Goal: Task Accomplishment & Management: Manage account settings

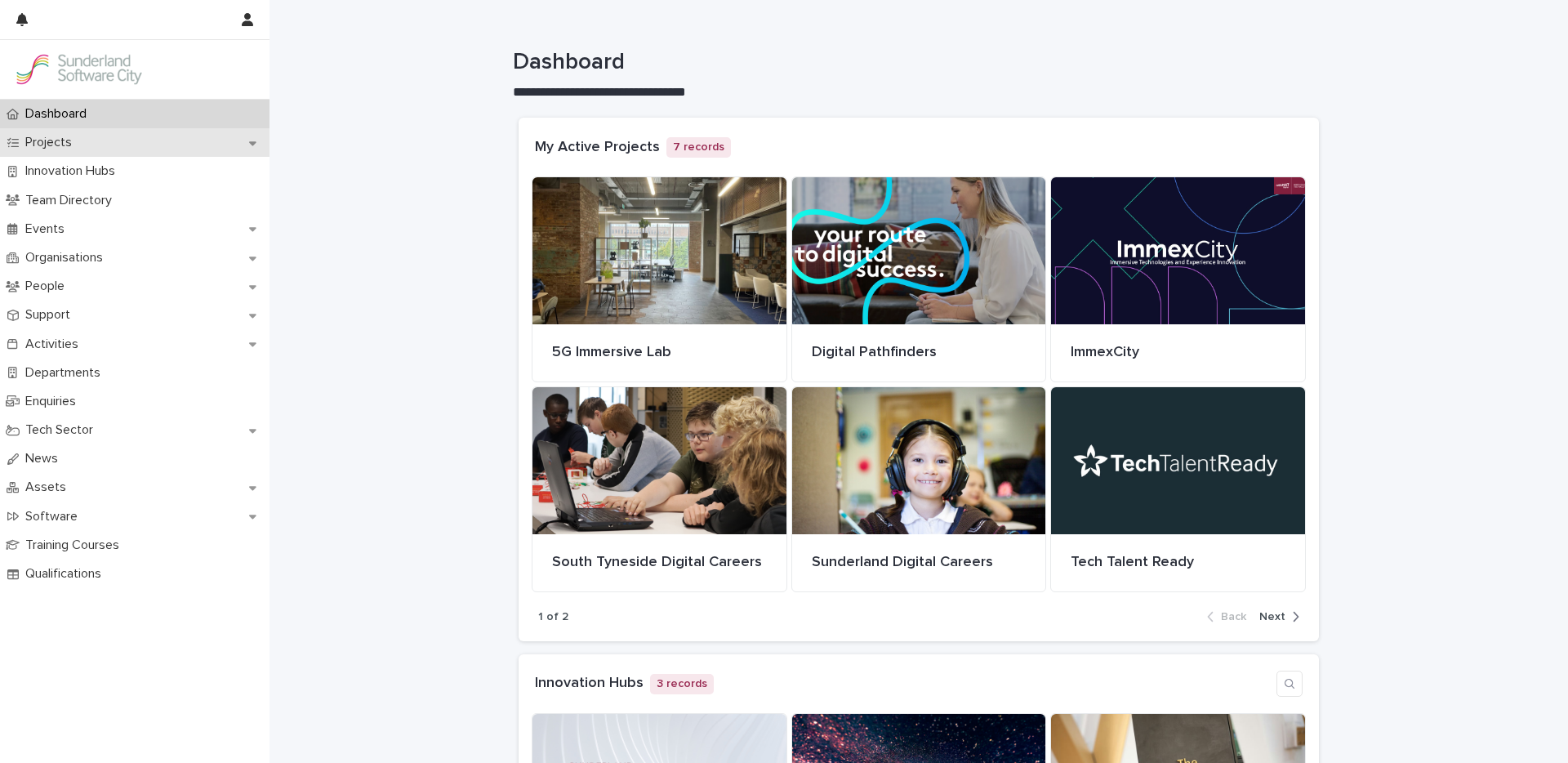
click at [254, 142] on icon at bounding box center [253, 143] width 7 height 4
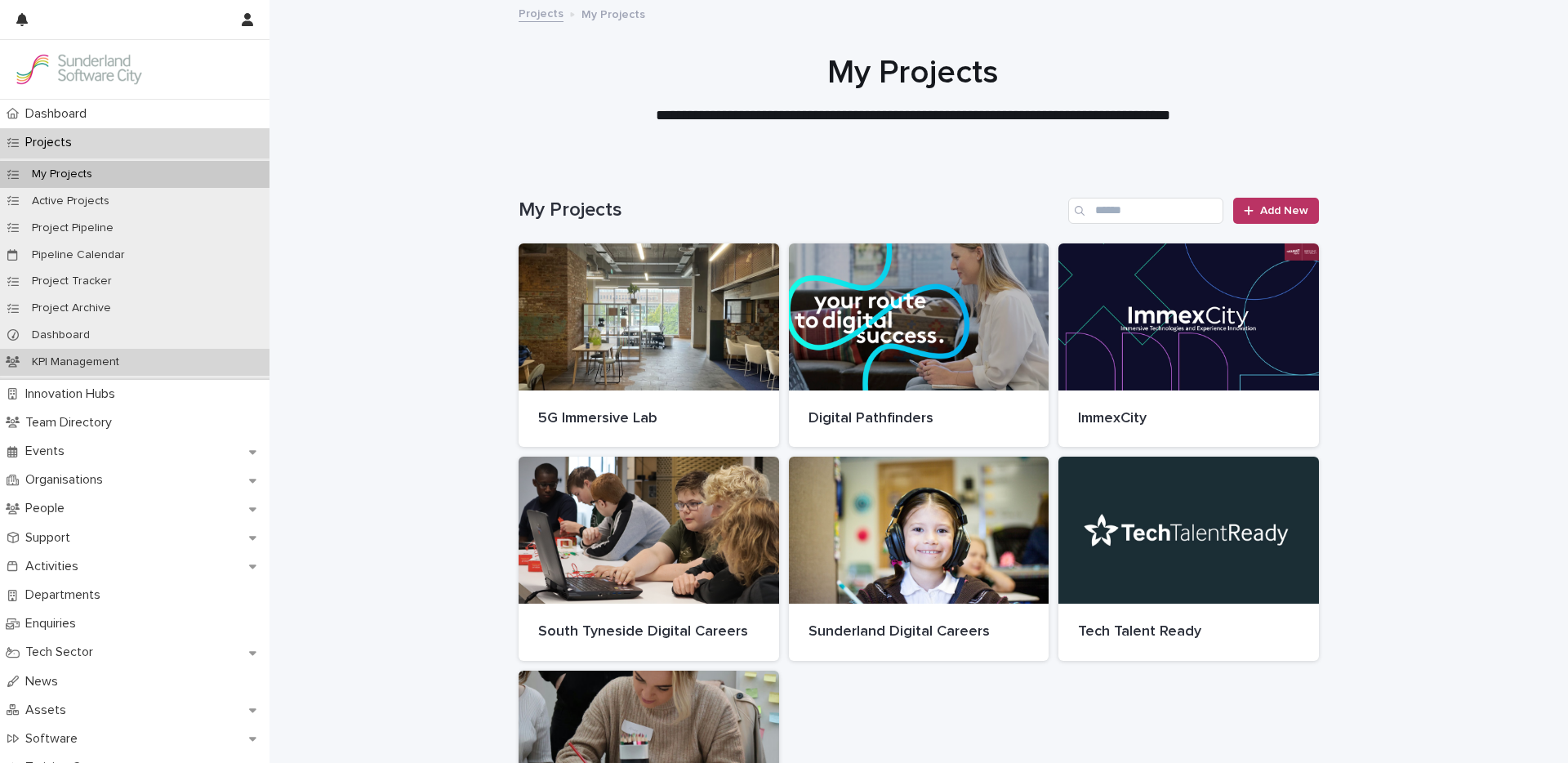
click at [71, 360] on p "KPI Management" at bounding box center [76, 362] width 114 height 14
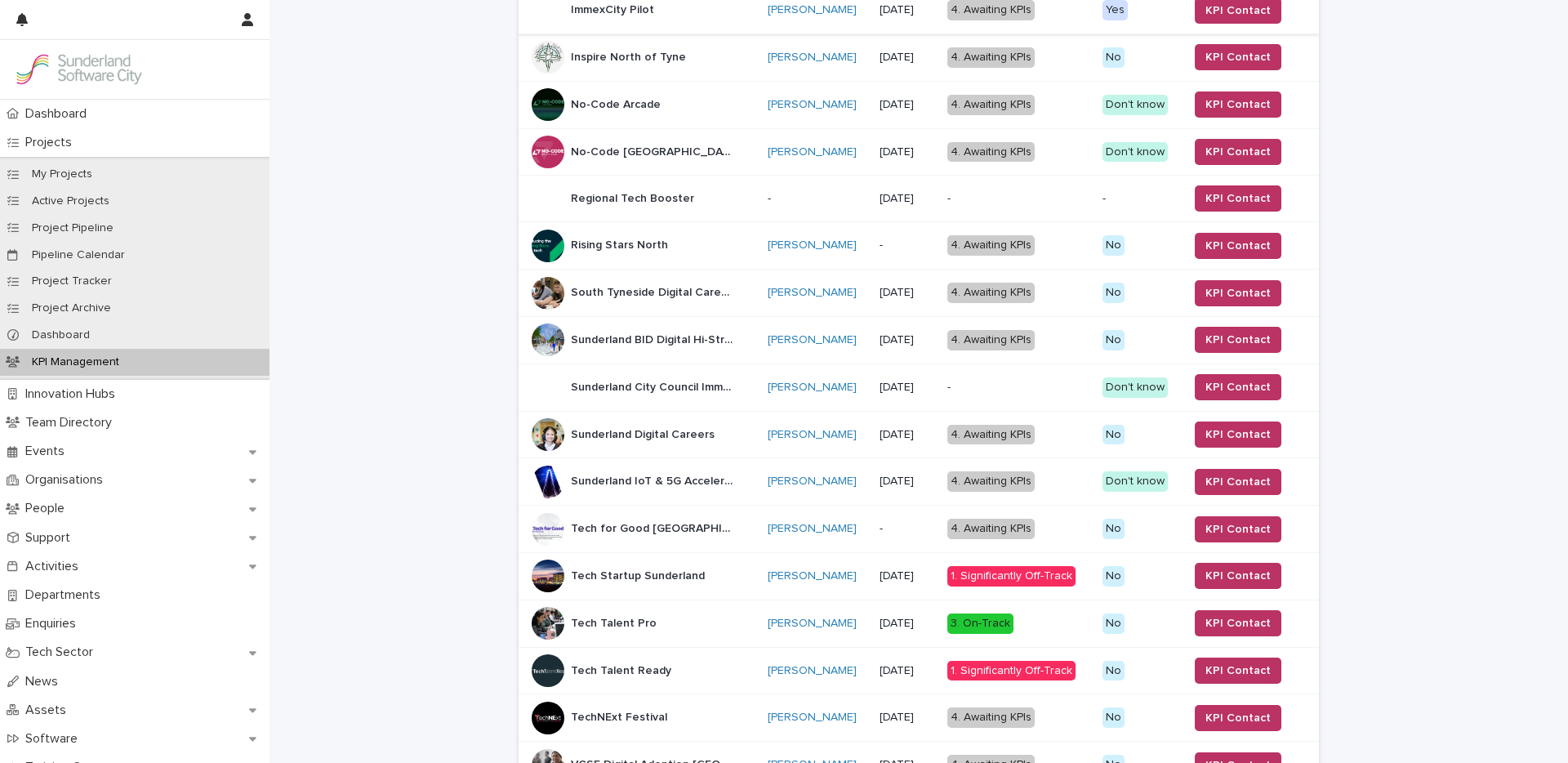
scroll to position [1055, 0]
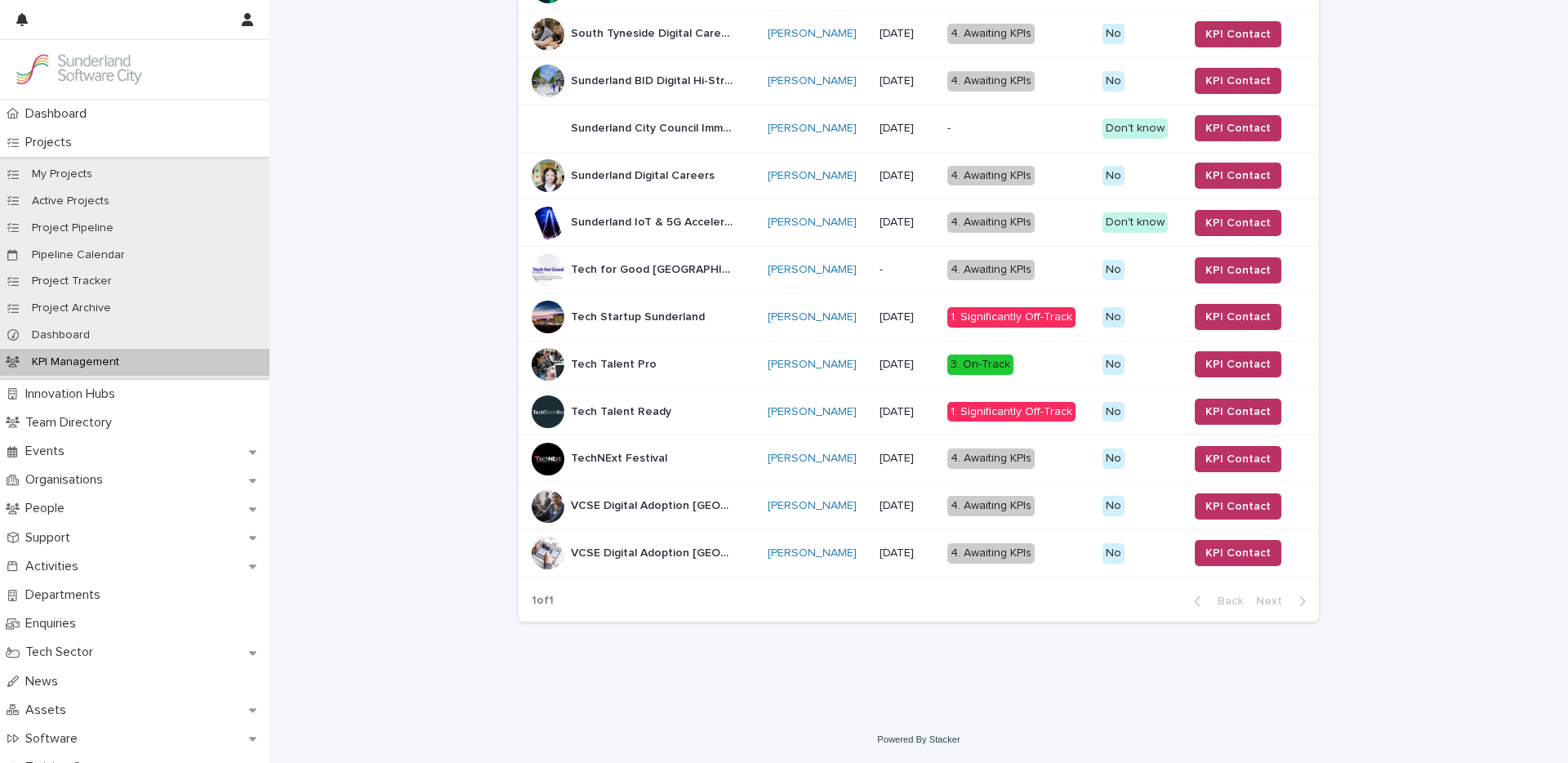
click at [641, 412] on p "Tech Talent Ready" at bounding box center [622, 410] width 103 height 17
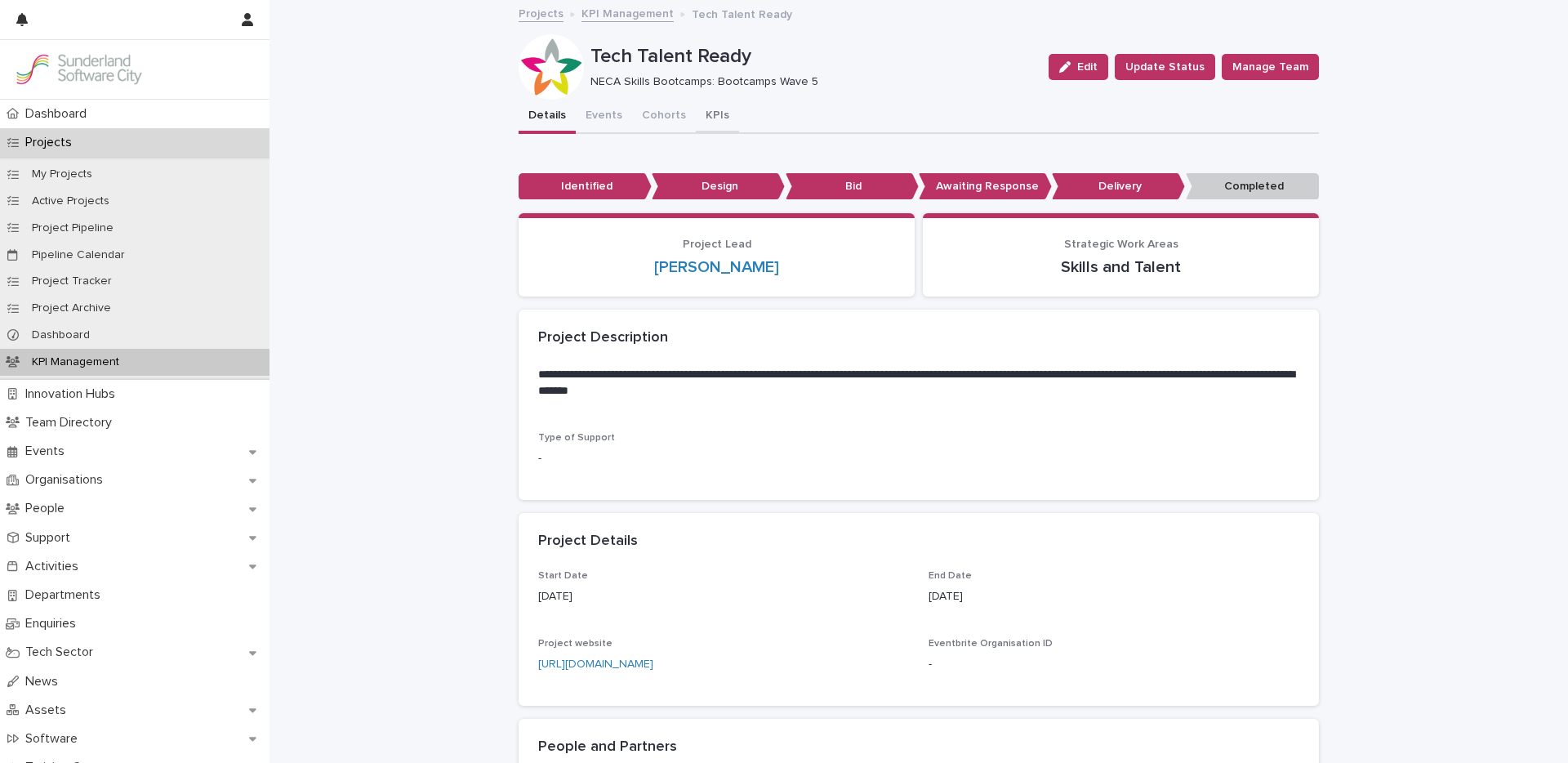
click at [698, 116] on button "KPIs" at bounding box center [717, 116] width 43 height 34
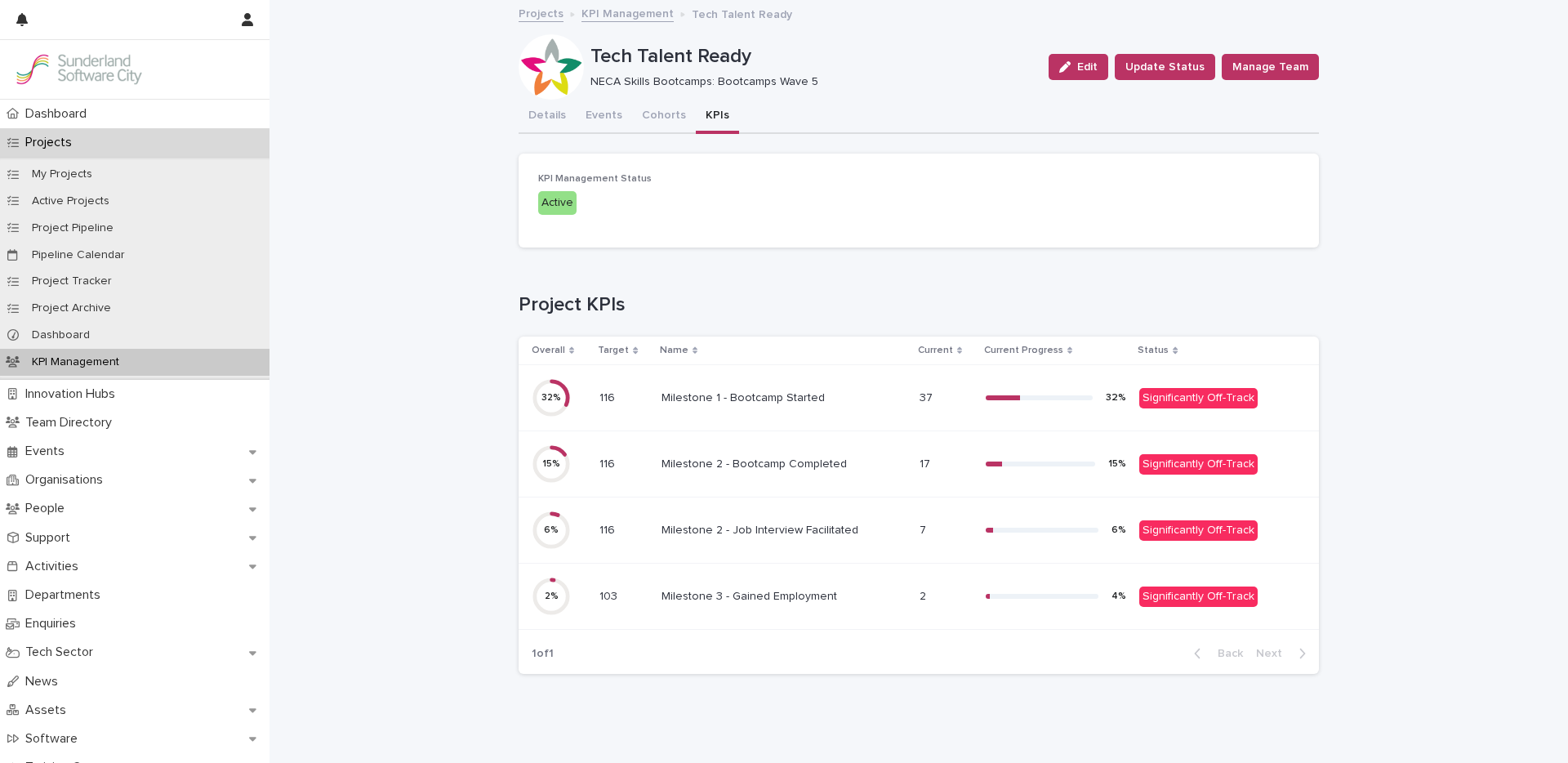
click at [787, 405] on div "Milestone 1 - Bootcamp Started Milestone 1 - Bootcamp Started" at bounding box center [784, 398] width 245 height 27
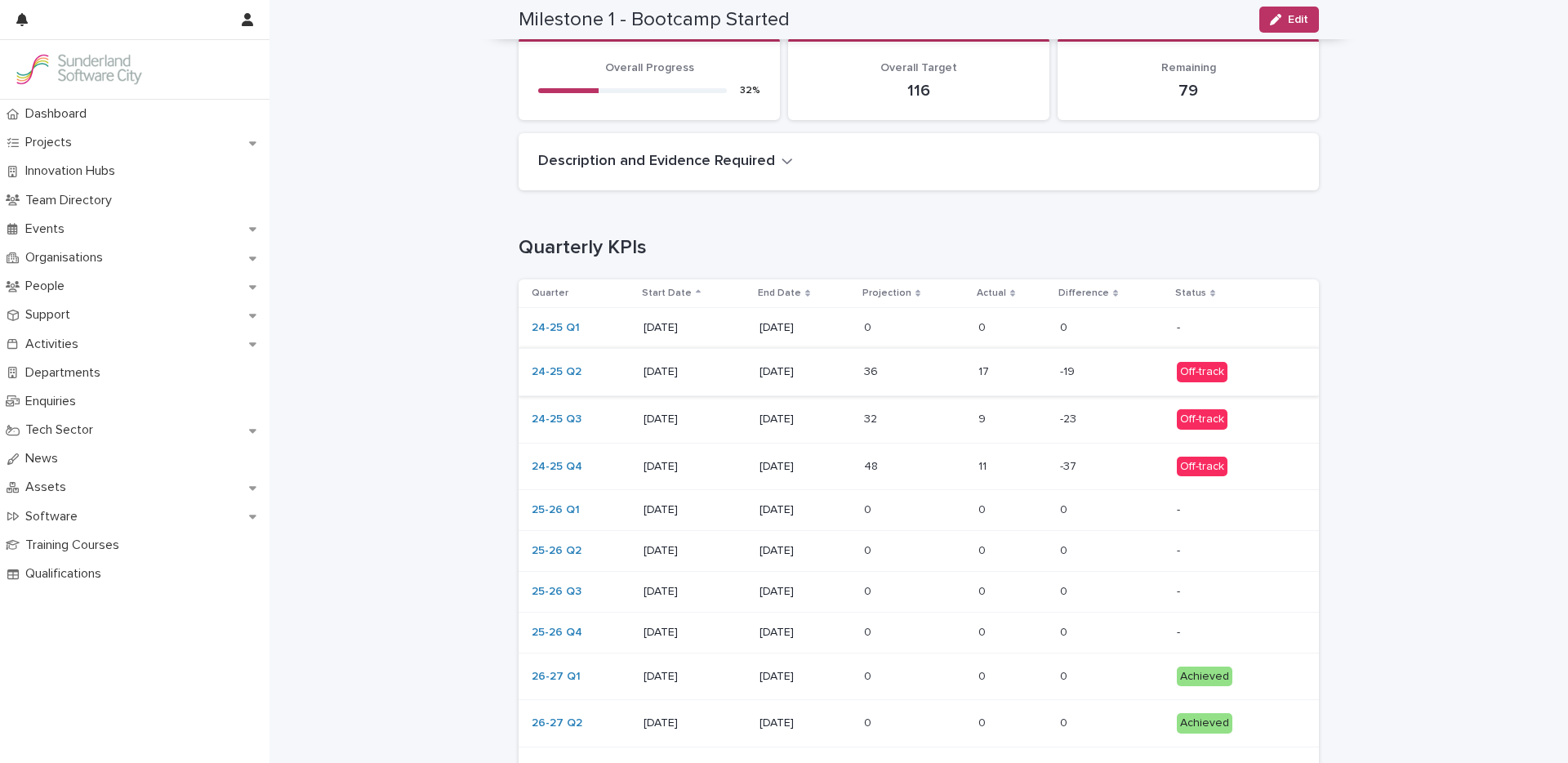
scroll to position [276, 0]
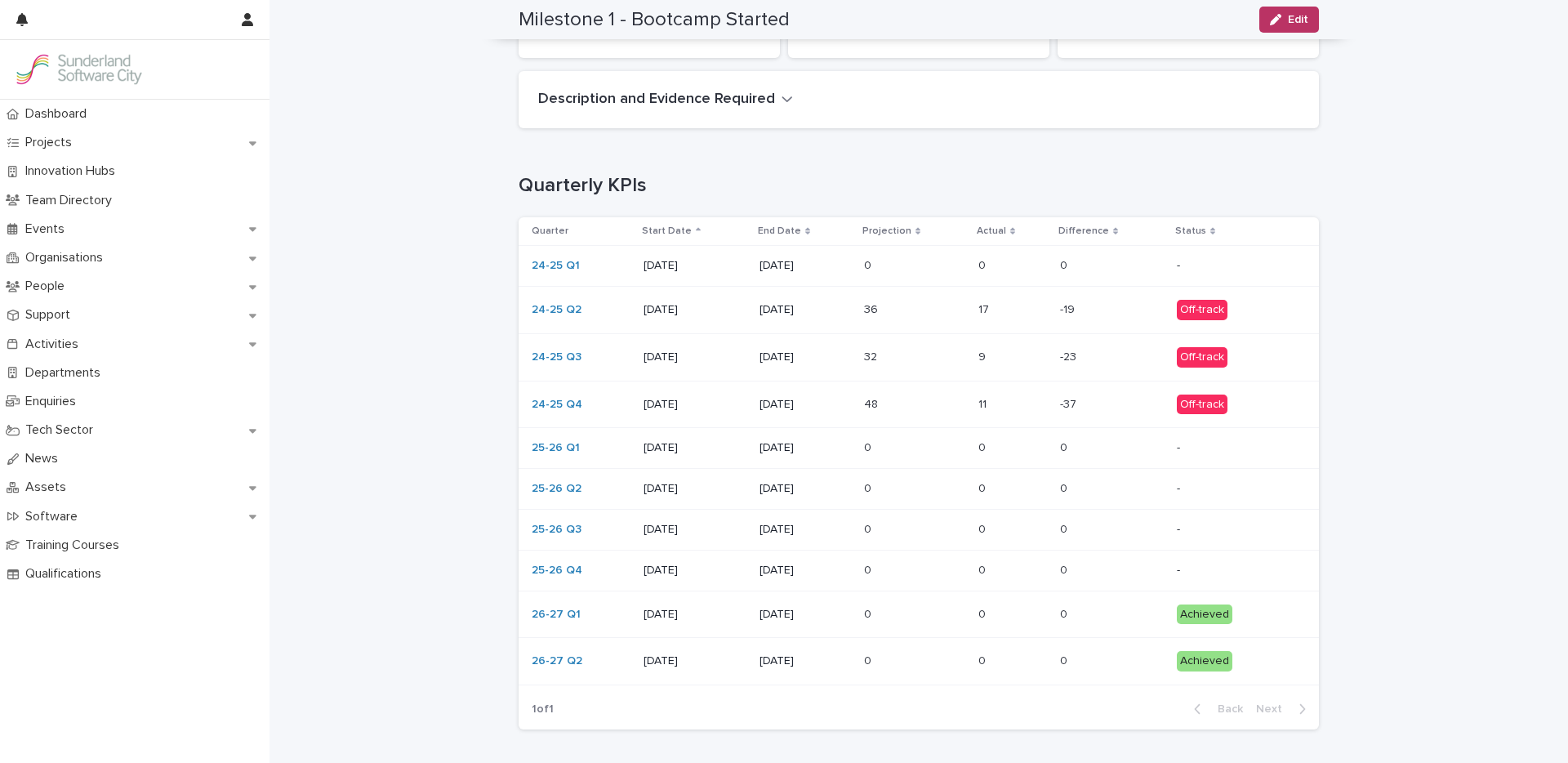
click at [914, 313] on p at bounding box center [914, 310] width 102 height 14
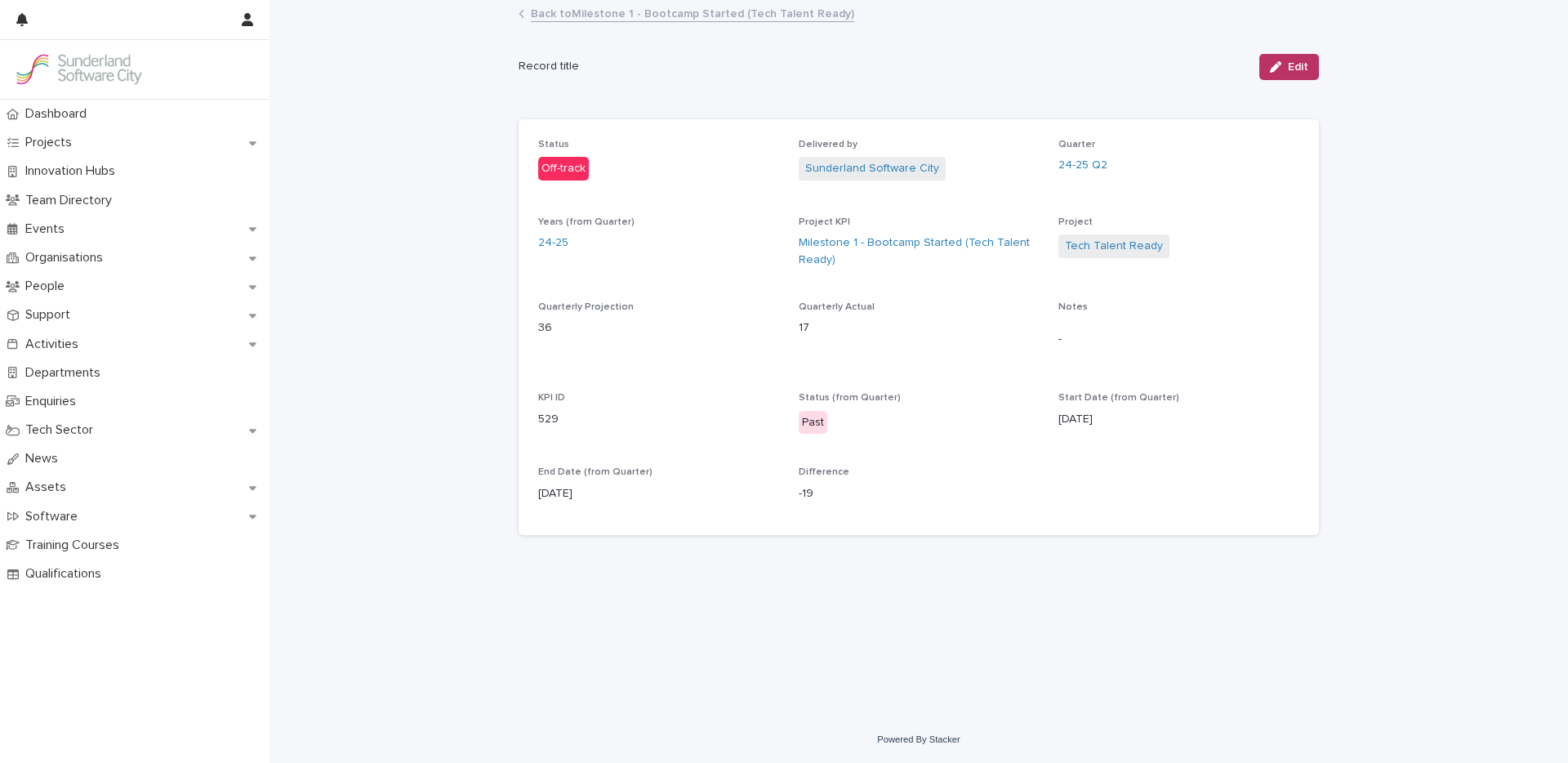
click at [1267, 74] on button "Edit" at bounding box center [1289, 67] width 60 height 26
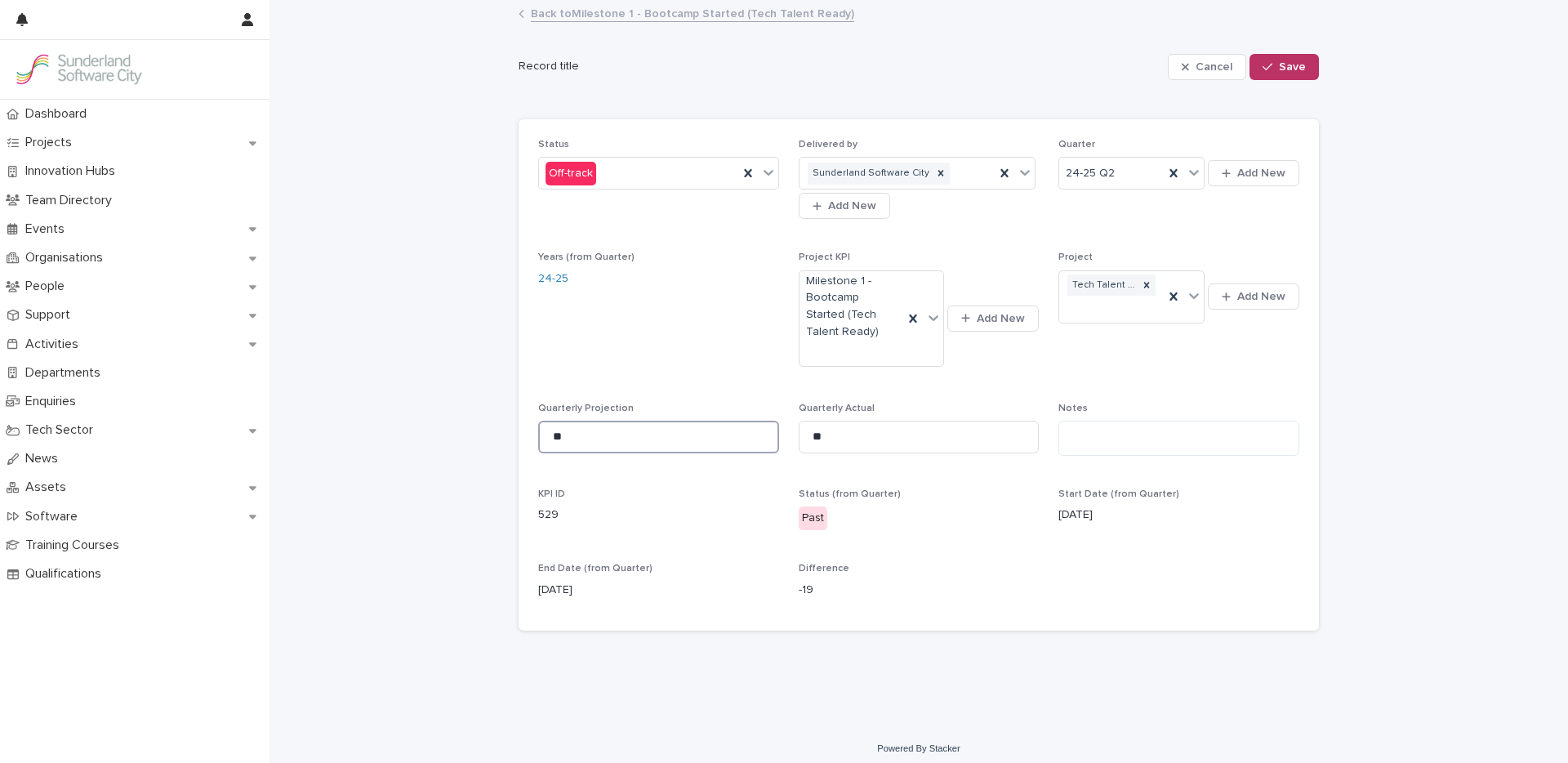
drag, startPoint x: 555, startPoint y: 433, endPoint x: 467, endPoint y: 432, distance: 88.0
click at [467, 432] on div "Loading... Saving… Loading... Saving… Cancel Save Record title Cancel Save Sorr…" at bounding box center [919, 363] width 1299 height 724
type input "**"
click at [1269, 65] on div "button" at bounding box center [1271, 66] width 17 height 11
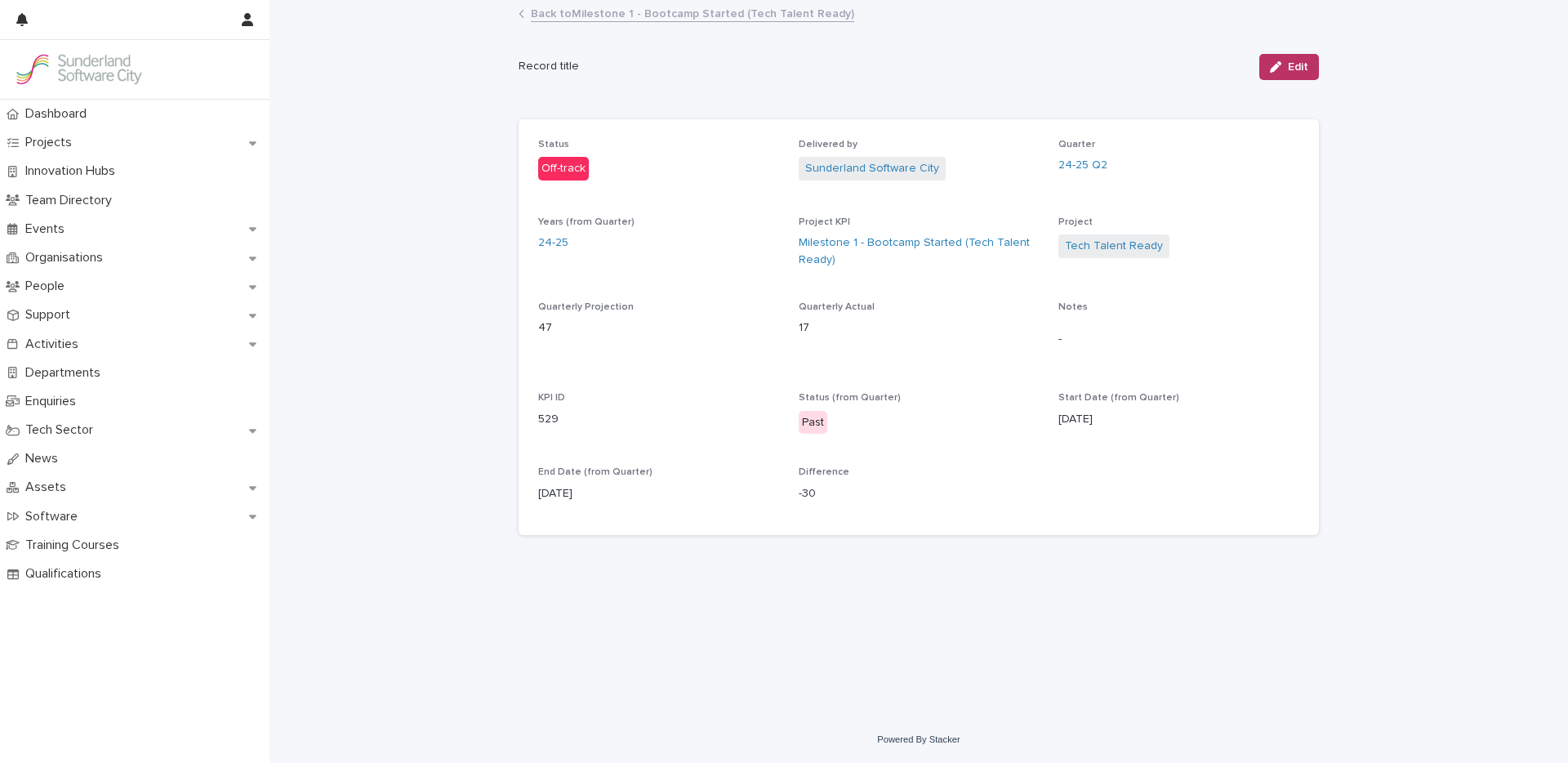
click at [593, 17] on link "Back to Milestone 1 - Bootcamp Started (Tech Talent Ready)" at bounding box center [693, 13] width 323 height 19
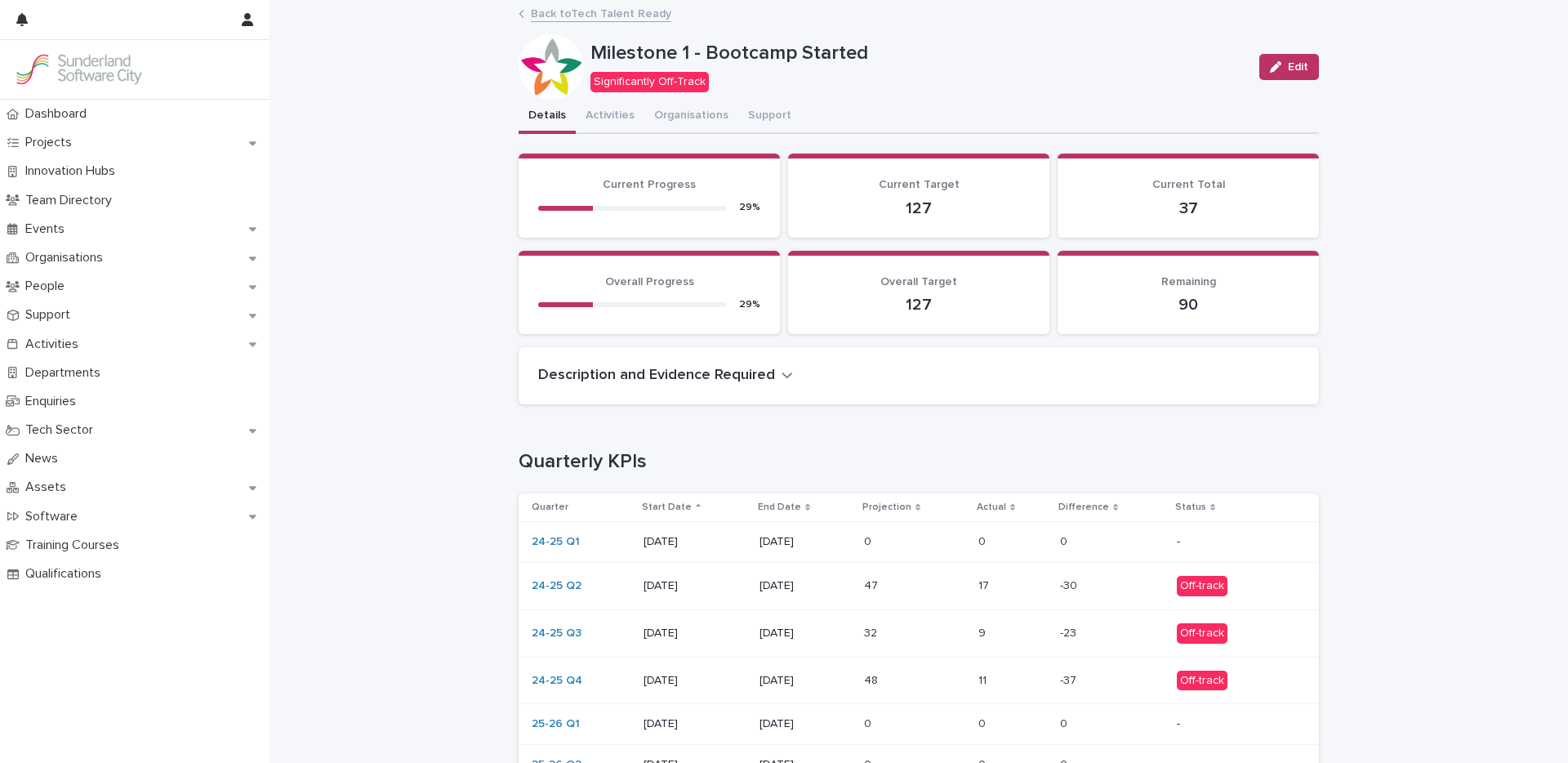
click at [909, 586] on p at bounding box center [914, 586] width 102 height 14
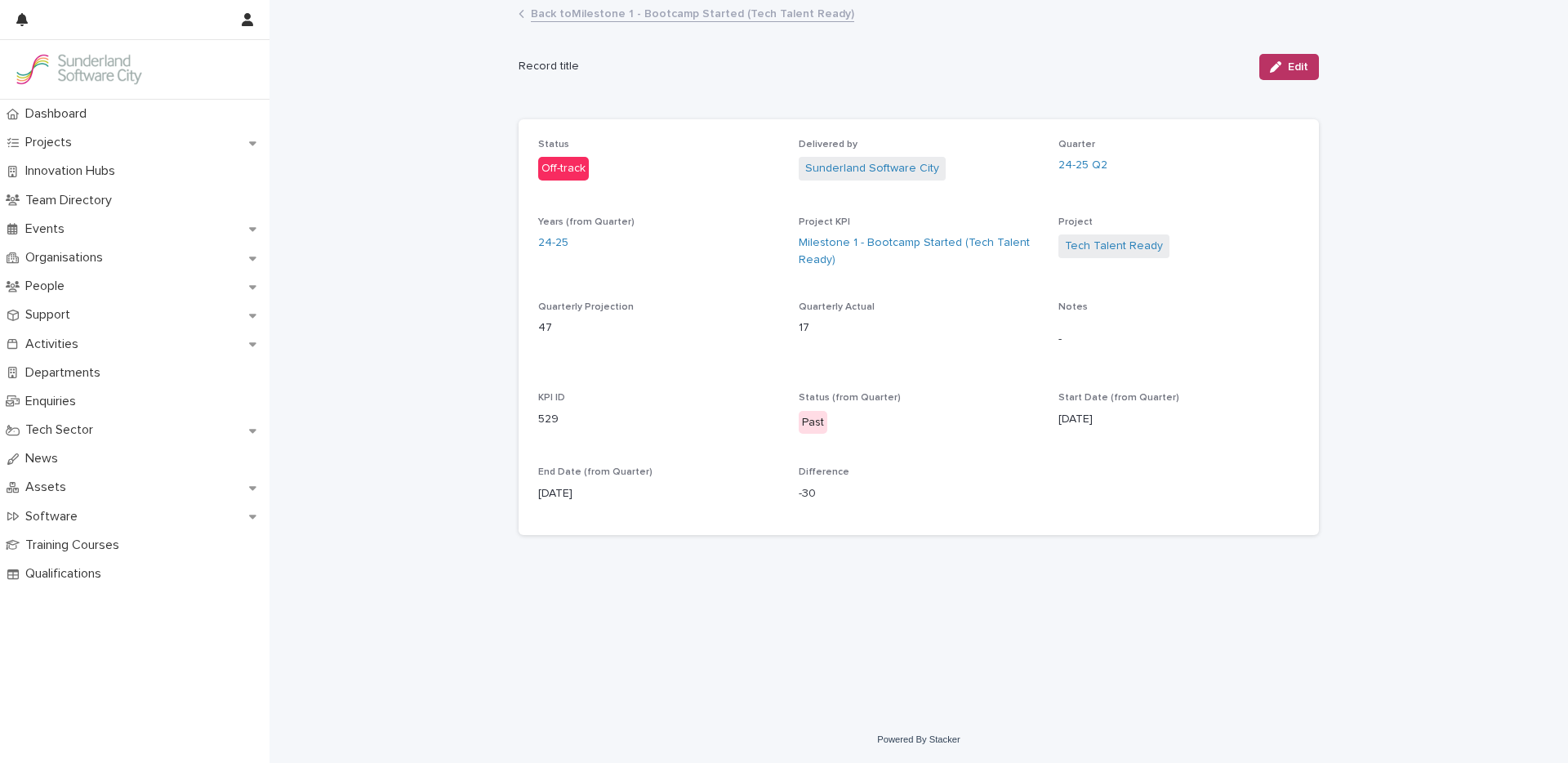
click at [1301, 73] on button "Edit" at bounding box center [1289, 67] width 60 height 26
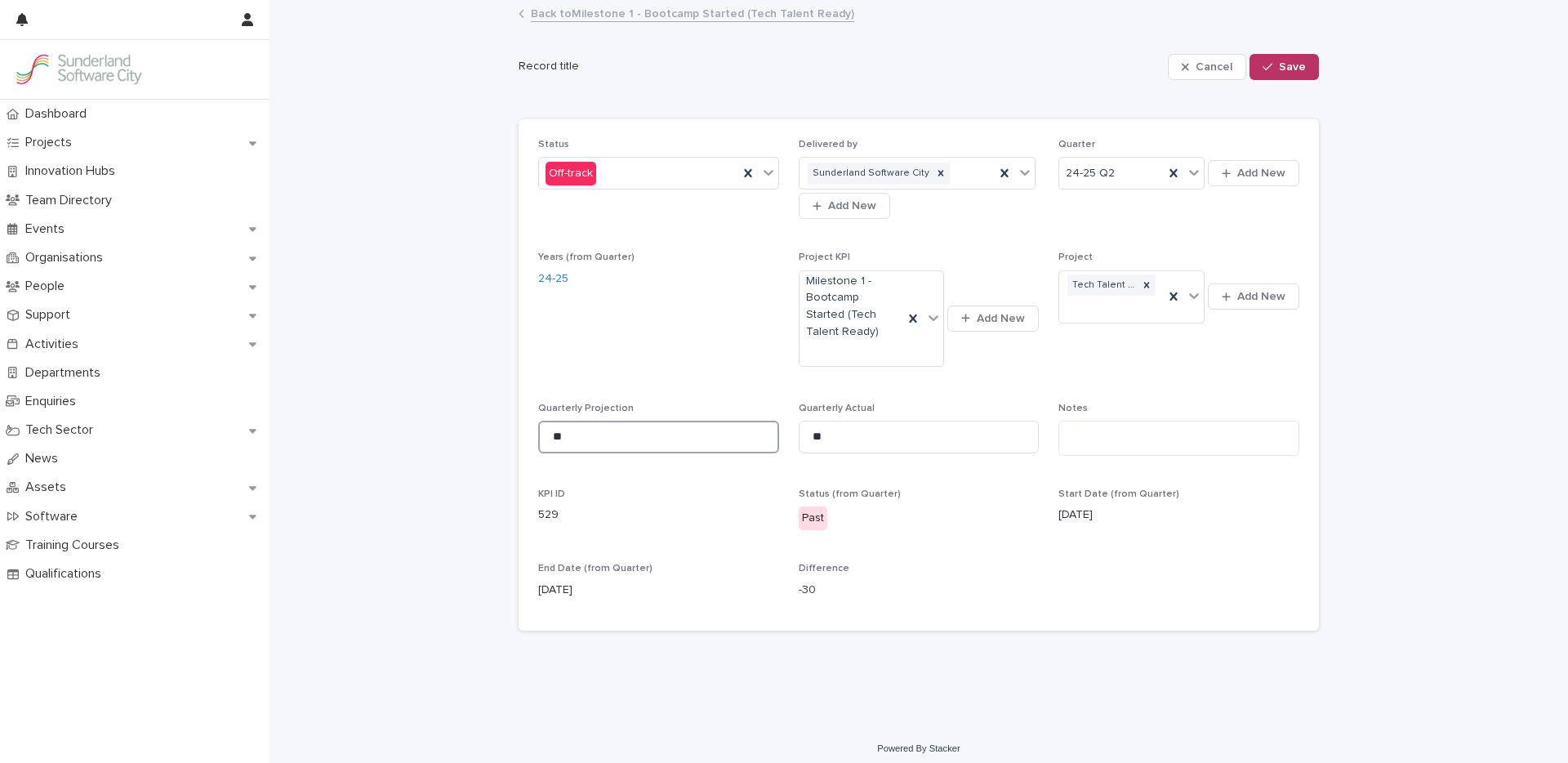
click at [561, 435] on input "**" at bounding box center [658, 437] width 241 height 33
type input "*"
type input "**"
click at [827, 435] on input "**" at bounding box center [919, 437] width 241 height 33
drag, startPoint x: 828, startPoint y: 435, endPoint x: 794, endPoint y: 433, distance: 34.1
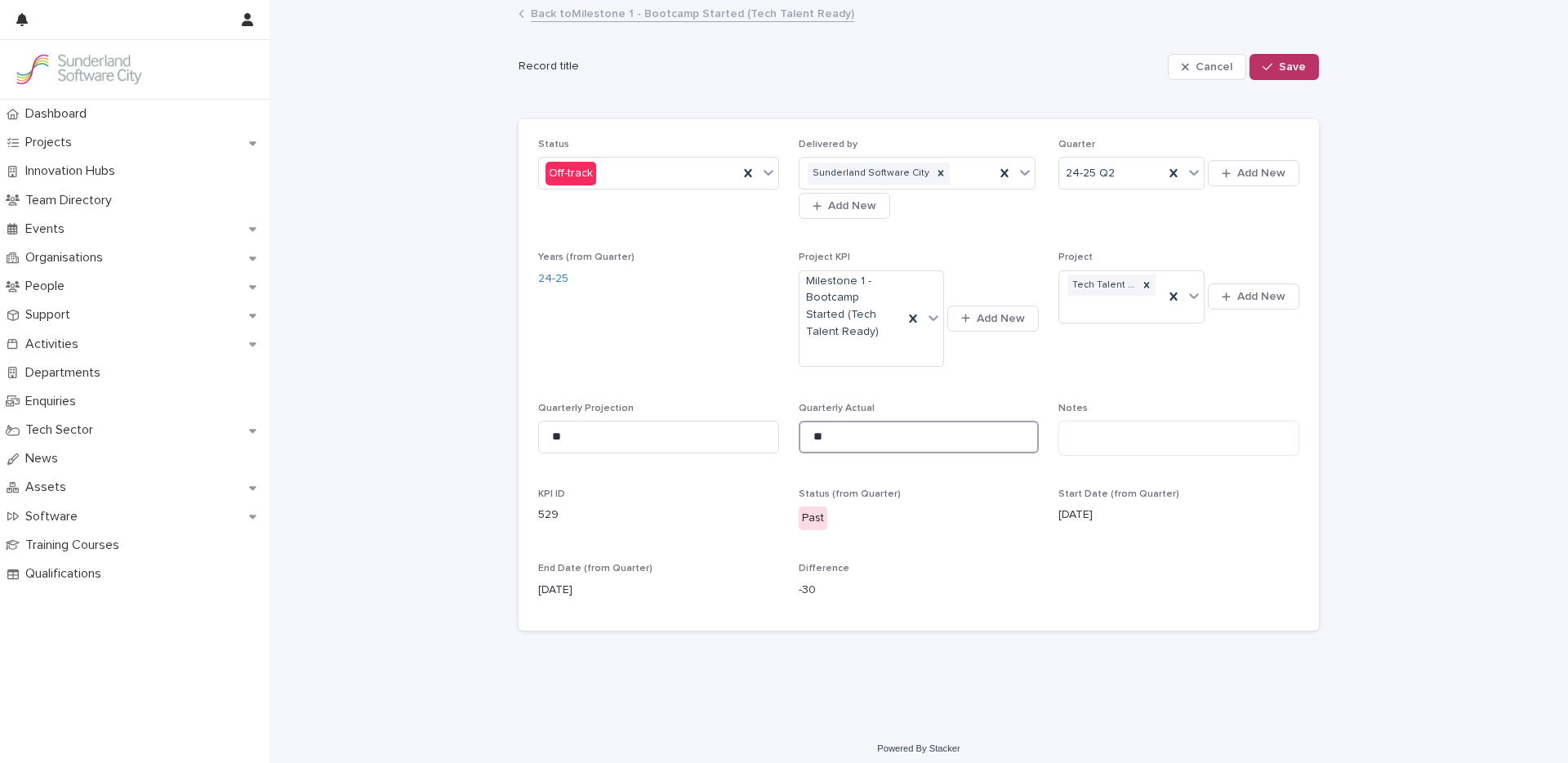
click at [799, 433] on input "**" at bounding box center [919, 437] width 241 height 33
type input "*"
type input "**"
click at [1279, 69] on span "Save" at bounding box center [1292, 66] width 27 height 11
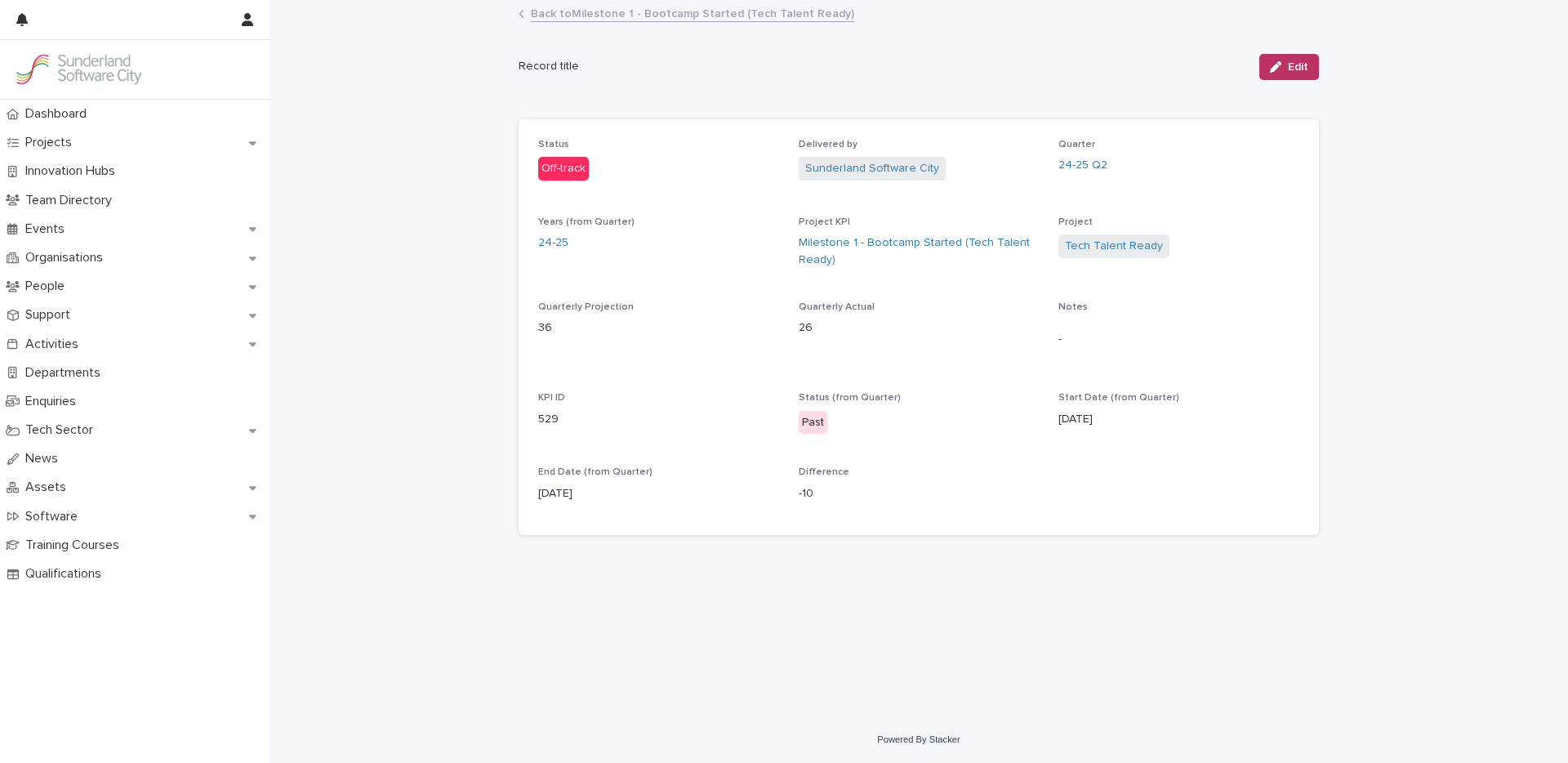
click at [595, 15] on link "Back to Milestone 1 - Bootcamp Started (Tech Talent Ready)" at bounding box center [693, 13] width 323 height 19
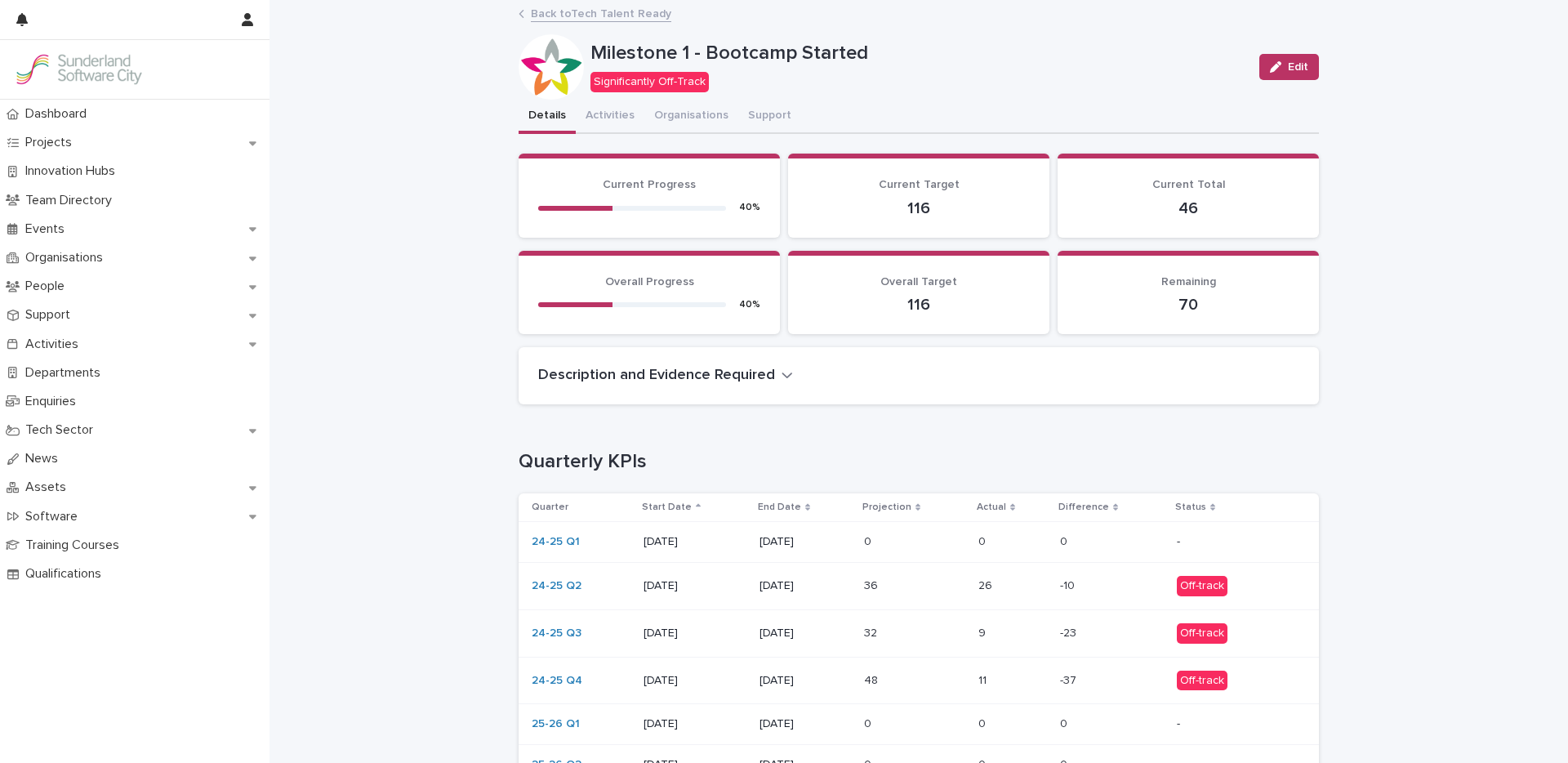
click at [936, 638] on p at bounding box center [914, 634] width 102 height 14
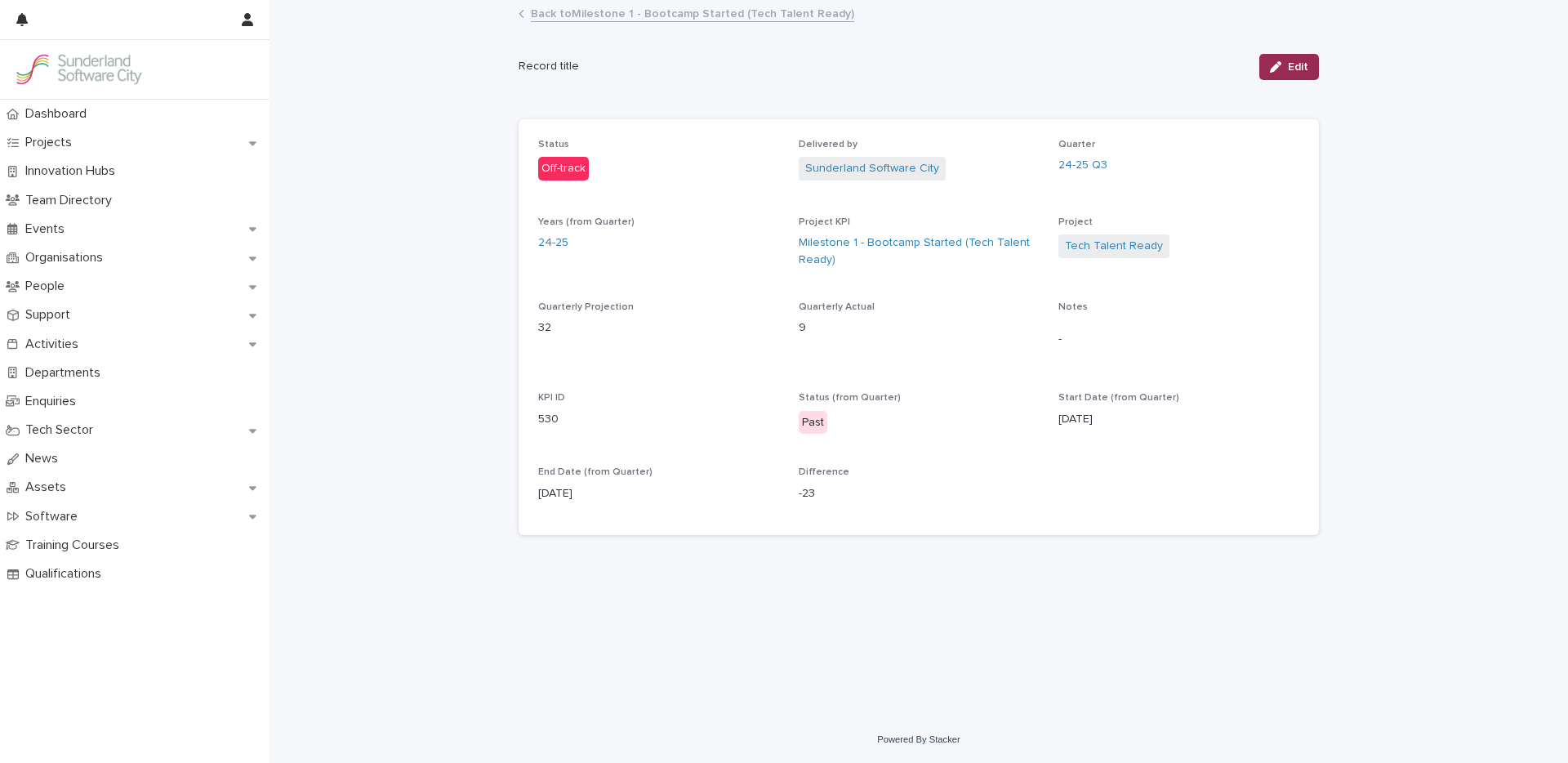
click at [1284, 74] on button "Edit" at bounding box center [1289, 67] width 60 height 26
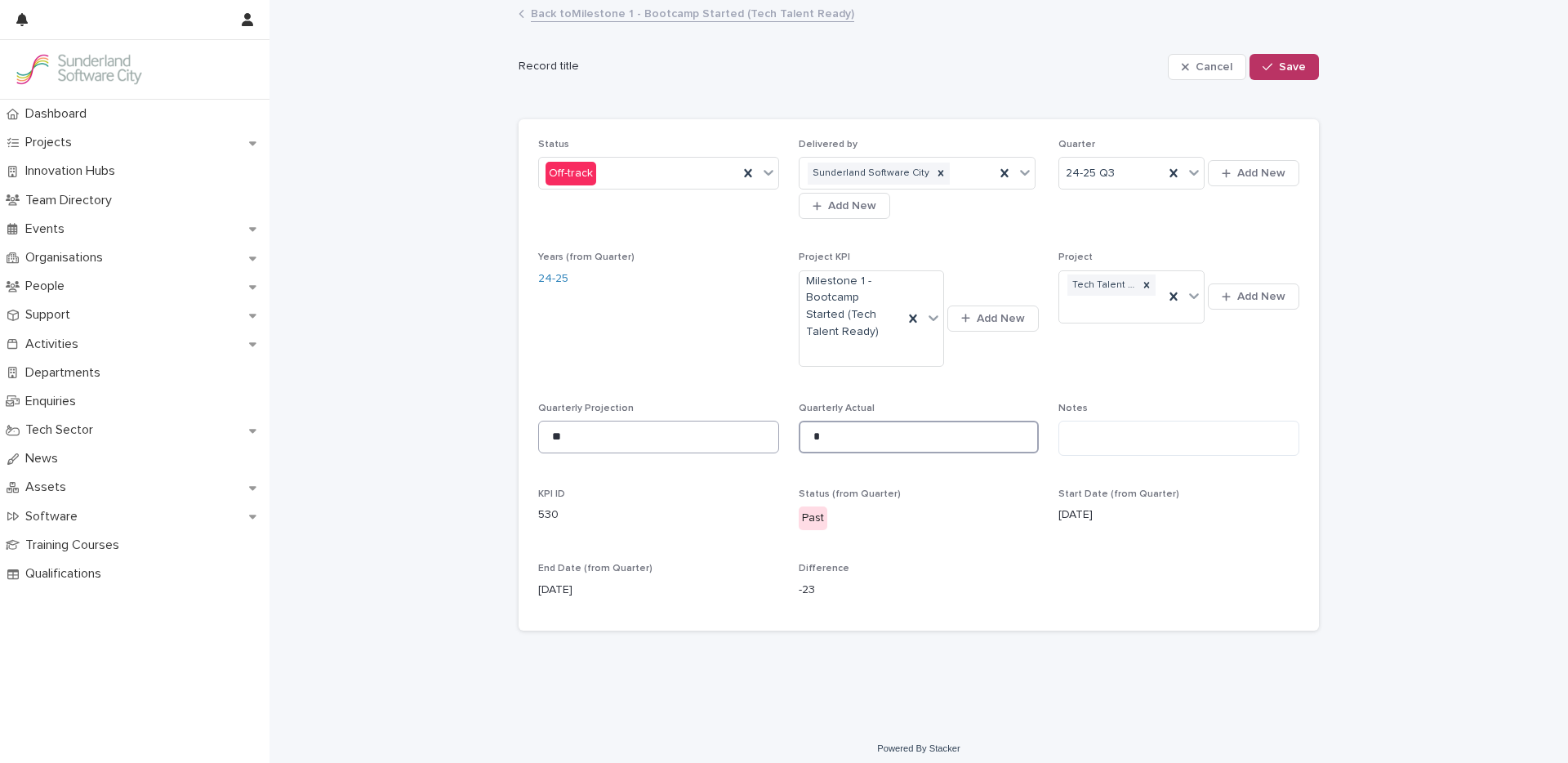
drag, startPoint x: 823, startPoint y: 443, endPoint x: 758, endPoint y: 422, distance: 68.3
click at [767, 428] on div "Status Off-track Delivered by Sunderland Software City Add New Quarter 24-25 Q3…" at bounding box center [919, 375] width 761 height 473
type input "**"
click at [1267, 63] on div "button" at bounding box center [1271, 66] width 17 height 11
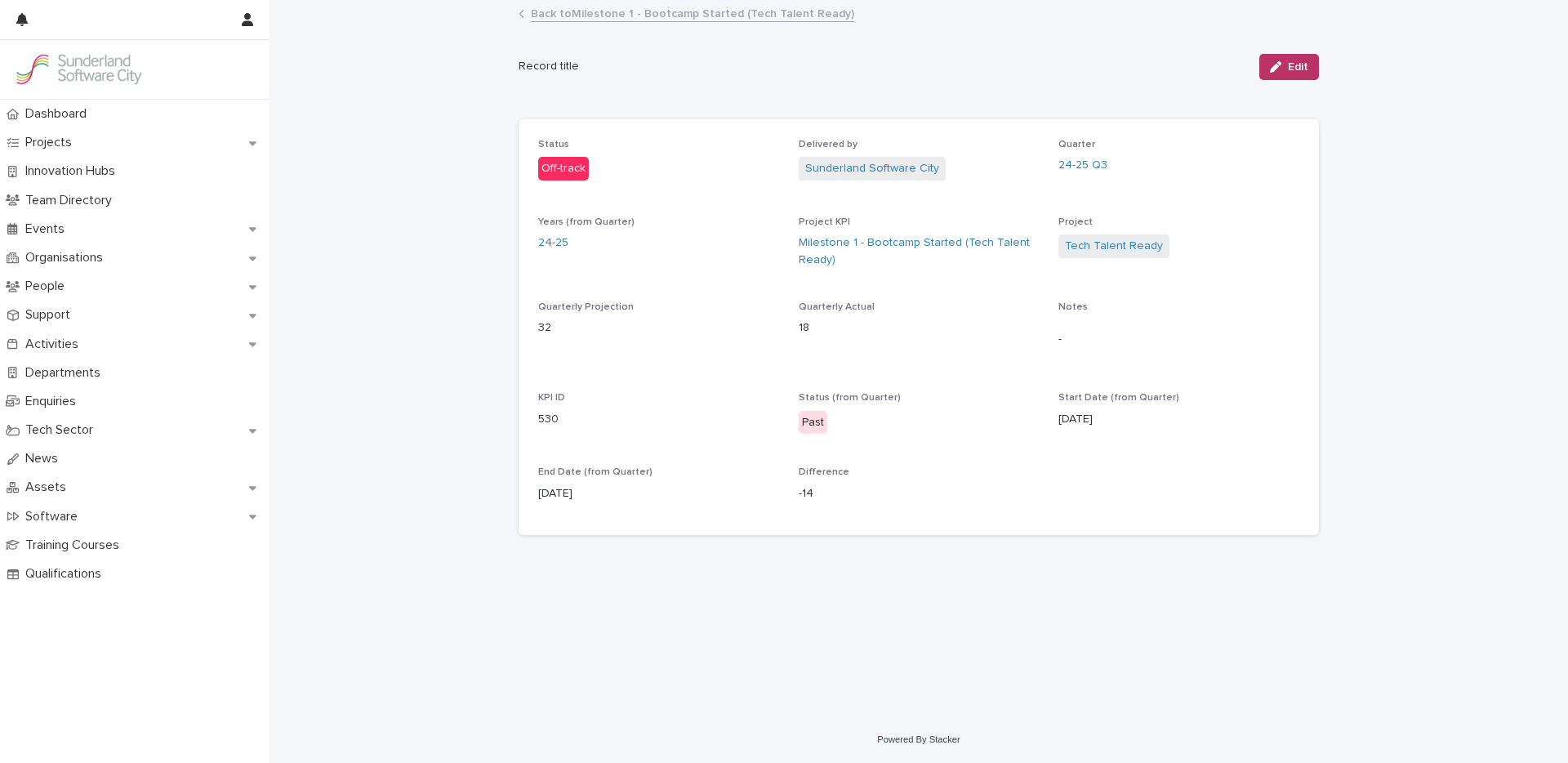
click at [651, 19] on link "Back to Milestone 1 - Bootcamp Started (Tech Talent Ready)" at bounding box center [693, 13] width 323 height 19
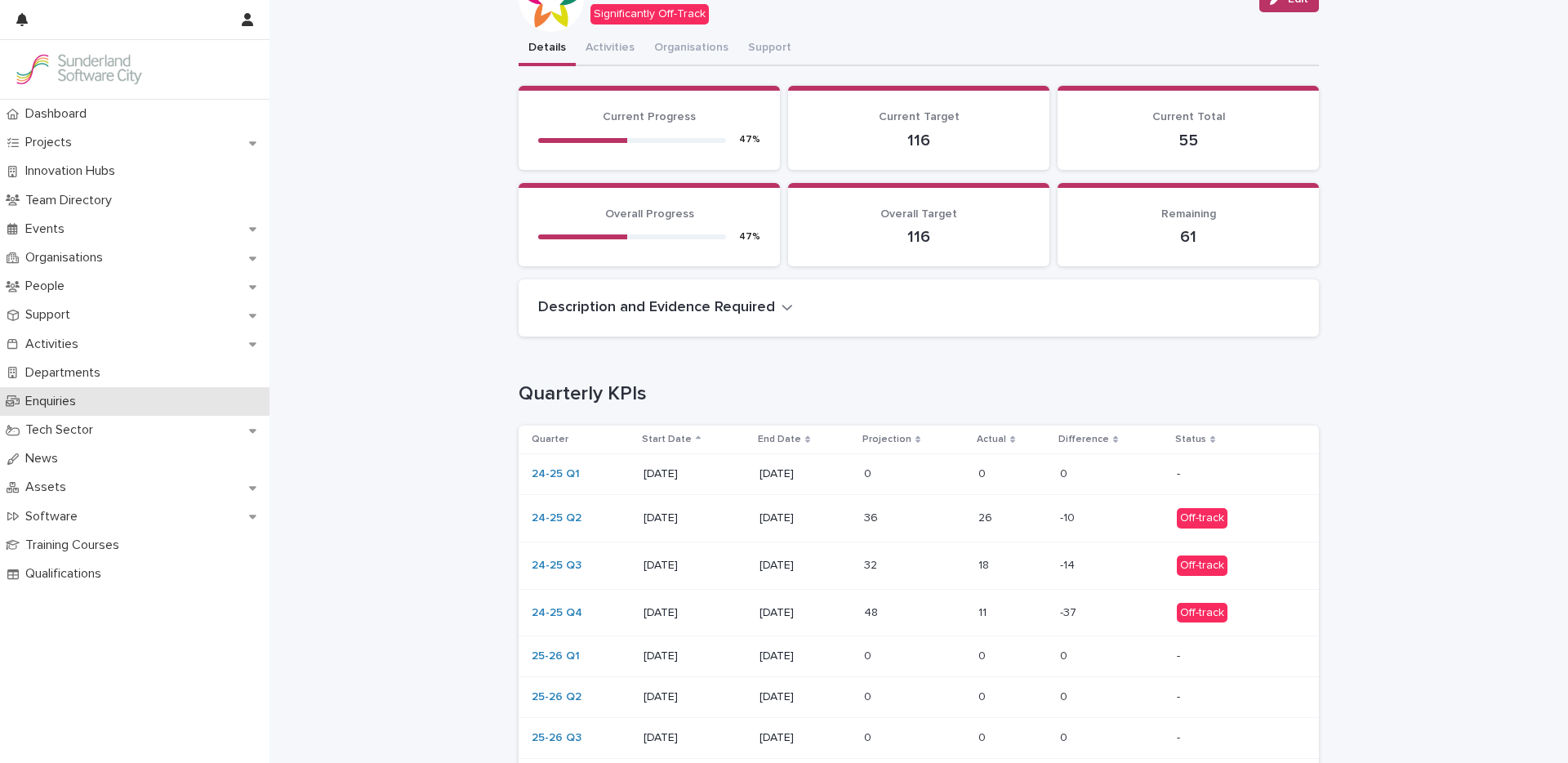
scroll to position [88, 0]
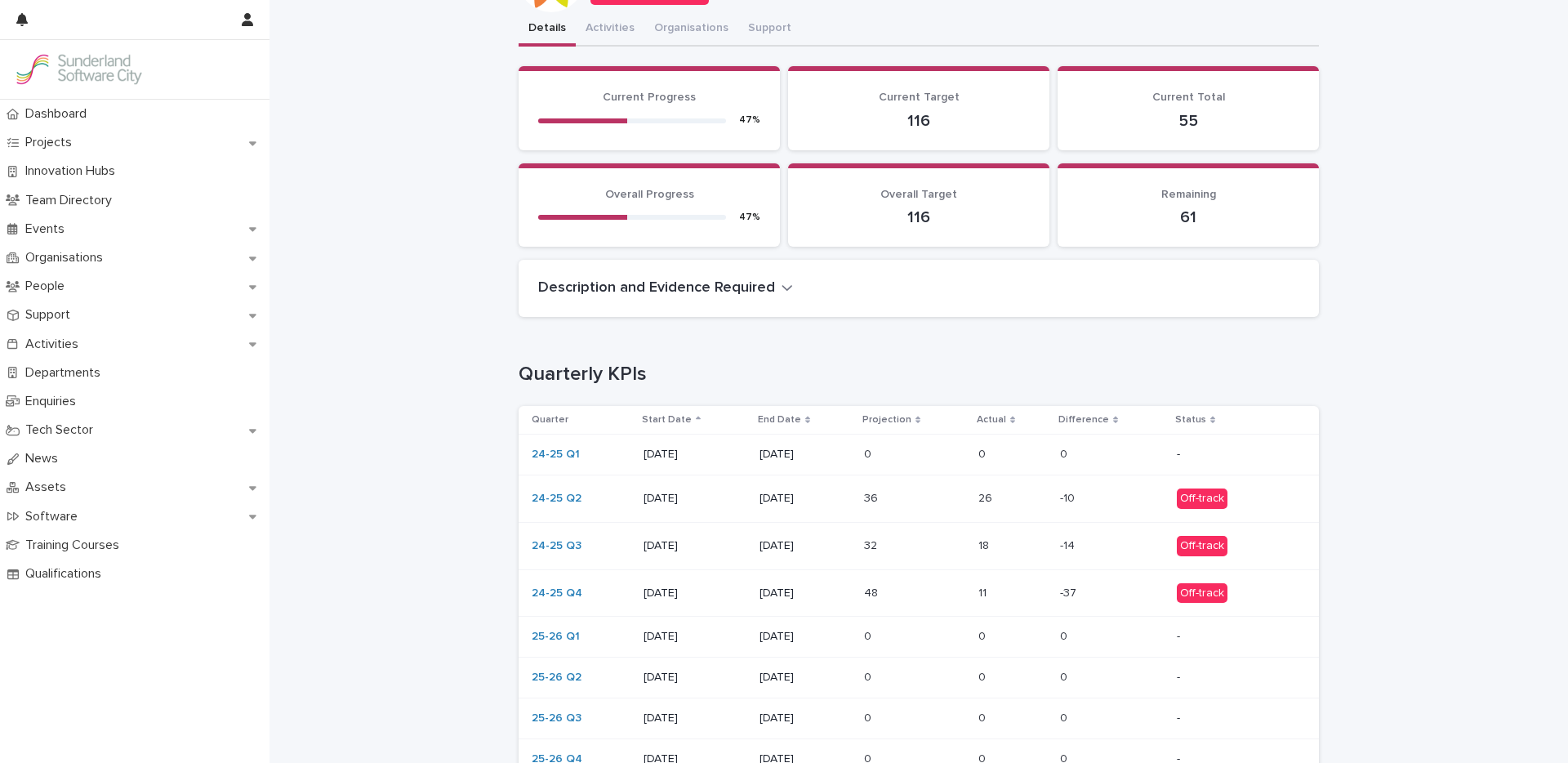
click at [933, 596] on p at bounding box center [914, 594] width 102 height 14
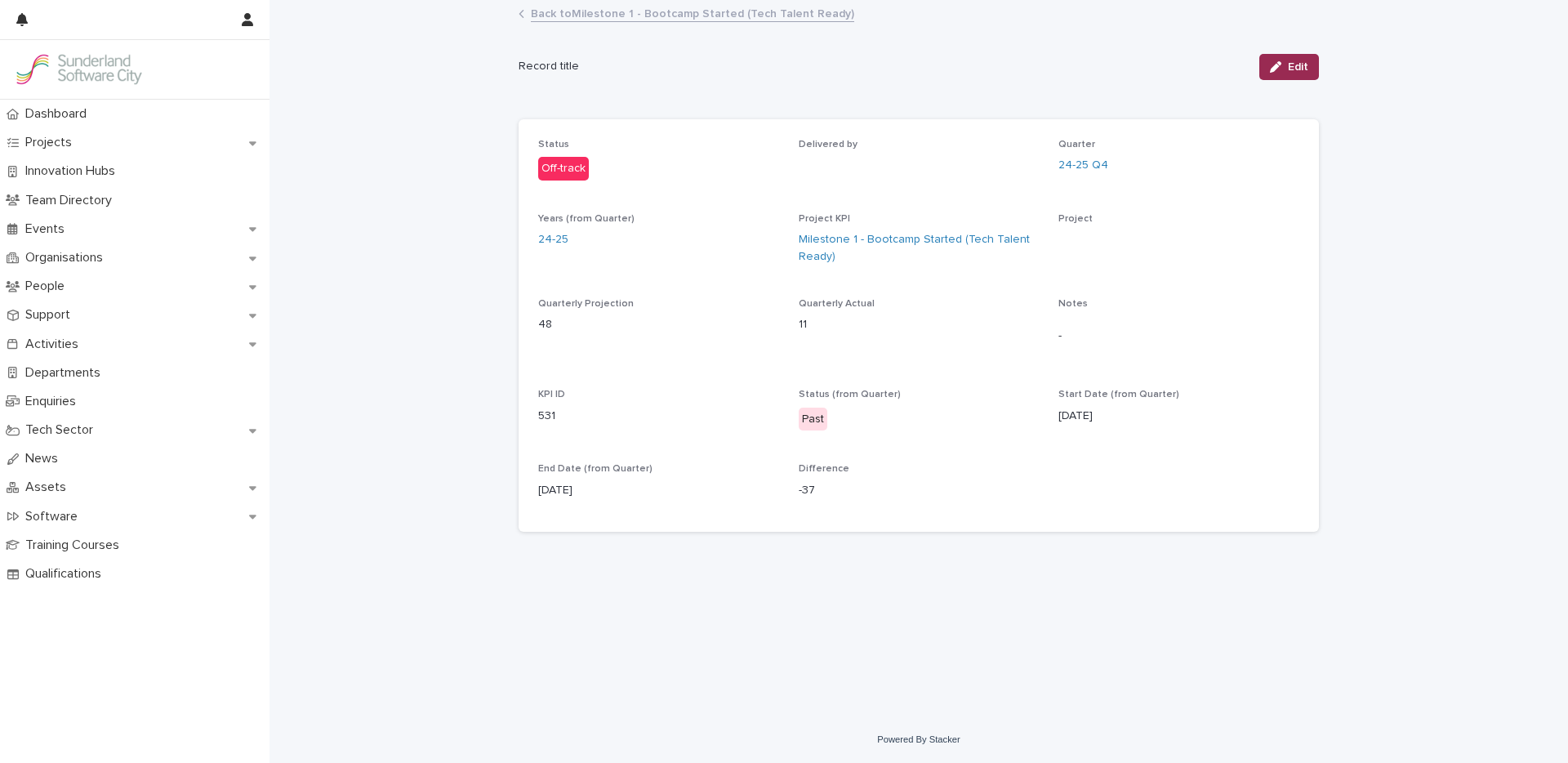
click at [1284, 70] on div "button" at bounding box center [1279, 66] width 18 height 11
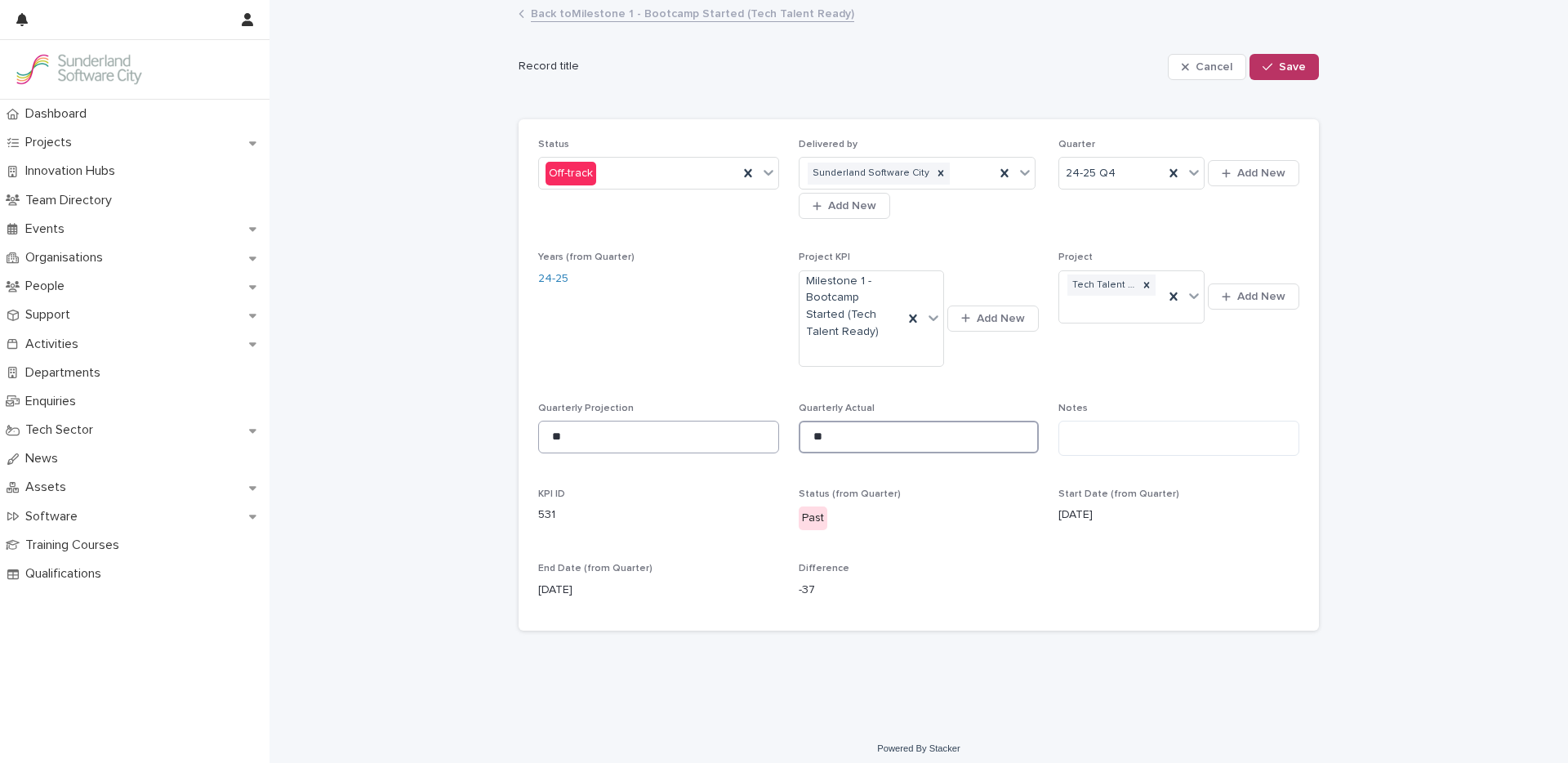
drag, startPoint x: 744, startPoint y: 436, endPoint x: 729, endPoint y: 434, distance: 15.1
click at [733, 436] on div "Status Off-track Delivered by Sunderland Software City Add New Quarter 24-25 Q4…" at bounding box center [919, 375] width 761 height 473
type input "**"
drag, startPoint x: 1279, startPoint y: 70, endPoint x: 1272, endPoint y: 76, distance: 9.2
click at [1279, 70] on span "Save" at bounding box center [1292, 66] width 27 height 11
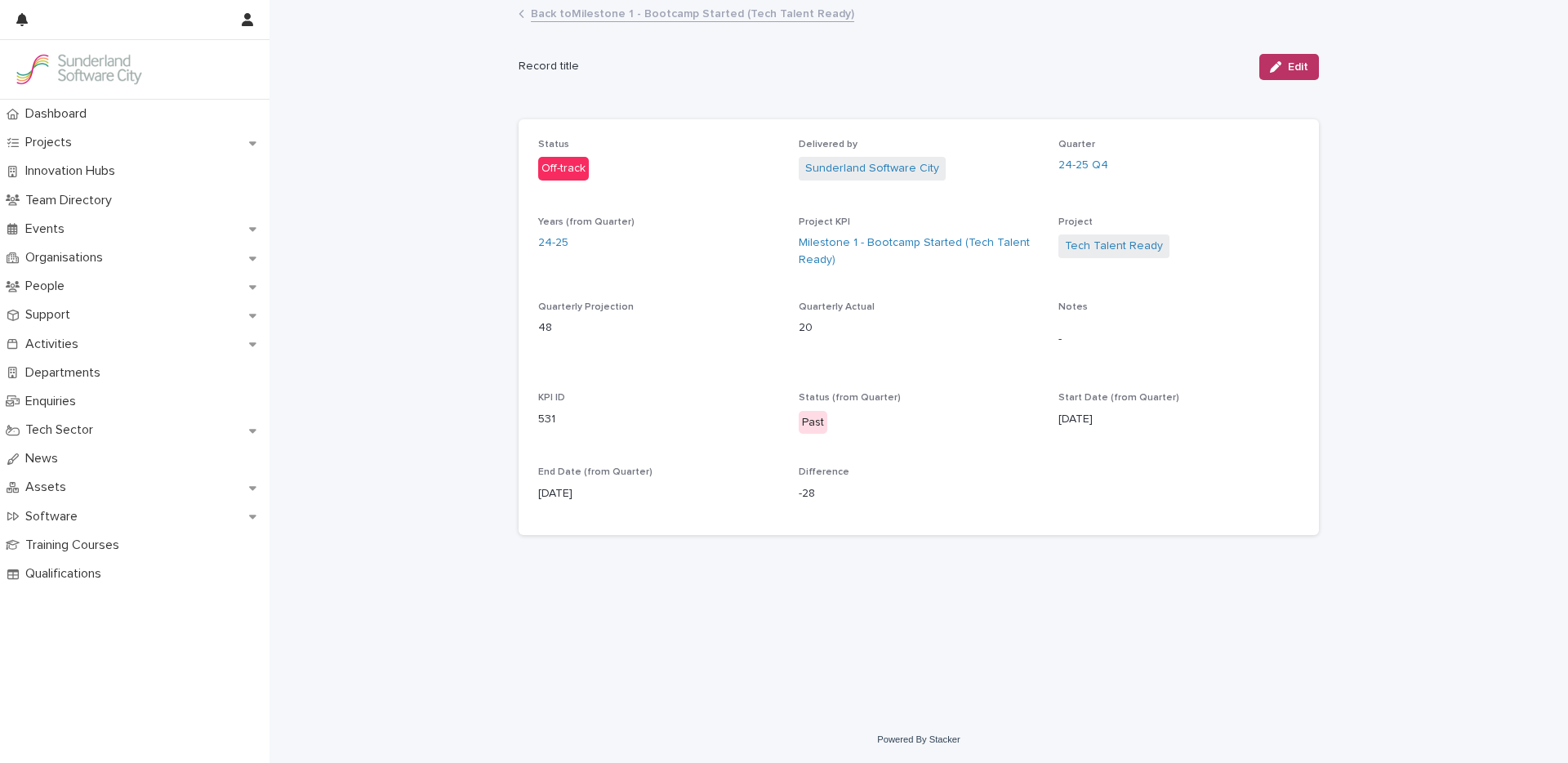
click at [675, 16] on link "Back to Milestone 1 - Bootcamp Started (Tech Talent Ready)" at bounding box center [693, 13] width 323 height 19
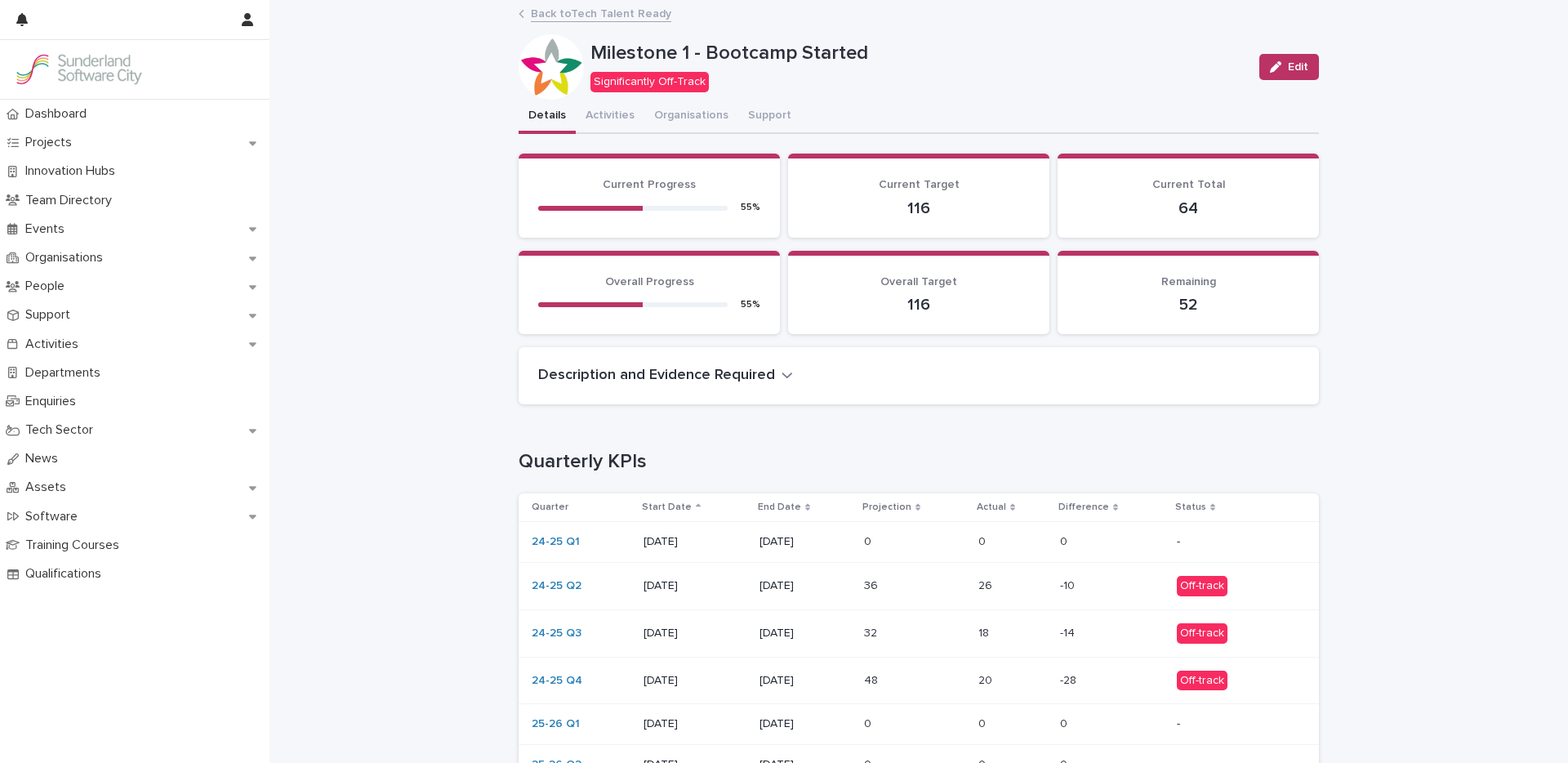
click at [615, 15] on link "Back to Tech Talent Ready" at bounding box center [601, 13] width 141 height 19
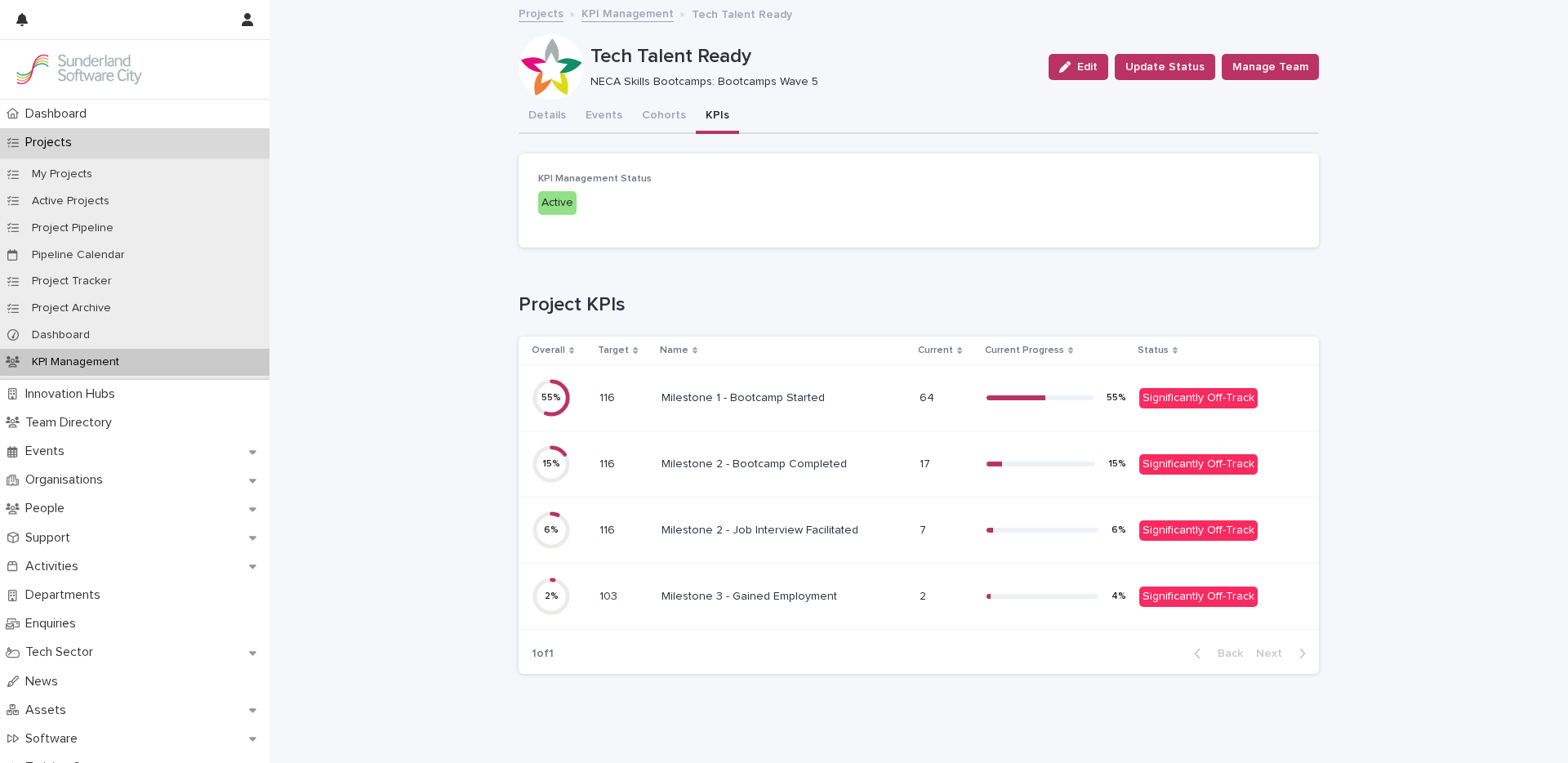
click at [783, 483] on td "Milestone 2 - Bootcamp Completed Milestone 2 - Bootcamp Completed" at bounding box center [785, 464] width 259 height 66
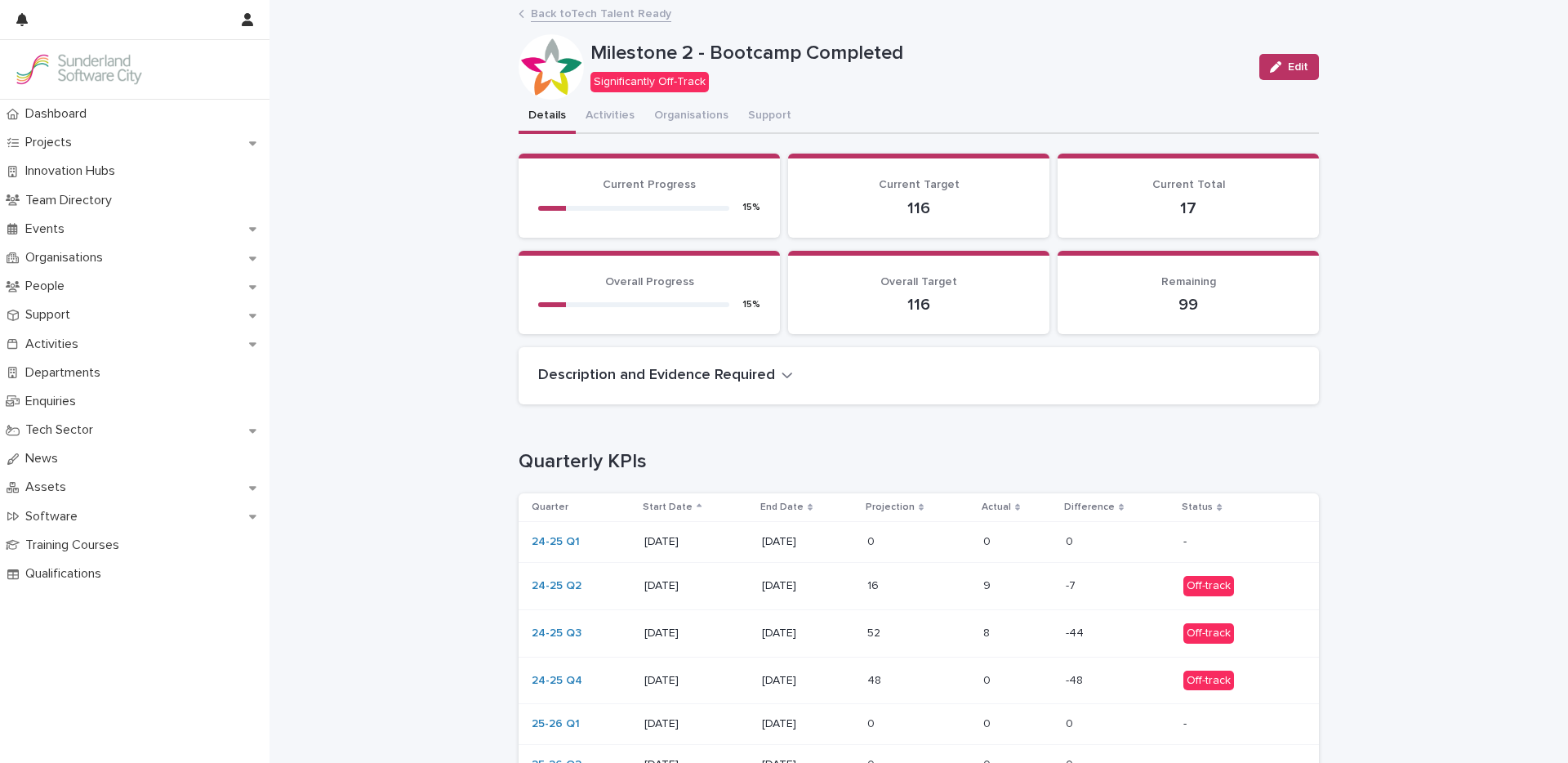
click at [977, 590] on td "9 9" at bounding box center [1018, 585] width 83 height 47
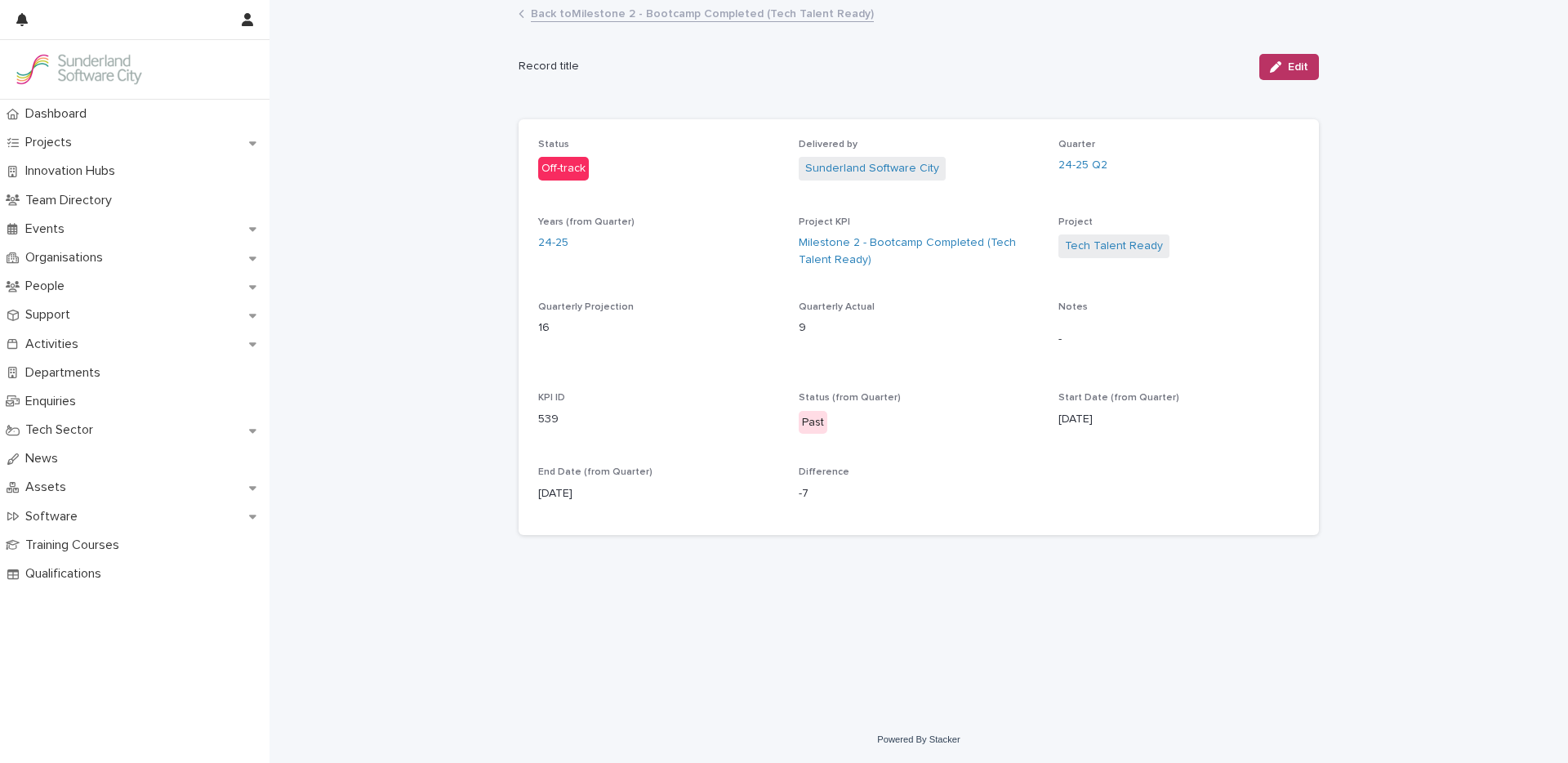
click at [770, 9] on link "Back to Milestone 2 - Bootcamp Completed (Tech Talent Ready)" at bounding box center [702, 13] width 343 height 19
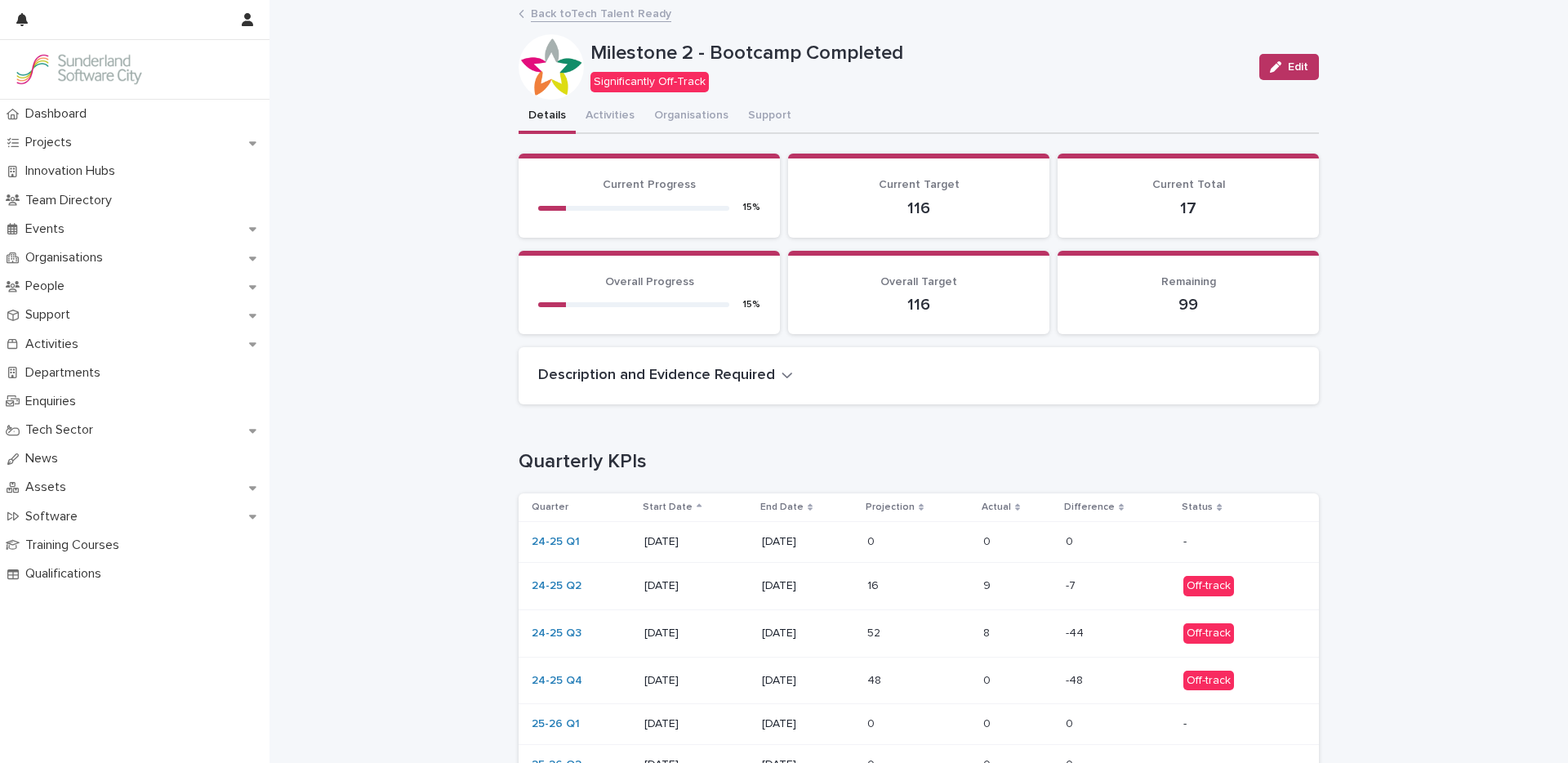
click at [927, 592] on p at bounding box center [919, 586] width 103 height 14
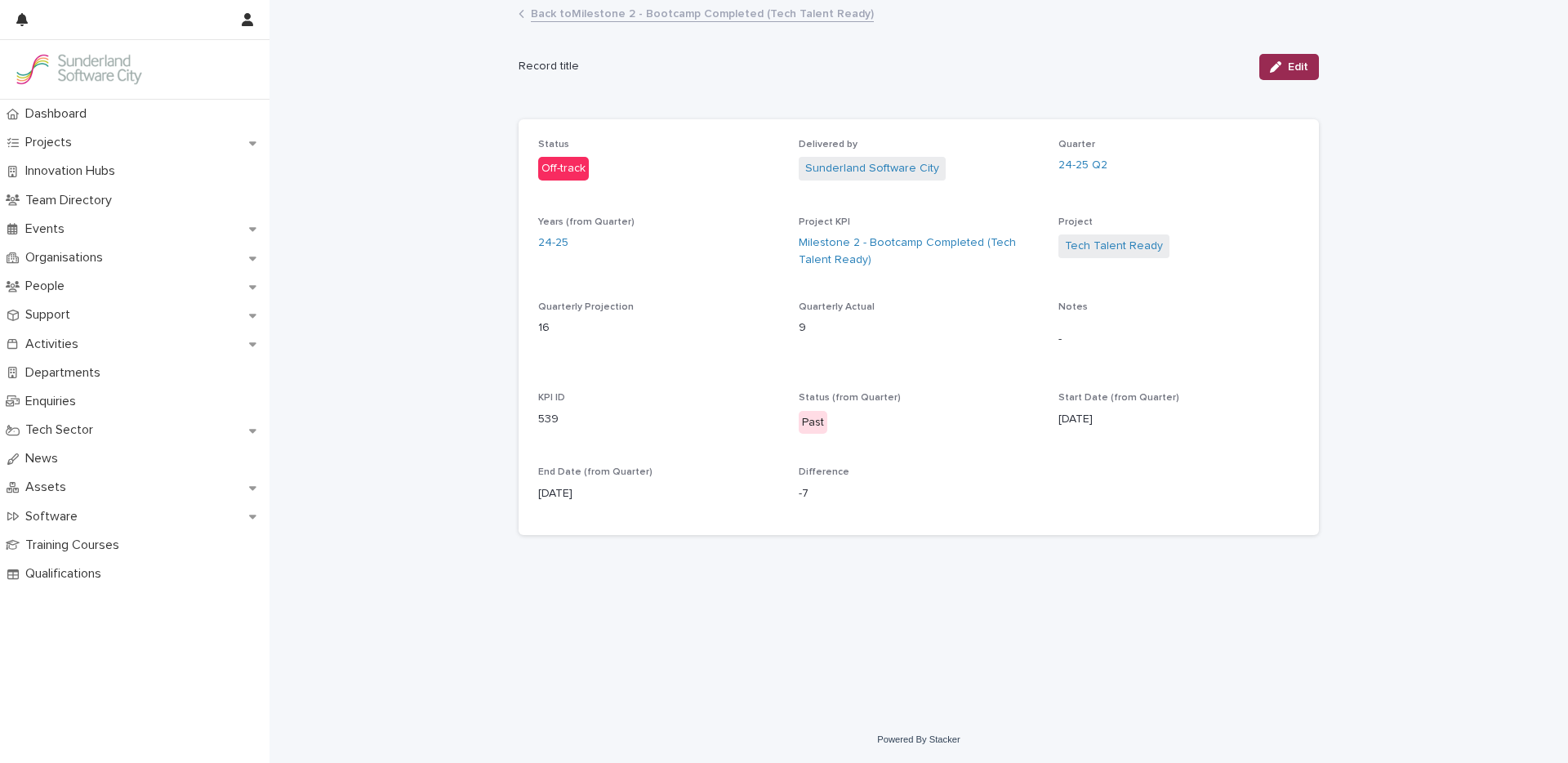
click at [1297, 71] on span "Edit" at bounding box center [1298, 66] width 20 height 11
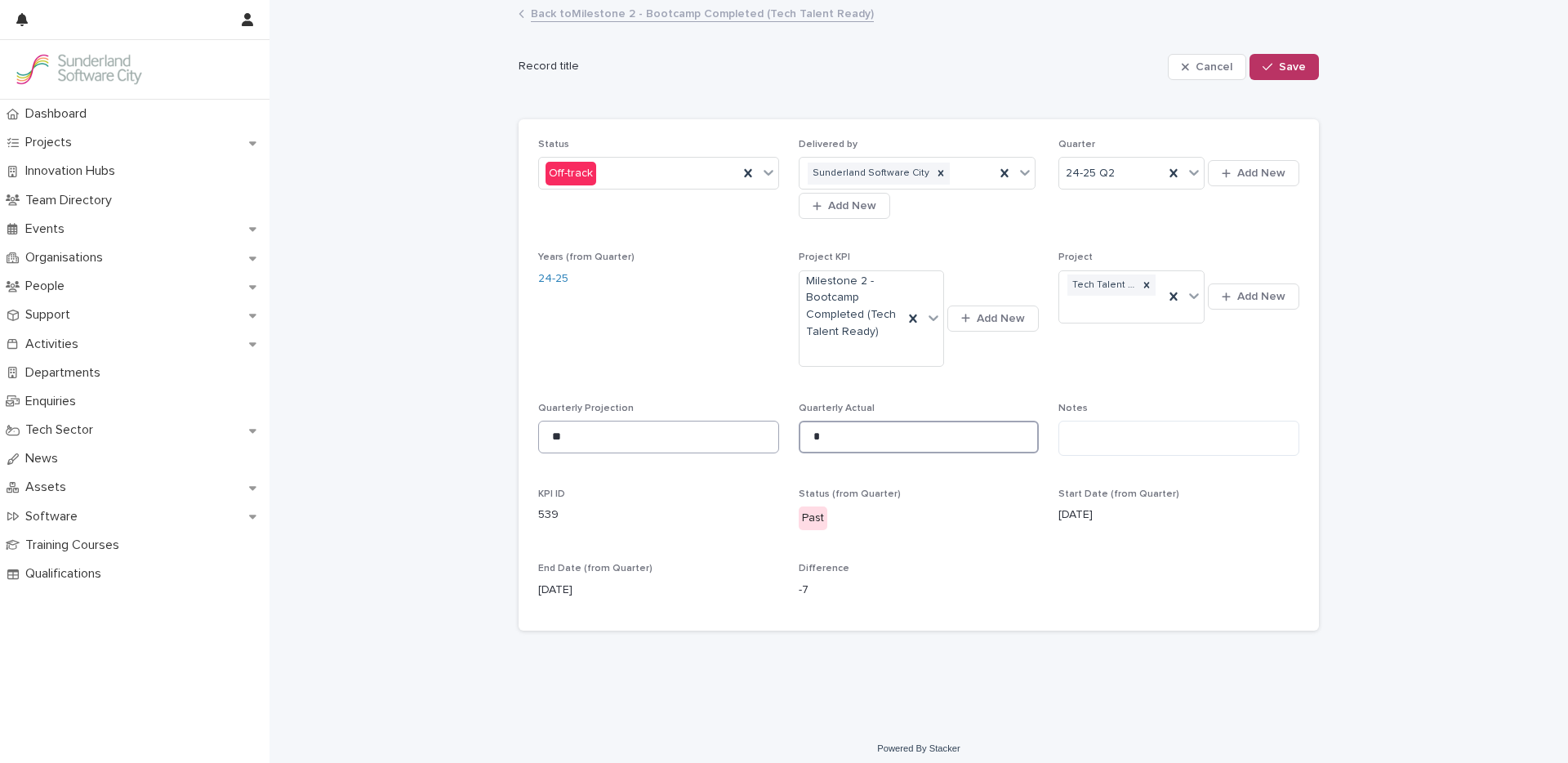
drag, startPoint x: 834, startPoint y: 440, endPoint x: 729, endPoint y: 422, distance: 106.5
click at [747, 424] on div "Status Off-track Delivered by Sunderland Software City Add New Quarter 24-25 Q2…" at bounding box center [919, 375] width 761 height 473
type input "**"
click at [1279, 69] on span "Save" at bounding box center [1292, 66] width 27 height 11
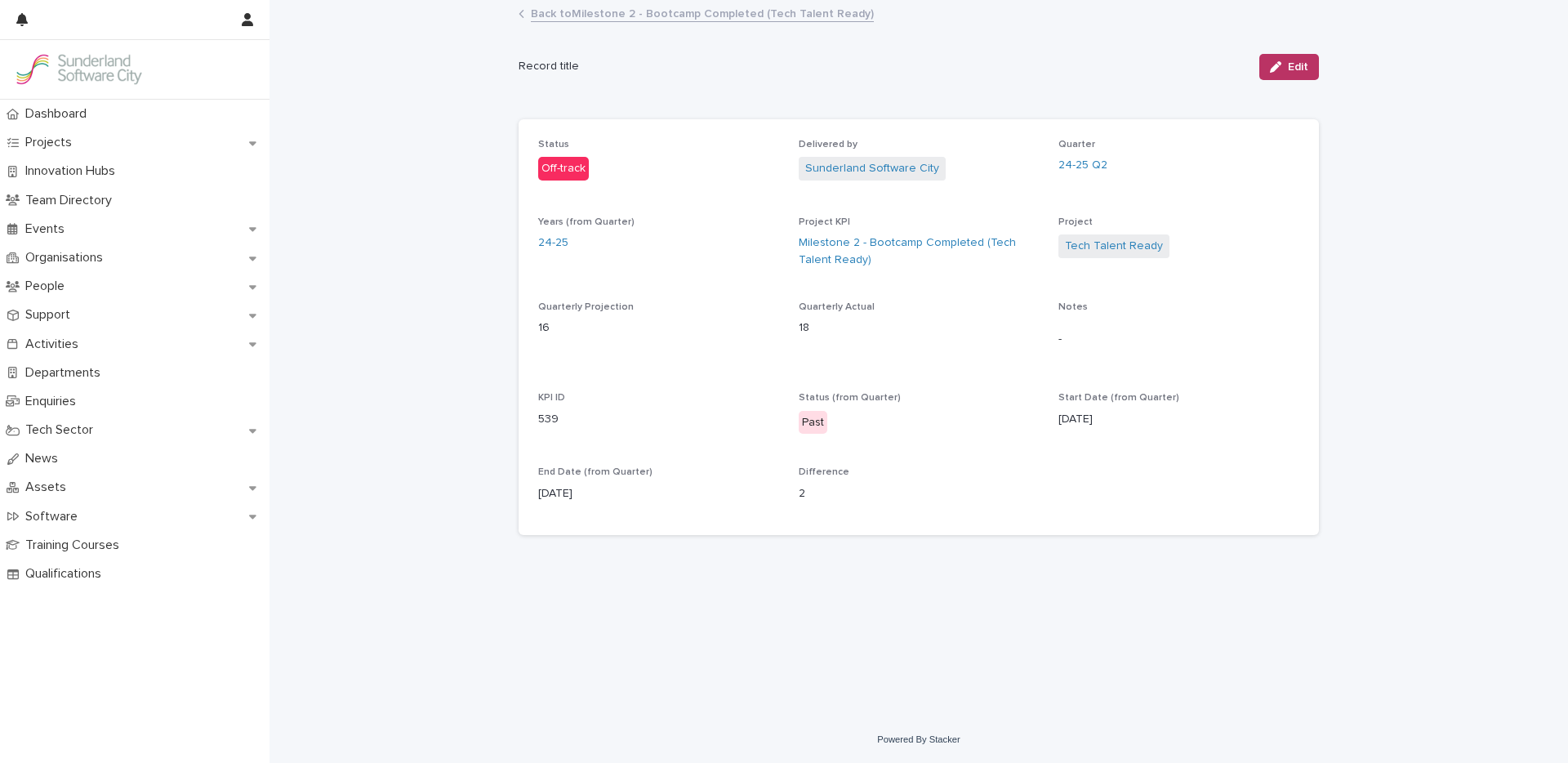
click at [628, 17] on link "Back to Milestone 2 - Bootcamp Completed (Tech Talent Ready)" at bounding box center [702, 13] width 343 height 19
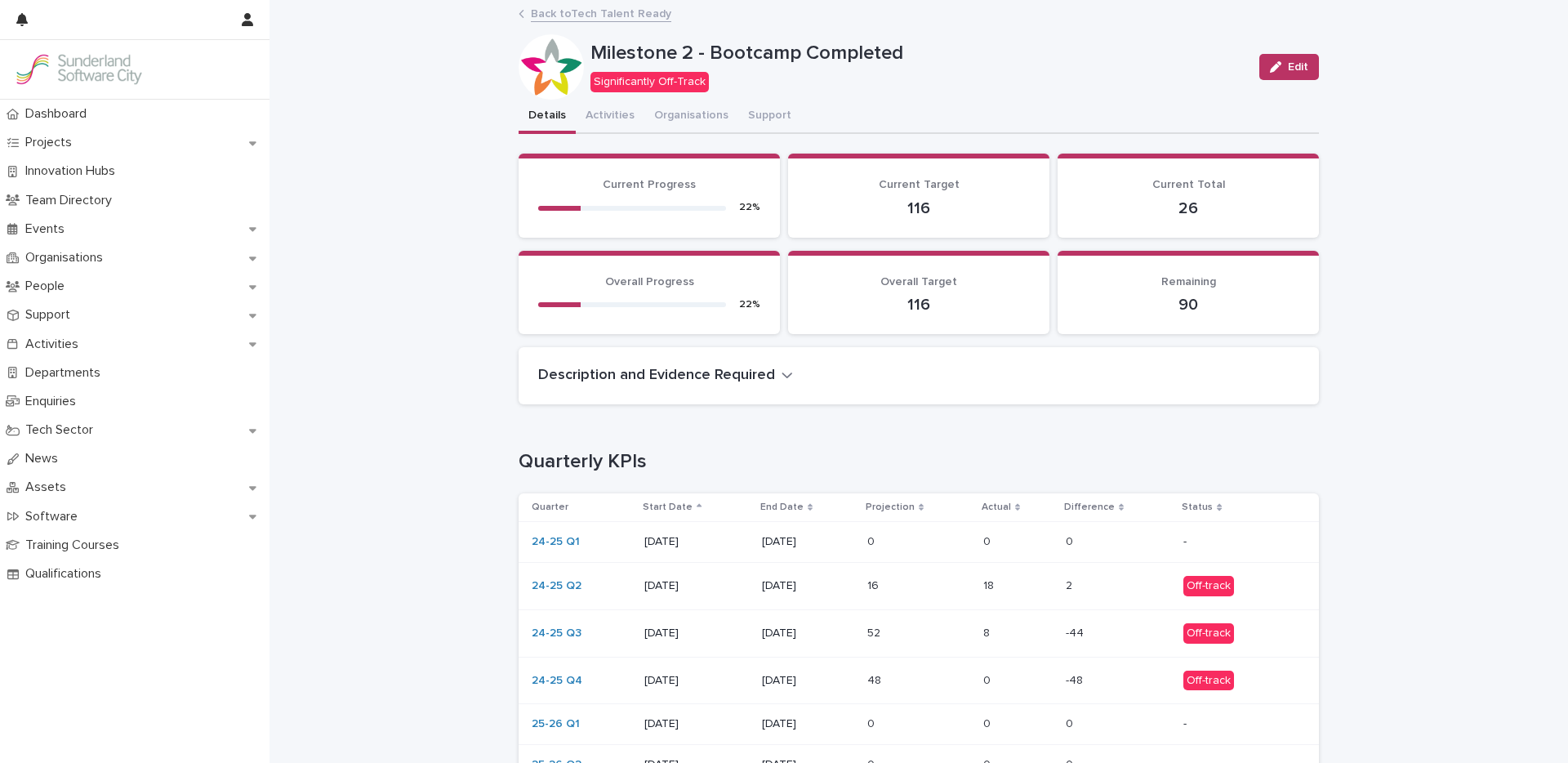
click at [952, 634] on p at bounding box center [919, 634] width 103 height 14
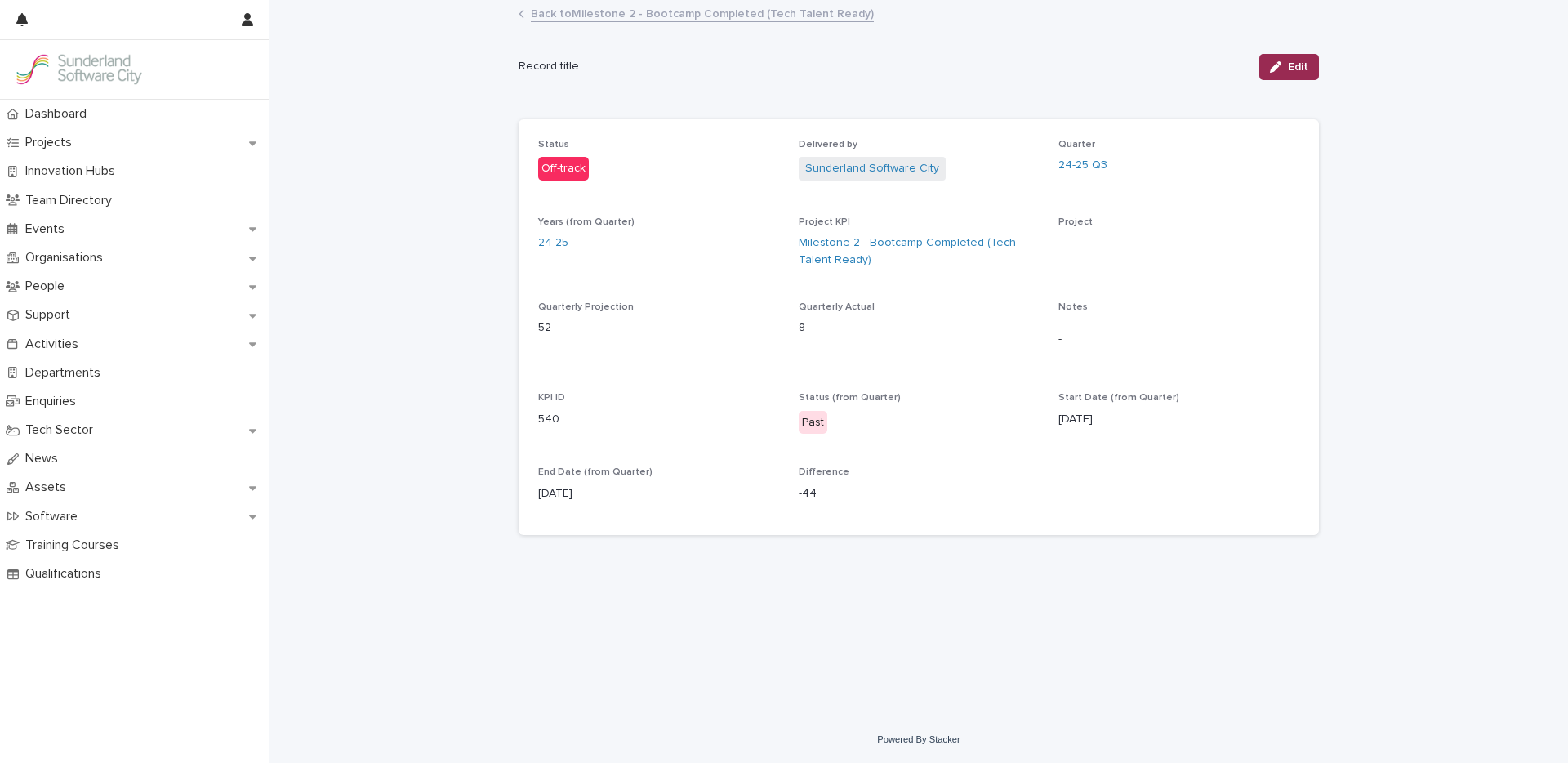
click at [1293, 68] on span "Edit" at bounding box center [1298, 66] width 20 height 11
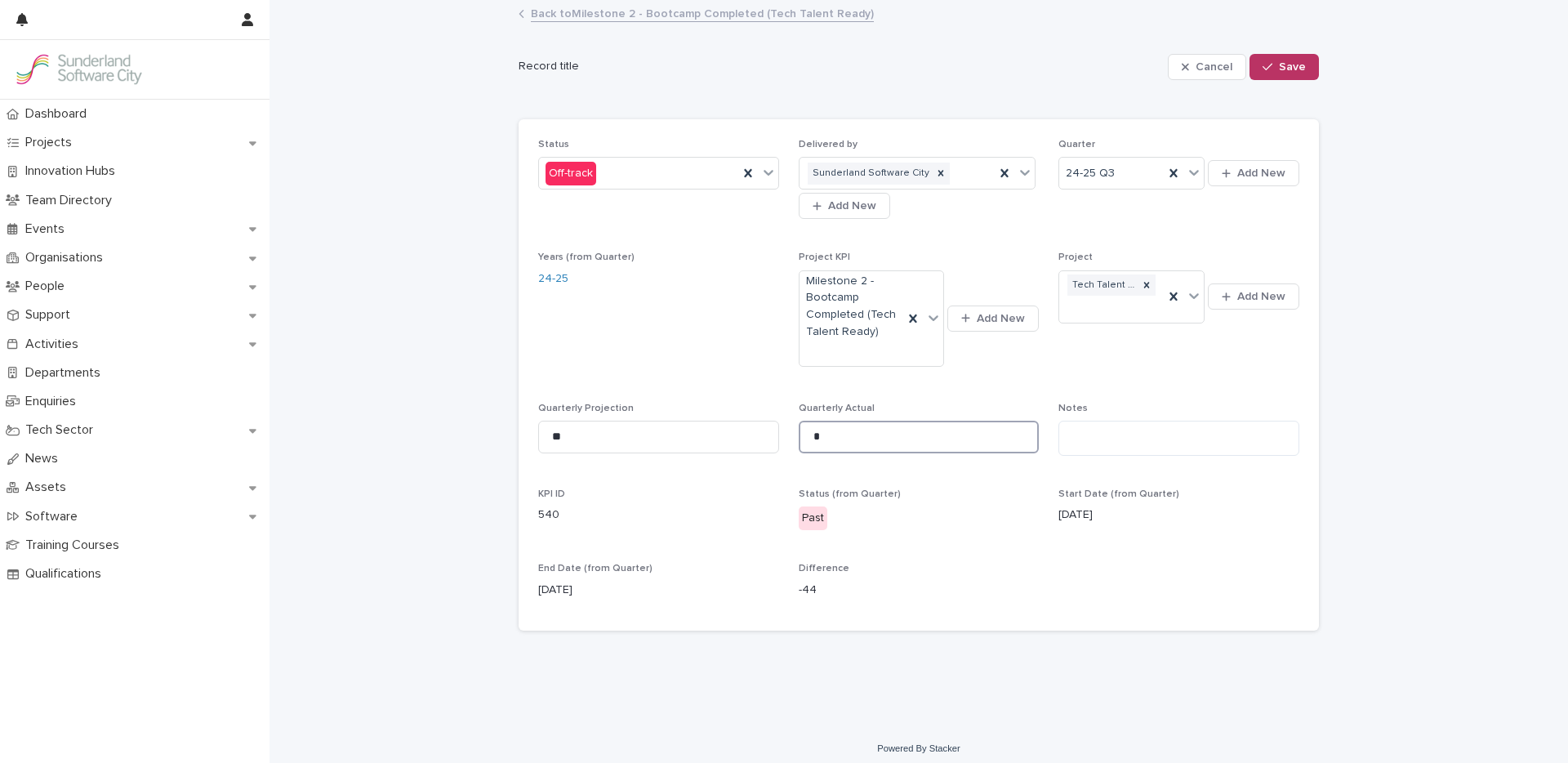
drag, startPoint x: 830, startPoint y: 439, endPoint x: 732, endPoint y: 418, distance: 100.2
click at [776, 425] on div "Status Off-track Delivered by Sunderland Software City Add New Quarter 24-25 Q3…" at bounding box center [919, 375] width 761 height 473
type input "**"
click at [1279, 73] on button "Save" at bounding box center [1284, 67] width 70 height 26
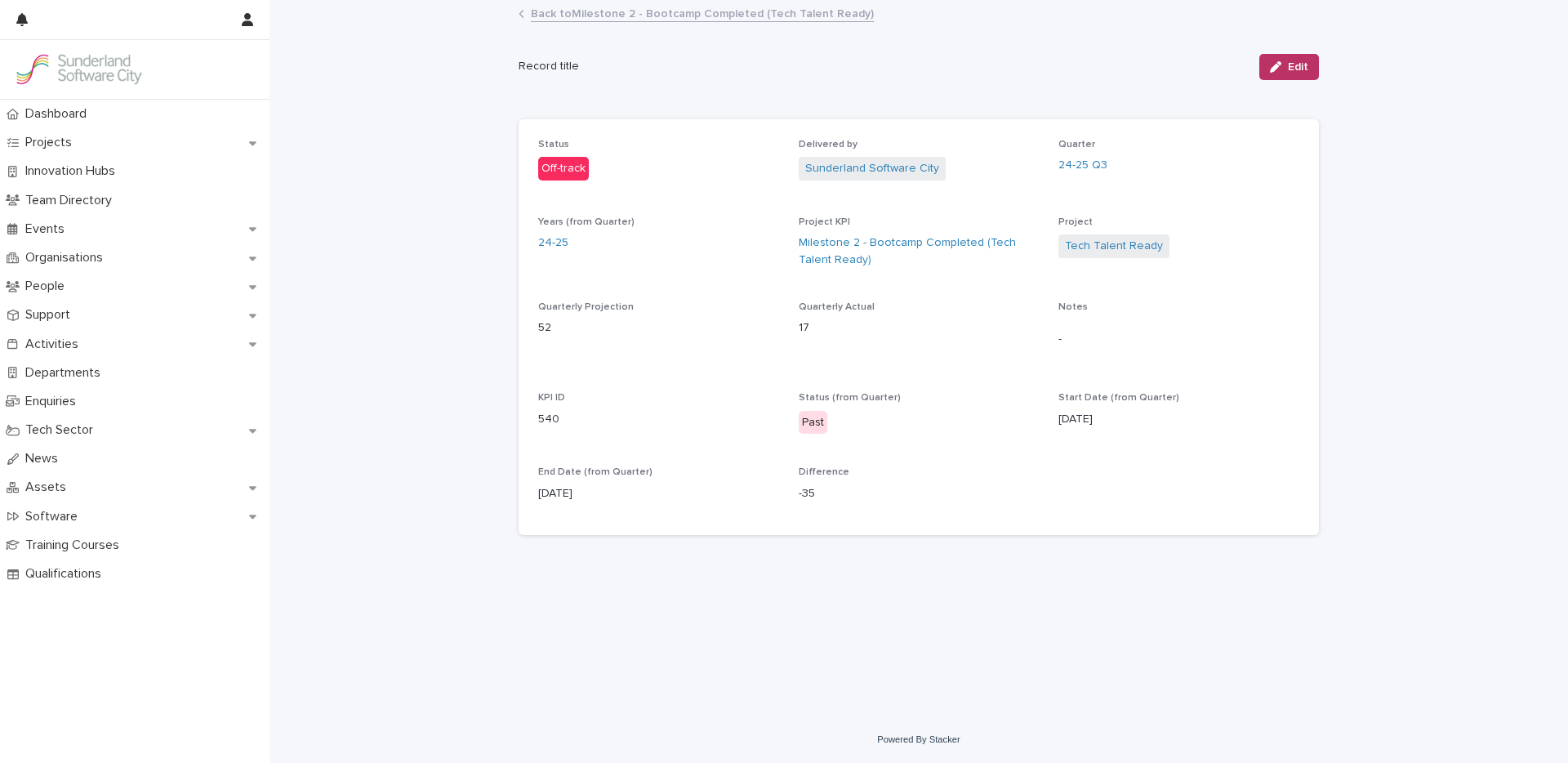
click at [659, 15] on link "Back to Milestone 2 - Bootcamp Completed (Tech Talent Ready)" at bounding box center [702, 13] width 343 height 19
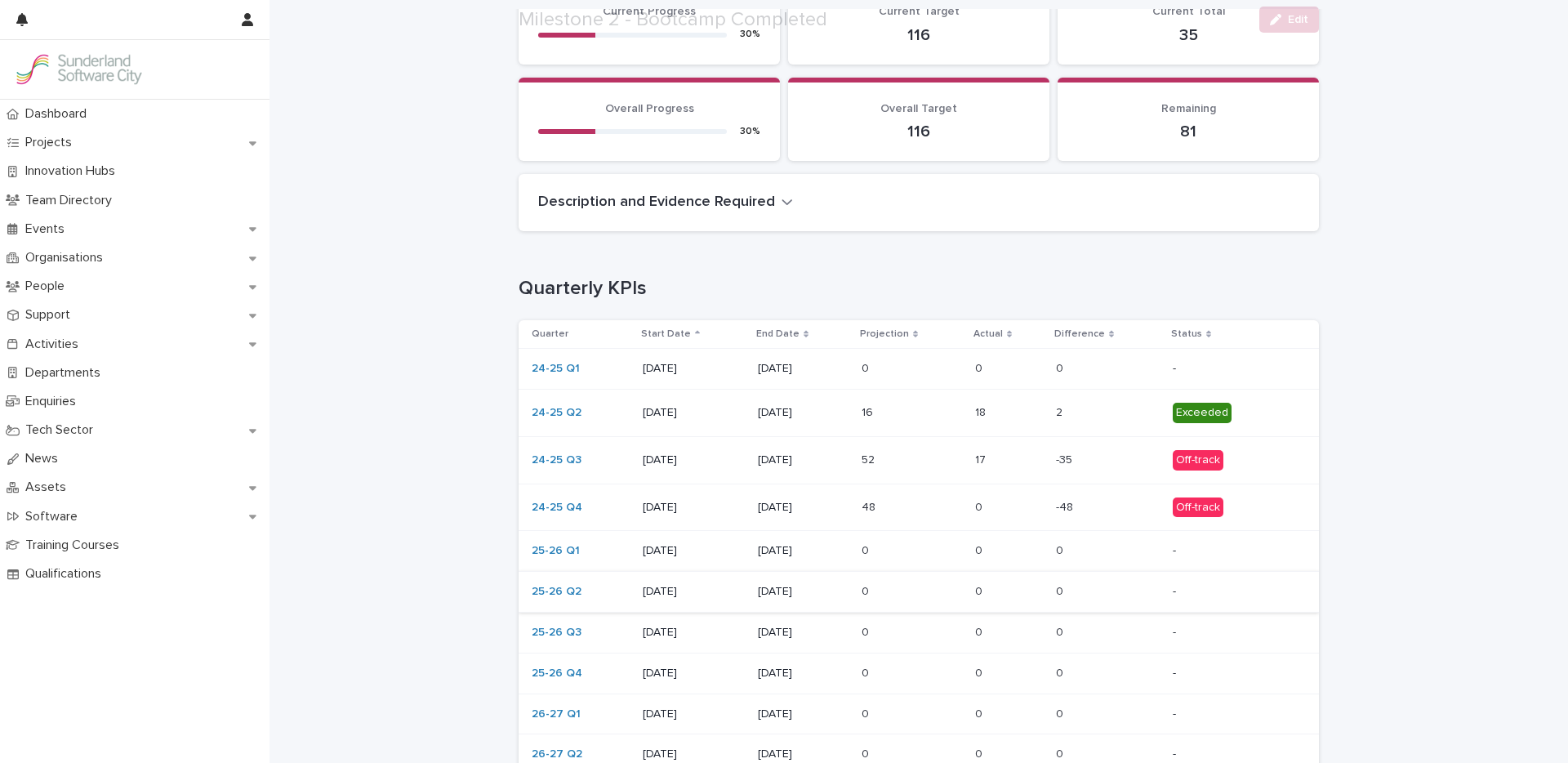
scroll to position [225, 0]
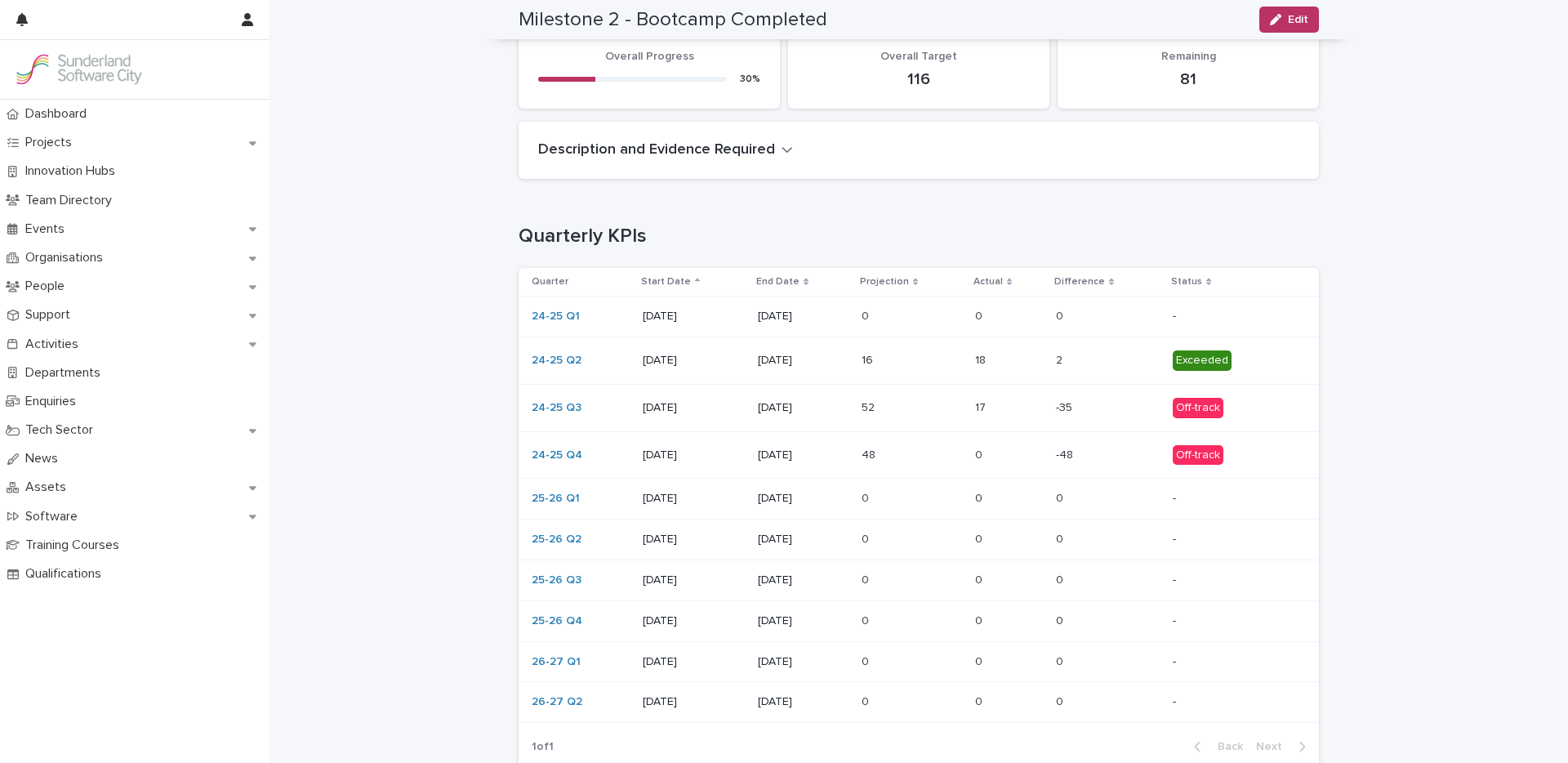
click at [988, 456] on p at bounding box center [1009, 455] width 68 height 14
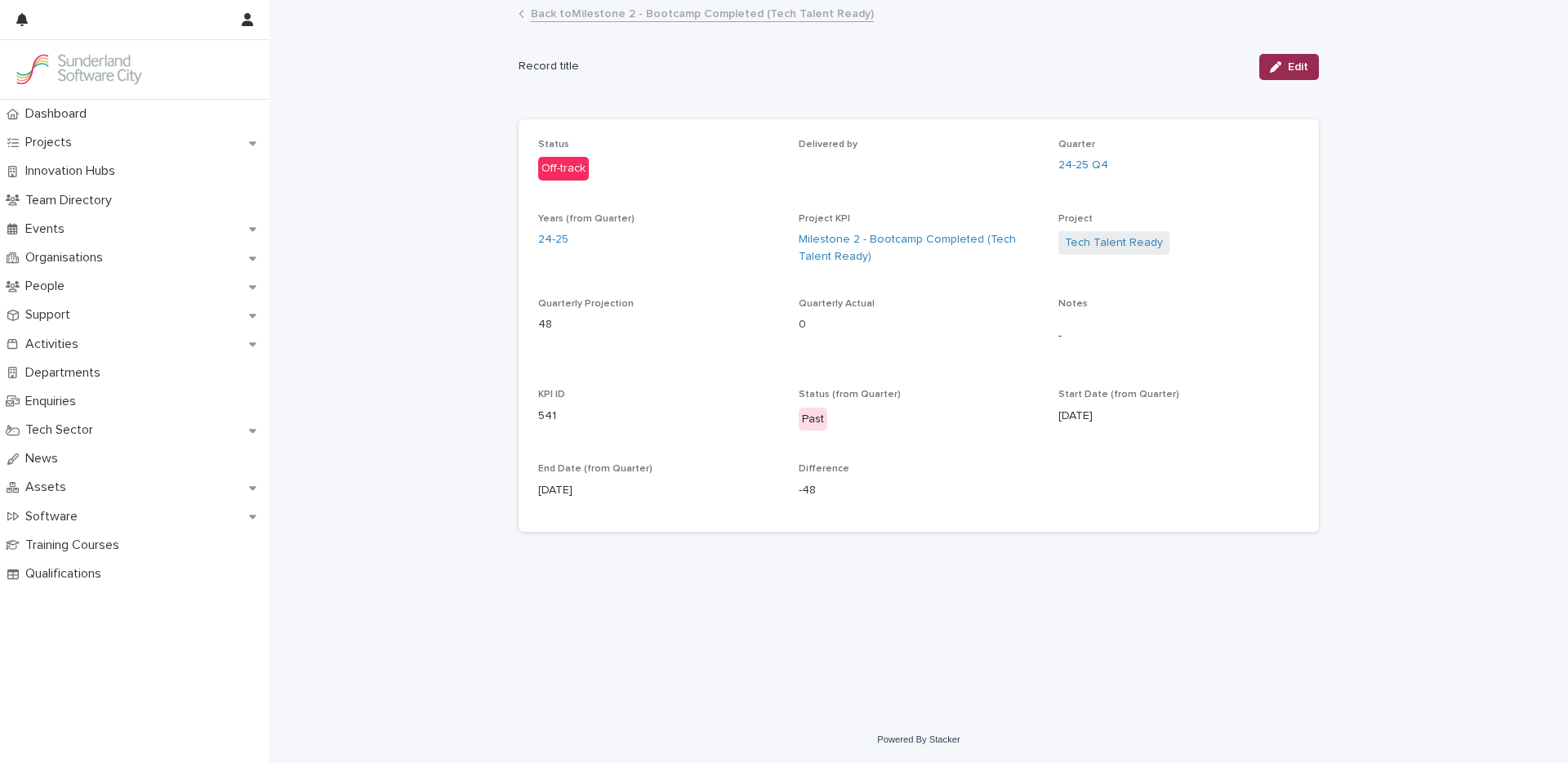
click at [1282, 68] on div "button" at bounding box center [1279, 66] width 18 height 11
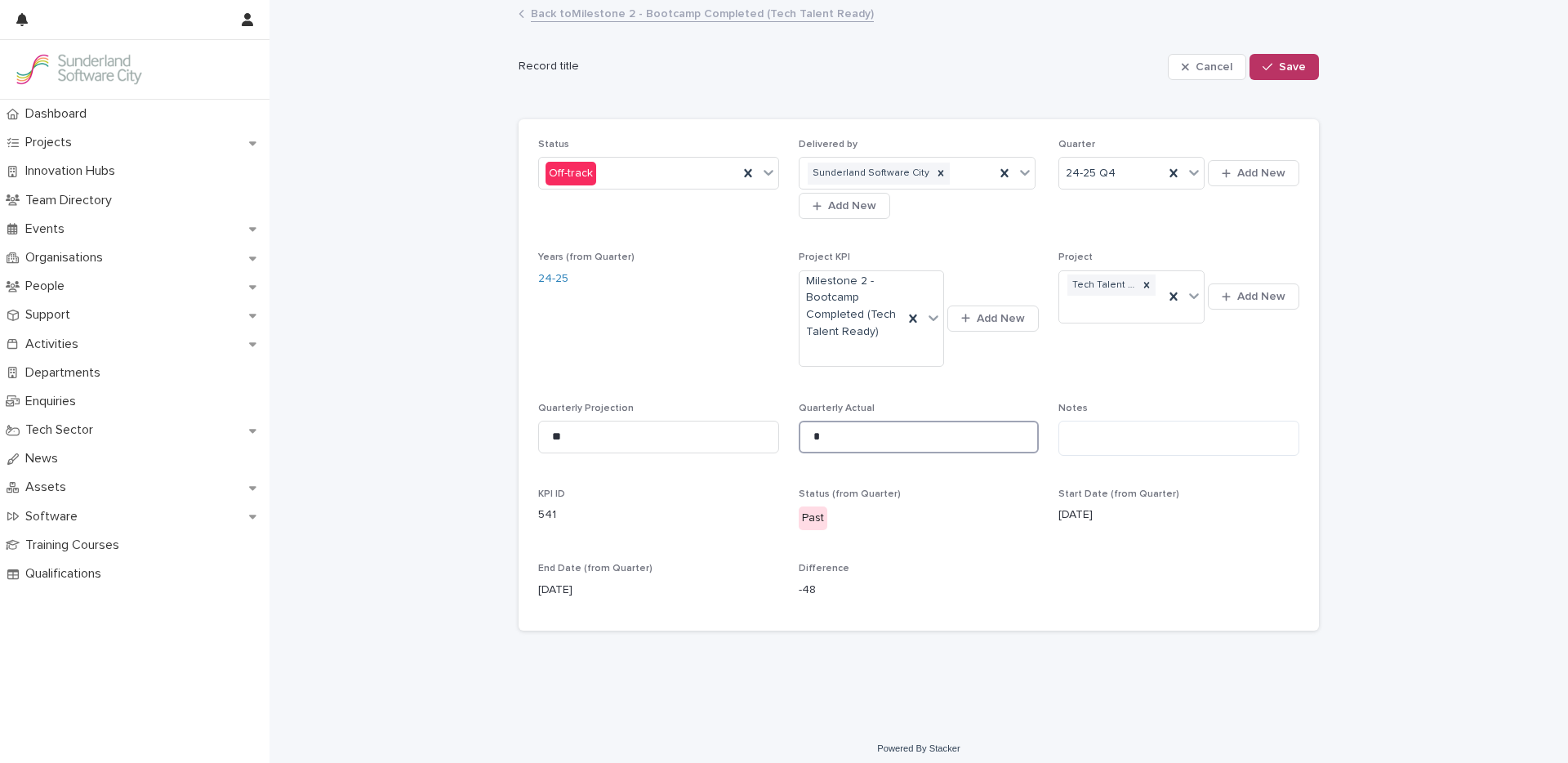
drag, startPoint x: 800, startPoint y: 438, endPoint x: 780, endPoint y: 434, distance: 20.4
click at [782, 435] on div "Status Off-track Delivered by Sunderland Software City Add New Quarter 24-25 Q4…" at bounding box center [919, 375] width 761 height 473
type input "**"
click at [1280, 74] on button "Save" at bounding box center [1284, 67] width 70 height 26
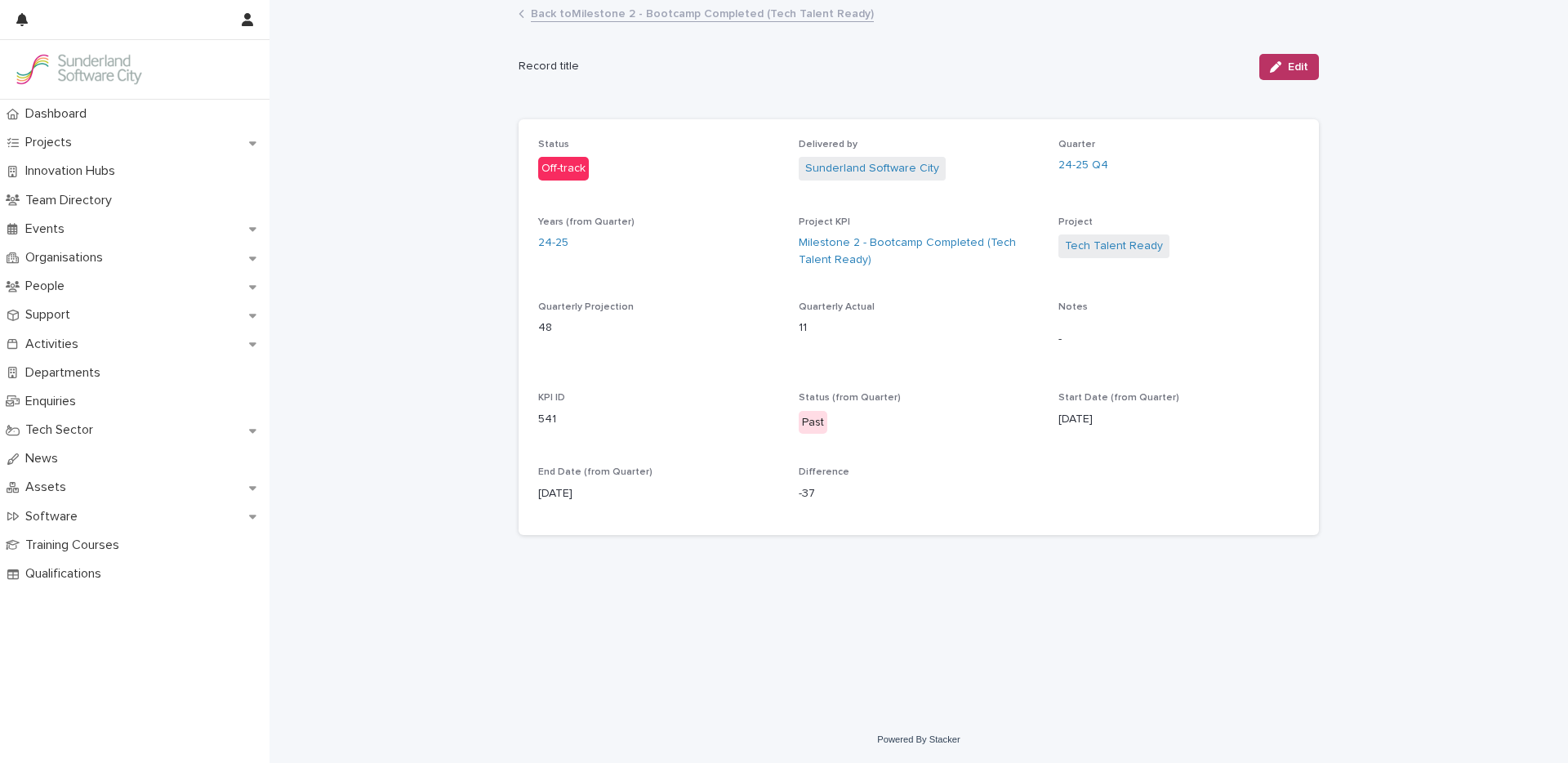
click at [634, 15] on link "Back to Milestone 2 - Bootcamp Completed (Tech Talent Ready)" at bounding box center [702, 13] width 343 height 19
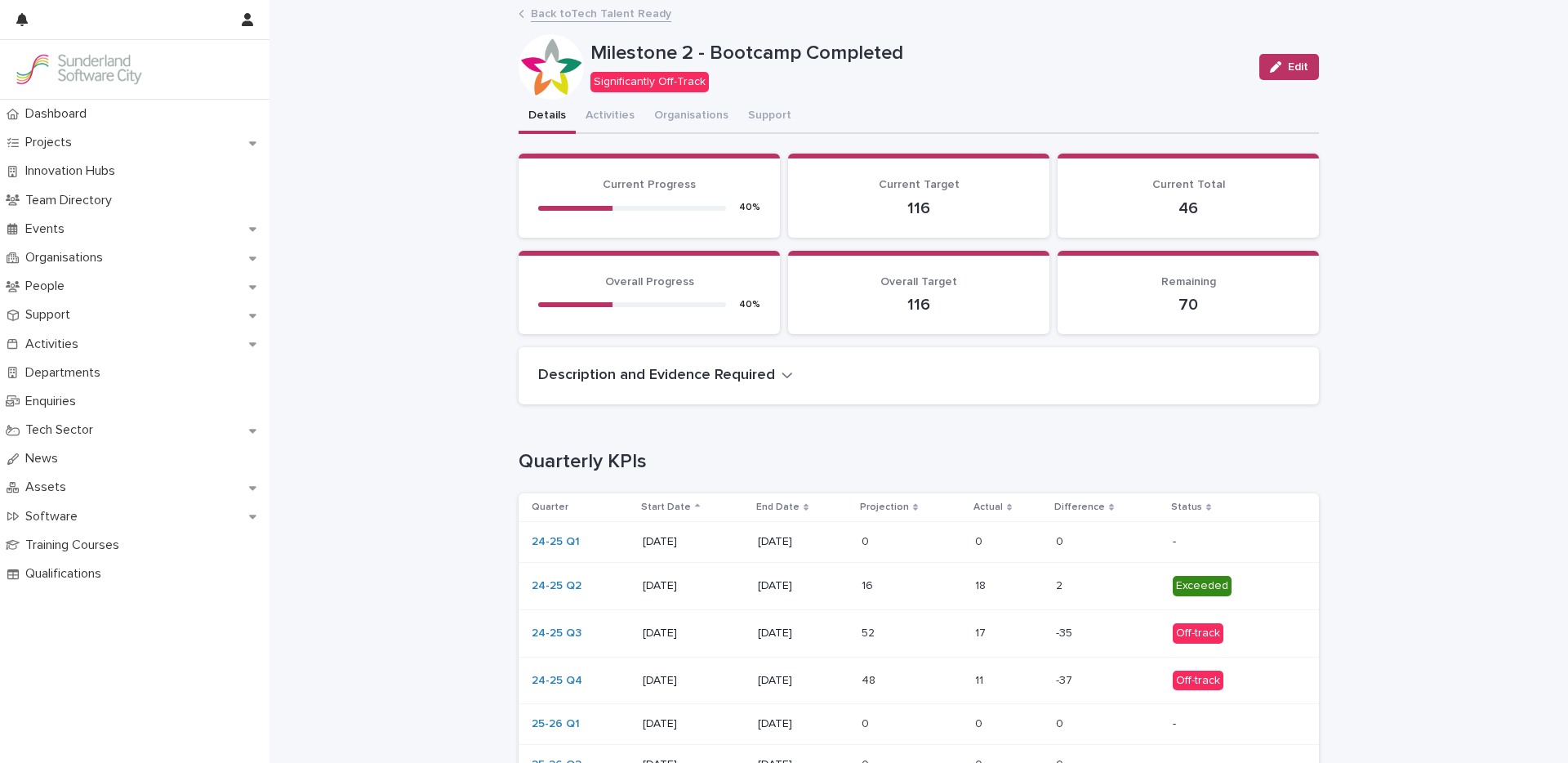
click at [611, 16] on link "Back to Tech Talent Ready" at bounding box center [601, 13] width 141 height 19
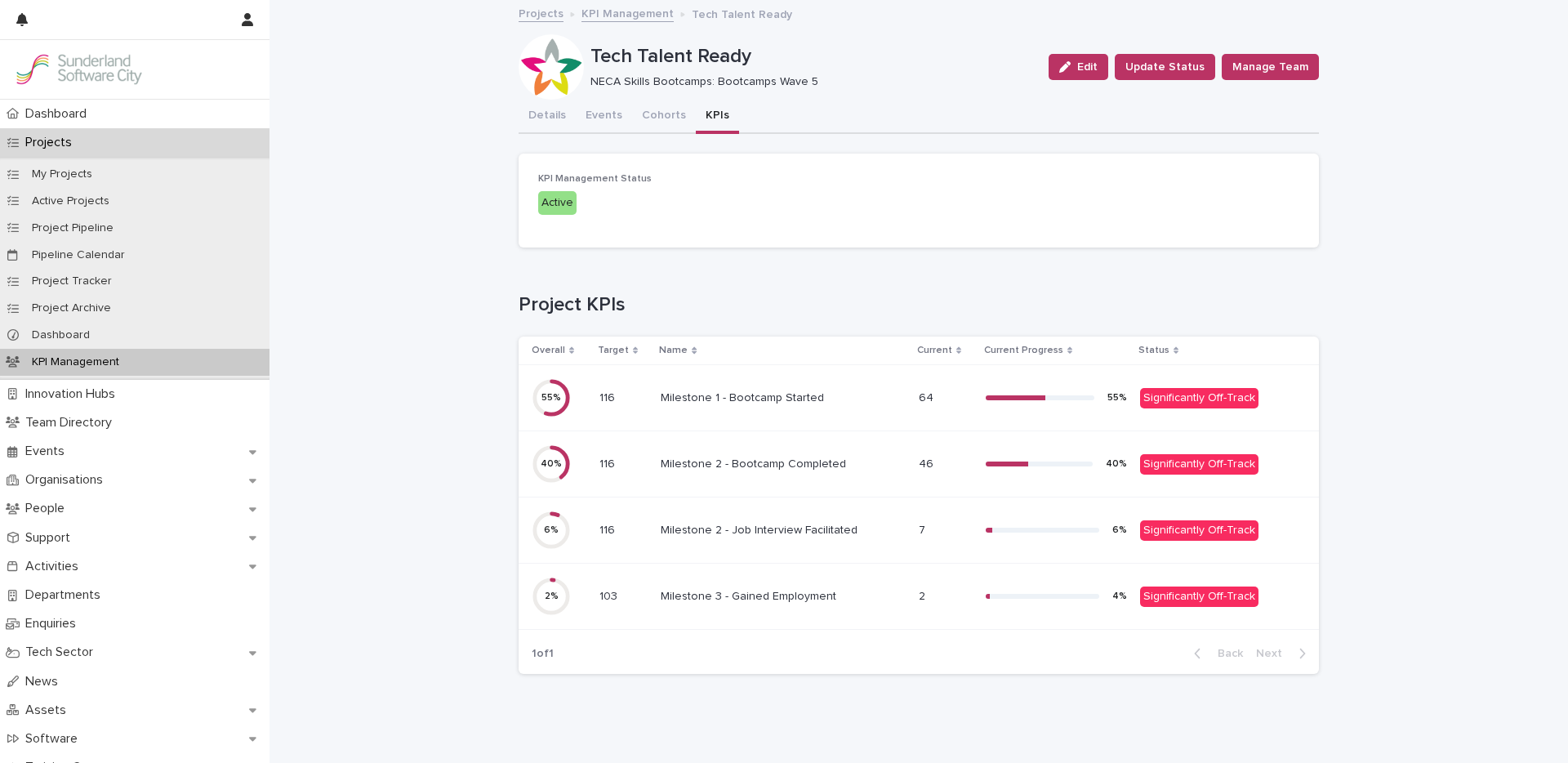
click at [776, 541] on div "Milestone 2 - Job Interview Facilitated Milestone 2 - Job Interview Facilitated" at bounding box center [783, 530] width 245 height 27
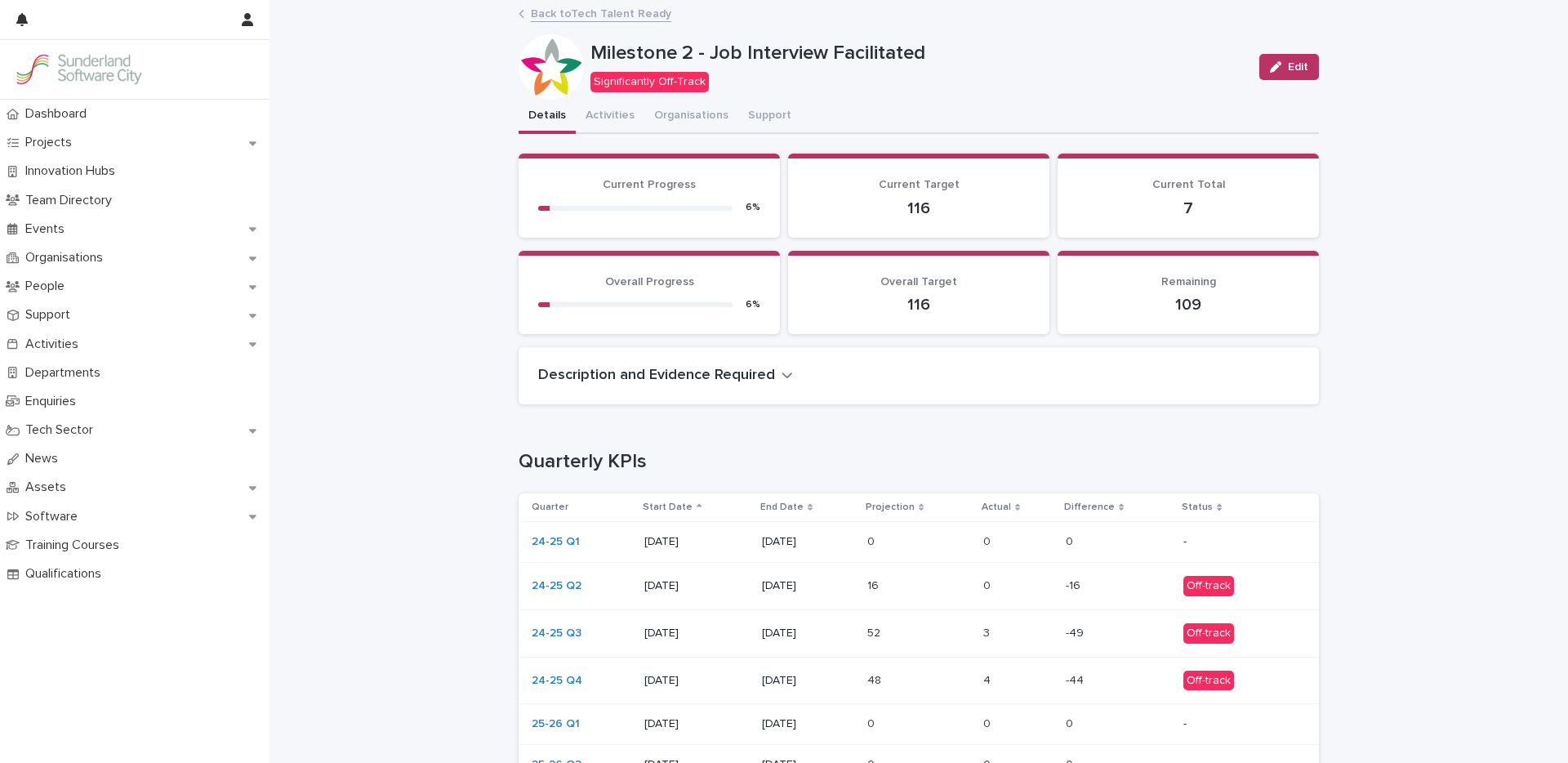
click at [1003, 682] on p at bounding box center [1018, 680] width 70 height 14
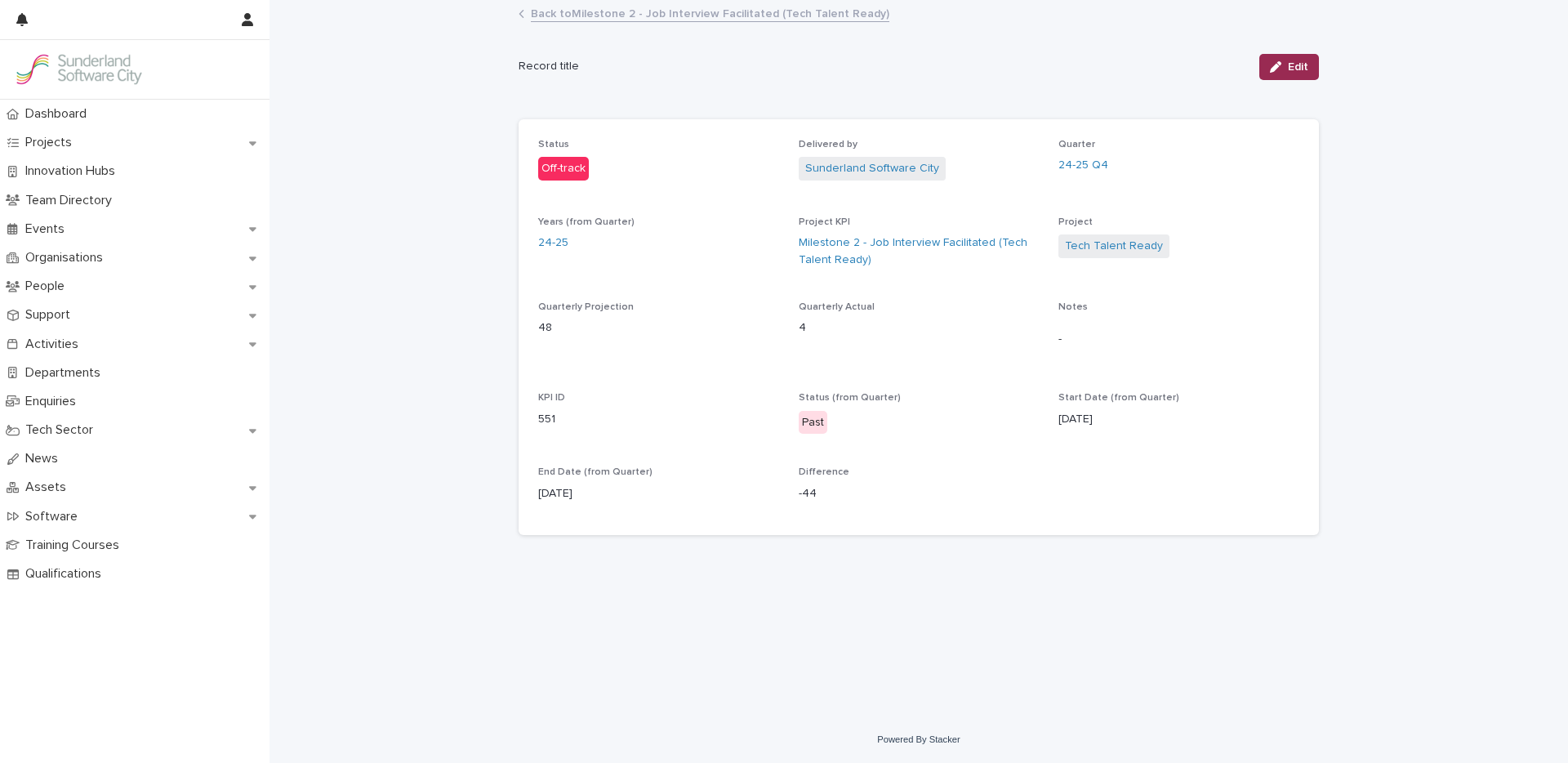
click at [1281, 64] on div "button" at bounding box center [1279, 66] width 18 height 11
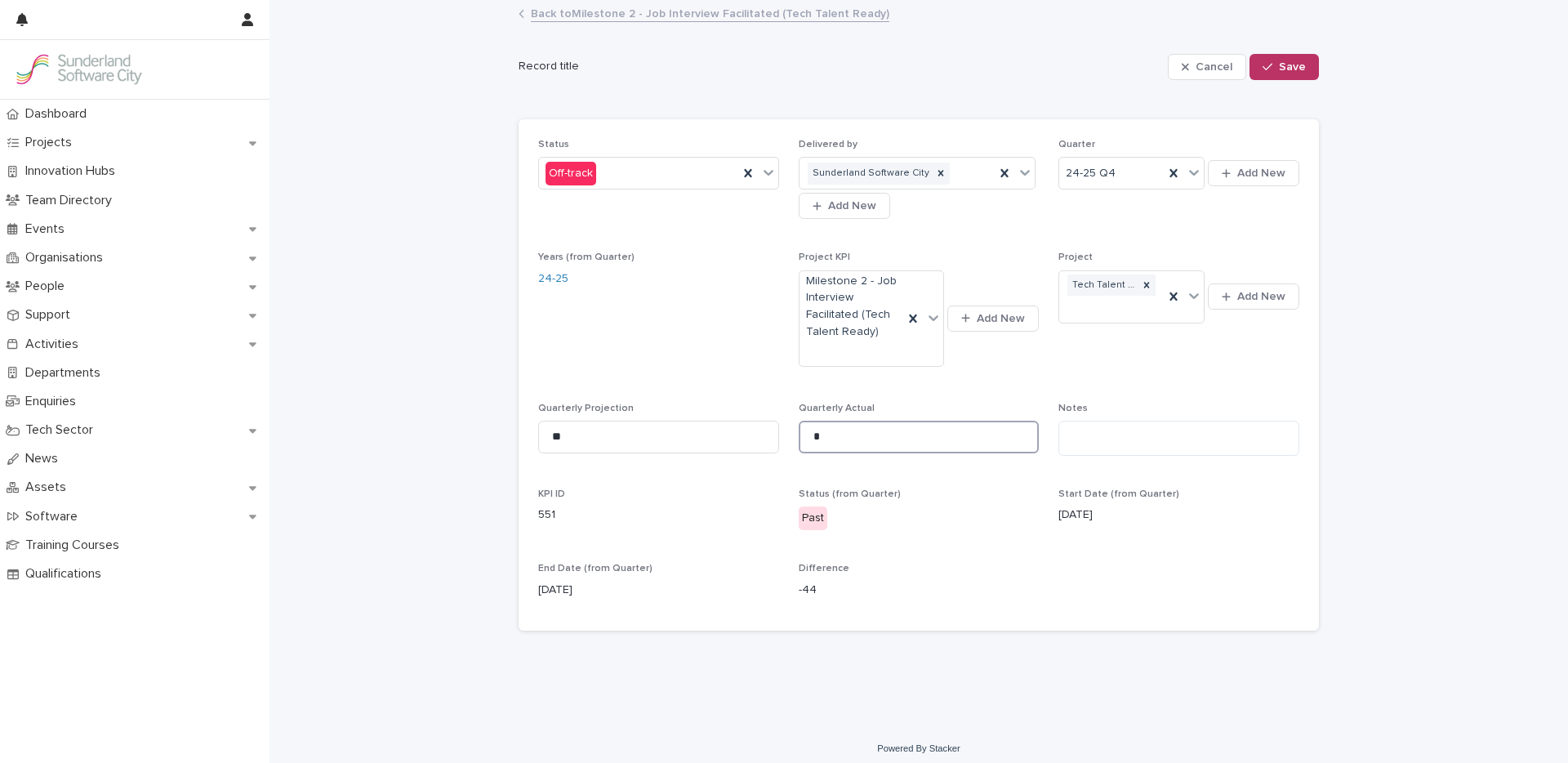
drag, startPoint x: 834, startPoint y: 444, endPoint x: 774, endPoint y: 436, distance: 60.5
click at [776, 438] on div "Status Off-track Delivered by Sunderland Software City Add New Quarter 24-25 Q4…" at bounding box center [919, 375] width 761 height 473
type input "**"
click at [1273, 66] on button "Save" at bounding box center [1284, 67] width 70 height 26
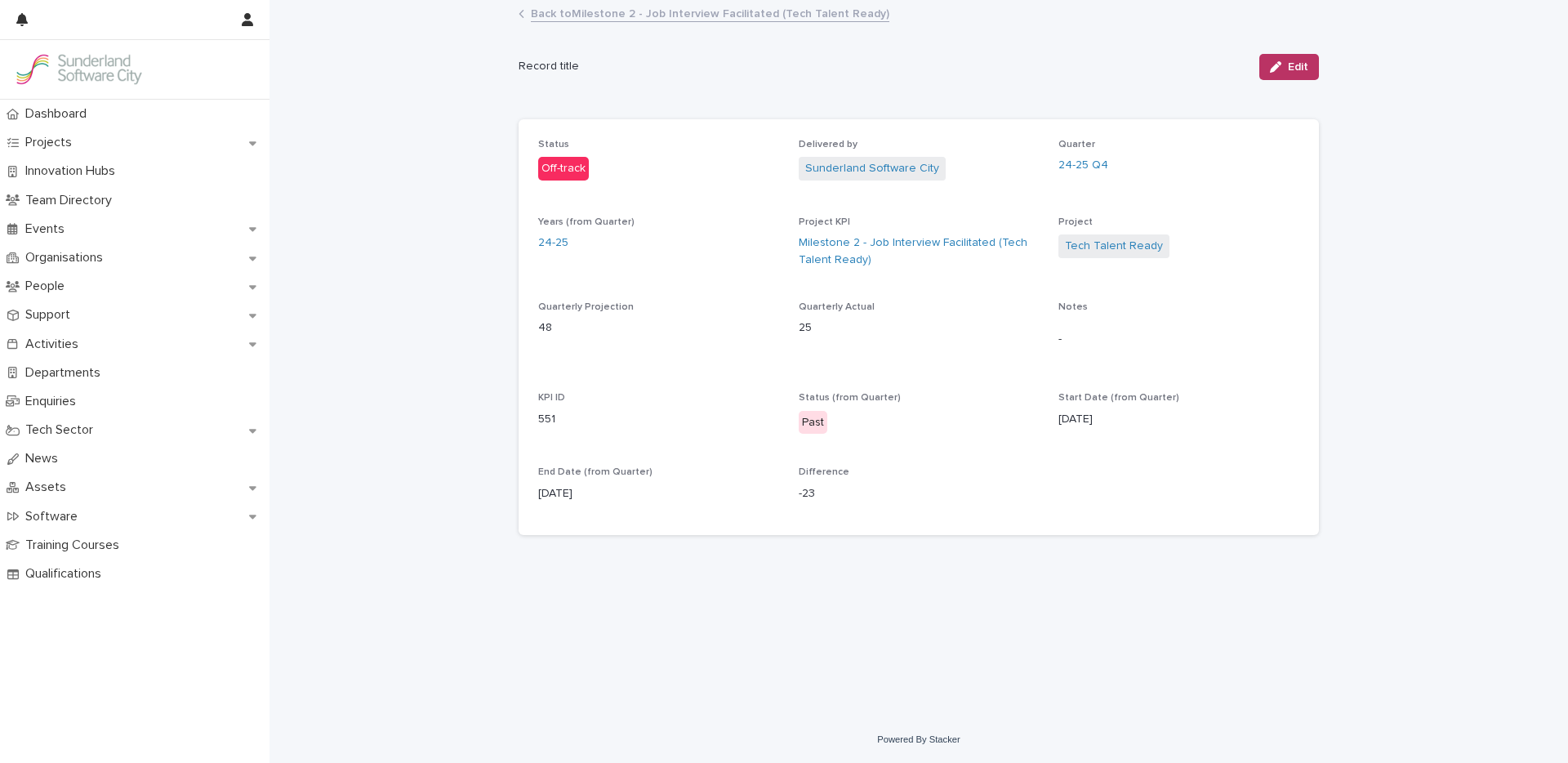
click at [585, 10] on link "Back to Milestone 2 - Job Interview Facilitated (Tech Talent Ready)" at bounding box center [710, 13] width 358 height 19
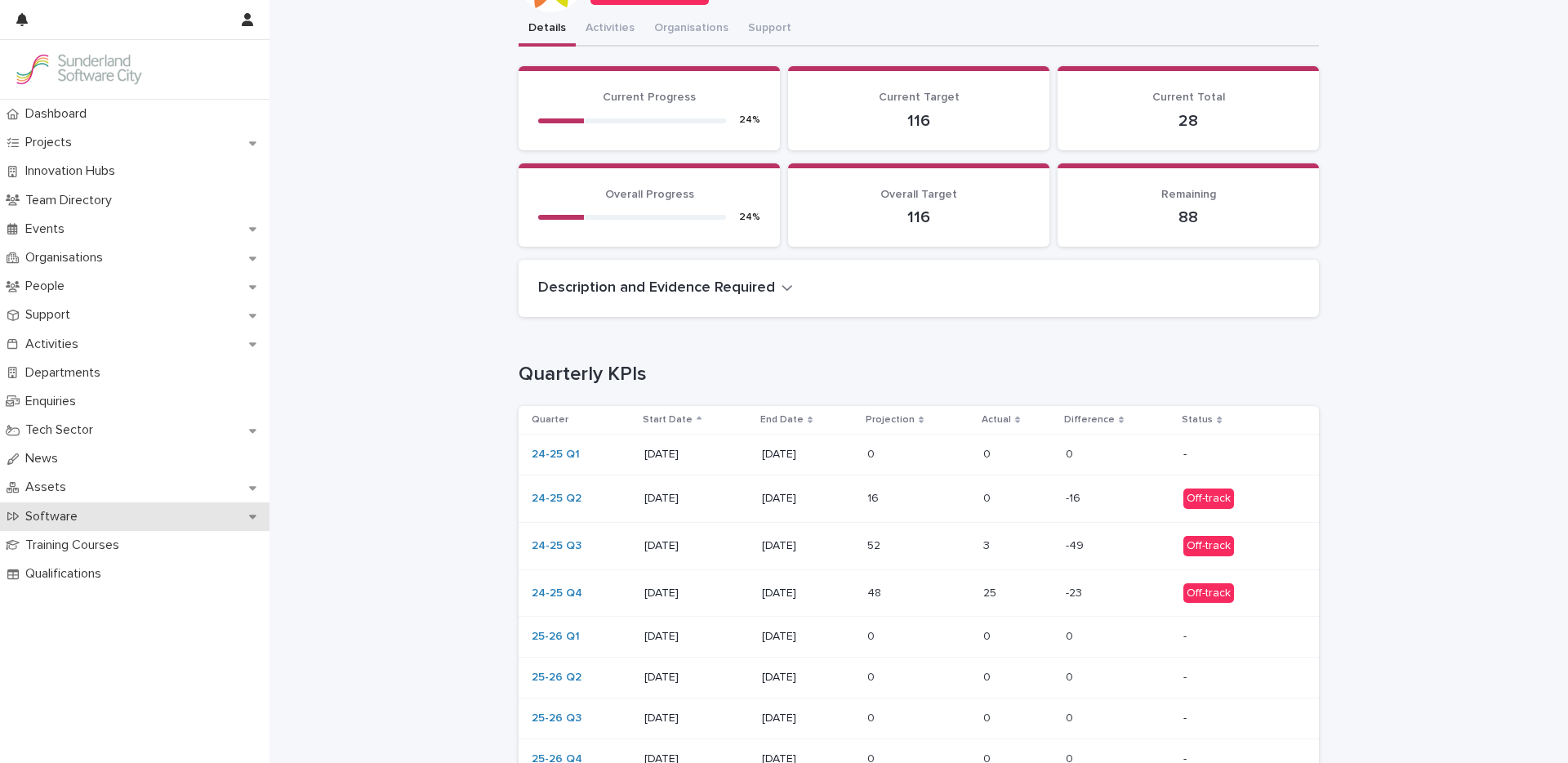
scroll to position [104, 0]
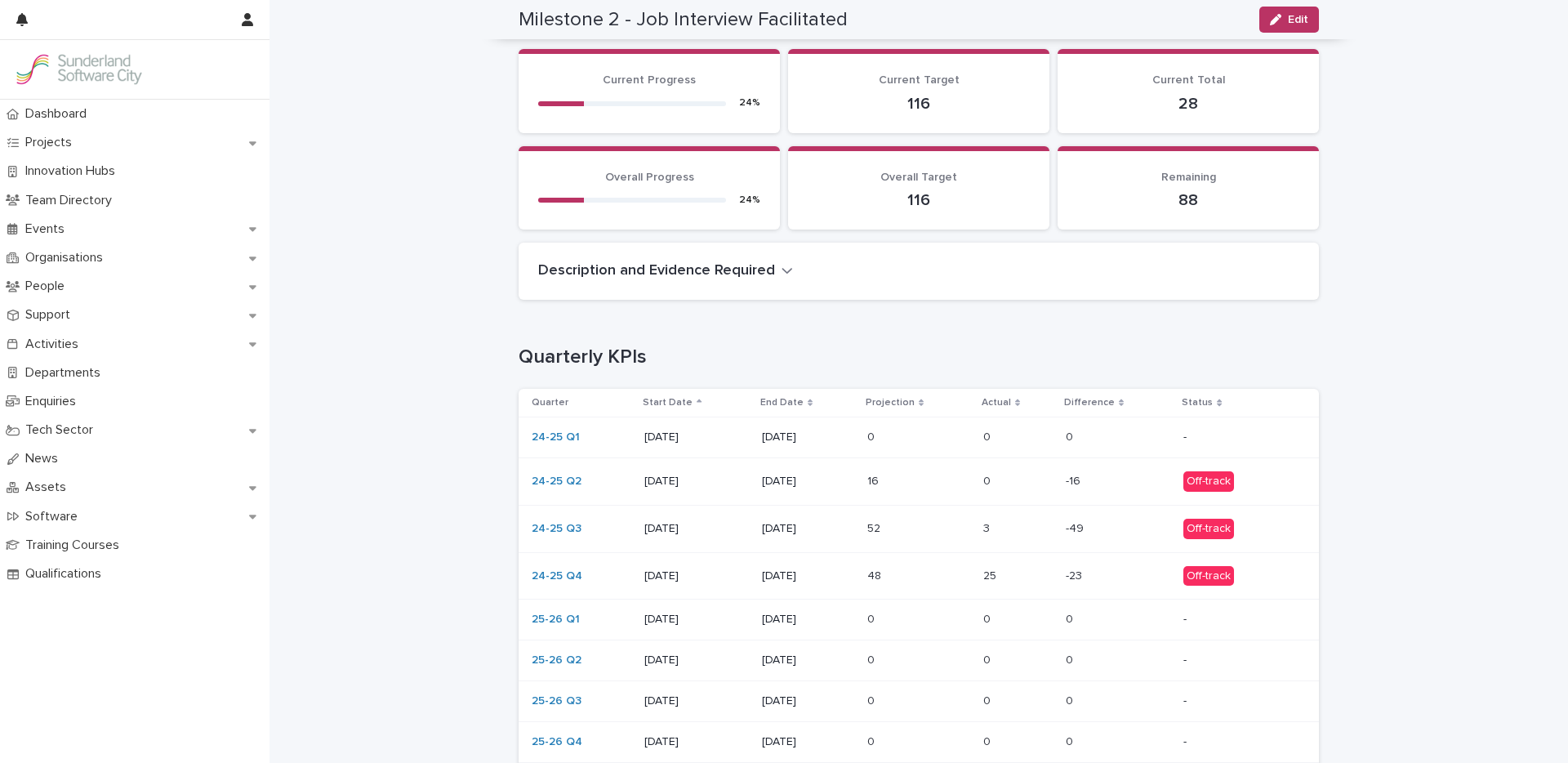
click at [1001, 620] on p at bounding box center [1018, 620] width 70 height 14
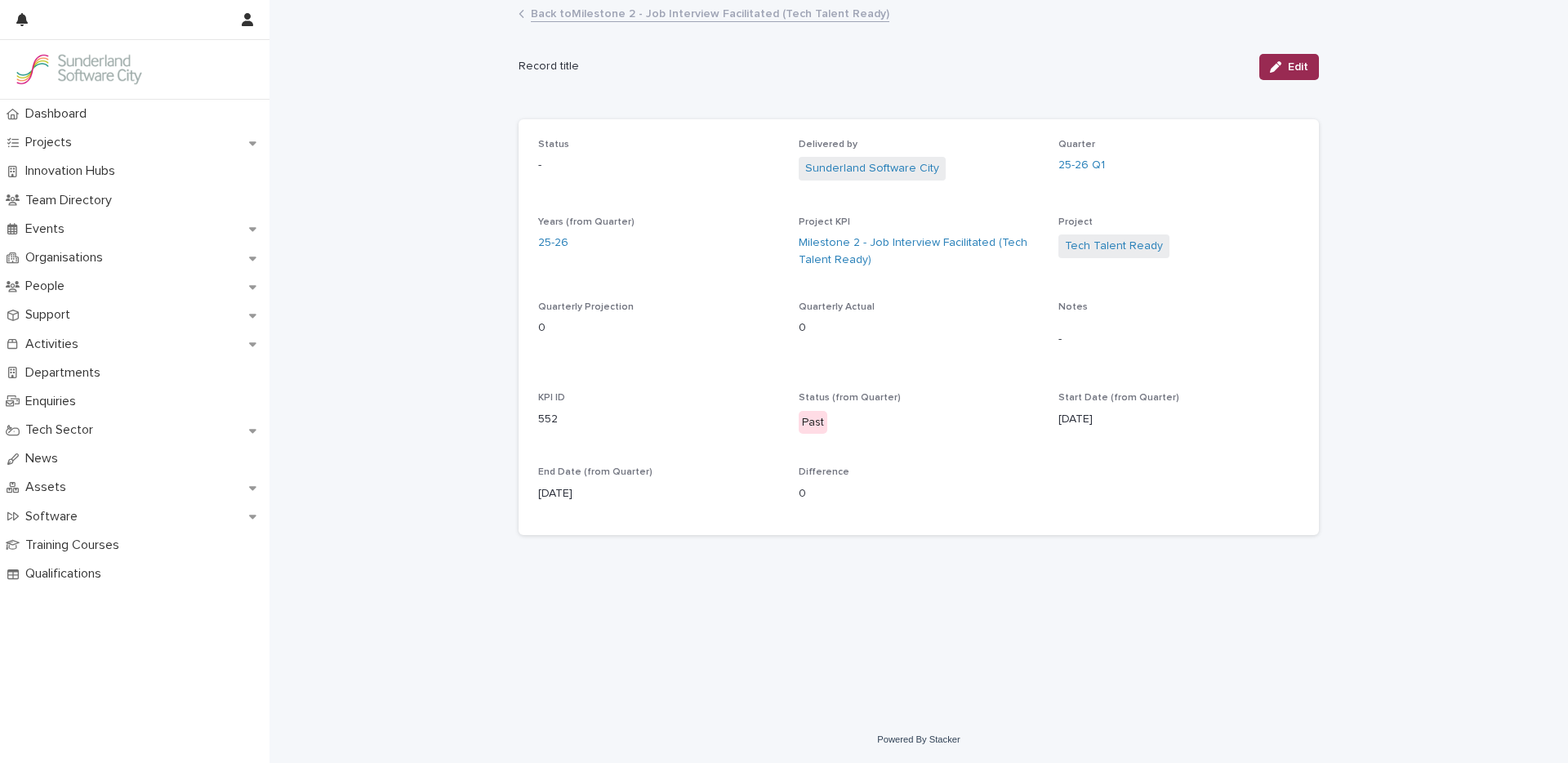
click at [1295, 71] on span "Edit" at bounding box center [1298, 66] width 20 height 11
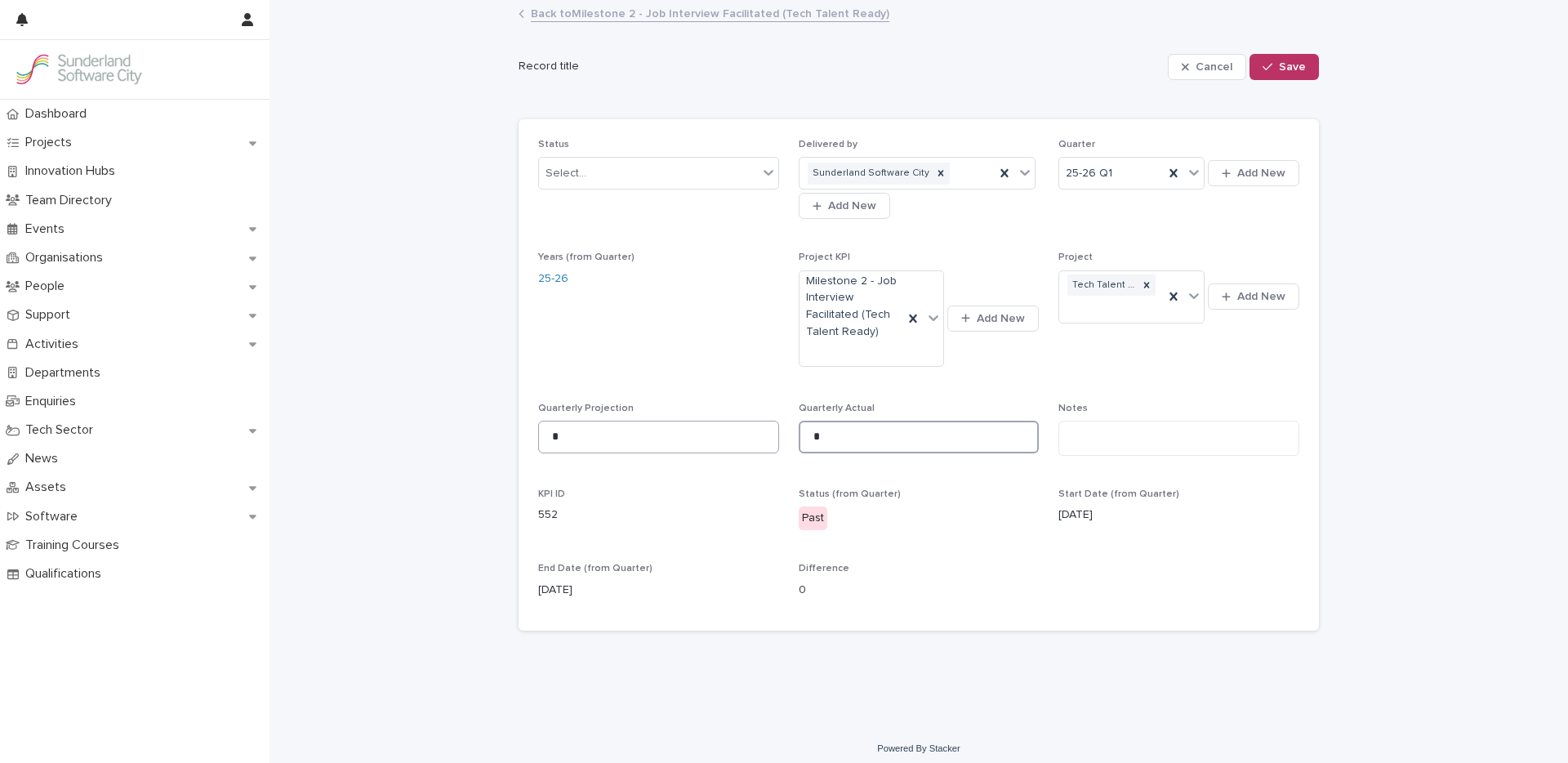
drag, startPoint x: 795, startPoint y: 432, endPoint x: 725, endPoint y: 425, distance: 70.3
click at [734, 426] on div "Status Select... Delivered by Sunderland Software City Add New Quarter 25-26 Q1…" at bounding box center [919, 375] width 761 height 473
type input "*"
click at [1279, 70] on span "Save" at bounding box center [1292, 66] width 27 height 11
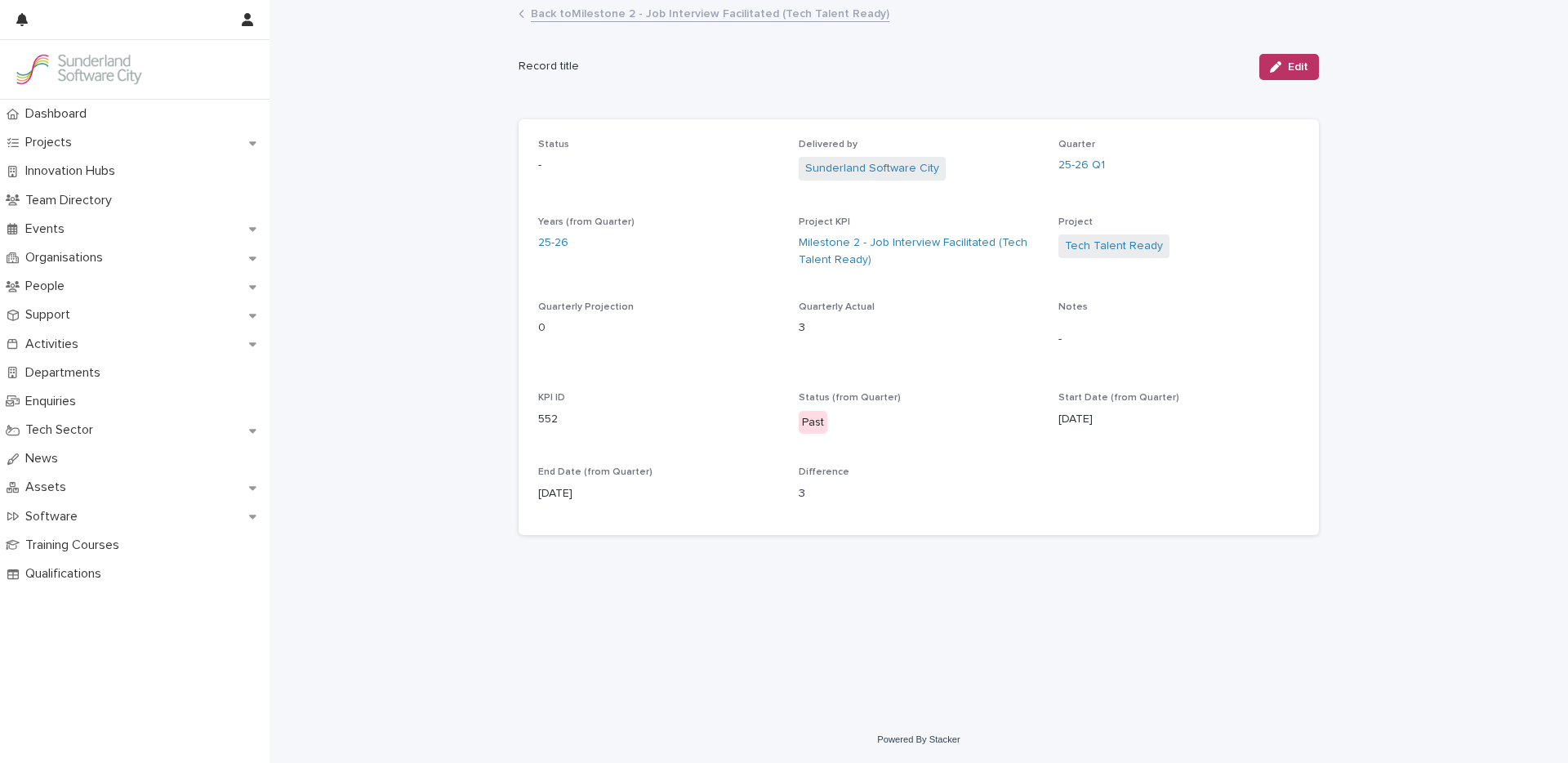
click at [615, 11] on link "Back to Milestone 2 - Job Interview Facilitated (Tech Talent Ready)" at bounding box center [710, 13] width 358 height 19
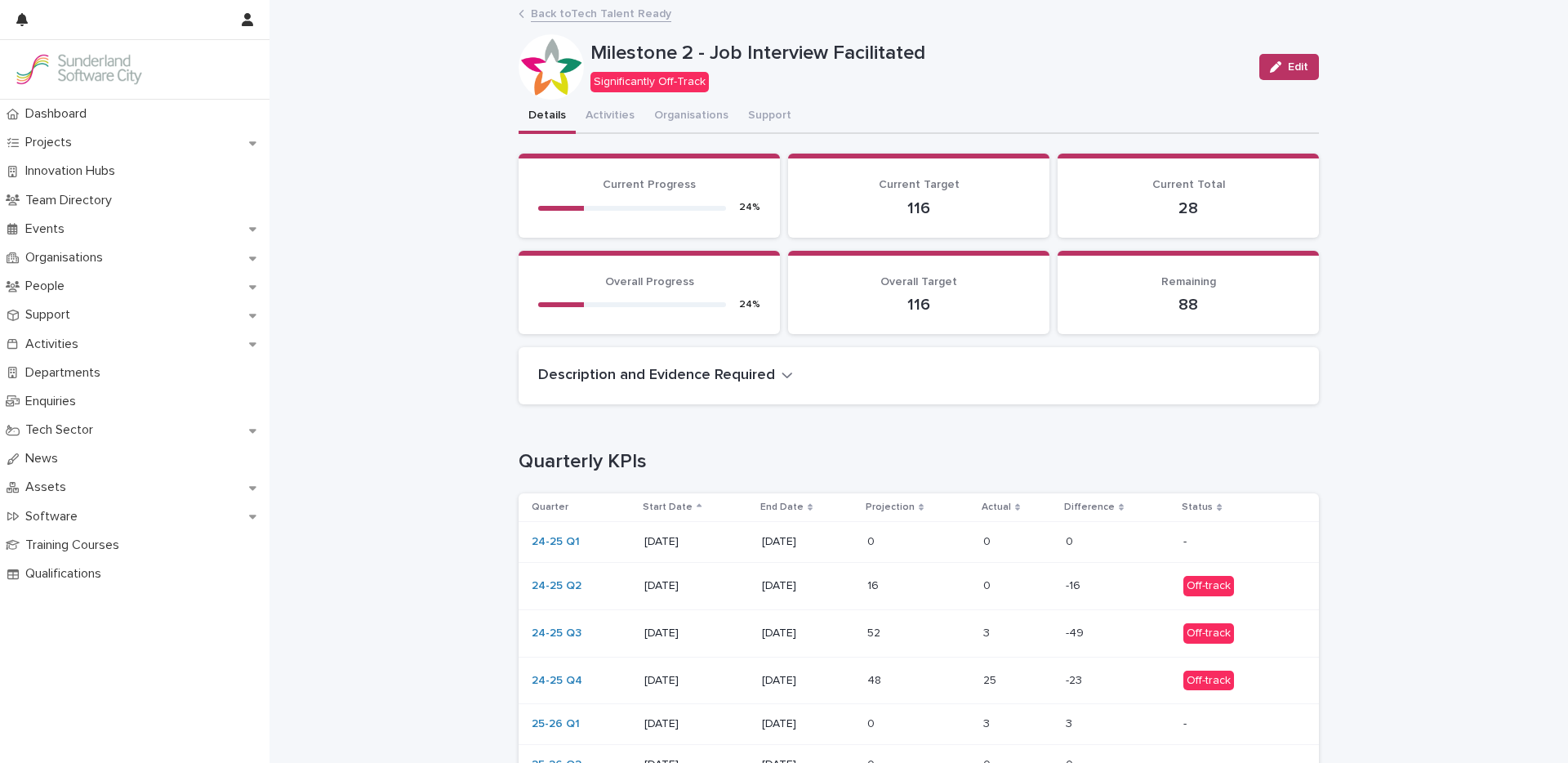
click at [581, 15] on link "Back to Tech Talent Ready" at bounding box center [601, 13] width 141 height 19
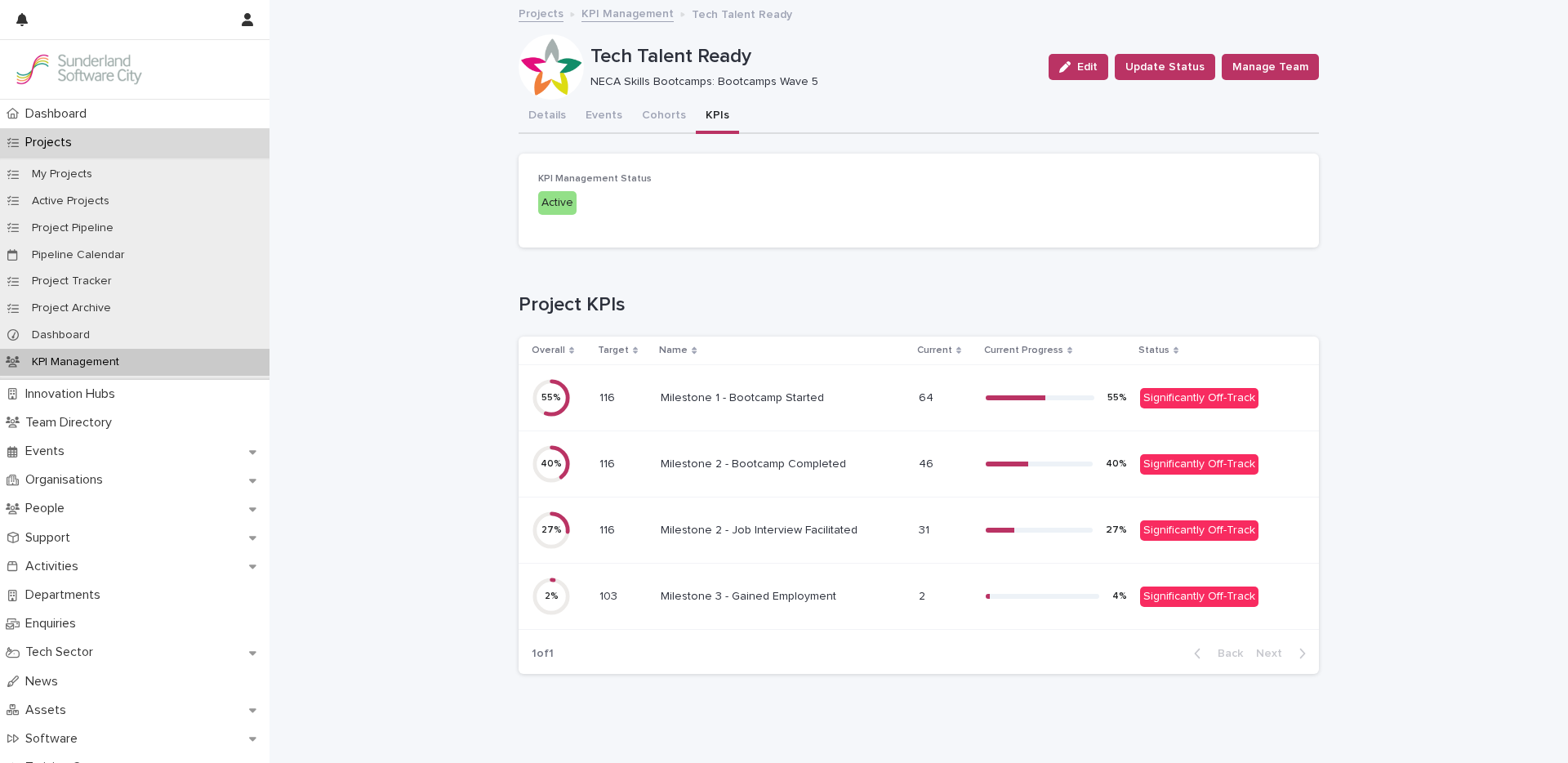
click at [864, 594] on p at bounding box center [783, 596] width 245 height 14
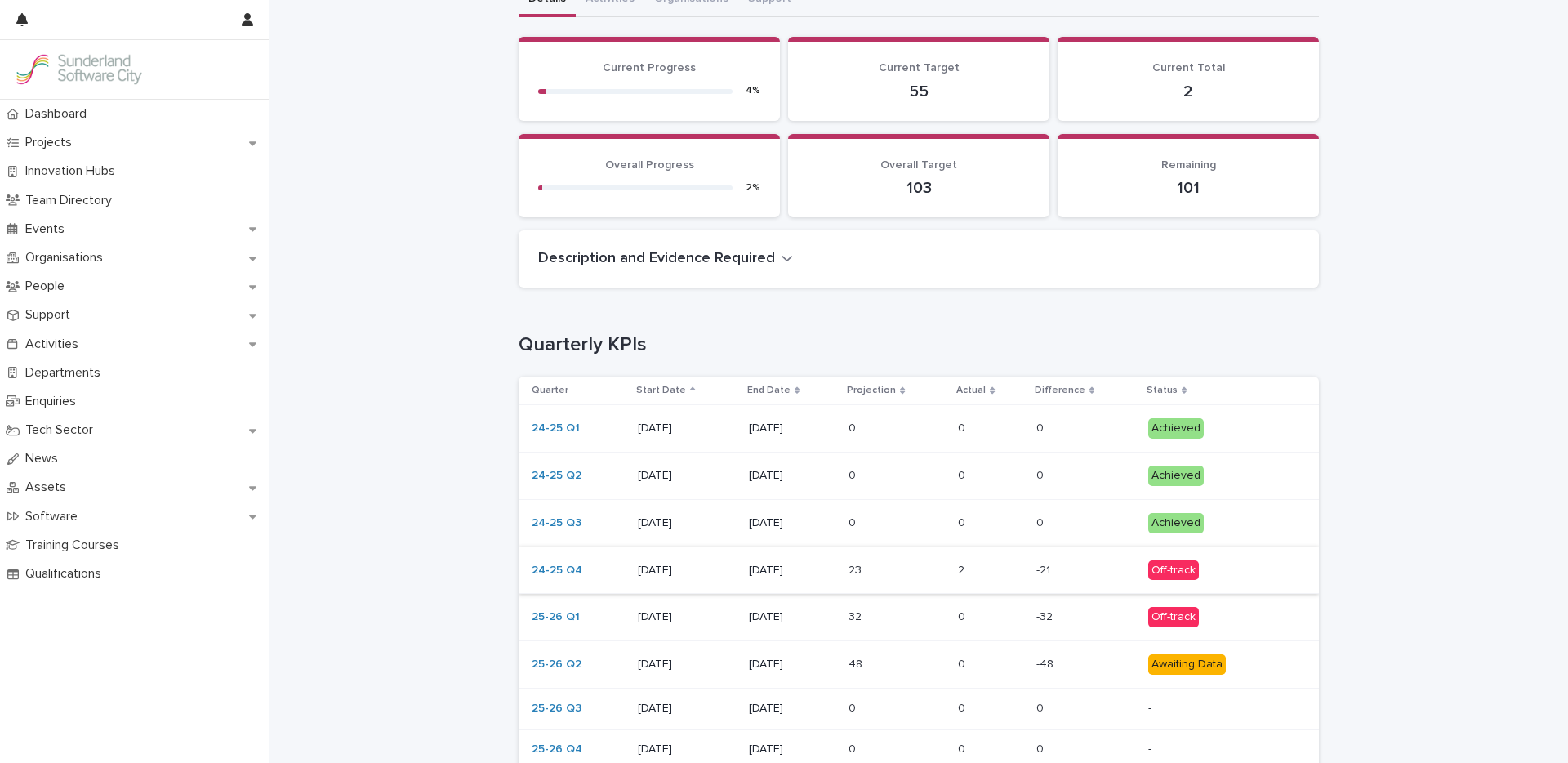
scroll to position [120, 0]
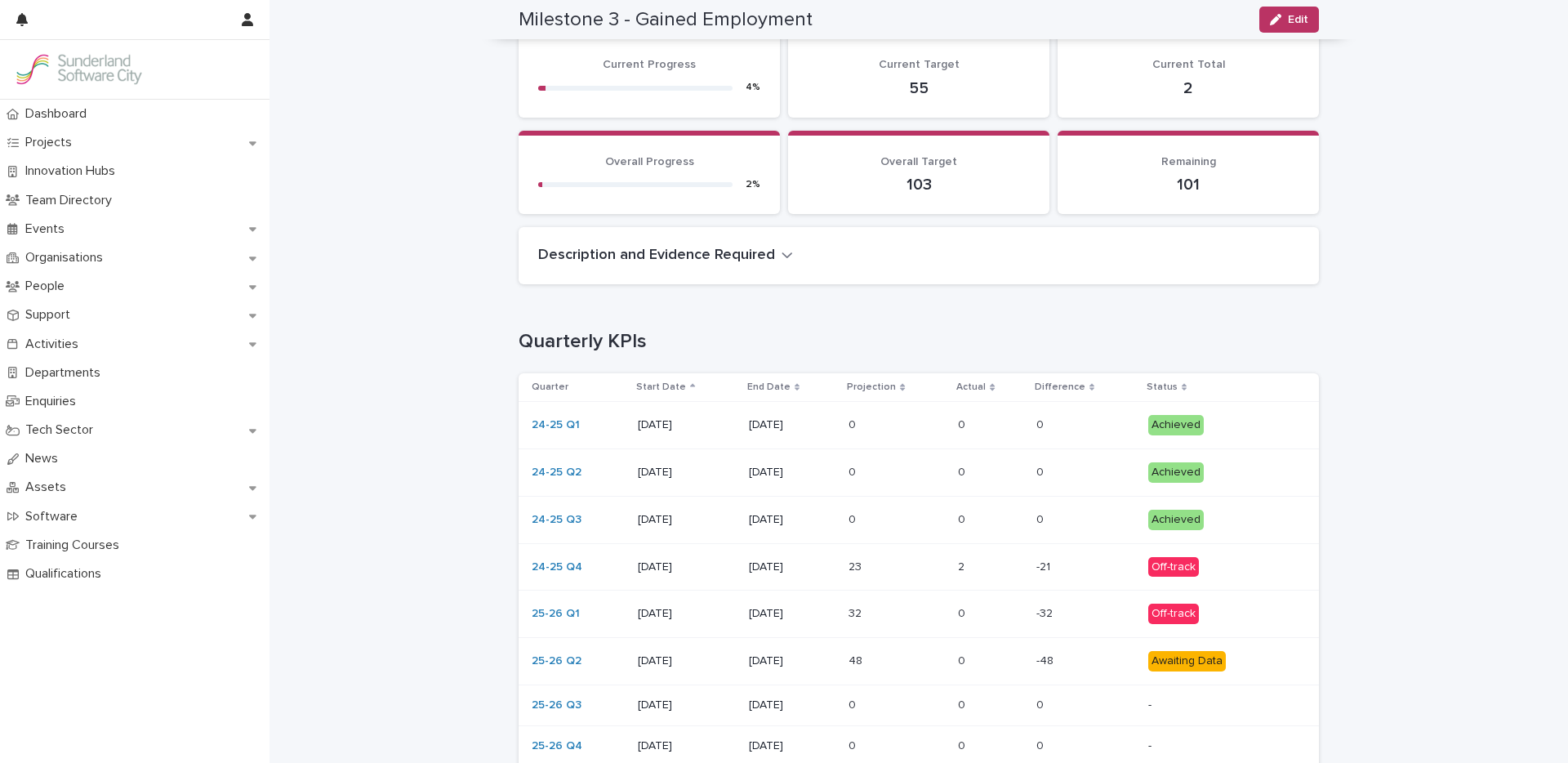
click at [982, 619] on p at bounding box center [990, 614] width 64 height 14
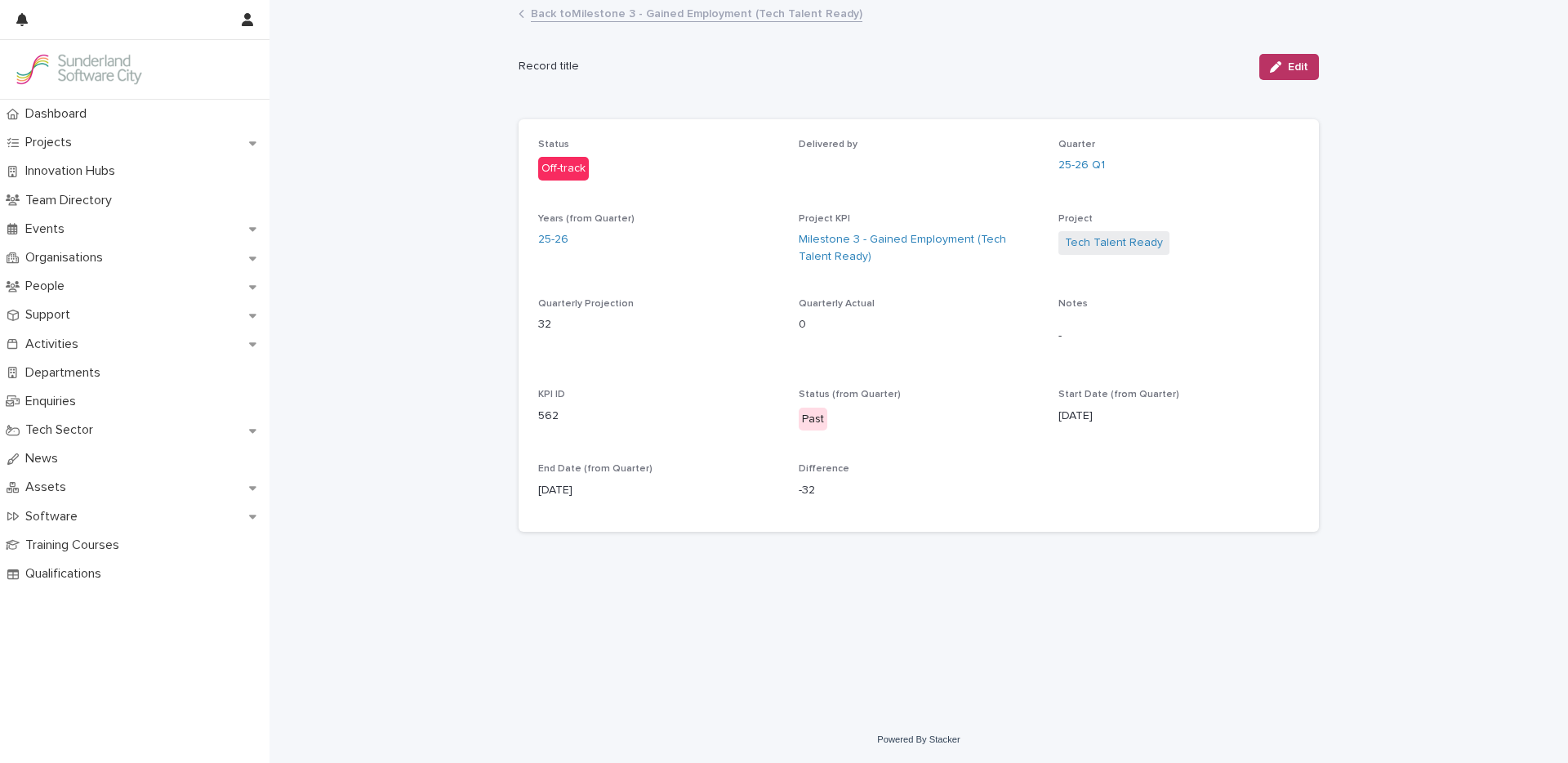
click at [1278, 78] on button "Edit" at bounding box center [1289, 67] width 60 height 26
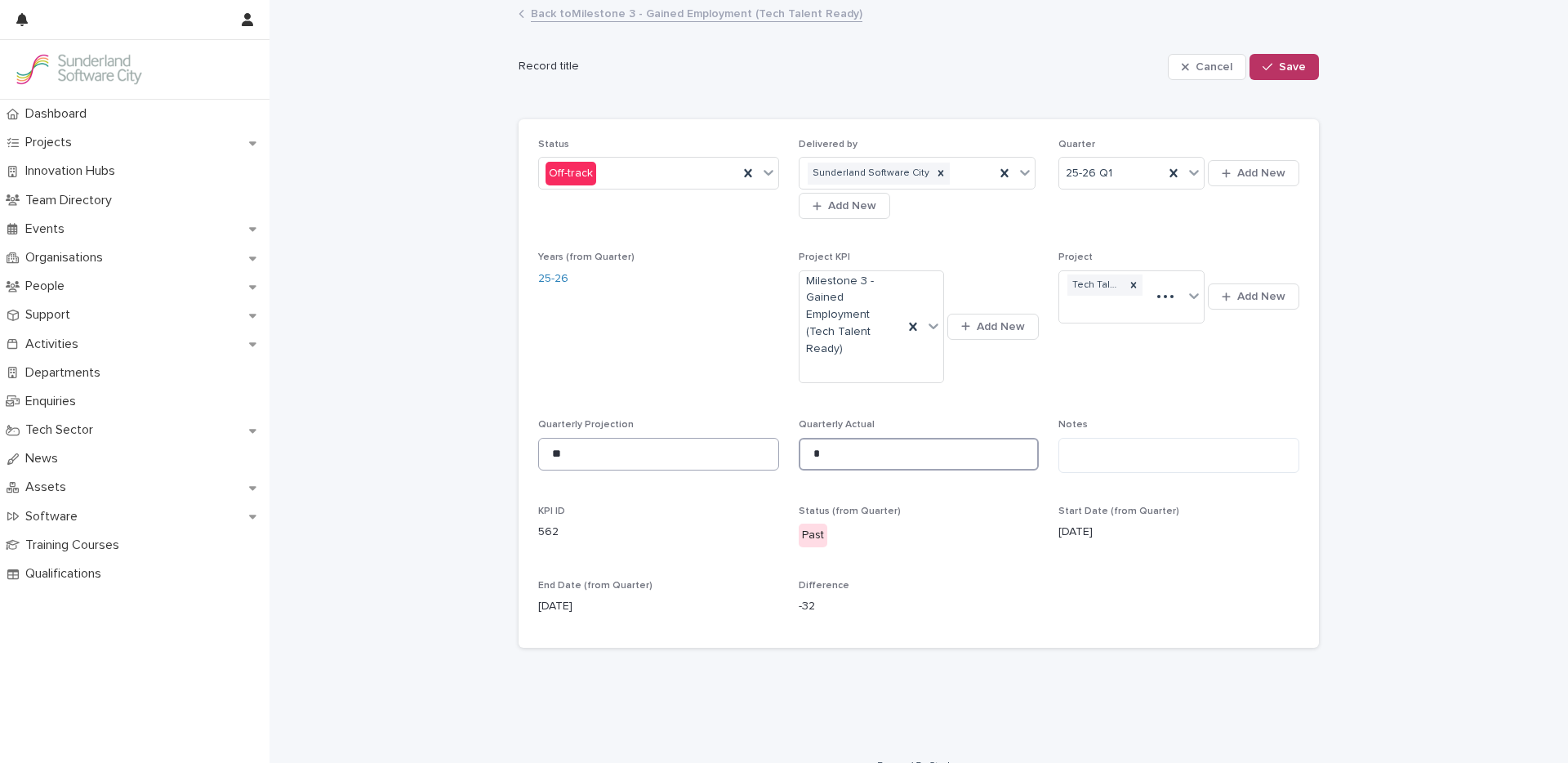
drag, startPoint x: 835, startPoint y: 430, endPoint x: 698, endPoint y: 425, distance: 137.1
click at [700, 424] on div "Status Off-track Delivered by Sunderland Software City Add New Quarter 25-26 Q1…" at bounding box center [919, 383] width 761 height 489
type input "*"
click at [1297, 65] on span "Save" at bounding box center [1292, 66] width 27 height 11
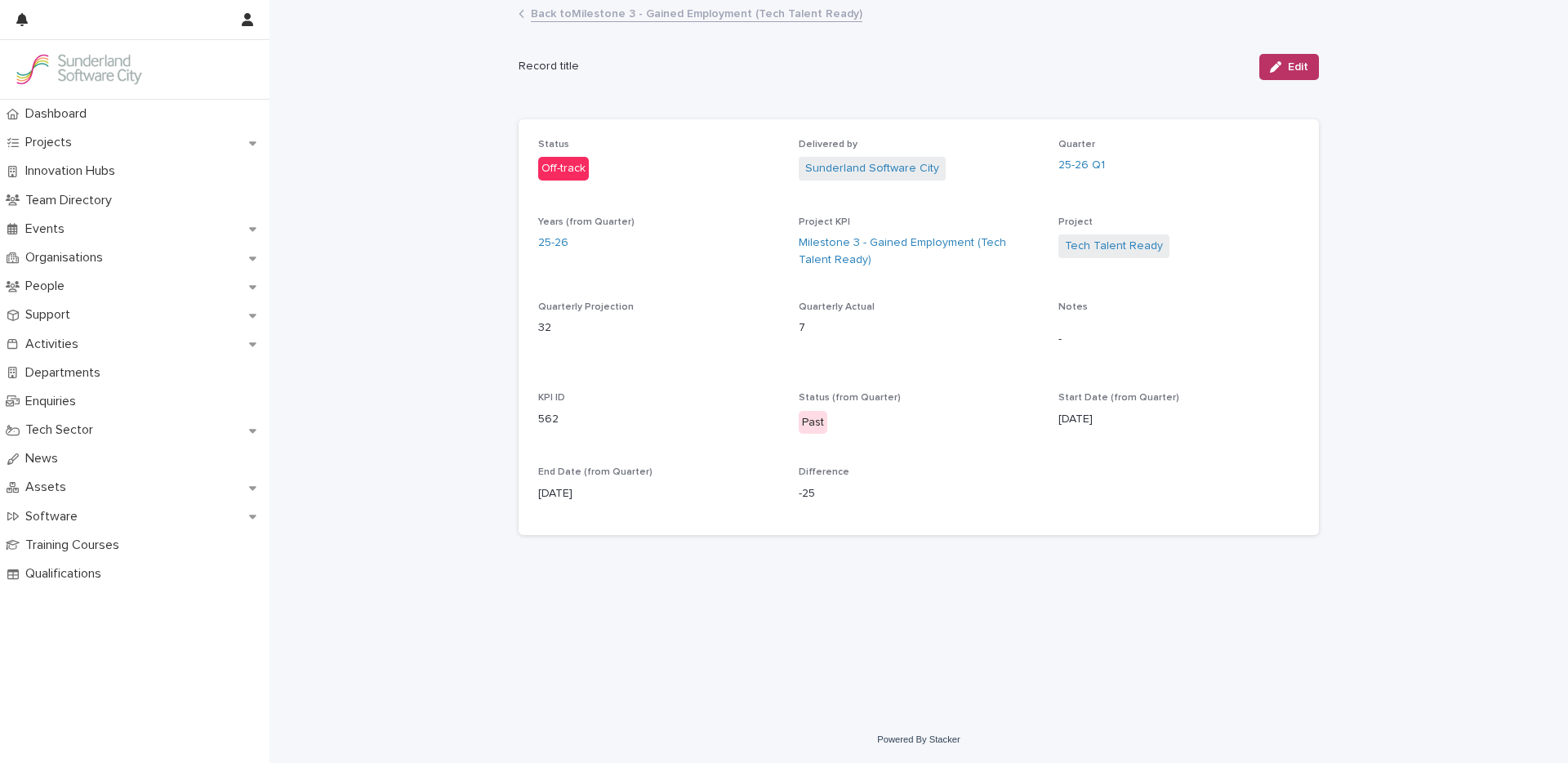
click at [714, 20] on link "Back to Milestone 3 - Gained Employment (Tech Talent Ready)" at bounding box center [696, 13] width 331 height 19
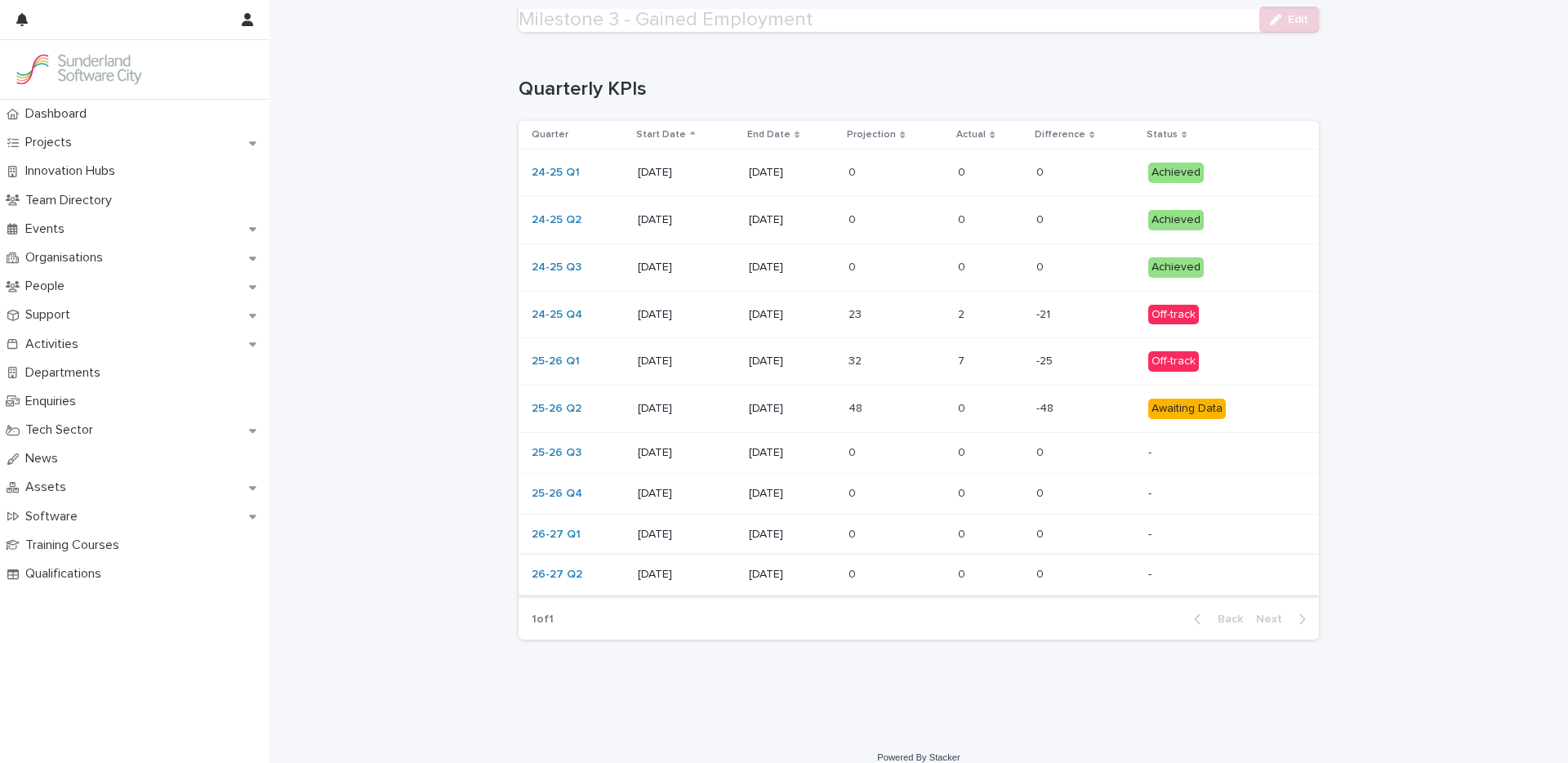
scroll to position [390, 0]
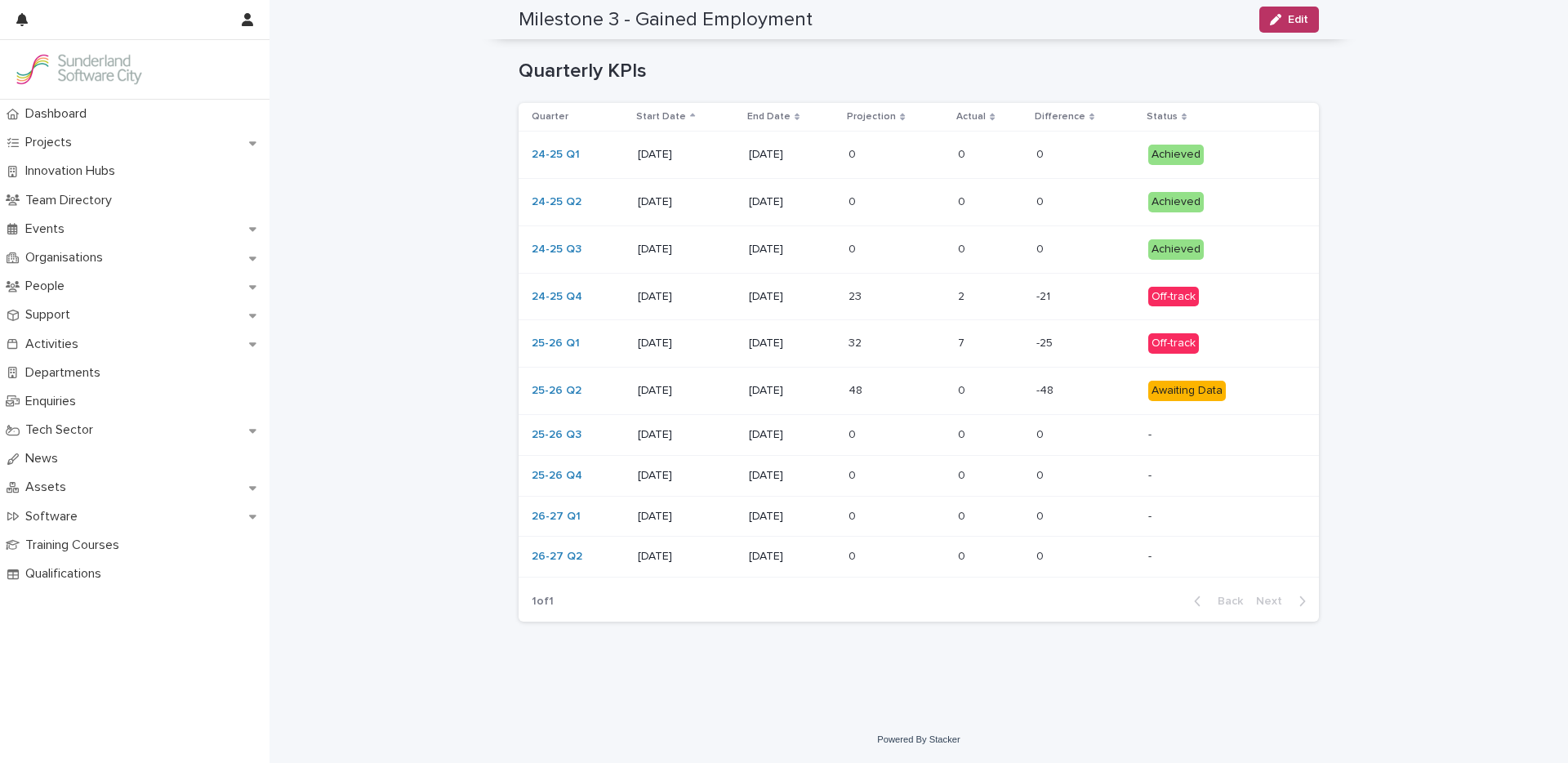
click at [974, 390] on p at bounding box center [990, 391] width 64 height 14
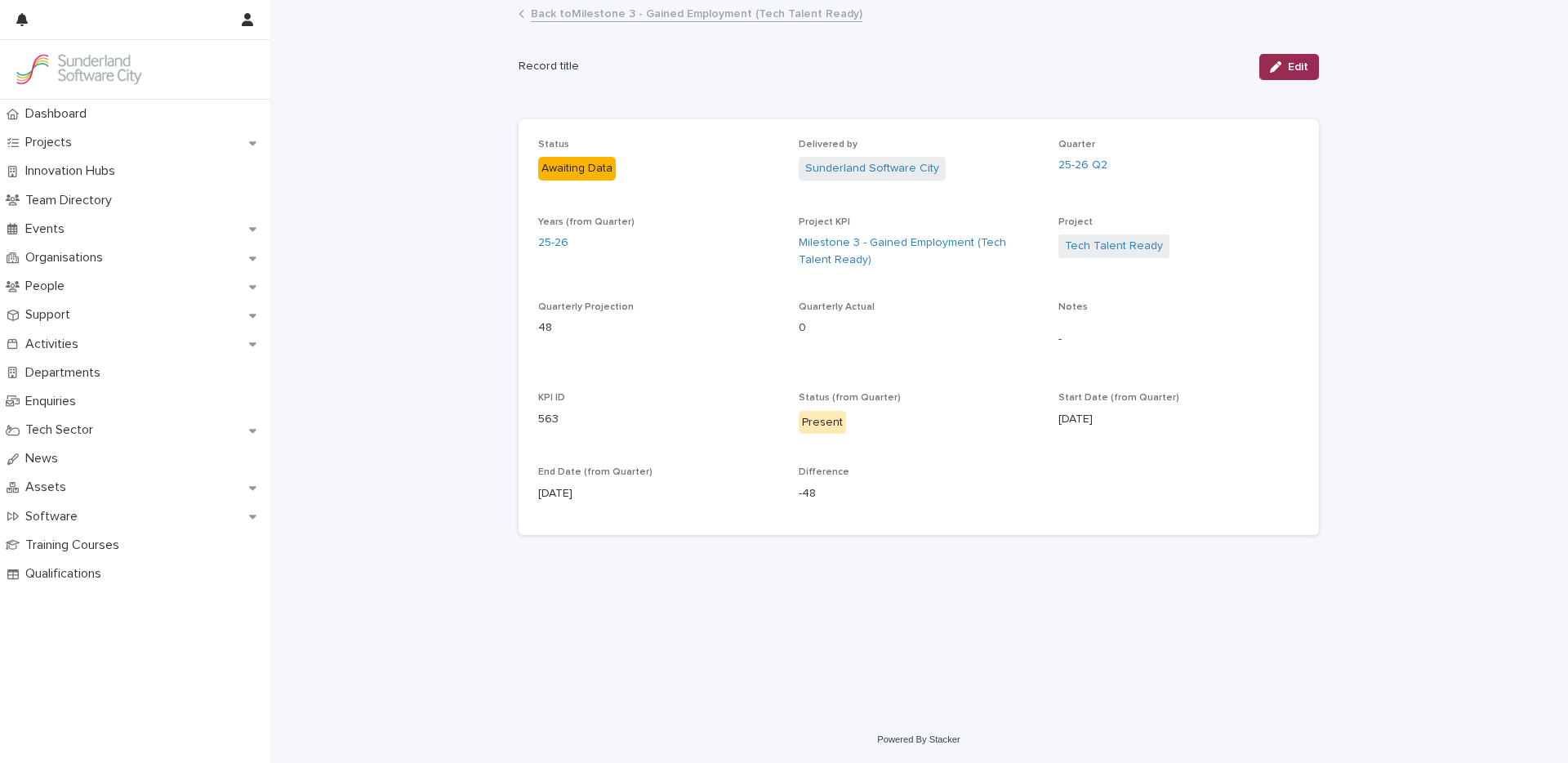
click at [1296, 73] on button "Edit" at bounding box center [1289, 67] width 60 height 26
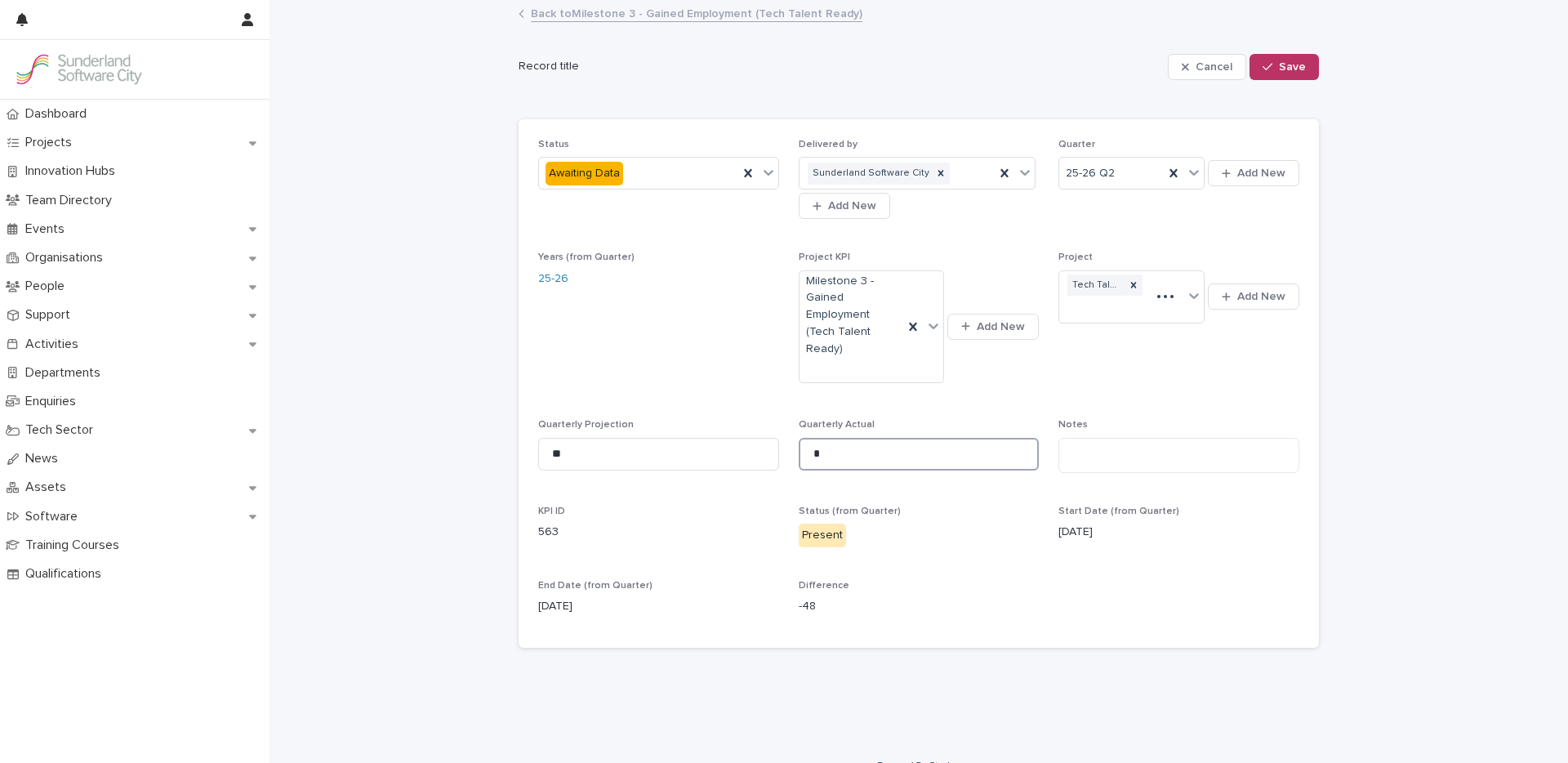
drag, startPoint x: 830, startPoint y: 439, endPoint x: 776, endPoint y: 427, distance: 55.3
click at [783, 428] on div "Status Awaiting Data Delivered by Sunderland Software City Add New Quarter 25-2…" at bounding box center [919, 383] width 761 height 489
type input "*"
click at [1279, 65] on span "Save" at bounding box center [1292, 66] width 27 height 11
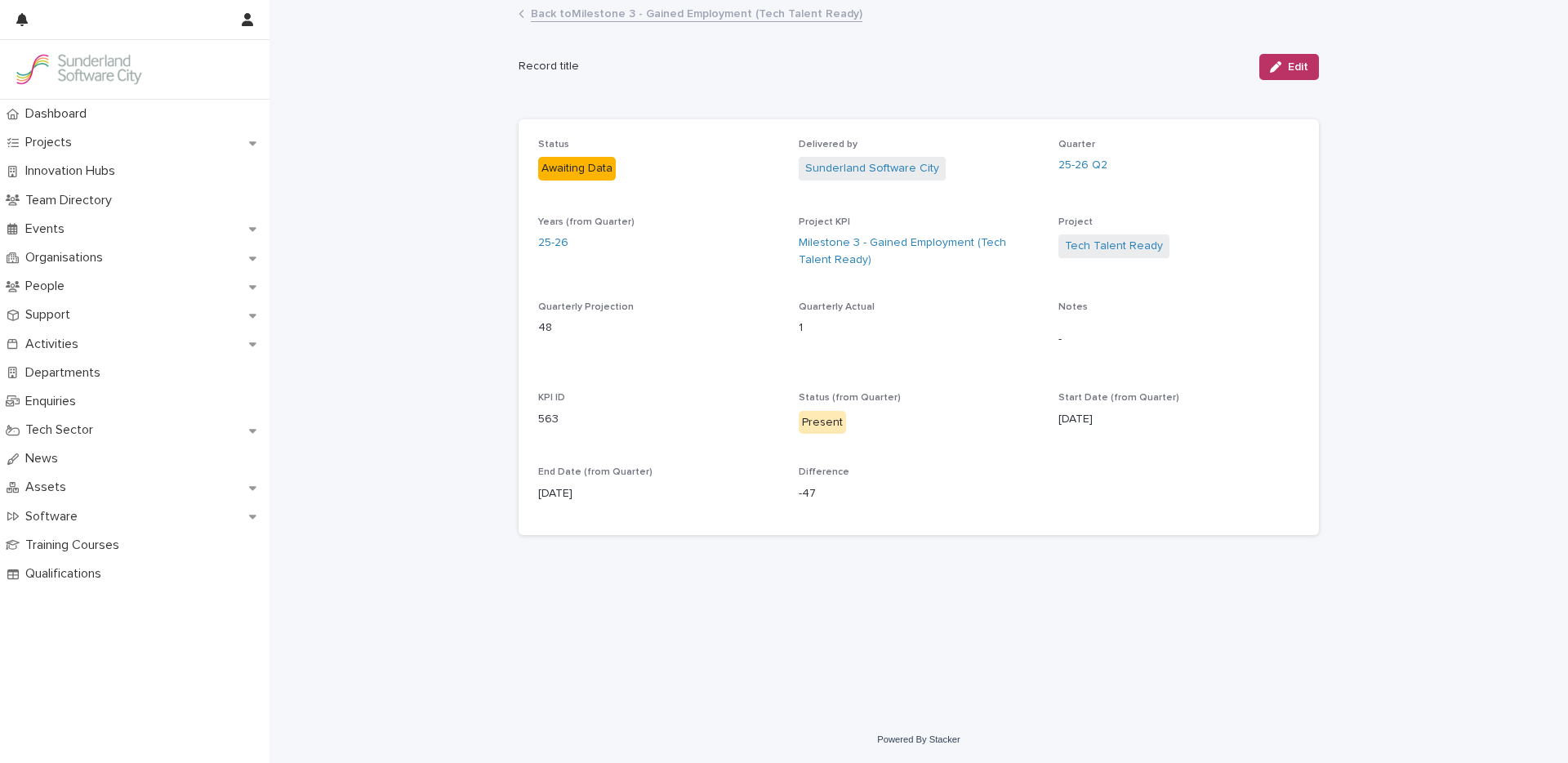
click at [602, 10] on link "Back to Milestone 3 - Gained Employment (Tech Talent Ready)" at bounding box center [696, 13] width 331 height 19
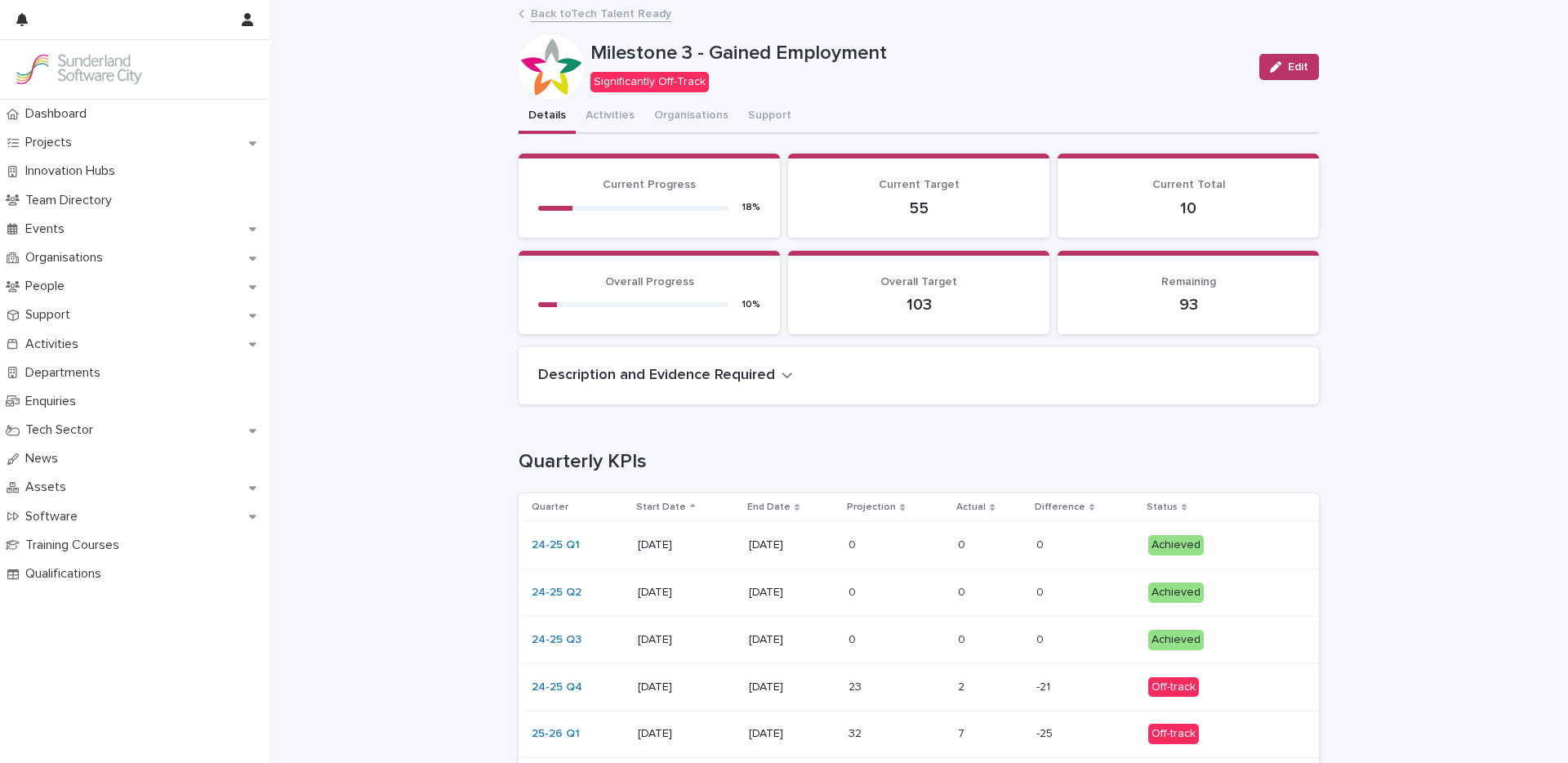
click at [574, 12] on link "Back to Tech Talent Ready" at bounding box center [601, 13] width 141 height 19
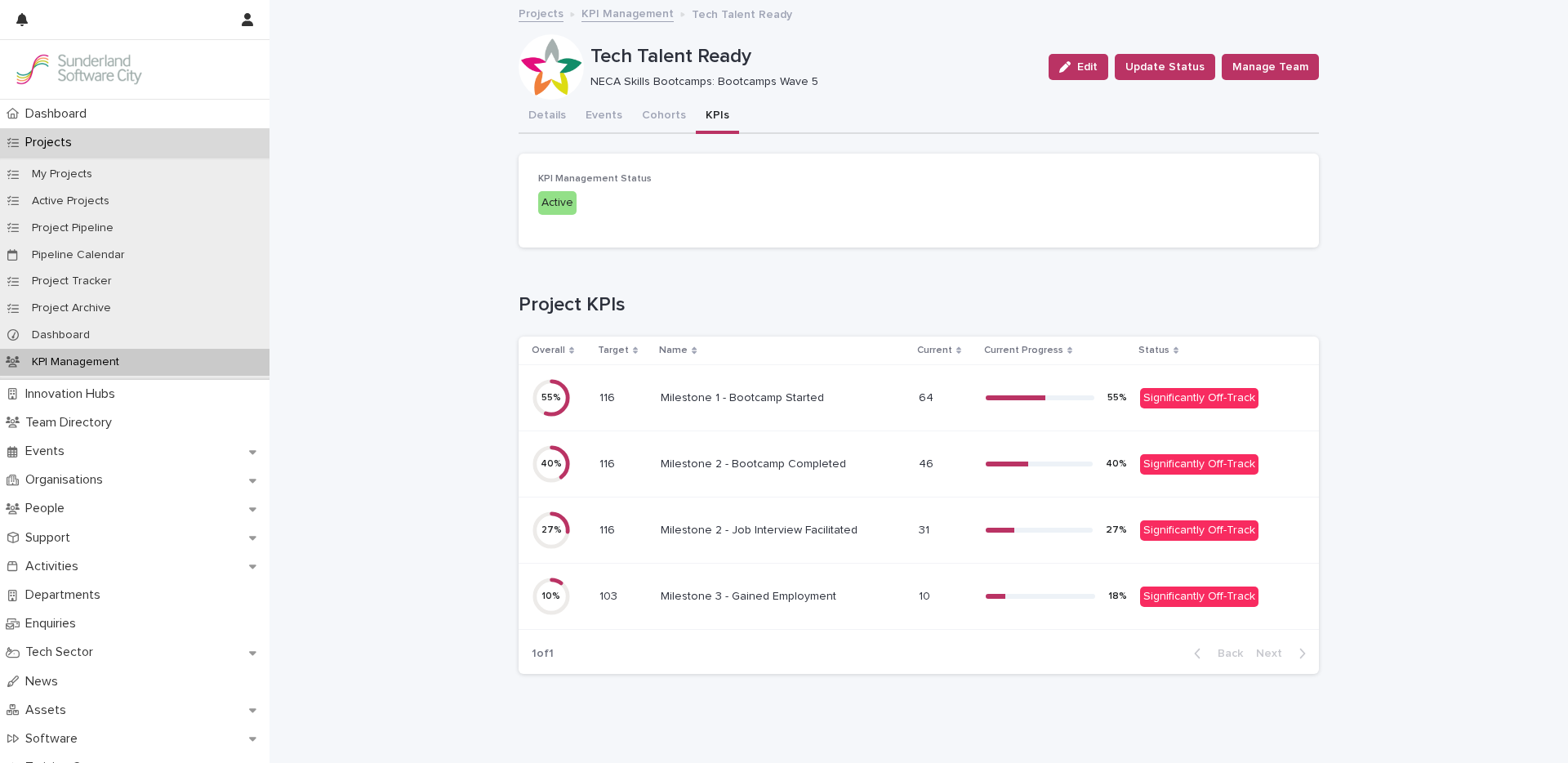
click at [778, 406] on div "Milestone 1 - Bootcamp Started Milestone 1 - Bootcamp Started" at bounding box center [783, 398] width 245 height 27
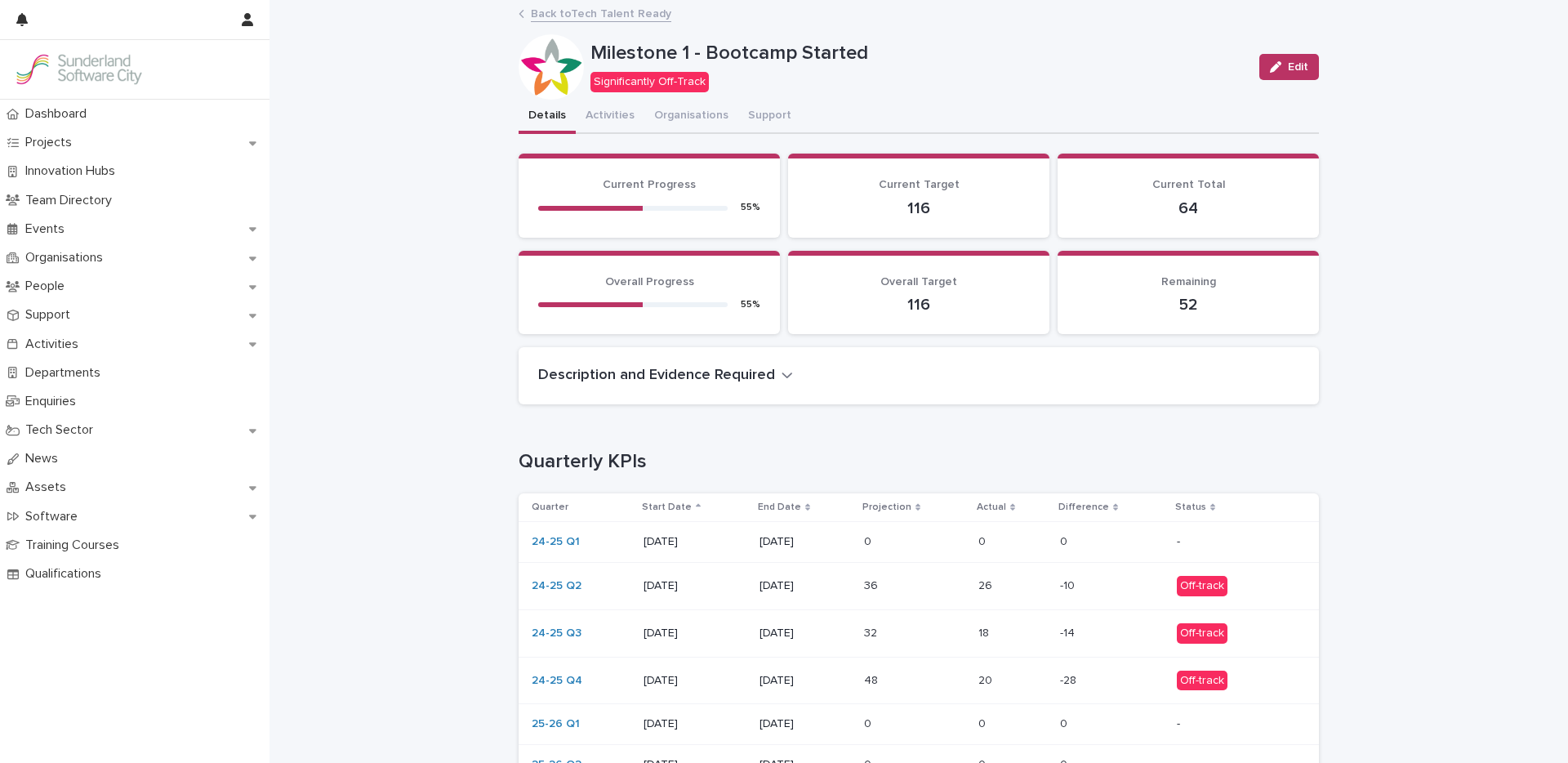
click at [892, 591] on p at bounding box center [914, 586] width 102 height 14
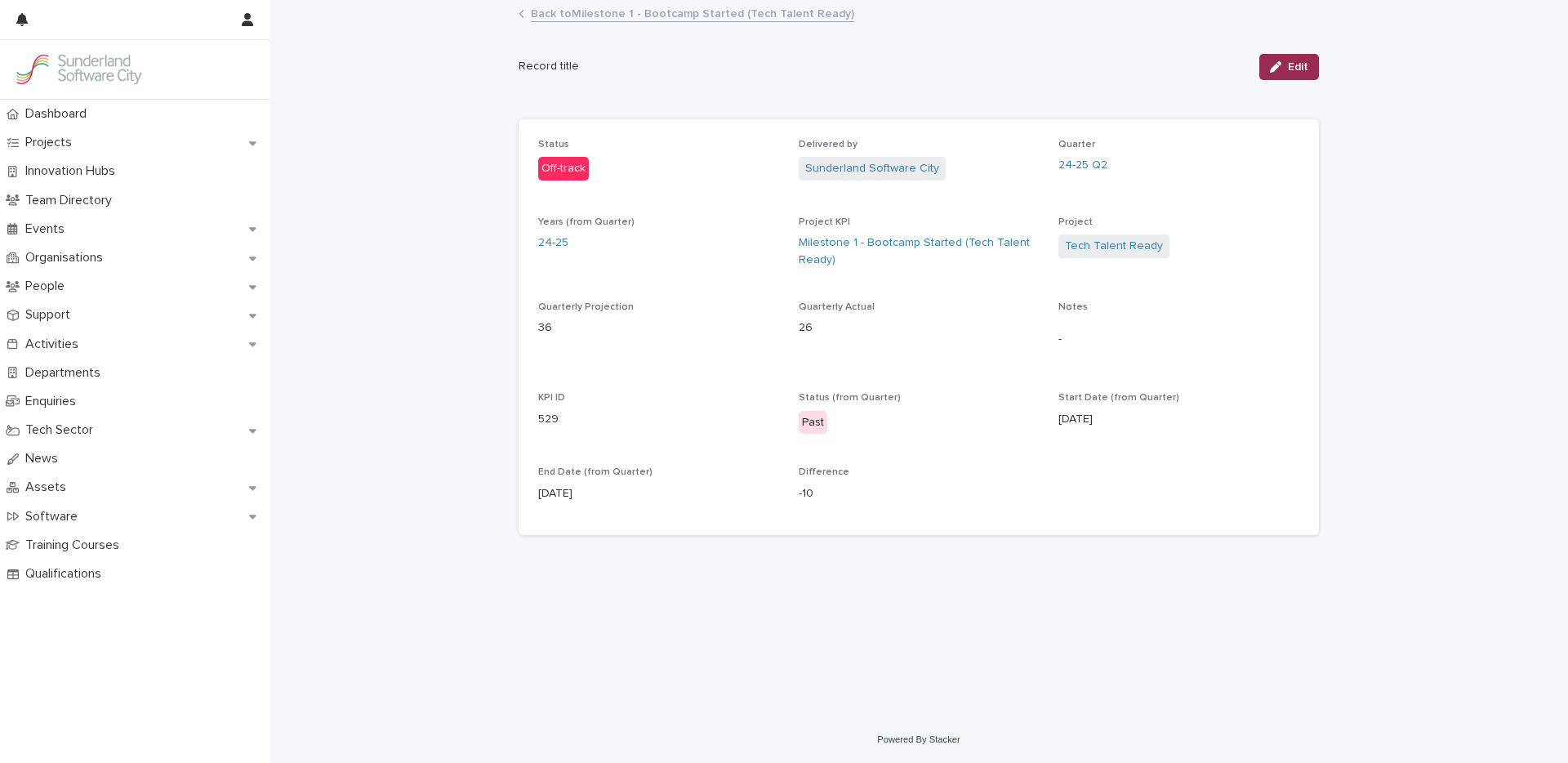
click at [1281, 61] on icon "button" at bounding box center [1275, 66] width 11 height 11
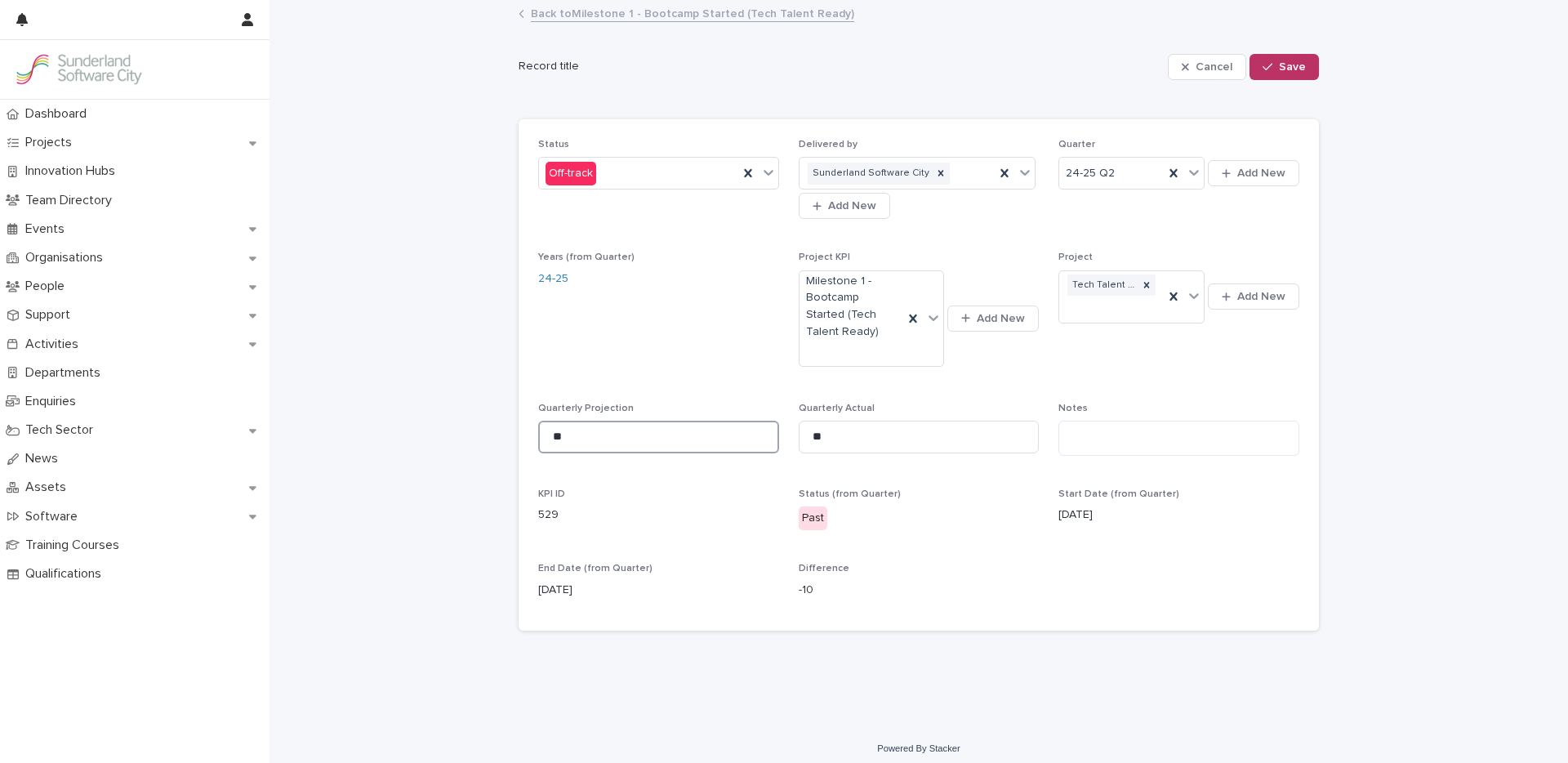
drag, startPoint x: 566, startPoint y: 437, endPoint x: 541, endPoint y: 437, distance: 25.0
click at [541, 437] on input "**" at bounding box center [658, 437] width 241 height 33
type input "**"
click at [1527, 293] on div "Loading... Saving… Loading... Saving… Cancel Save Record title Cancel Save Sorr…" at bounding box center [919, 363] width 1299 height 724
click at [1269, 74] on button "Save" at bounding box center [1284, 67] width 70 height 26
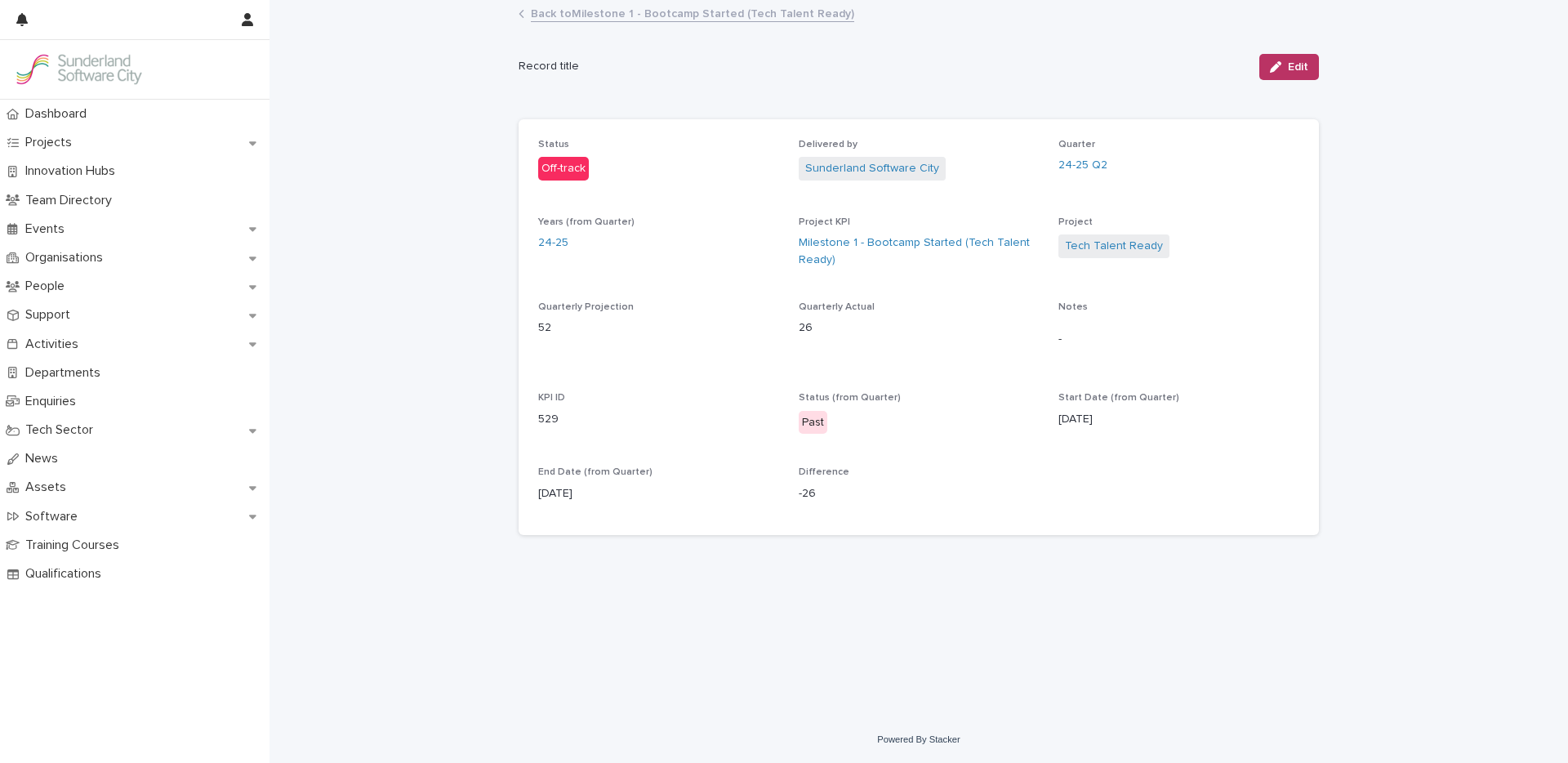
click at [609, 13] on link "Back to Milestone 1 - Bootcamp Started (Tech Talent Ready)" at bounding box center [693, 13] width 323 height 19
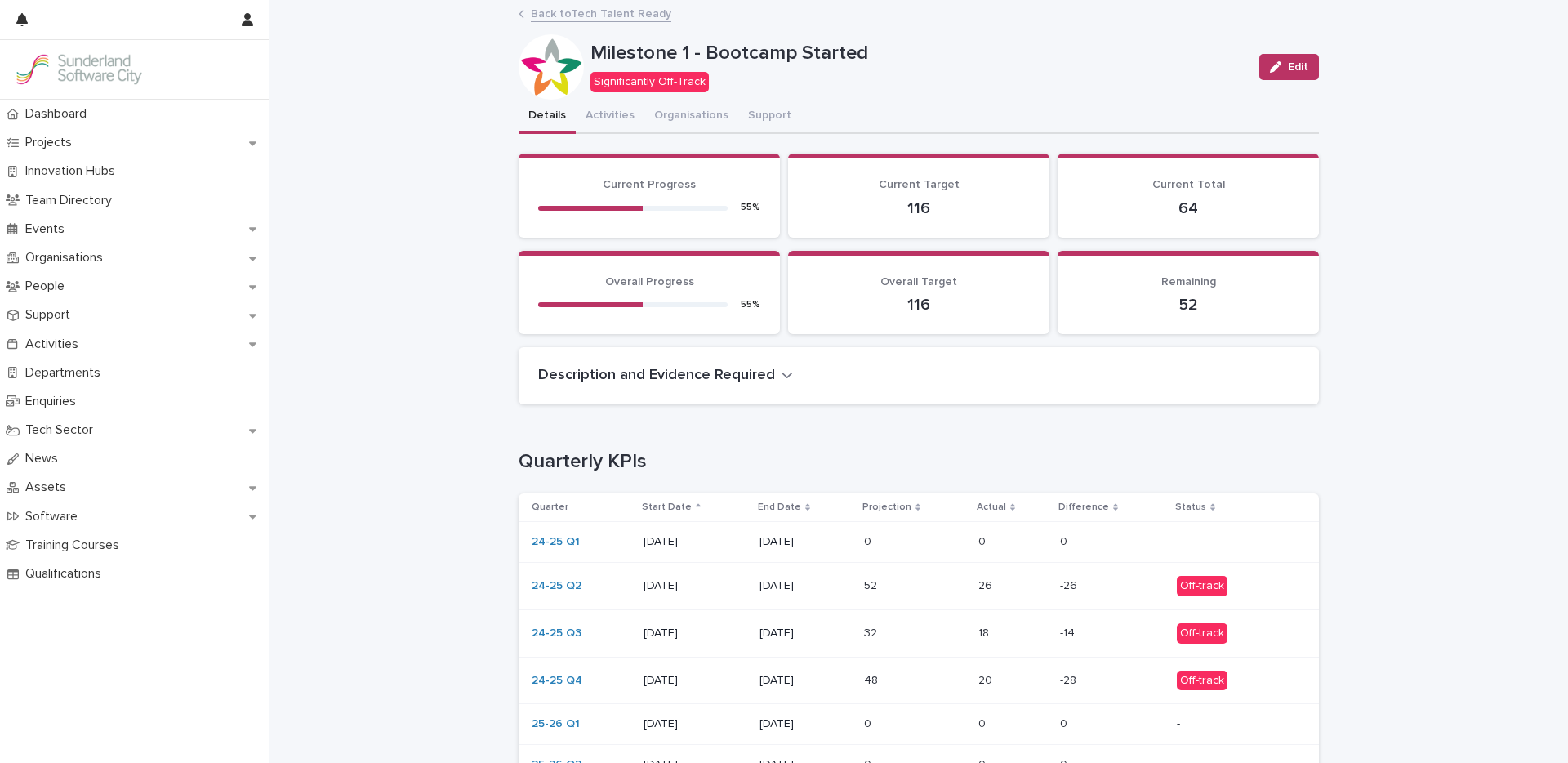
click at [704, 634] on p "[DATE]" at bounding box center [694, 634] width 103 height 14
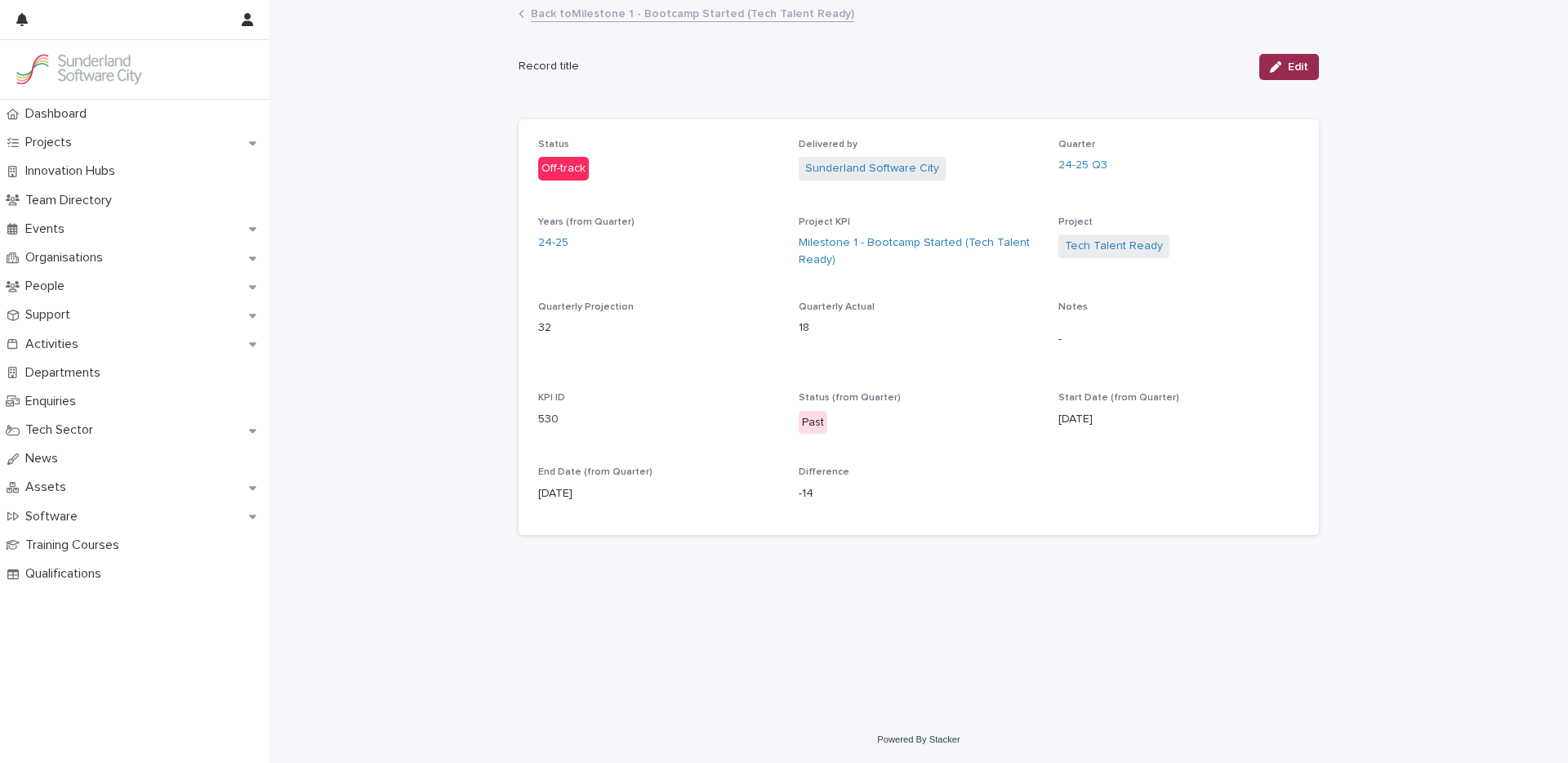
click at [1283, 73] on button "Edit" at bounding box center [1289, 67] width 60 height 26
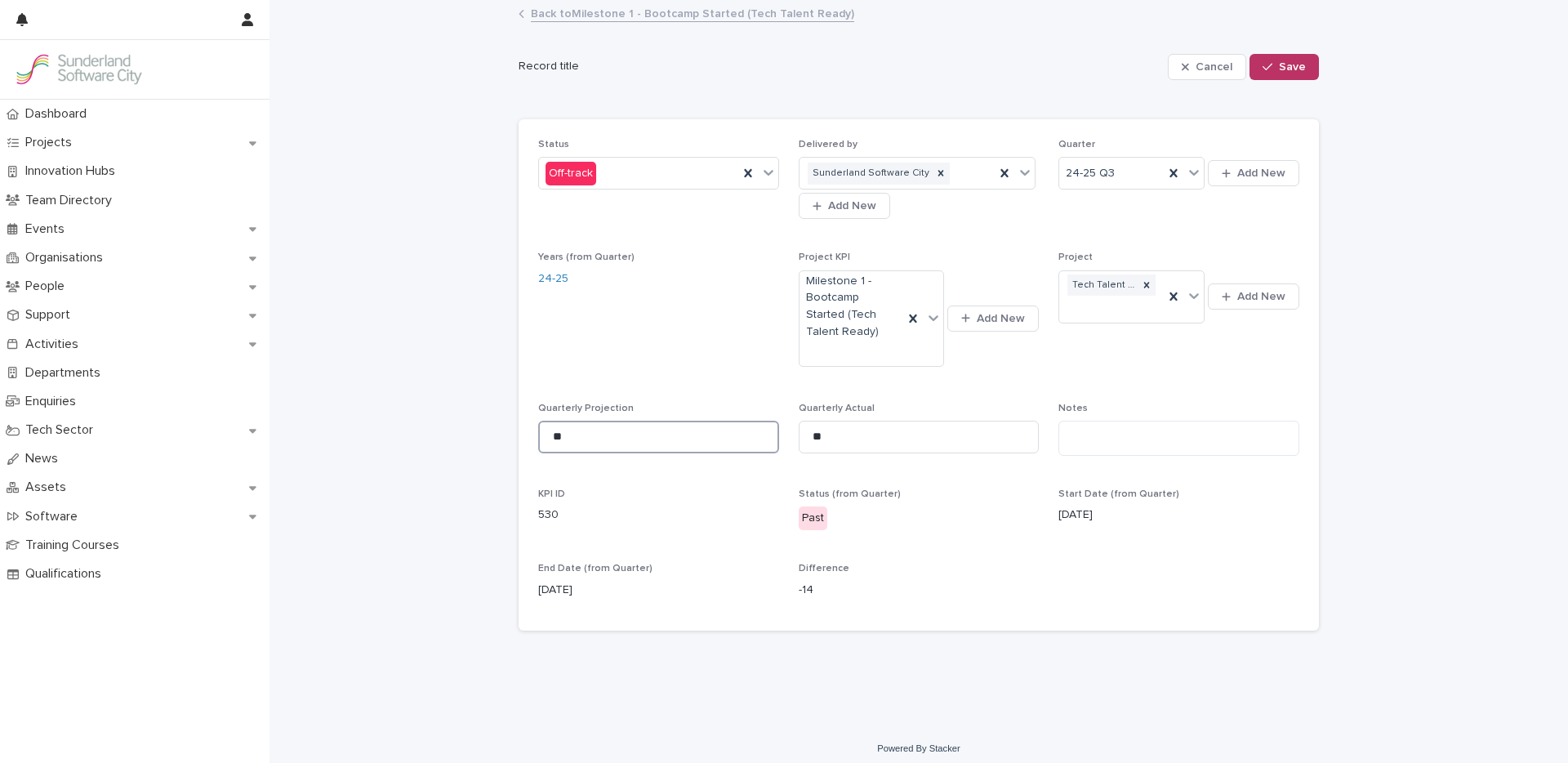
drag, startPoint x: 571, startPoint y: 437, endPoint x: 471, endPoint y: 434, distance: 100.0
click at [471, 434] on div "Loading... Saving… Loading... Saving… Cancel Save Record title Cancel Save Sorr…" at bounding box center [919, 363] width 1299 height 724
type input "**"
click at [1282, 63] on span "Save" at bounding box center [1292, 66] width 27 height 11
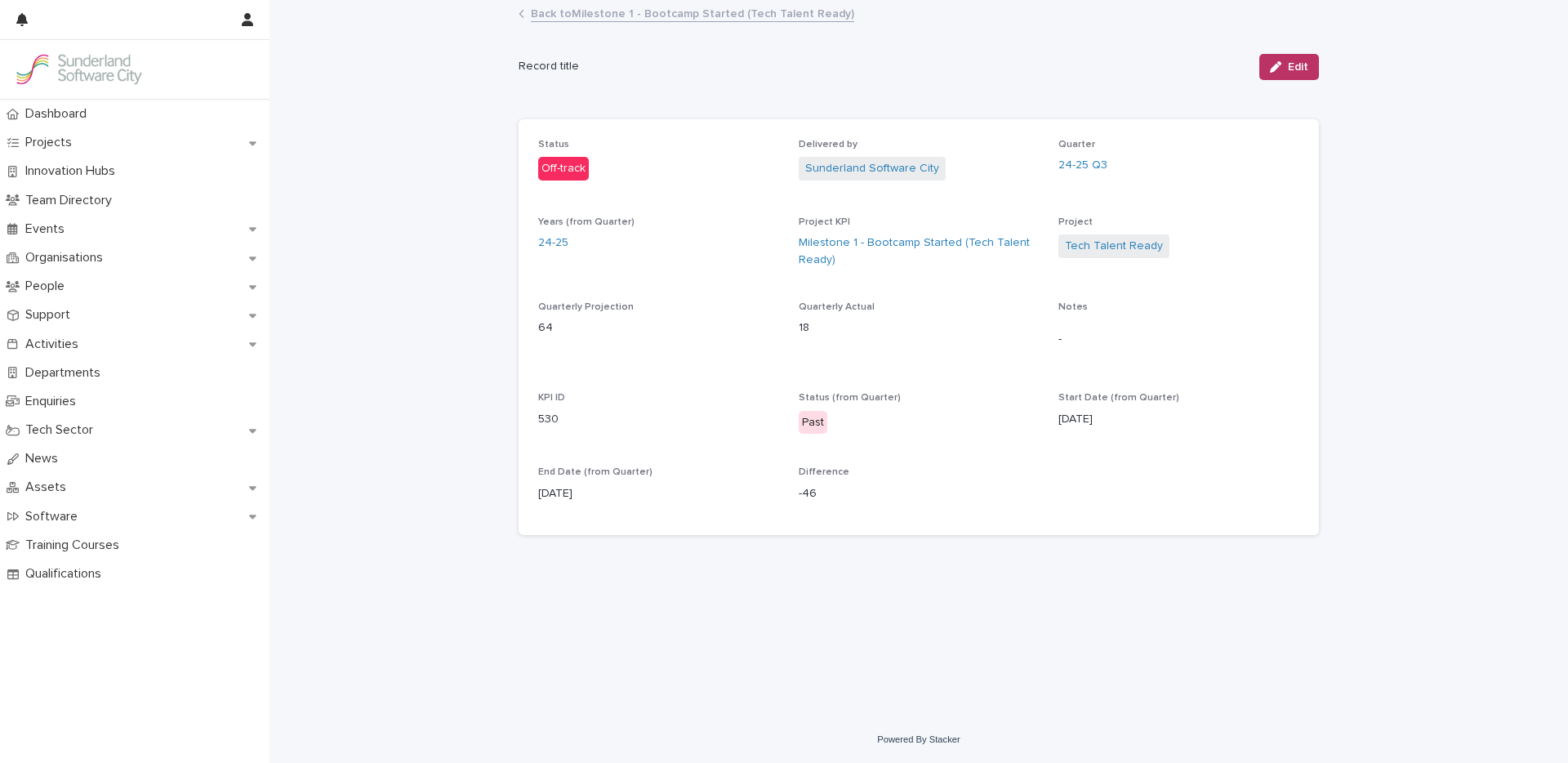
click at [616, 20] on link "Back to Milestone 1 - Bootcamp Started (Tech Talent Ready)" at bounding box center [693, 13] width 323 height 19
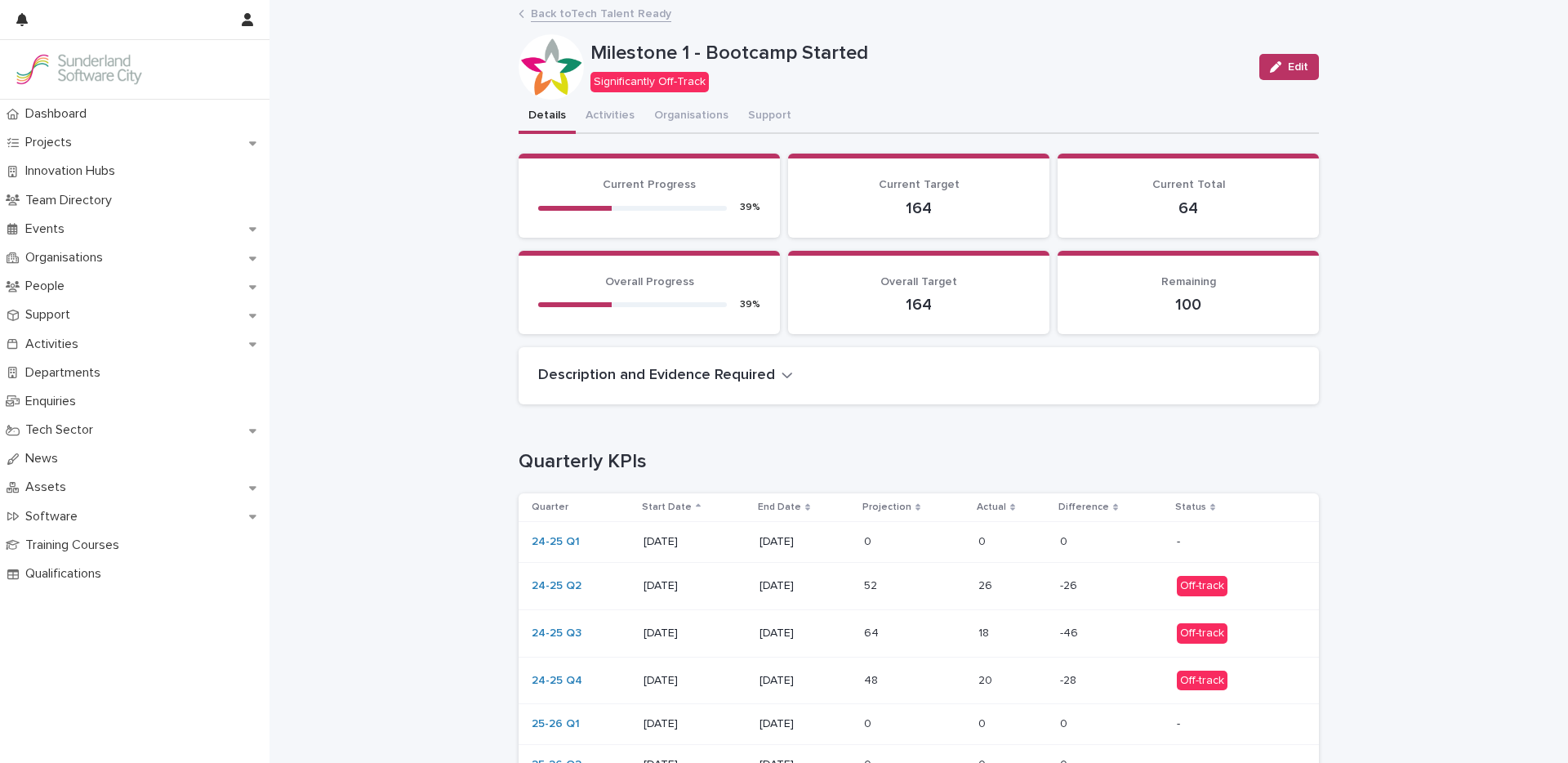
click at [895, 677] on p at bounding box center [914, 680] width 102 height 14
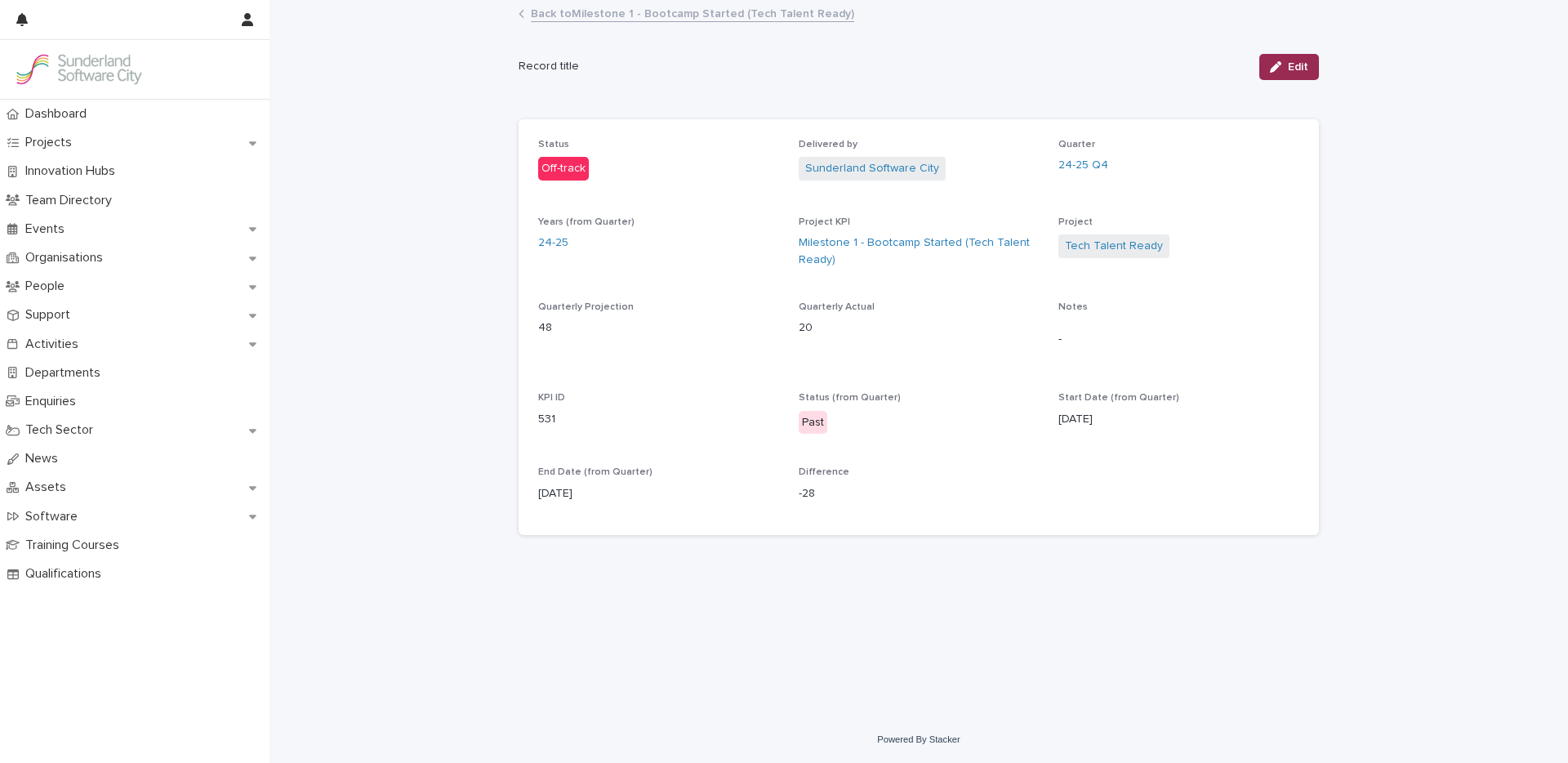
click at [1290, 69] on span "Edit" at bounding box center [1298, 66] width 20 height 11
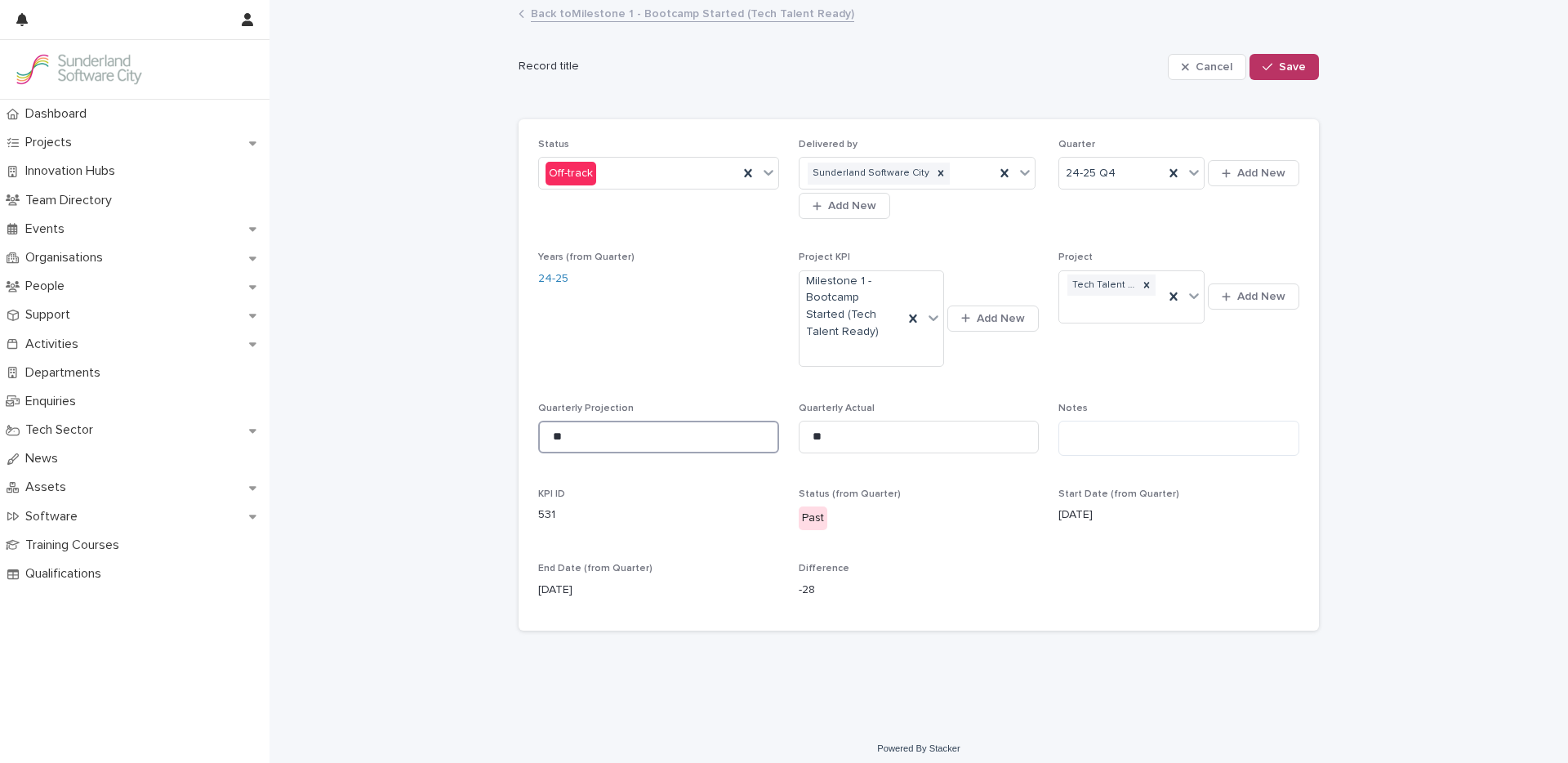
drag, startPoint x: 569, startPoint y: 438, endPoint x: 377, endPoint y: 426, distance: 192.4
click at [377, 426] on div "Loading... Saving… Loading... Saving… Cancel Save Record title Cancel Save Sorr…" at bounding box center [919, 363] width 1299 height 724
type input "**"
click at [1289, 62] on span "Save" at bounding box center [1292, 66] width 27 height 11
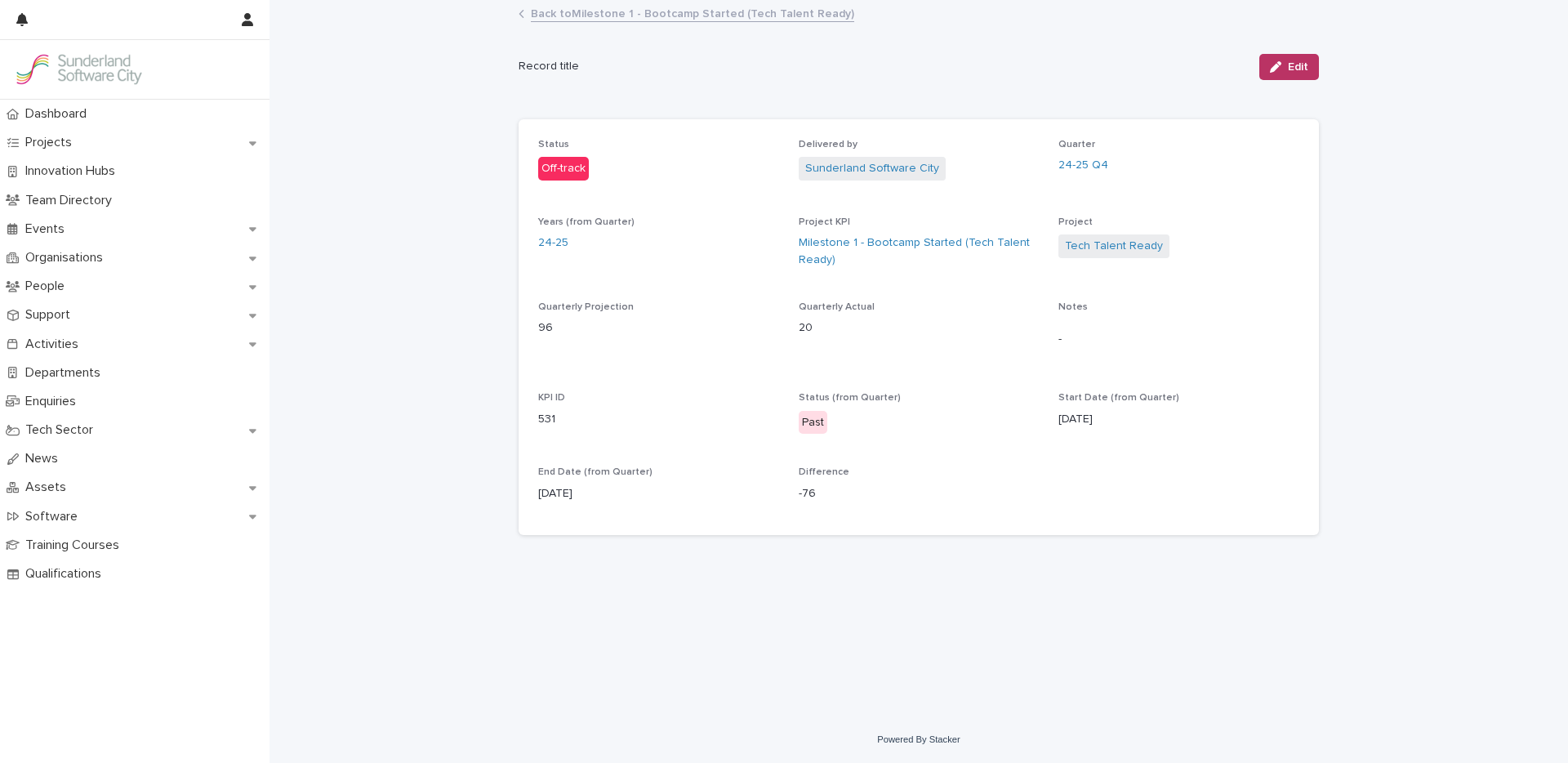
click at [645, 14] on link "Back to Milestone 1 - Bootcamp Started (Tech Talent Ready)" at bounding box center [693, 13] width 323 height 19
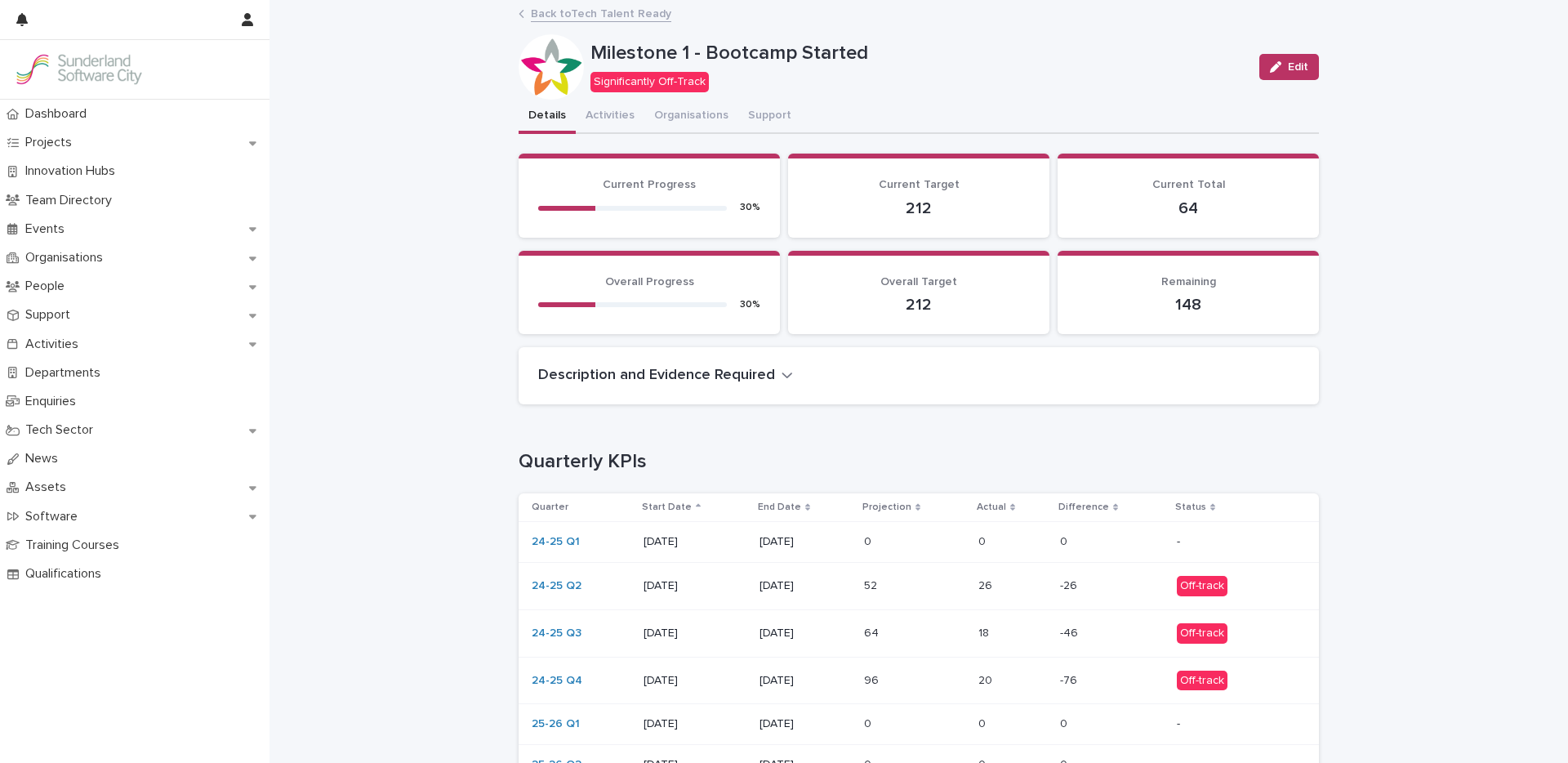
click at [590, 17] on link "Back to Tech Talent Ready" at bounding box center [601, 13] width 141 height 19
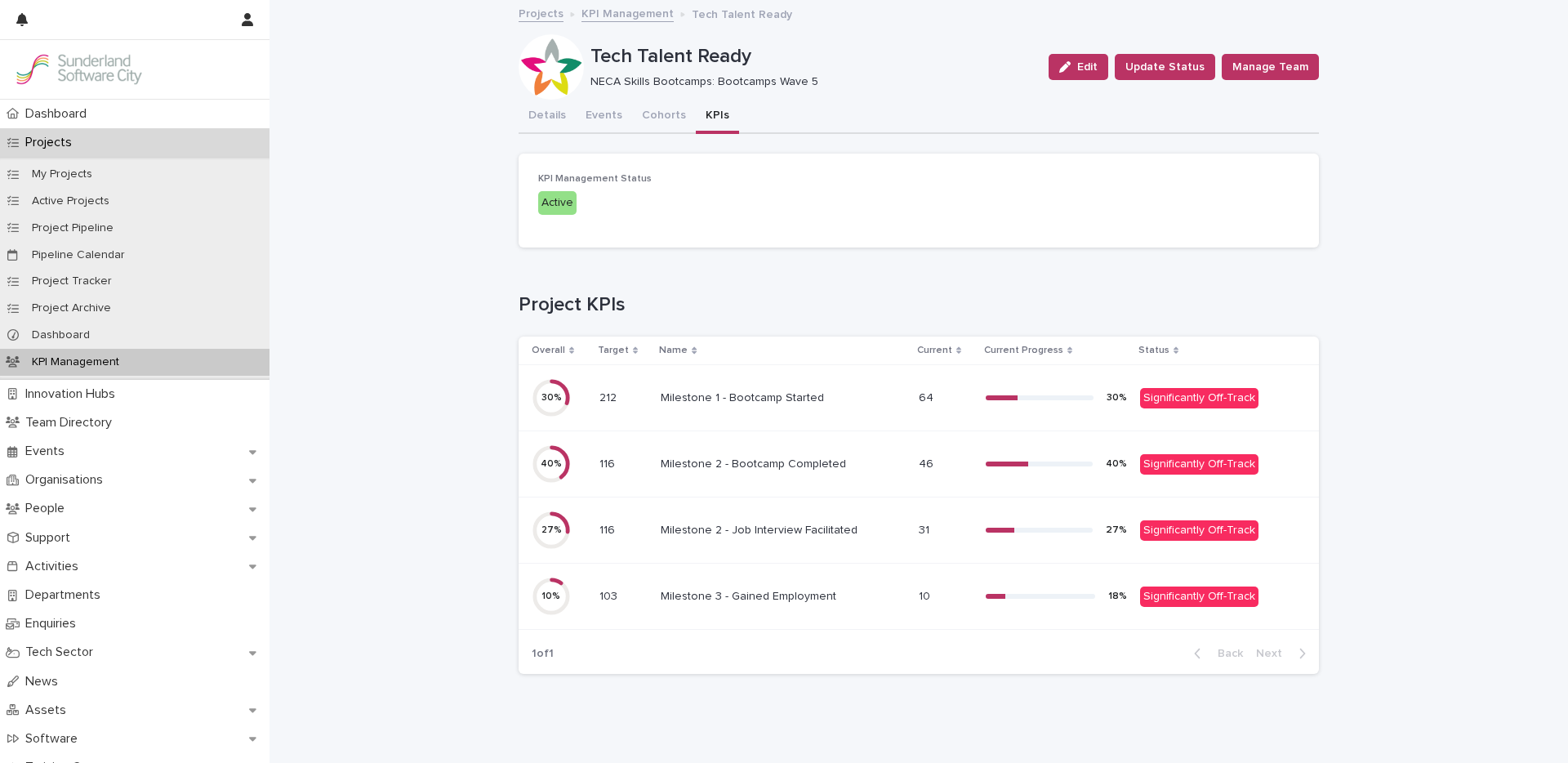
click at [769, 480] on td "Milestone 2 - Bootcamp Completed Milestone 2 - Bootcamp Completed" at bounding box center [783, 464] width 258 height 66
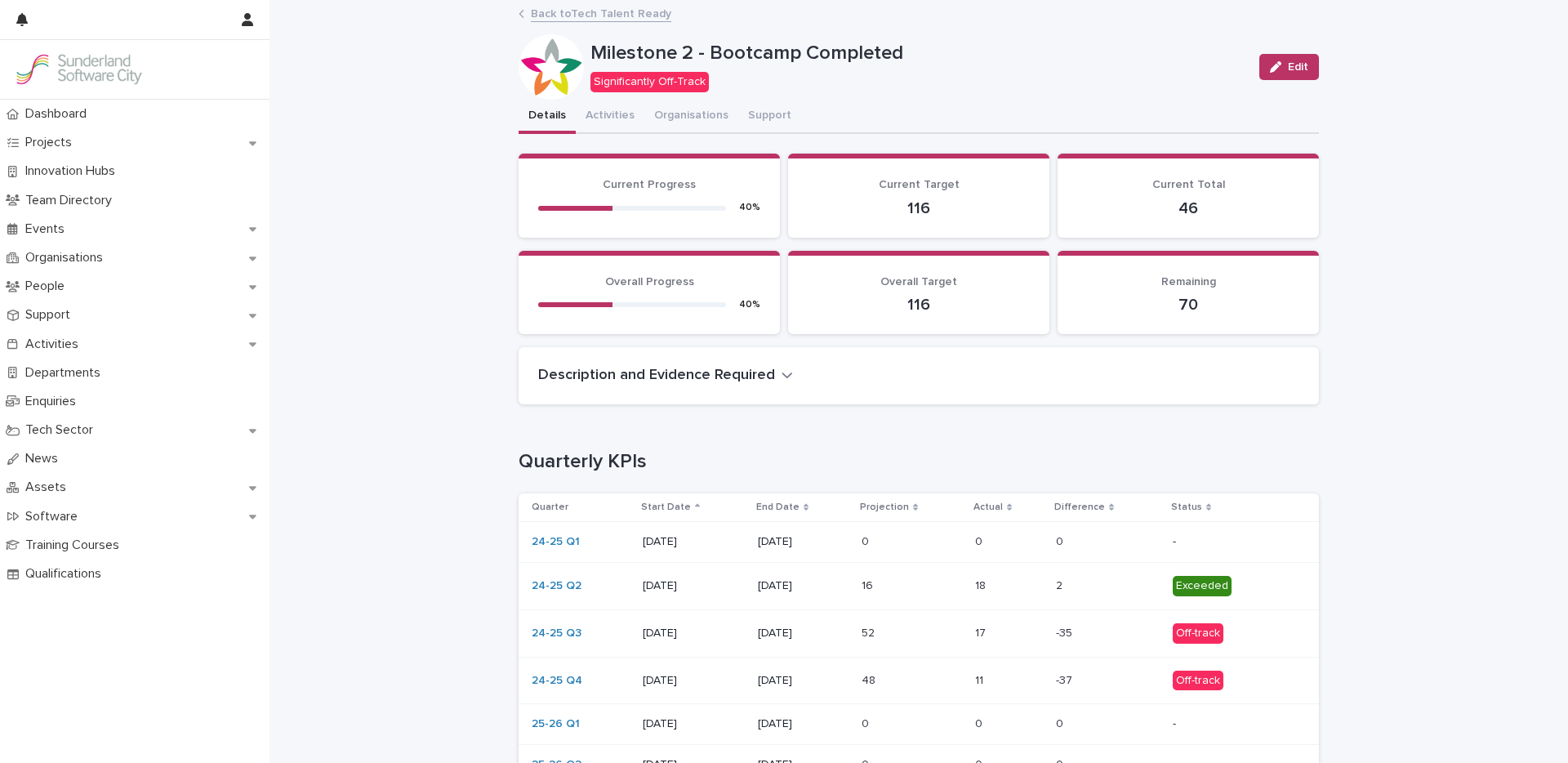
click at [910, 587] on p at bounding box center [912, 586] width 101 height 14
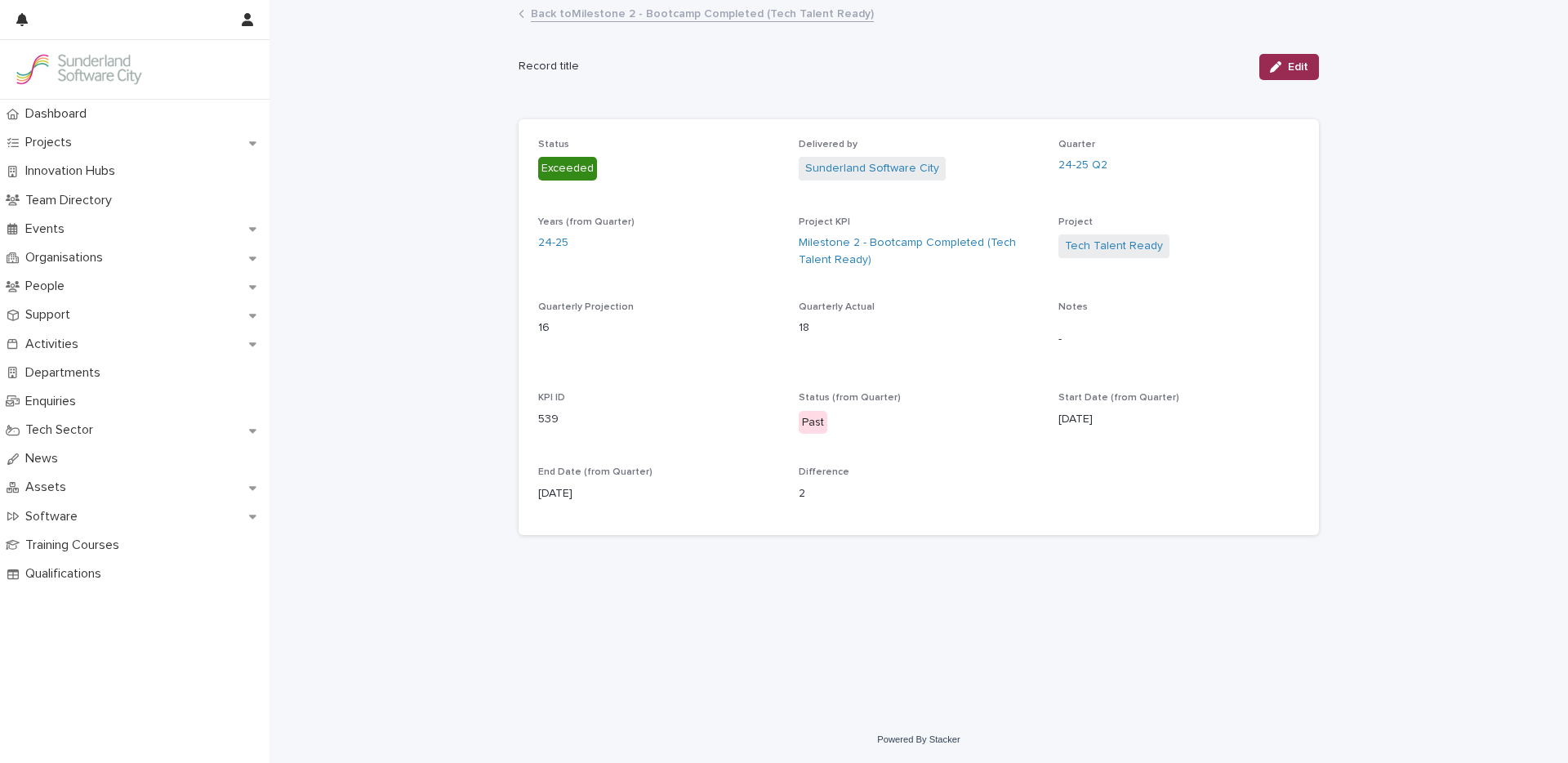
click at [1292, 70] on span "Edit" at bounding box center [1298, 66] width 20 height 11
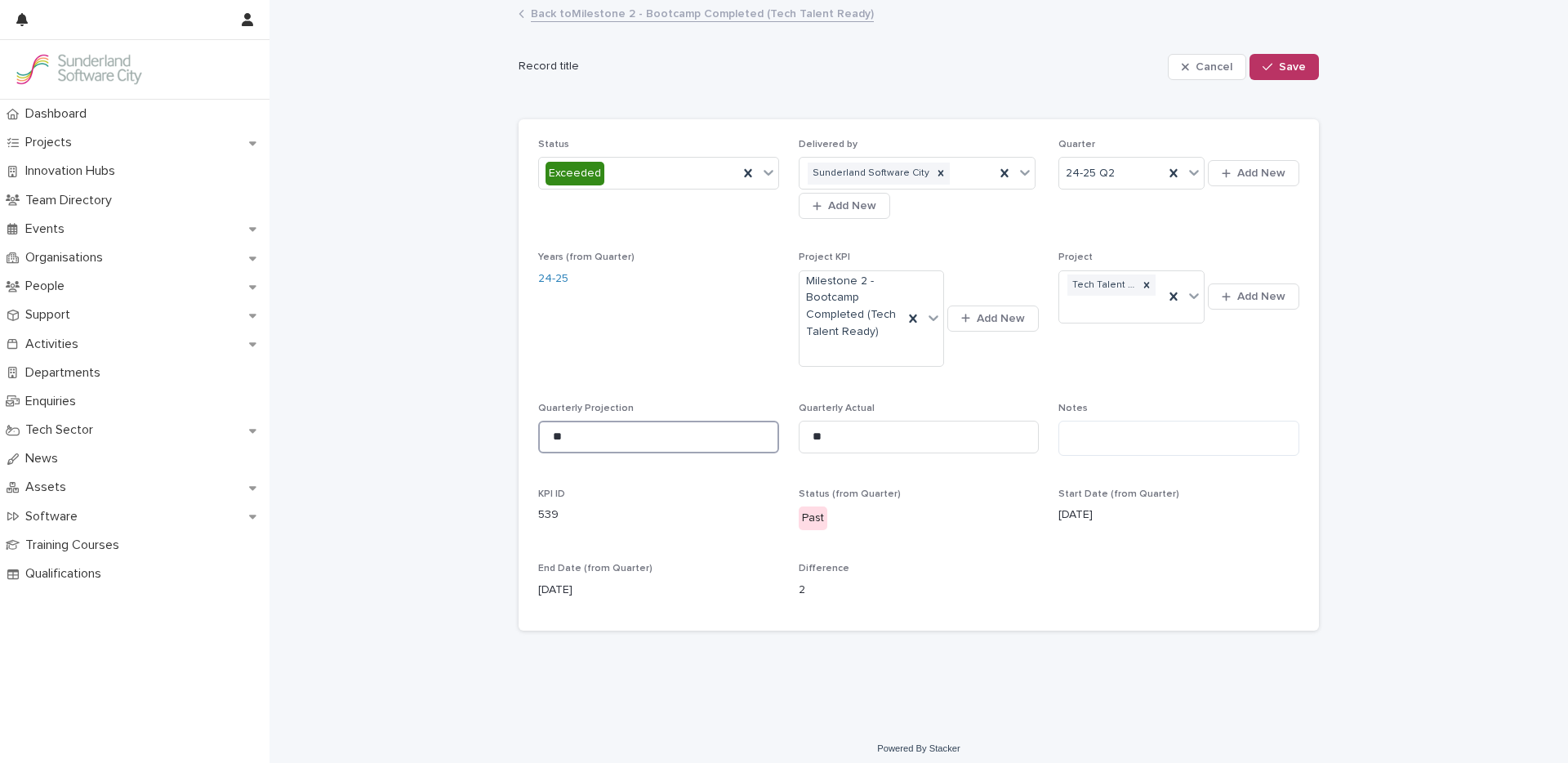
drag, startPoint x: 566, startPoint y: 433, endPoint x: 456, endPoint y: 428, distance: 110.1
click at [494, 428] on div "Loading... Saving… Loading... Saving… Cancel Save Record title Cancel Save Sorr…" at bounding box center [919, 363] width 1299 height 724
click at [472, 434] on div "Loading... Saving… Loading... Saving… Cancel Save Record title Cancel Save Sorr…" at bounding box center [919, 363] width 1299 height 724
drag, startPoint x: 580, startPoint y: 441, endPoint x: 498, endPoint y: 432, distance: 82.5
click at [510, 435] on div "Loading... Saving… Loading... Saving… Cancel Save Record title Cancel Save Sorr…" at bounding box center [919, 343] width 817 height 683
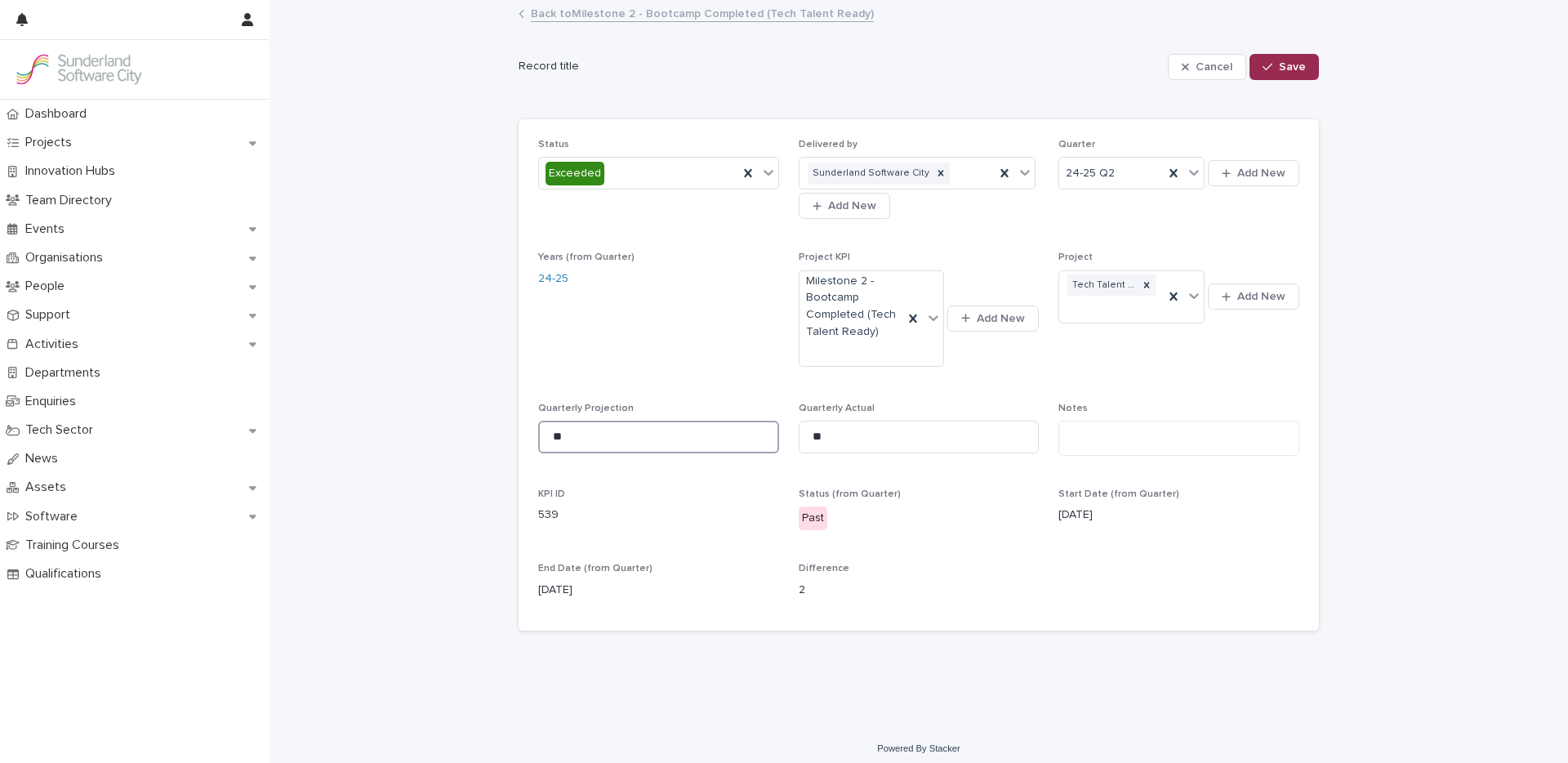
type input "**"
click at [1279, 66] on span "Save" at bounding box center [1292, 66] width 27 height 11
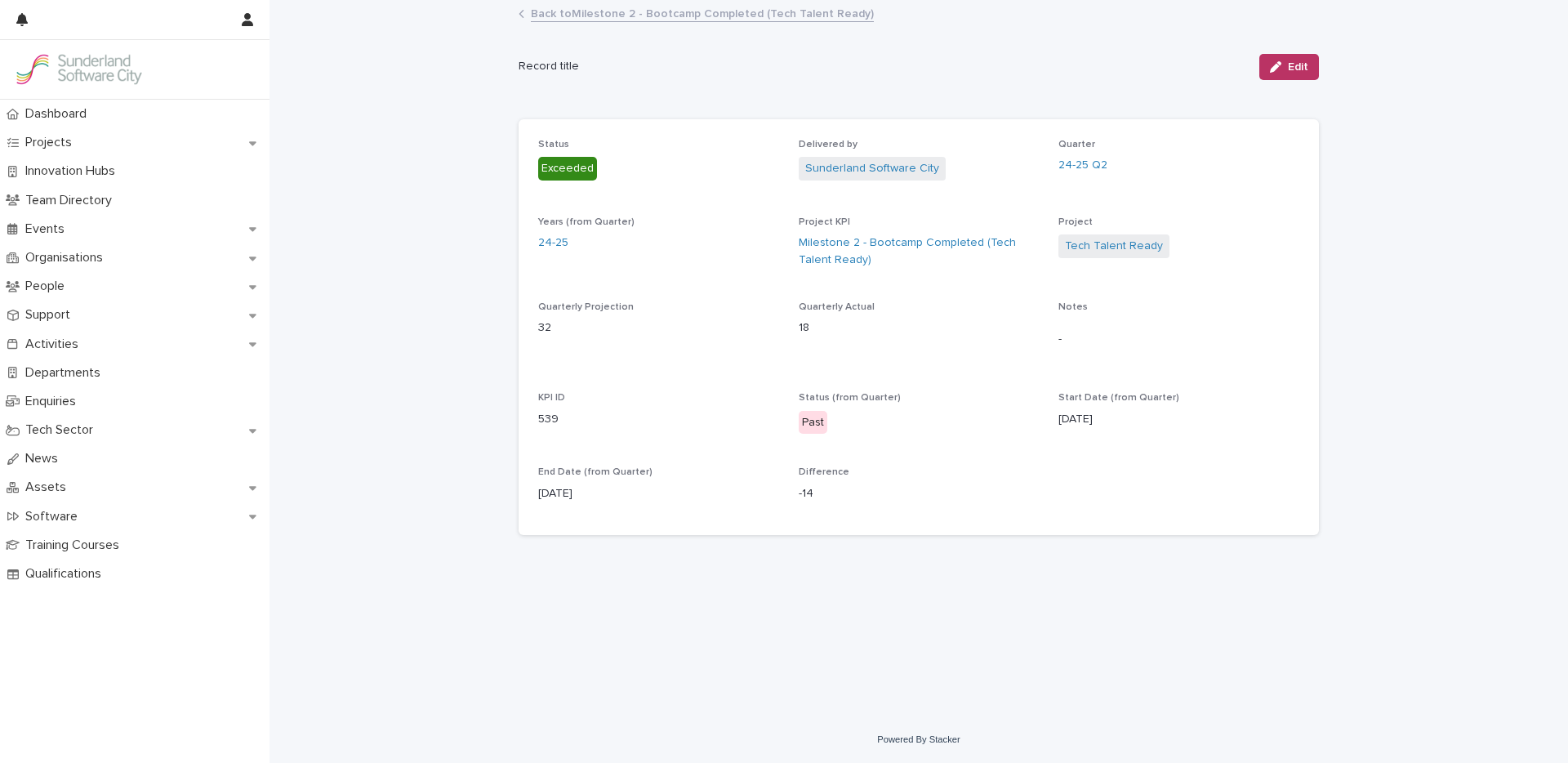
click at [599, 11] on link "Back to Milestone 2 - Bootcamp Completed (Tech Talent Ready)" at bounding box center [702, 13] width 343 height 19
click at [1288, 70] on span "Edit" at bounding box center [1298, 66] width 20 height 11
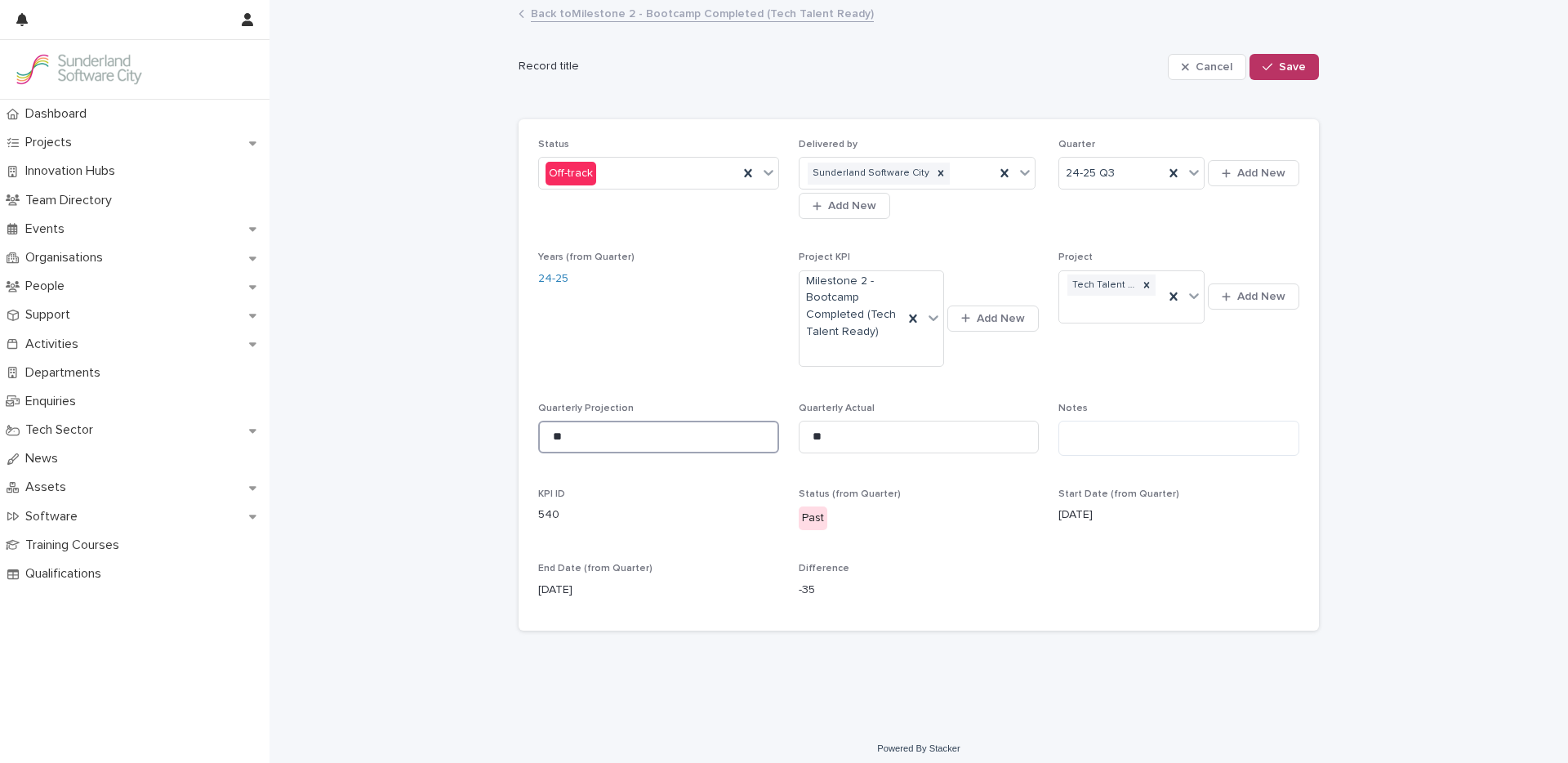
drag, startPoint x: 570, startPoint y: 434, endPoint x: 370, endPoint y: 425, distance: 200.2
click at [382, 426] on div "Loading... Saving… Loading... Saving… Cancel Save Record title Cancel Save Sorr…" at bounding box center [919, 363] width 1299 height 724
type input "**"
click at [1293, 69] on span "Save" at bounding box center [1292, 66] width 27 height 11
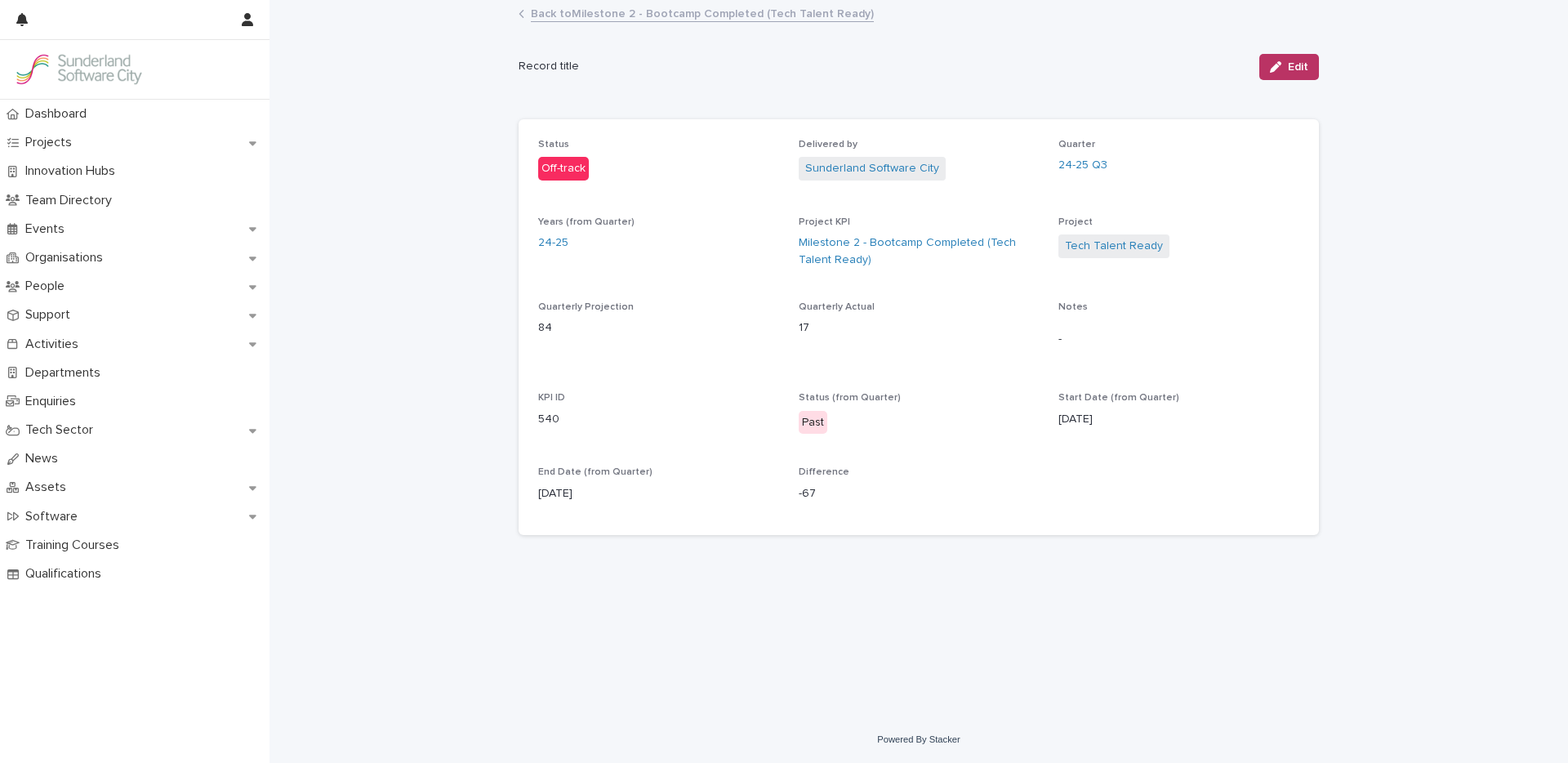
click at [632, 20] on link "Back to Milestone 2 - Bootcamp Completed (Tech Talent Ready)" at bounding box center [702, 13] width 343 height 19
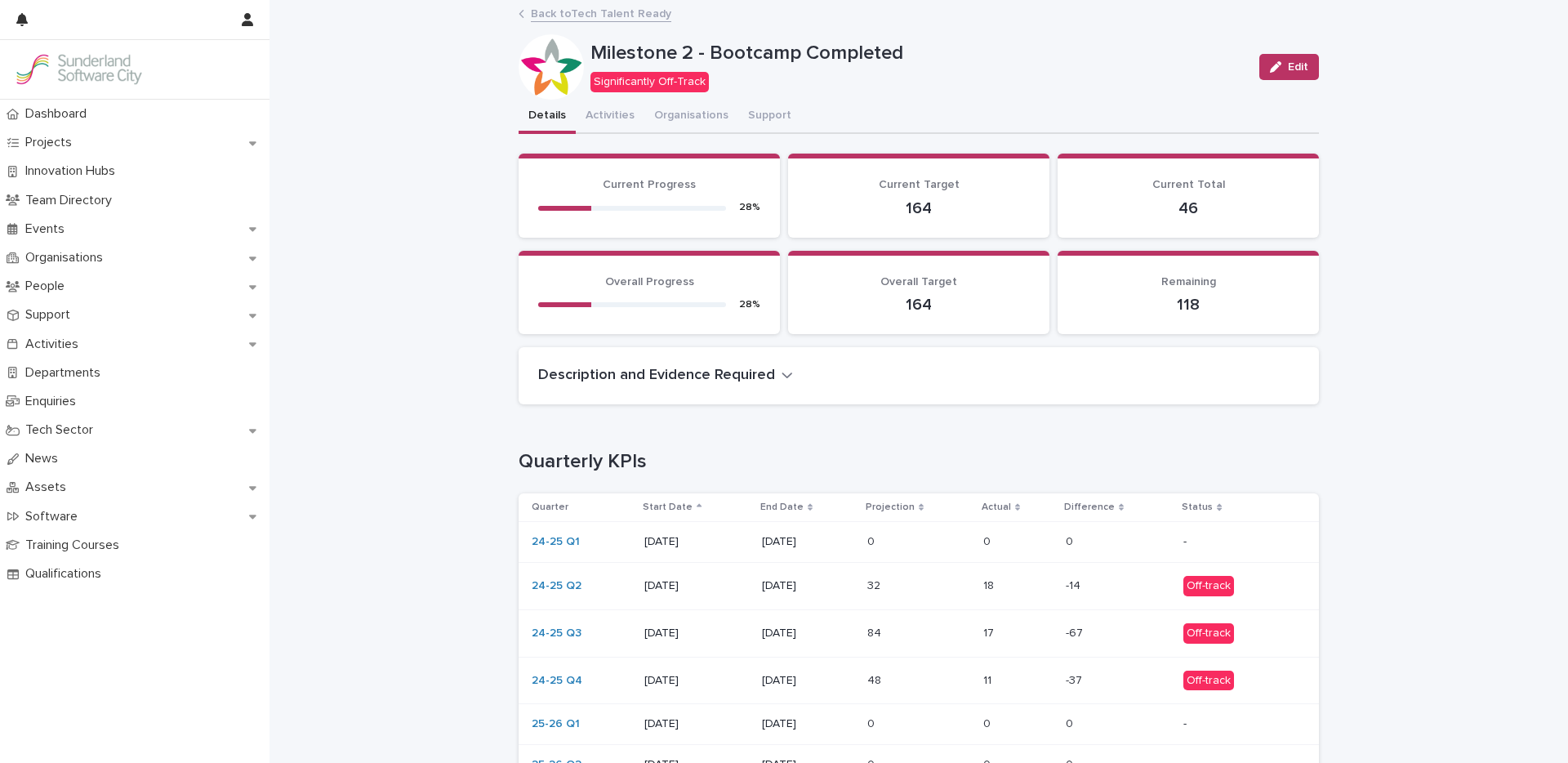
click at [952, 687] on div "48 48" at bounding box center [919, 680] width 103 height 27
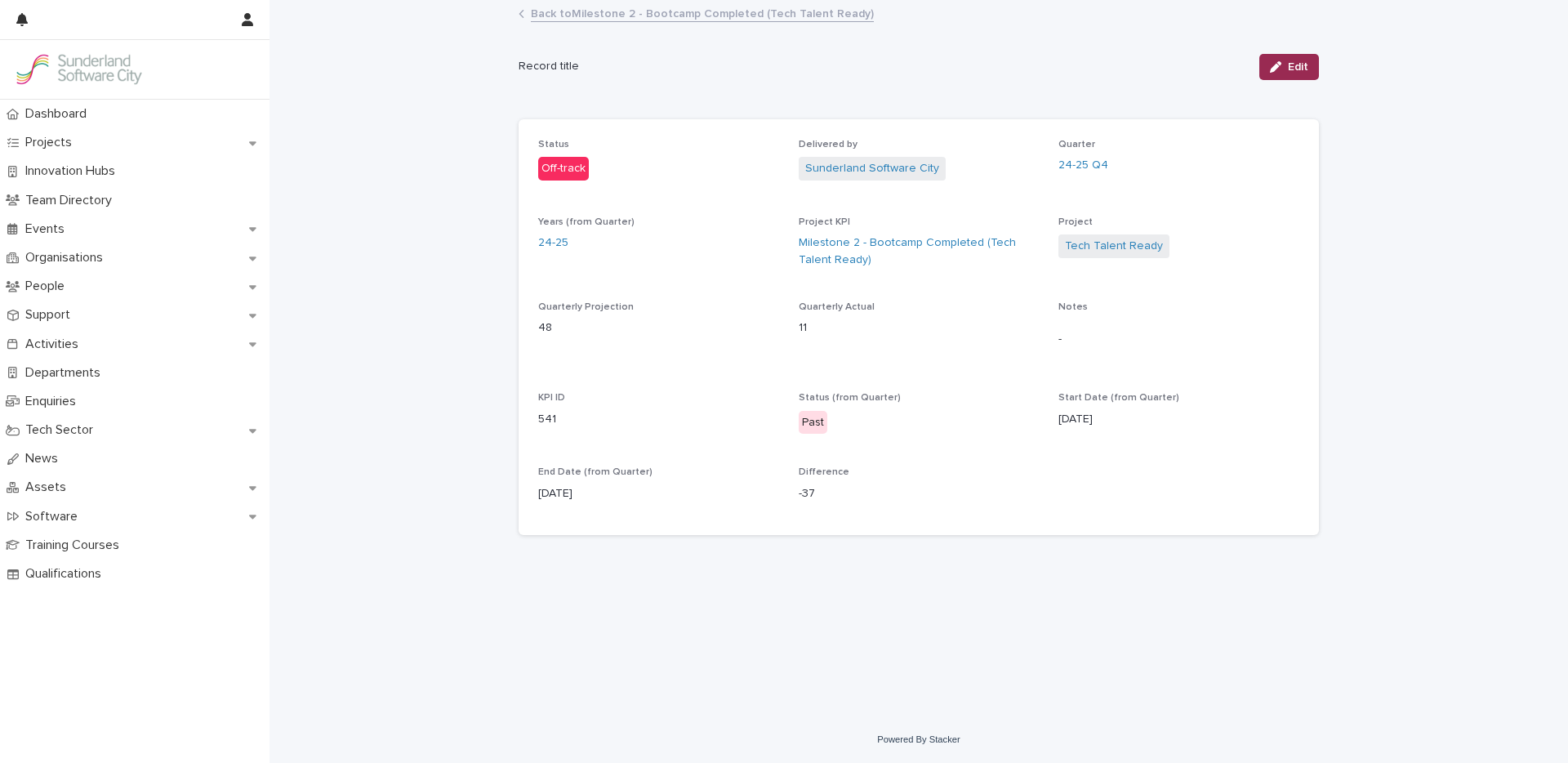
click at [1292, 65] on span "Edit" at bounding box center [1298, 66] width 20 height 11
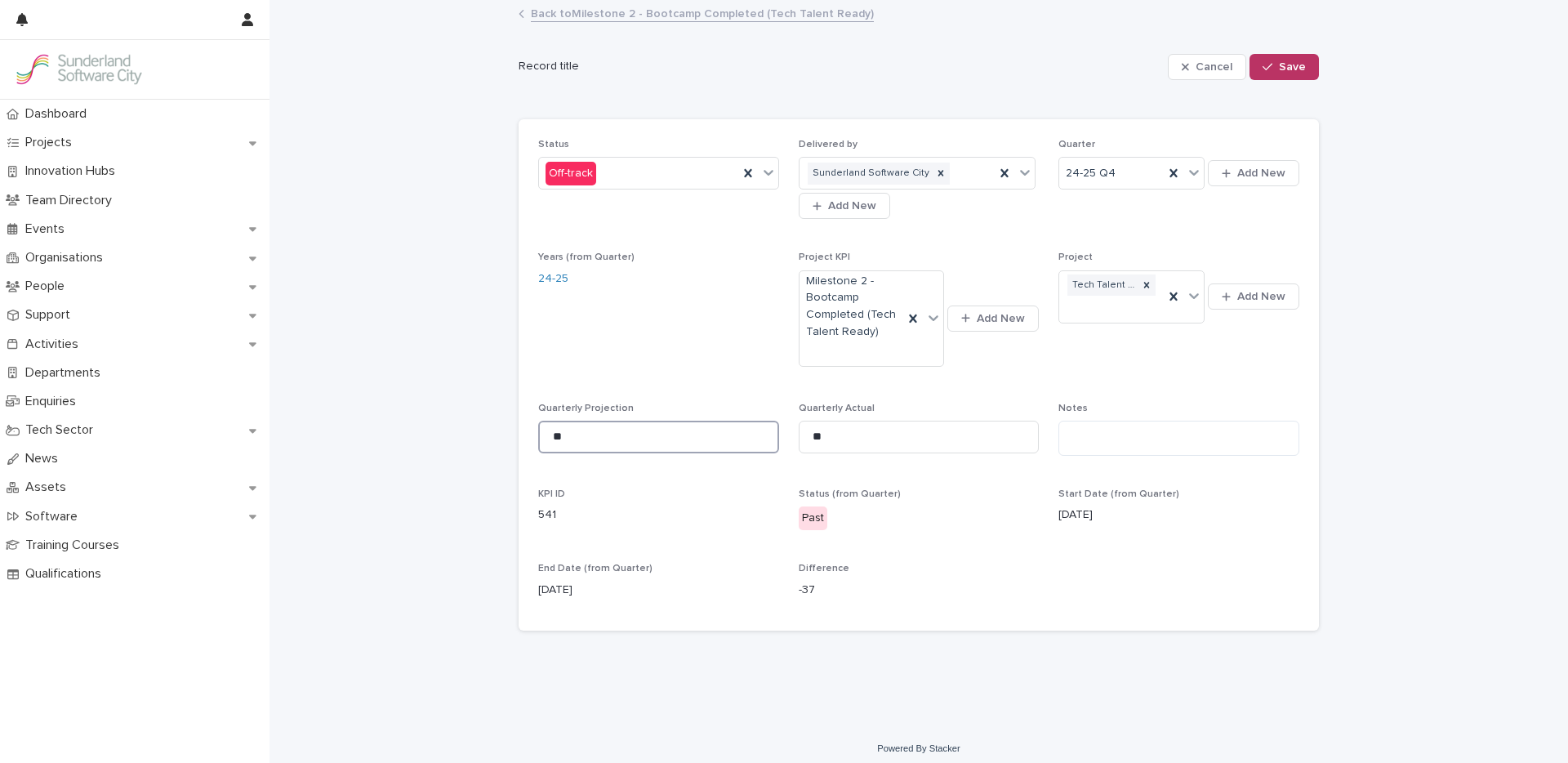
drag, startPoint x: 554, startPoint y: 438, endPoint x: 474, endPoint y: 425, distance: 81.0
click at [490, 427] on div "Loading... Saving… Loading... Saving… Cancel Save Record title Cancel Save Sorr…" at bounding box center [919, 363] width 1299 height 724
type input "**"
click at [1279, 70] on span "Save" at bounding box center [1292, 66] width 27 height 11
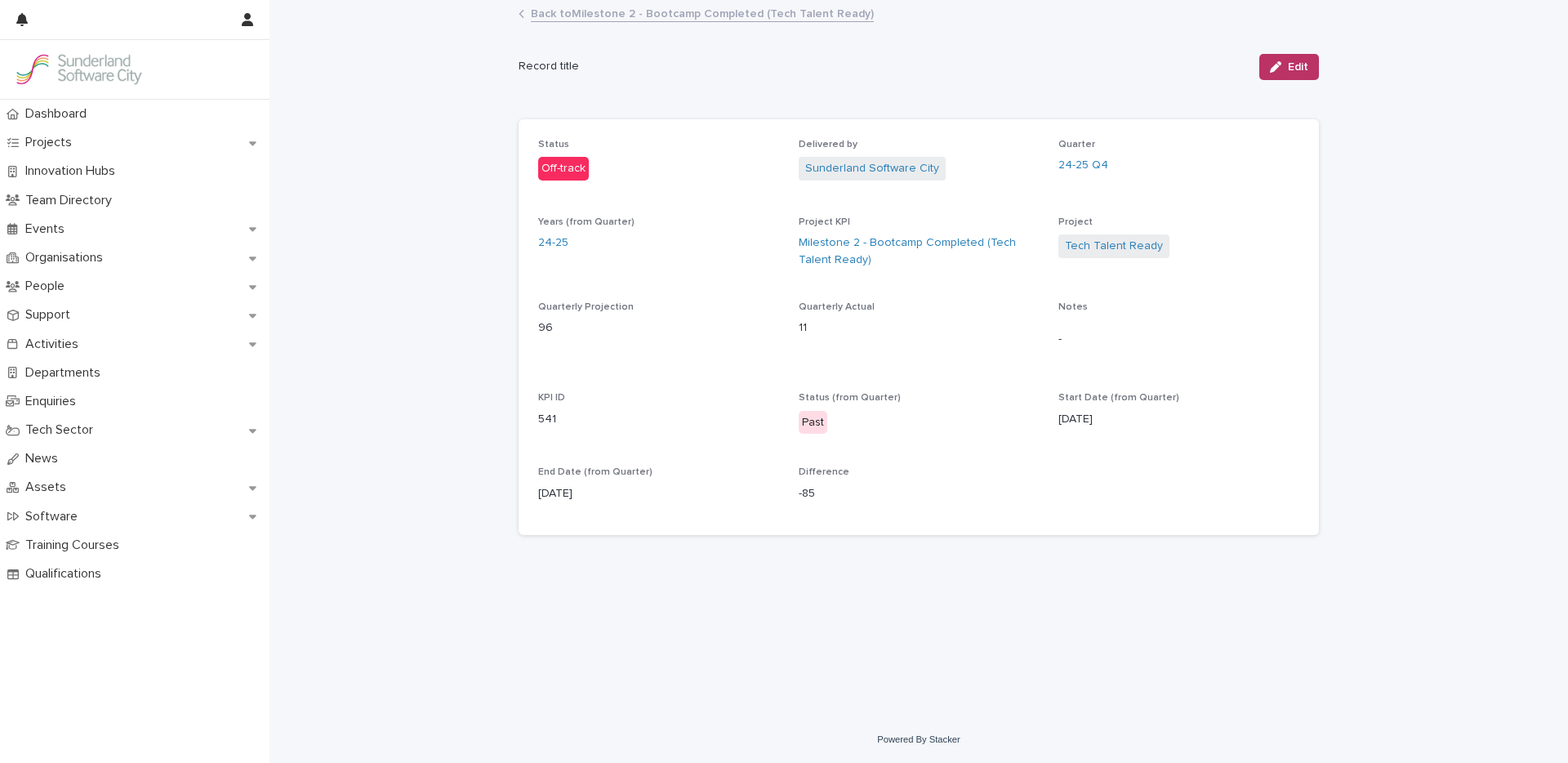
click at [676, 20] on link "Back to Milestone 2 - Bootcamp Completed (Tech Talent Ready)" at bounding box center [702, 13] width 343 height 19
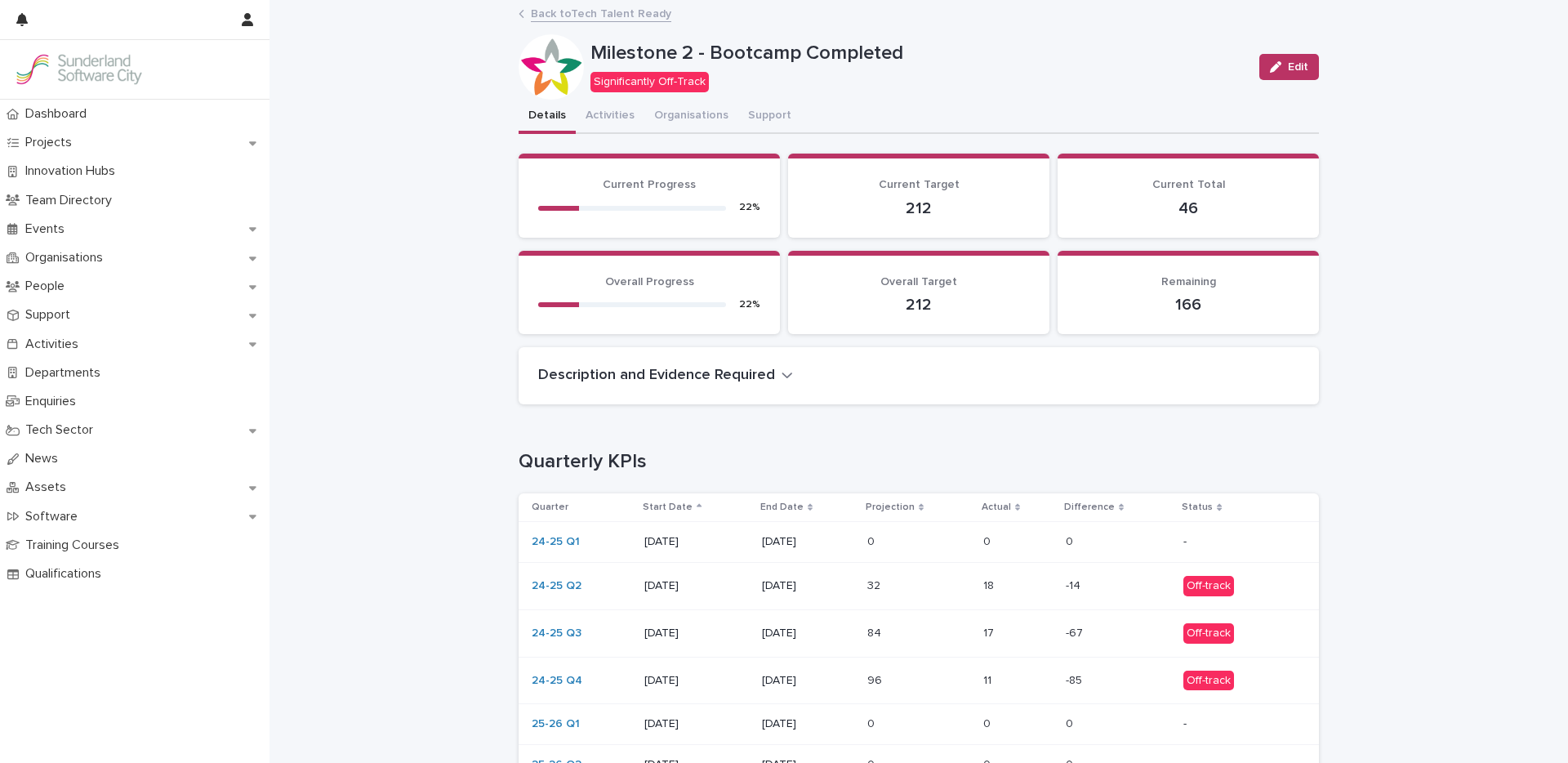
click at [603, 20] on link "Back to Tech Talent Ready" at bounding box center [601, 13] width 141 height 19
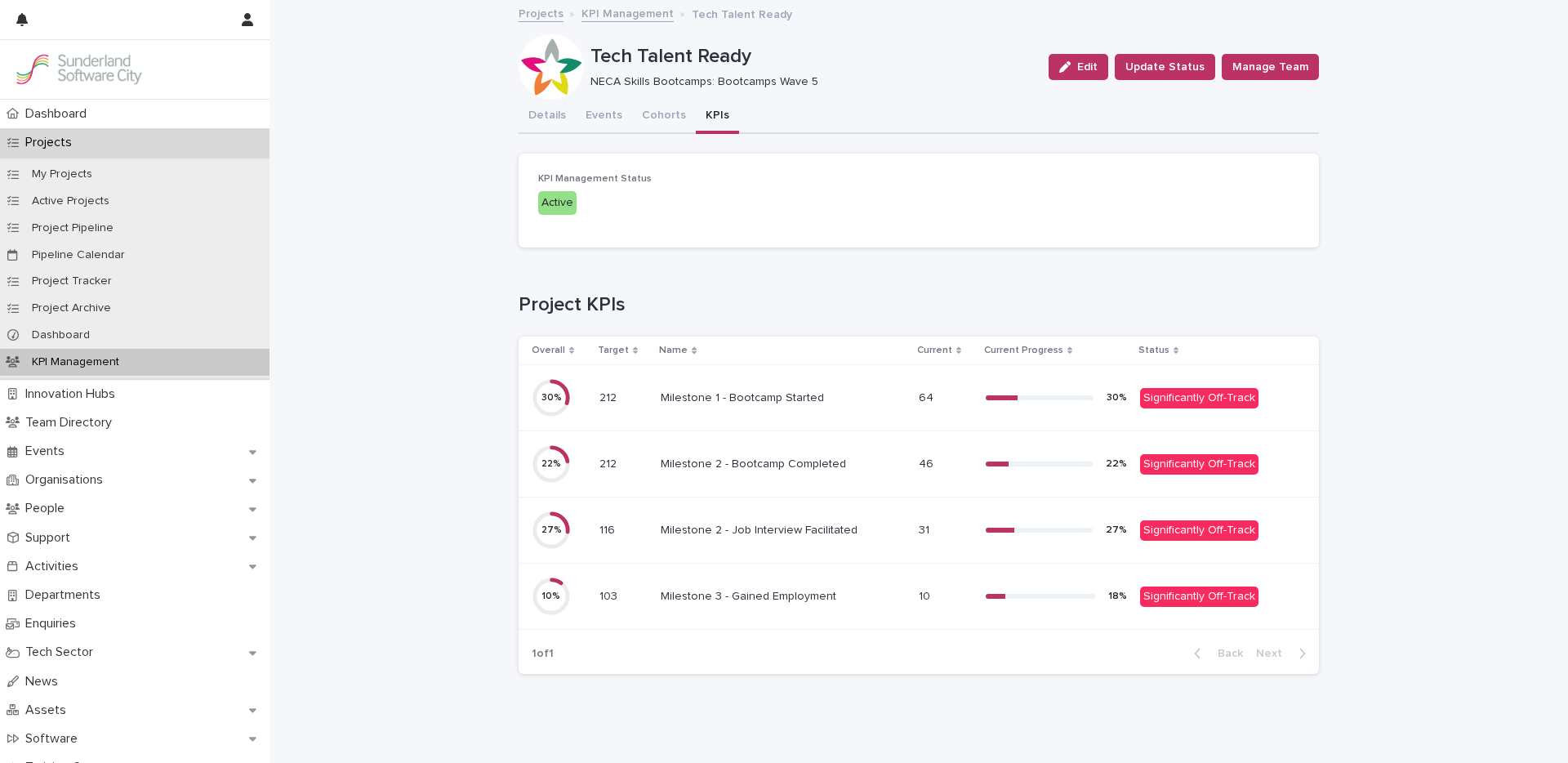
click at [880, 531] on p at bounding box center [783, 530] width 245 height 14
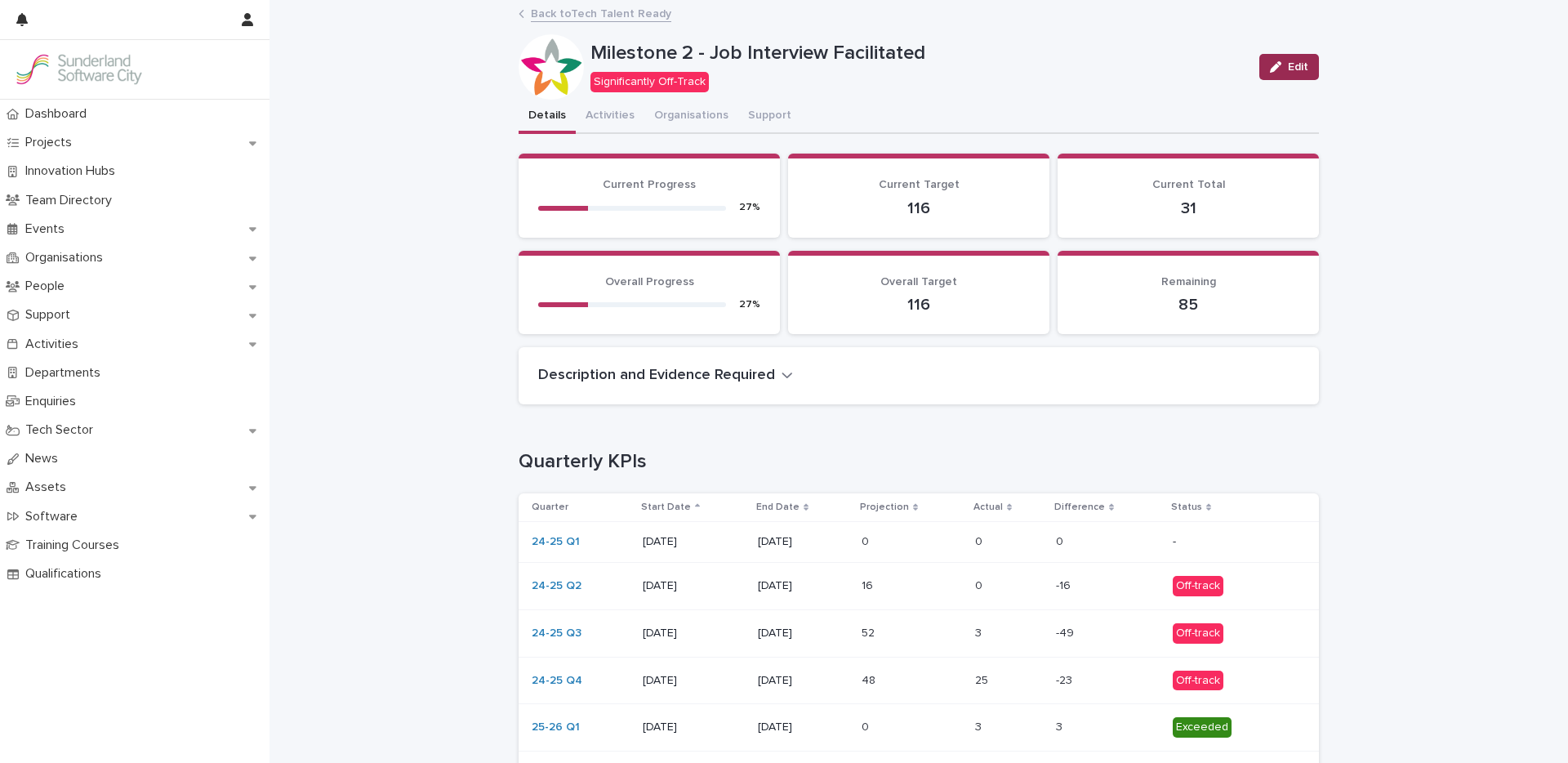
click at [1297, 68] on span "Edit" at bounding box center [1298, 66] width 20 height 11
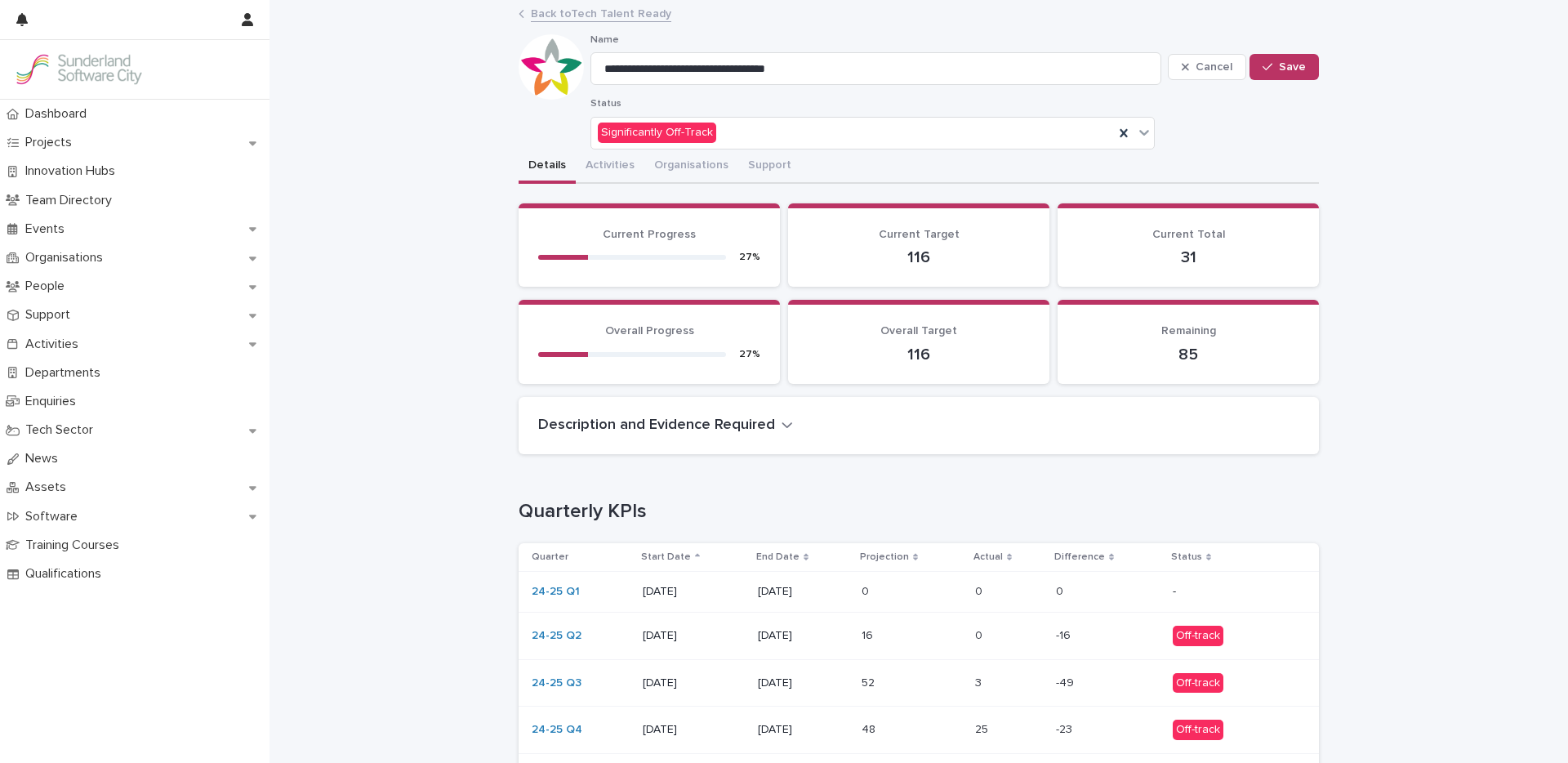
click at [923, 641] on p at bounding box center [912, 635] width 101 height 14
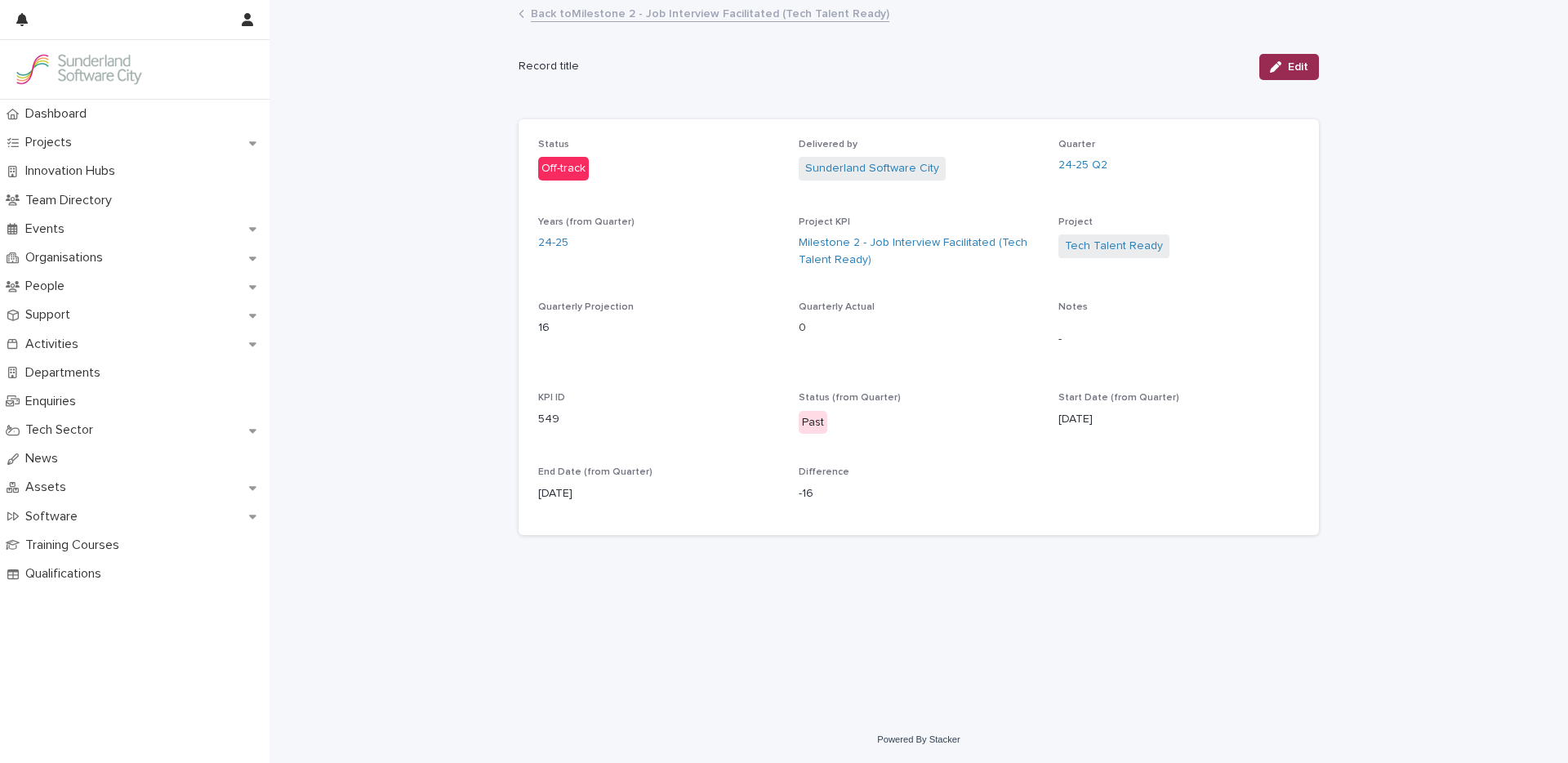
click at [1279, 70] on icon "button" at bounding box center [1275, 66] width 11 height 11
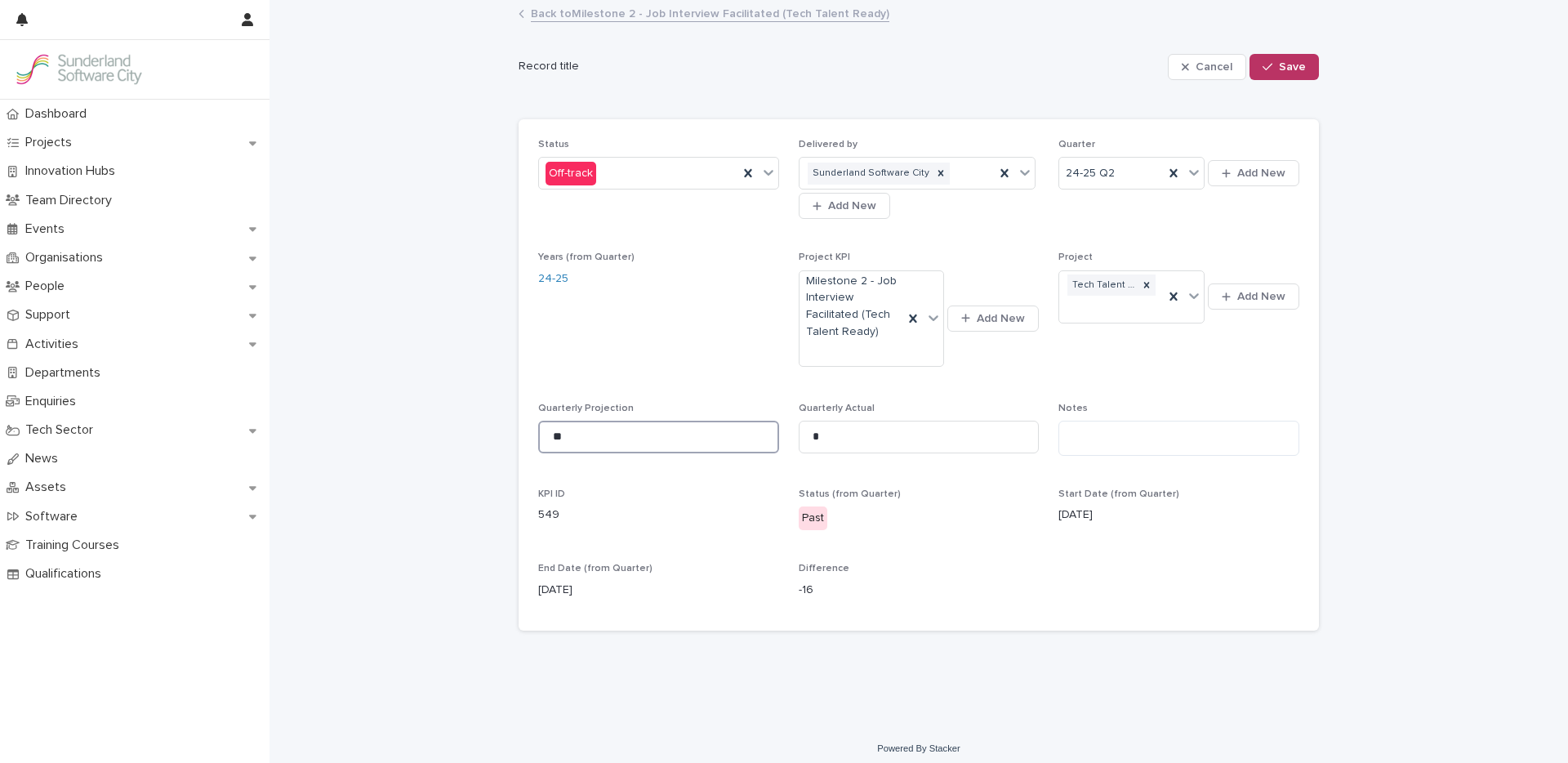
drag, startPoint x: 538, startPoint y: 436, endPoint x: 388, endPoint y: 417, distance: 151.2
click at [406, 420] on div "Loading... Saving… Loading... Saving… Cancel Save Record title Cancel Save Sorr…" at bounding box center [919, 363] width 1299 height 724
type input "**"
click at [1290, 66] on span "Save" at bounding box center [1292, 66] width 27 height 11
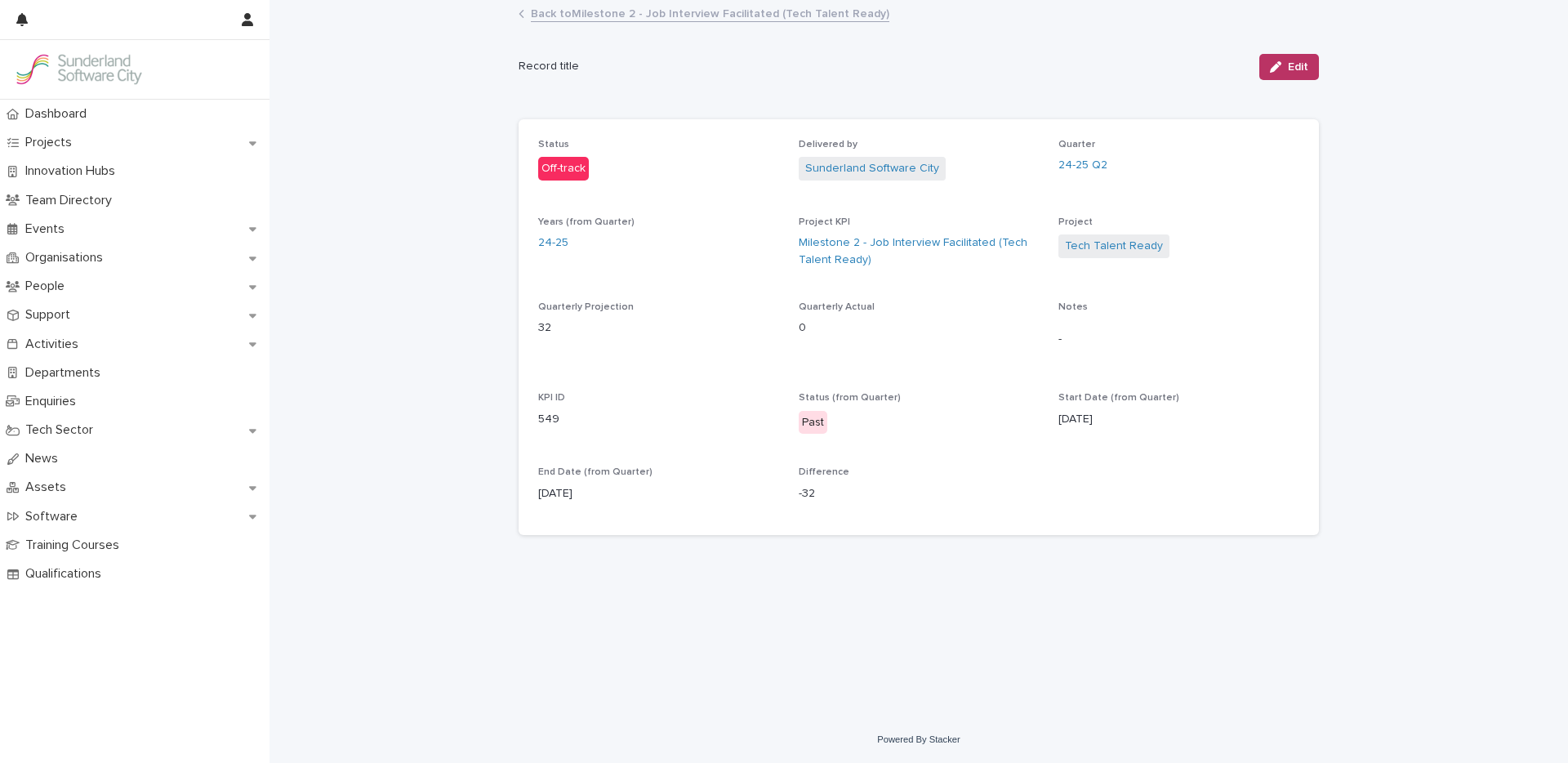
click at [616, 17] on link "Back to Milestone 2 - Job Interview Facilitated (Tech Talent Ready)" at bounding box center [710, 13] width 358 height 19
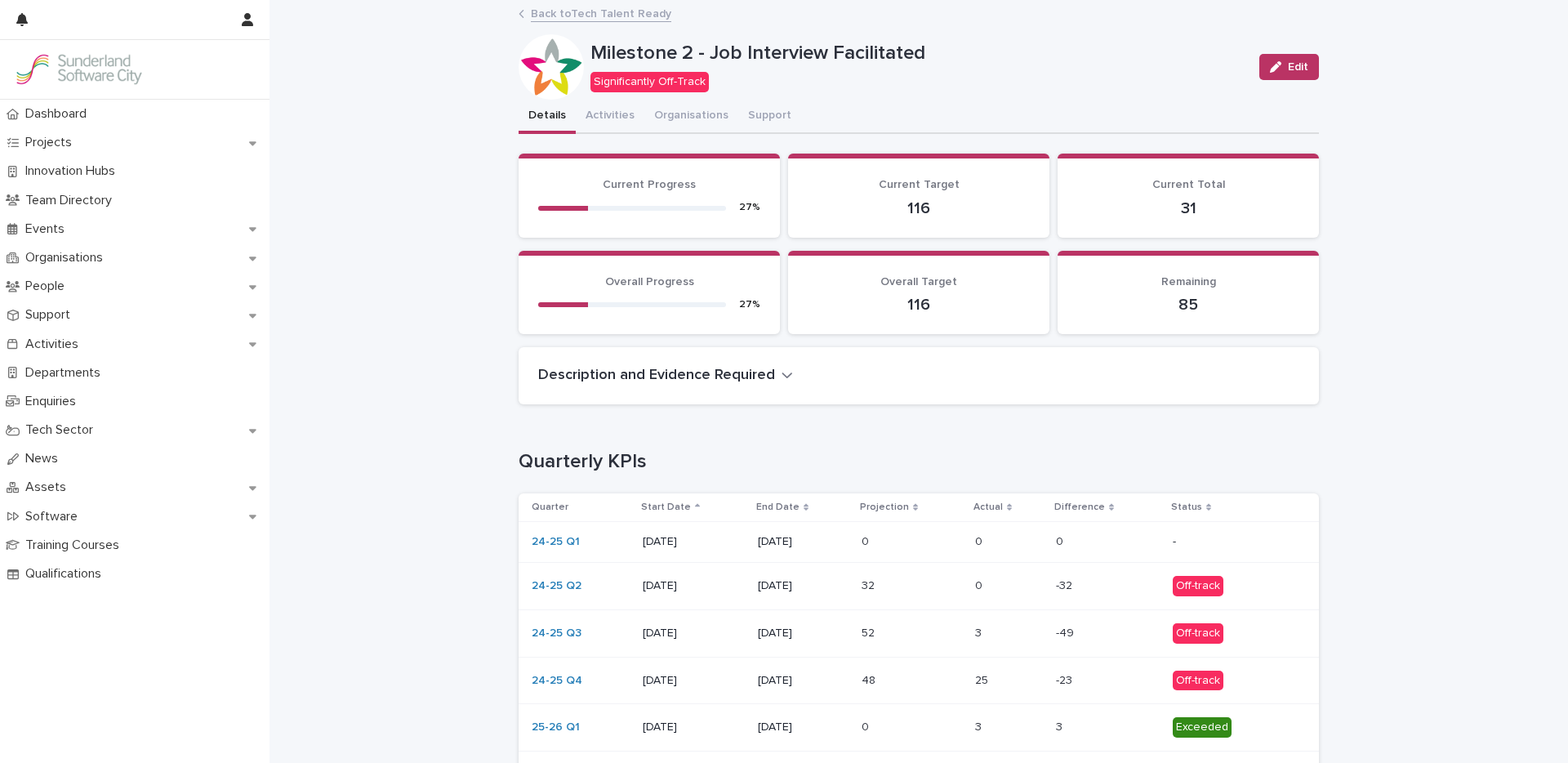
click at [912, 640] on p at bounding box center [912, 634] width 101 height 14
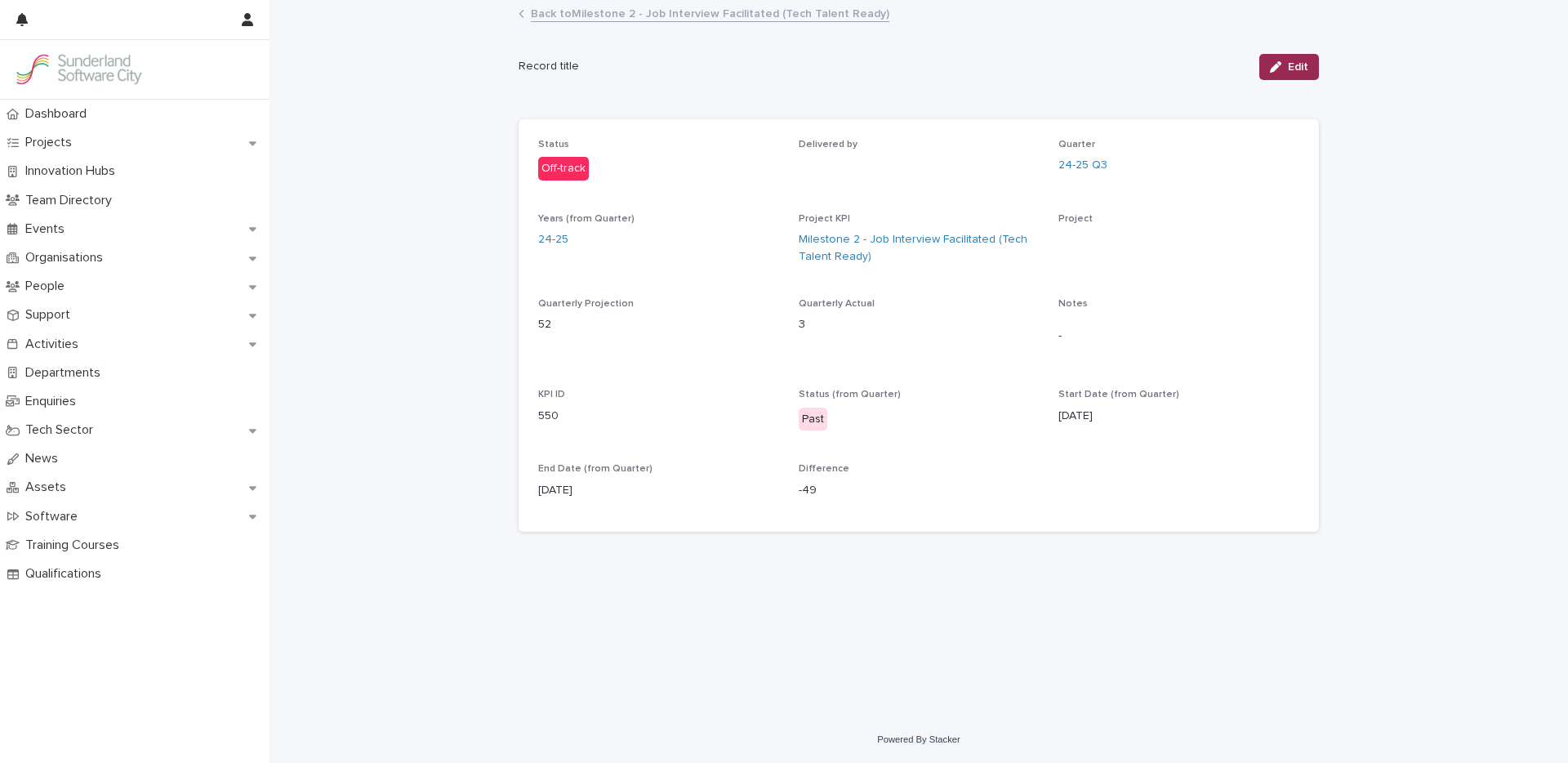
click at [1302, 68] on span "Edit" at bounding box center [1298, 66] width 20 height 11
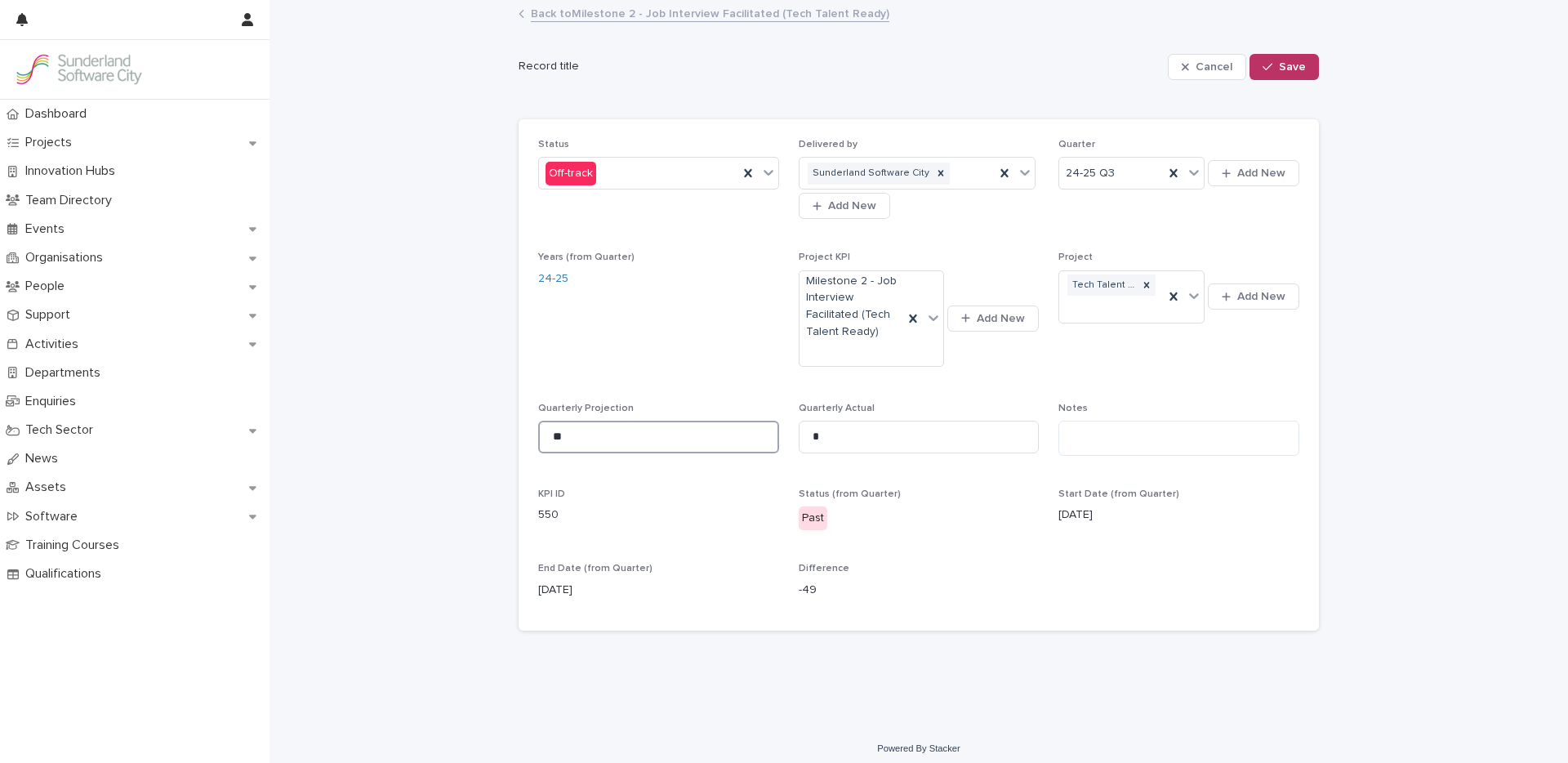
drag, startPoint x: 573, startPoint y: 431, endPoint x: 448, endPoint y: 428, distance: 125.0
click at [474, 430] on div "Loading... Saving… Loading... Saving… Cancel Save Record title Cancel Save Sorr…" at bounding box center [919, 363] width 1299 height 724
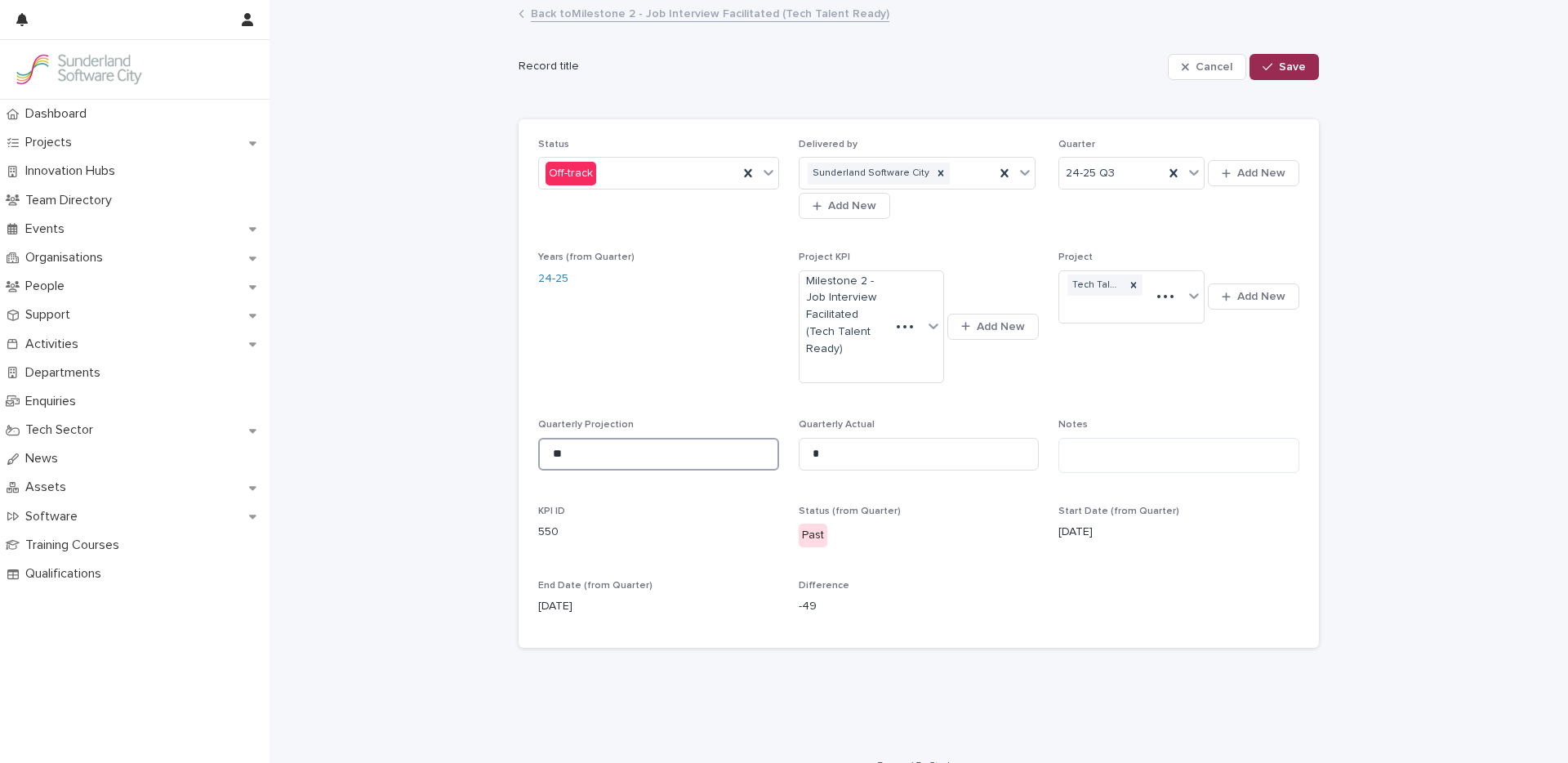
type input "**"
click at [1296, 67] on span "Save" at bounding box center [1292, 66] width 27 height 11
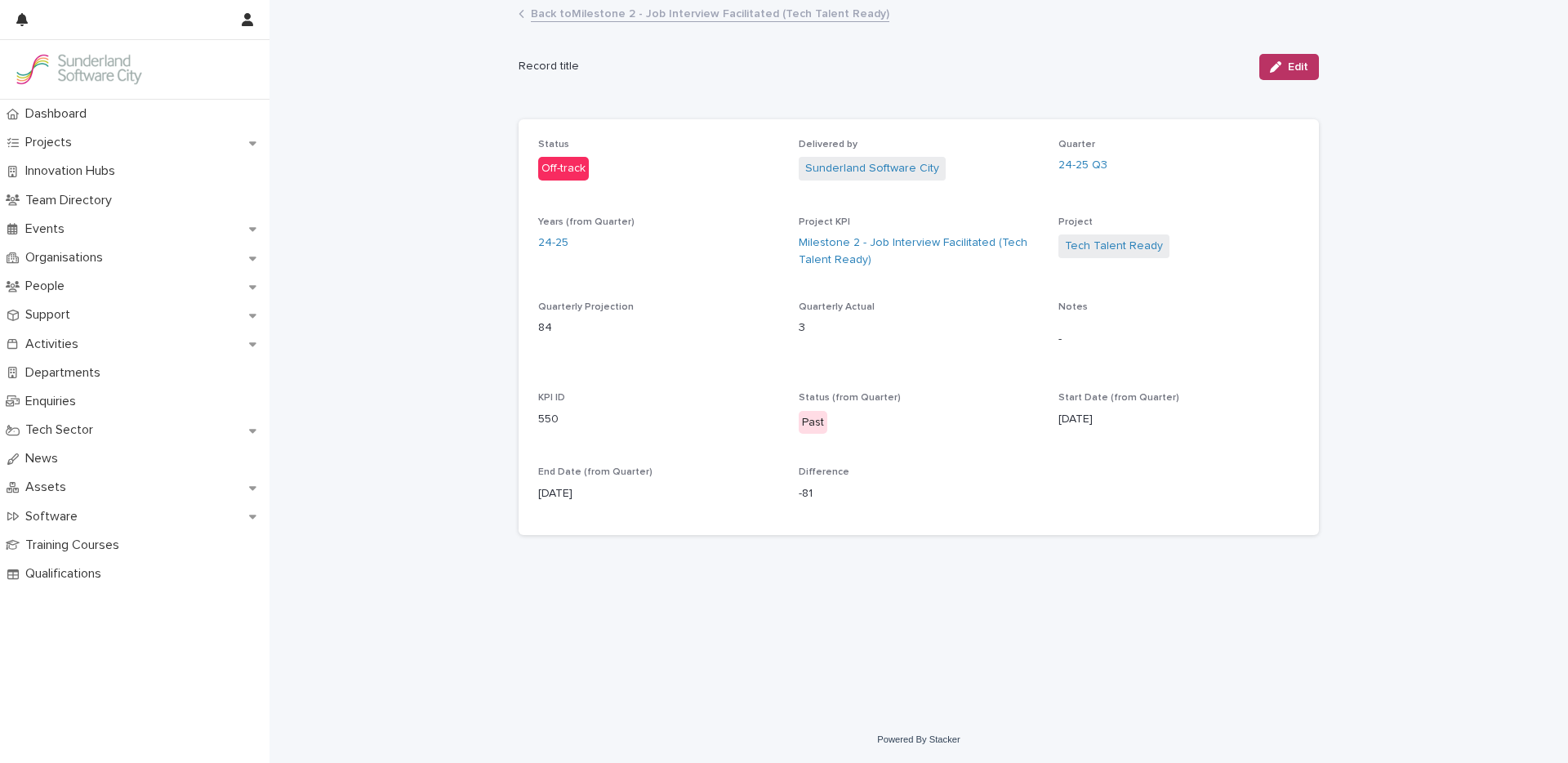
click at [637, 10] on link "Back to Milestone 2 - Job Interview Facilitated (Tech Talent Ready)" at bounding box center [710, 13] width 358 height 19
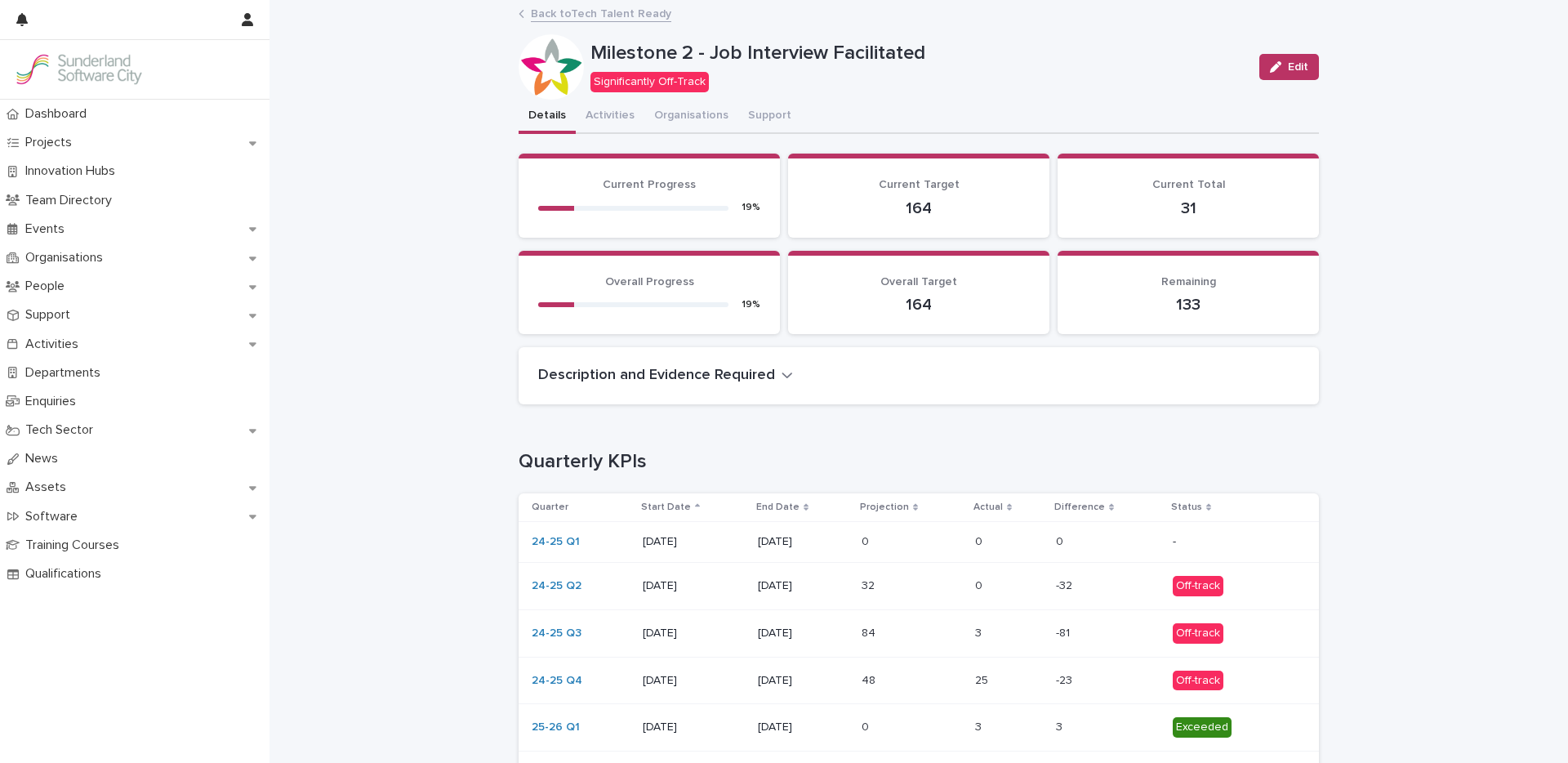
click at [866, 681] on p "48" at bounding box center [870, 679] width 17 height 17
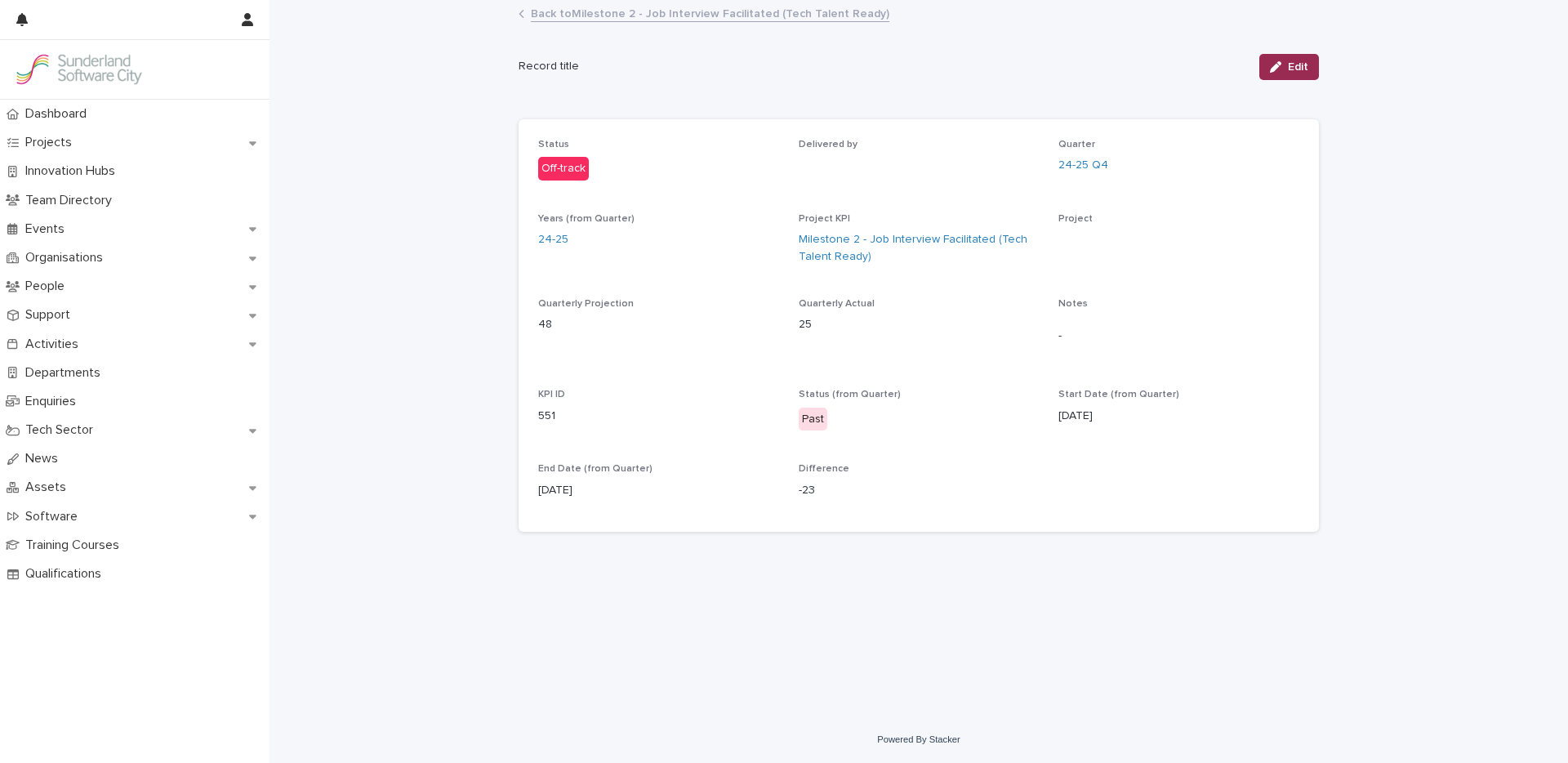
click at [1282, 61] on div "button" at bounding box center [1279, 66] width 18 height 11
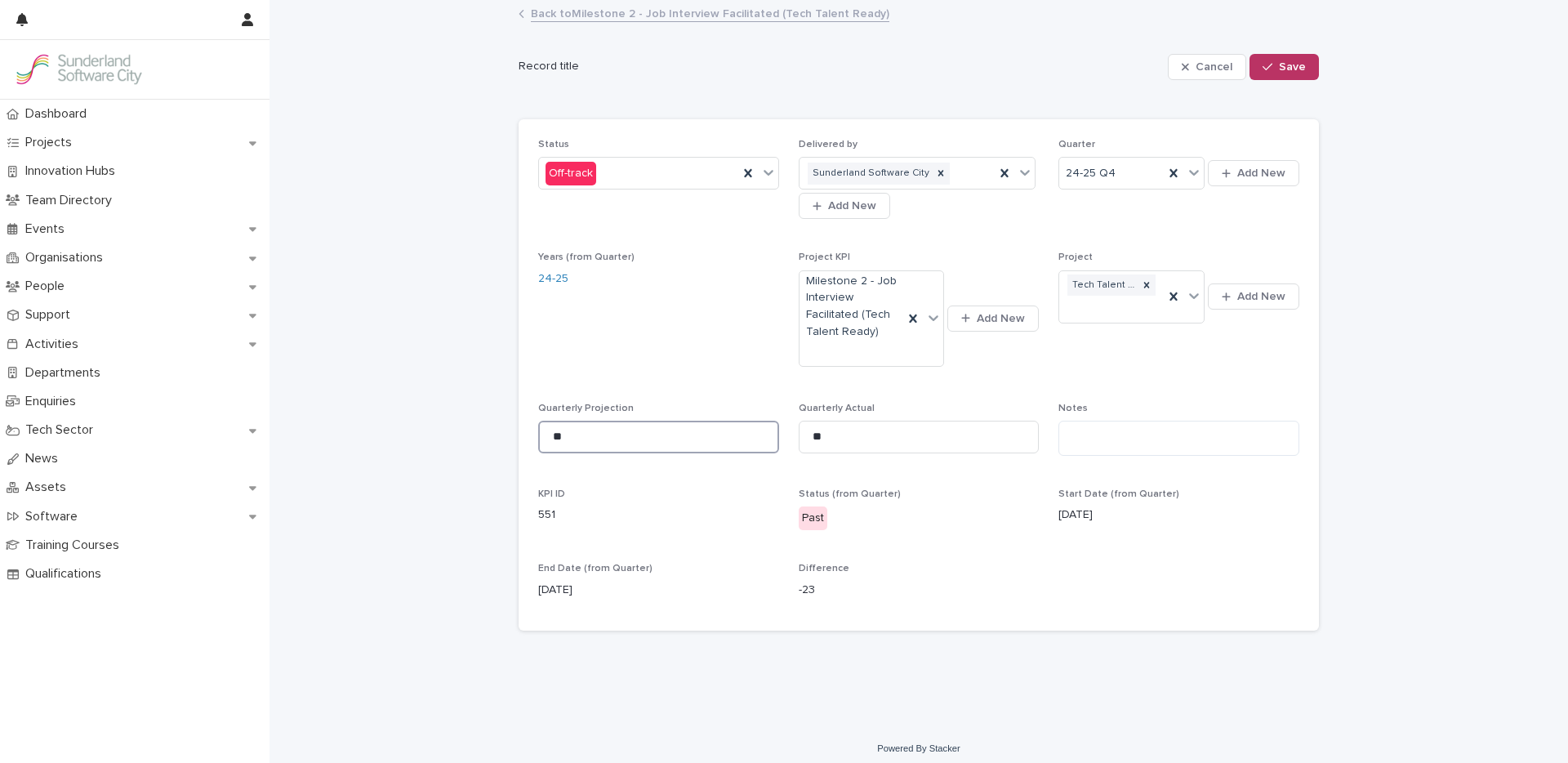
drag, startPoint x: 552, startPoint y: 435, endPoint x: 422, endPoint y: 420, distance: 130.9
click at [465, 422] on div "Loading... Saving… Loading... Saving… Cancel Save Record title Cancel Save Sorr…" at bounding box center [919, 363] width 1299 height 724
type input "**"
click at [1272, 80] on div "Cancel Save" at bounding box center [1244, 66] width 151 height 65
click at [1279, 68] on span "Save" at bounding box center [1292, 66] width 27 height 11
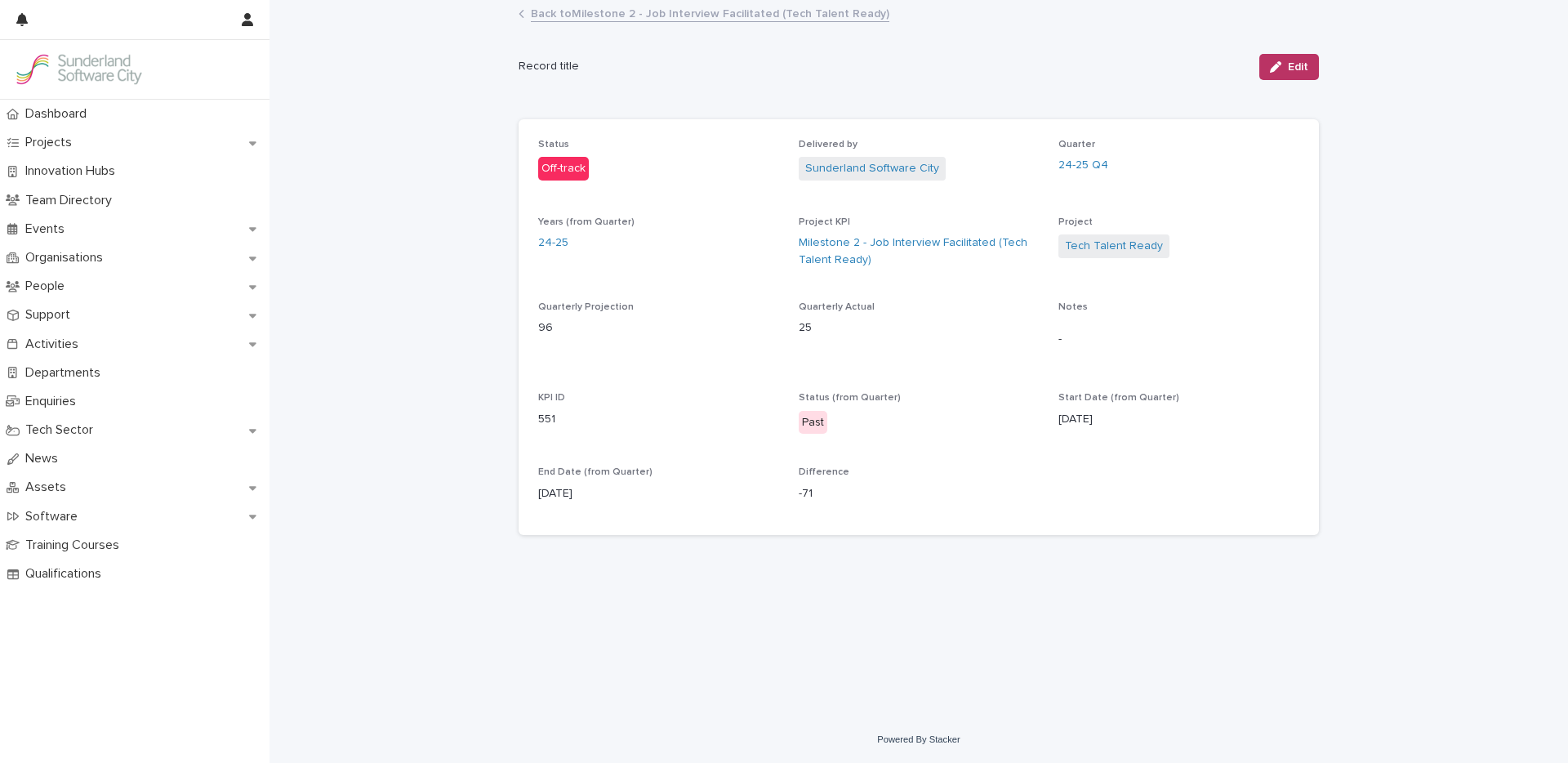
click at [582, 11] on link "Back to Milestone 2 - Job Interview Facilitated (Tech Talent Ready)" at bounding box center [710, 13] width 358 height 19
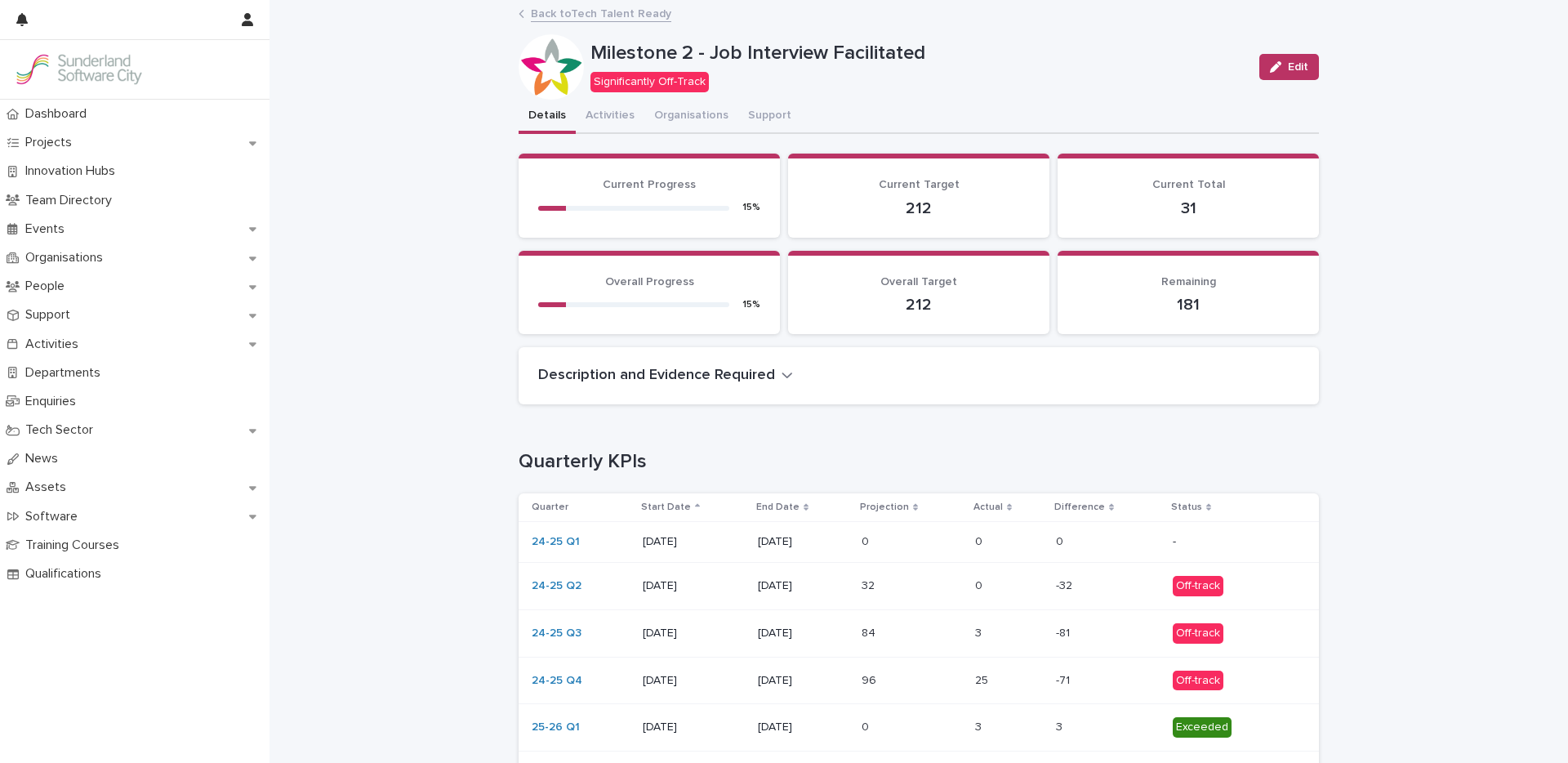
click at [584, 16] on link "Back to Tech Talent Ready" at bounding box center [601, 13] width 141 height 19
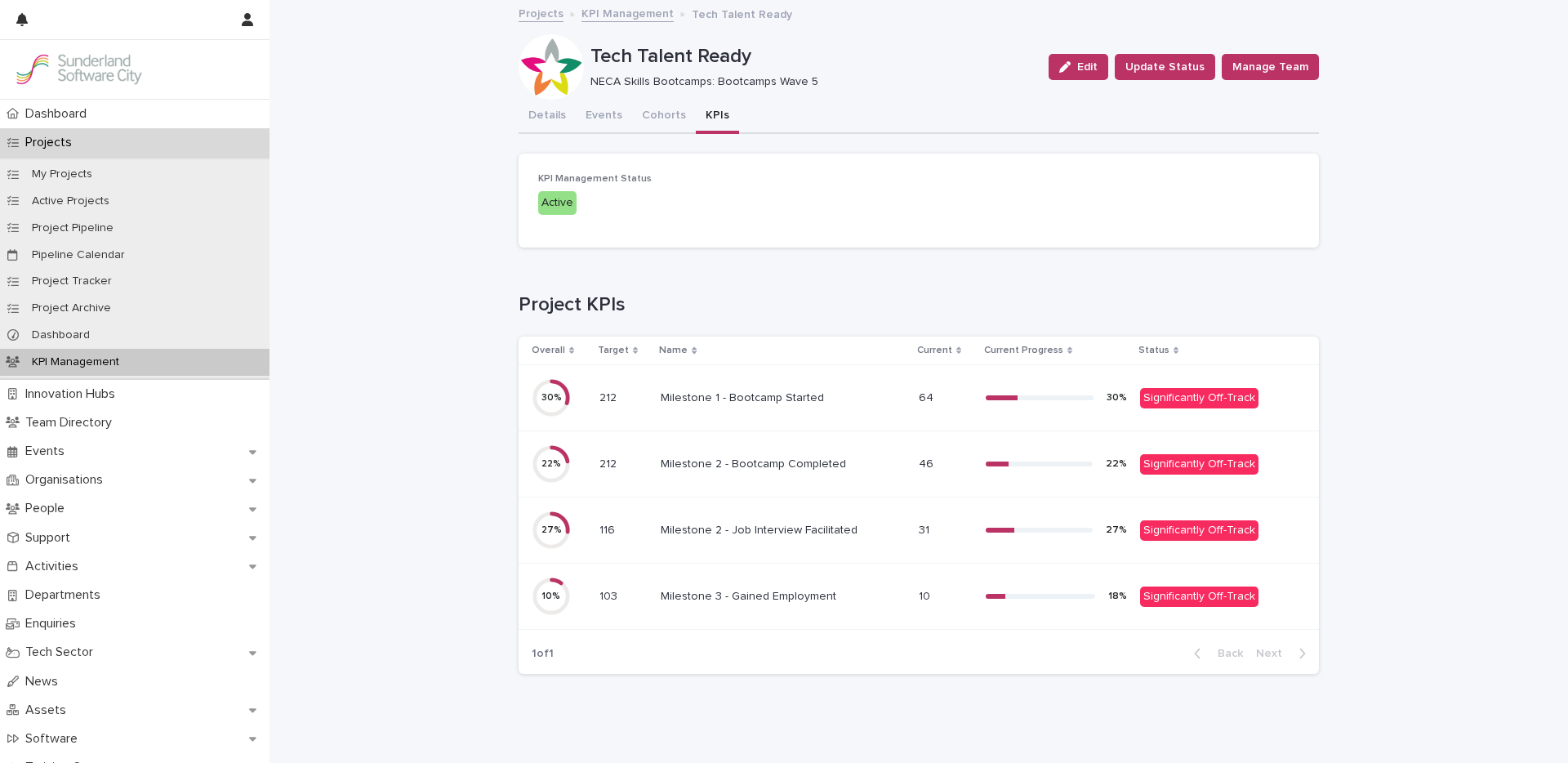
click at [799, 598] on p "Milestone 3 - Gained Employment" at bounding box center [750, 595] width 179 height 17
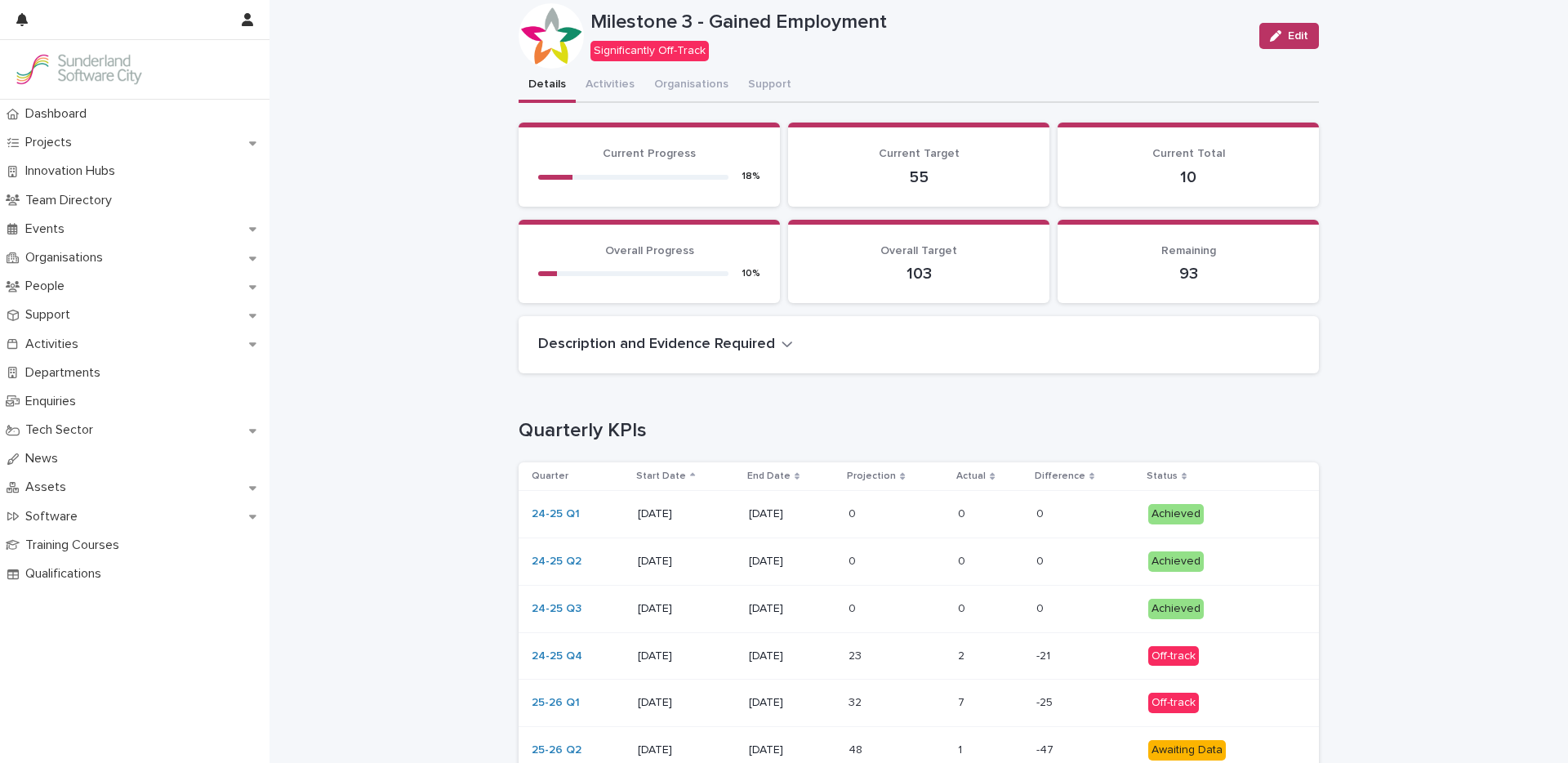
scroll to position [321, 0]
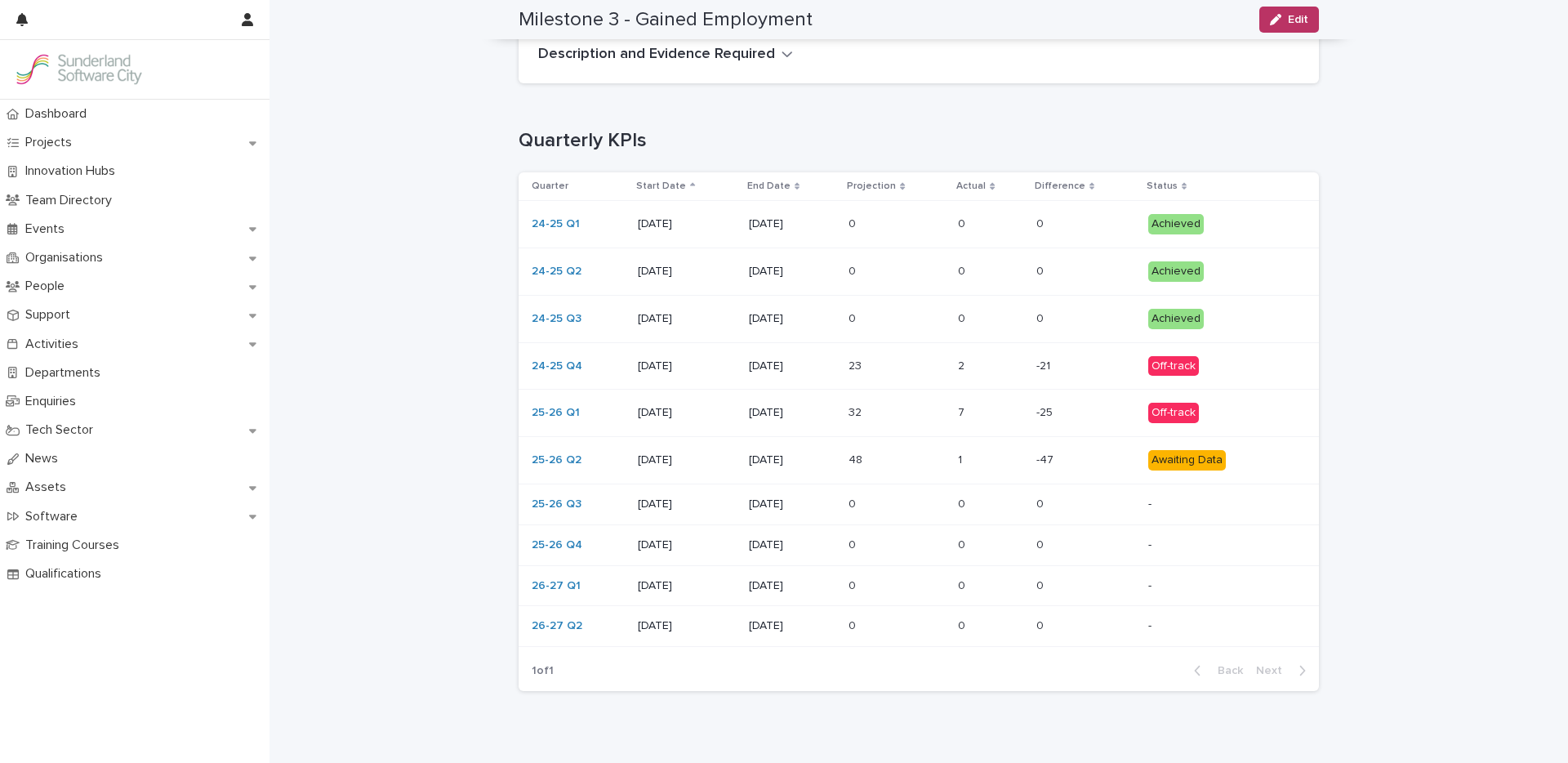
click at [900, 375] on div "23 23" at bounding box center [896, 366] width 96 height 27
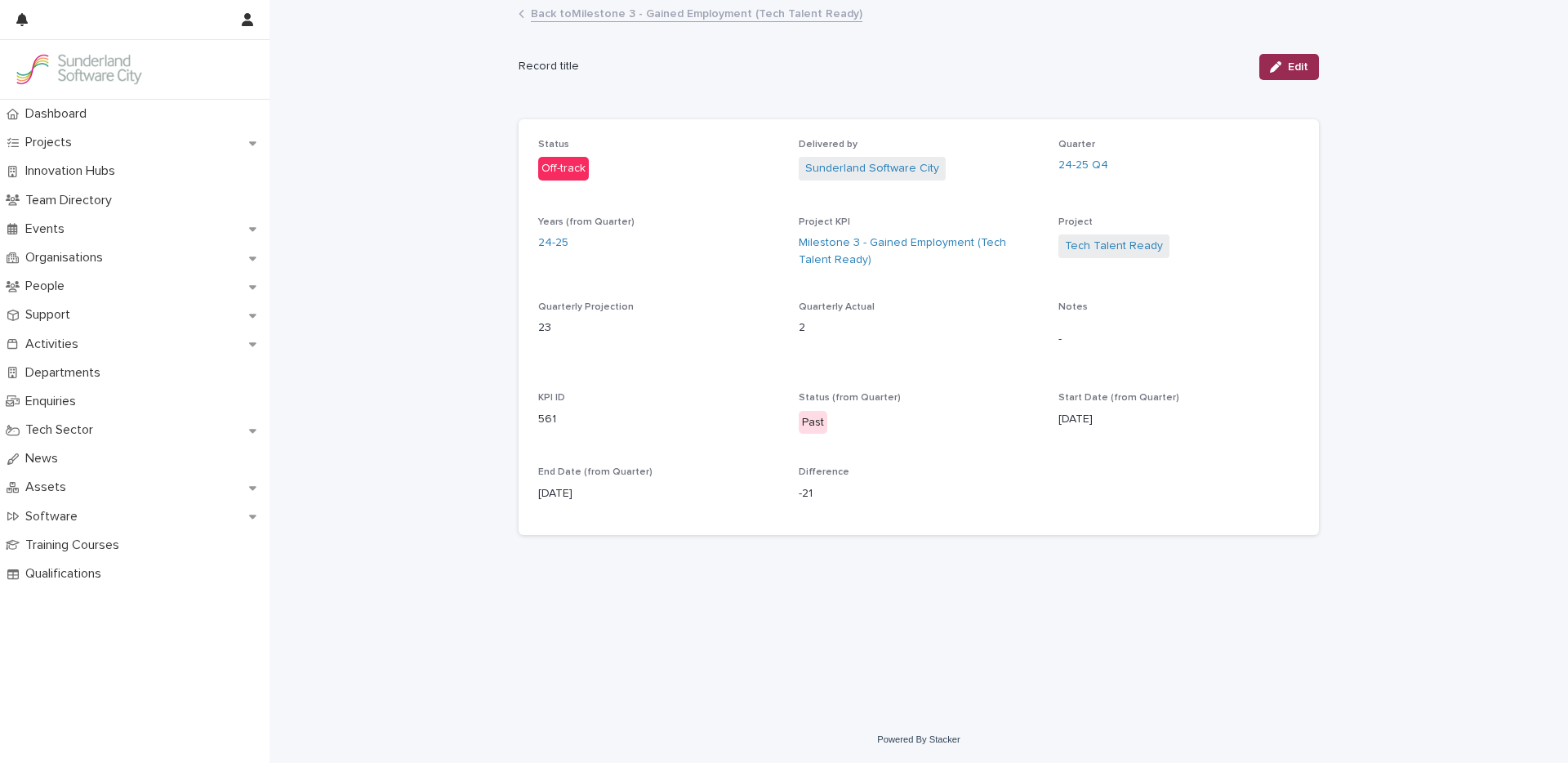
click at [1304, 67] on span "Edit" at bounding box center [1298, 66] width 20 height 11
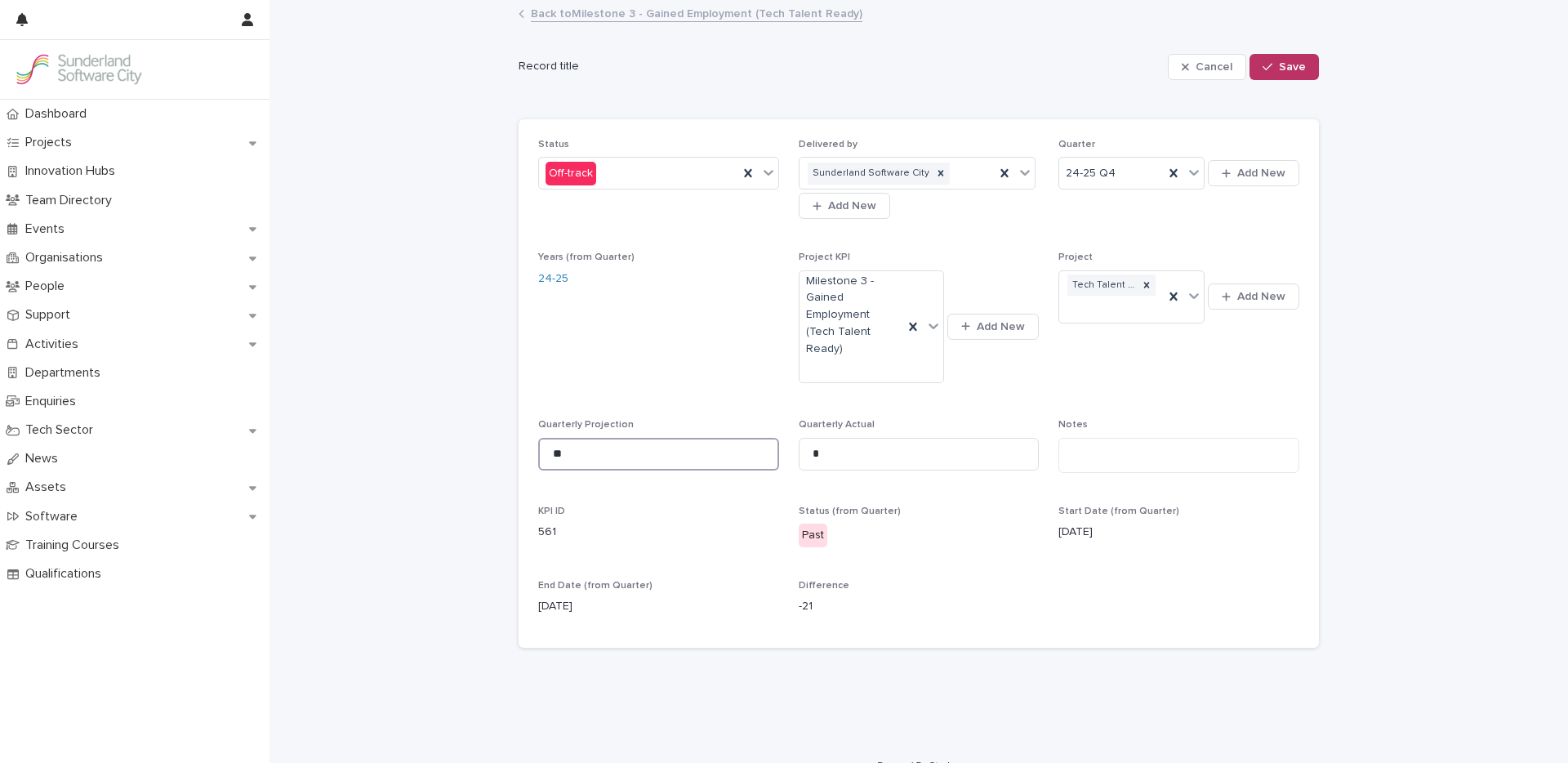
drag, startPoint x: 575, startPoint y: 439, endPoint x: 295, endPoint y: 403, distance: 282.3
click at [345, 415] on div "Loading... Saving… Loading... Saving… Cancel Save Record title Cancel Save Sorr…" at bounding box center [919, 372] width 1299 height 740
type input "**"
click at [1292, 63] on span "Save" at bounding box center [1292, 66] width 27 height 11
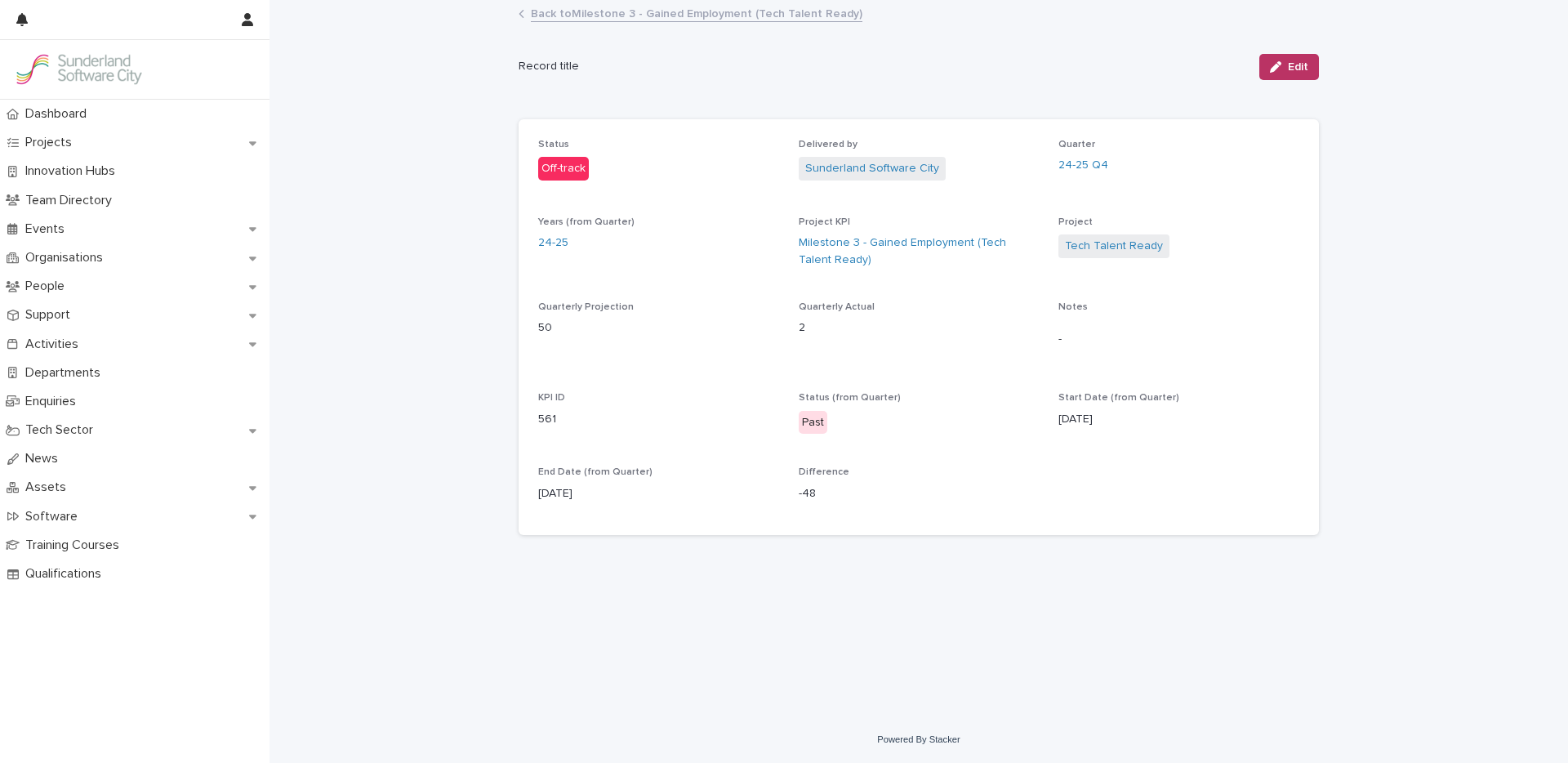
click at [601, 10] on link "Back to Milestone 3 - Gained Employment (Tech Talent Ready)" at bounding box center [696, 13] width 331 height 19
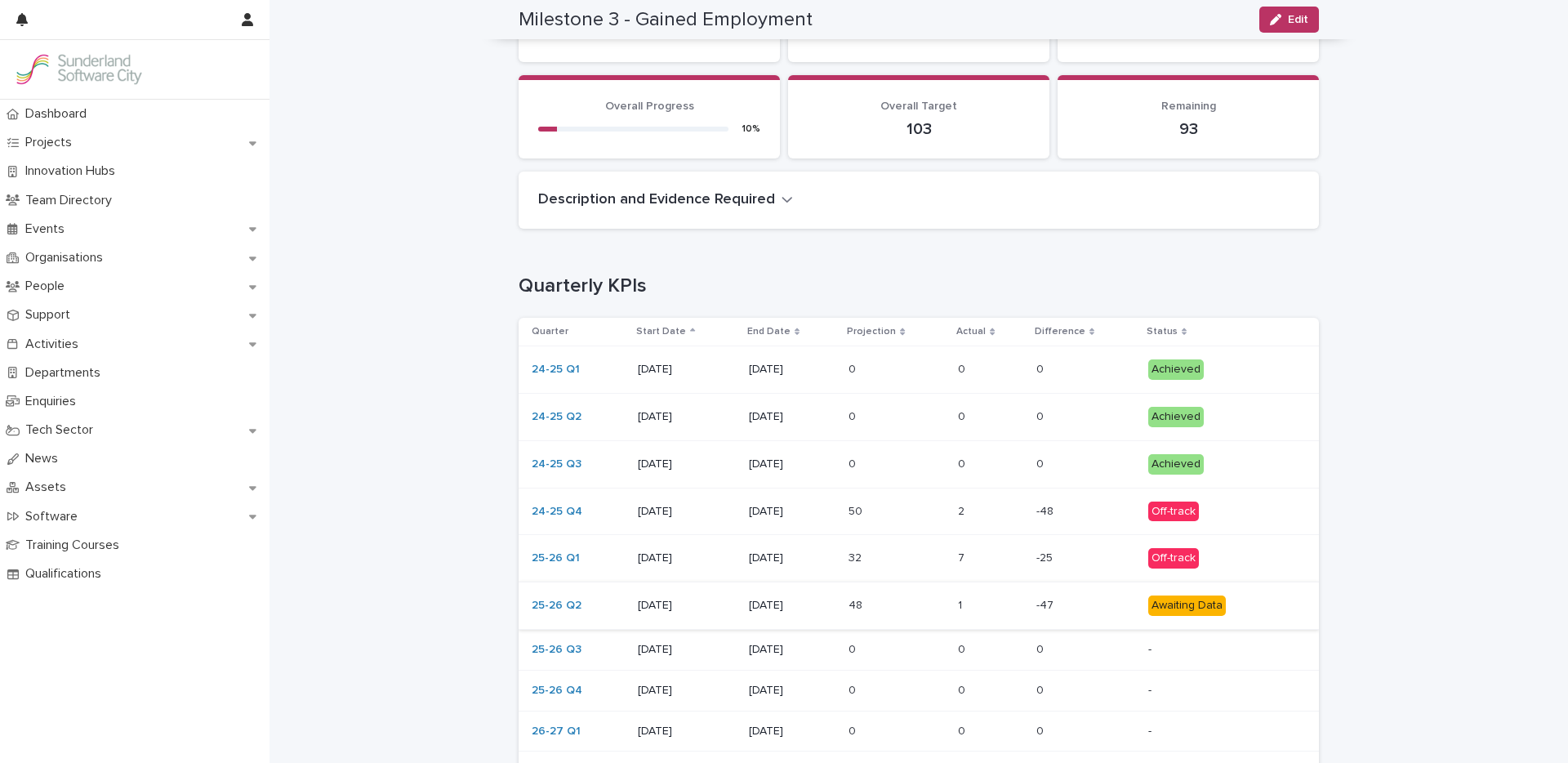
scroll to position [247, 0]
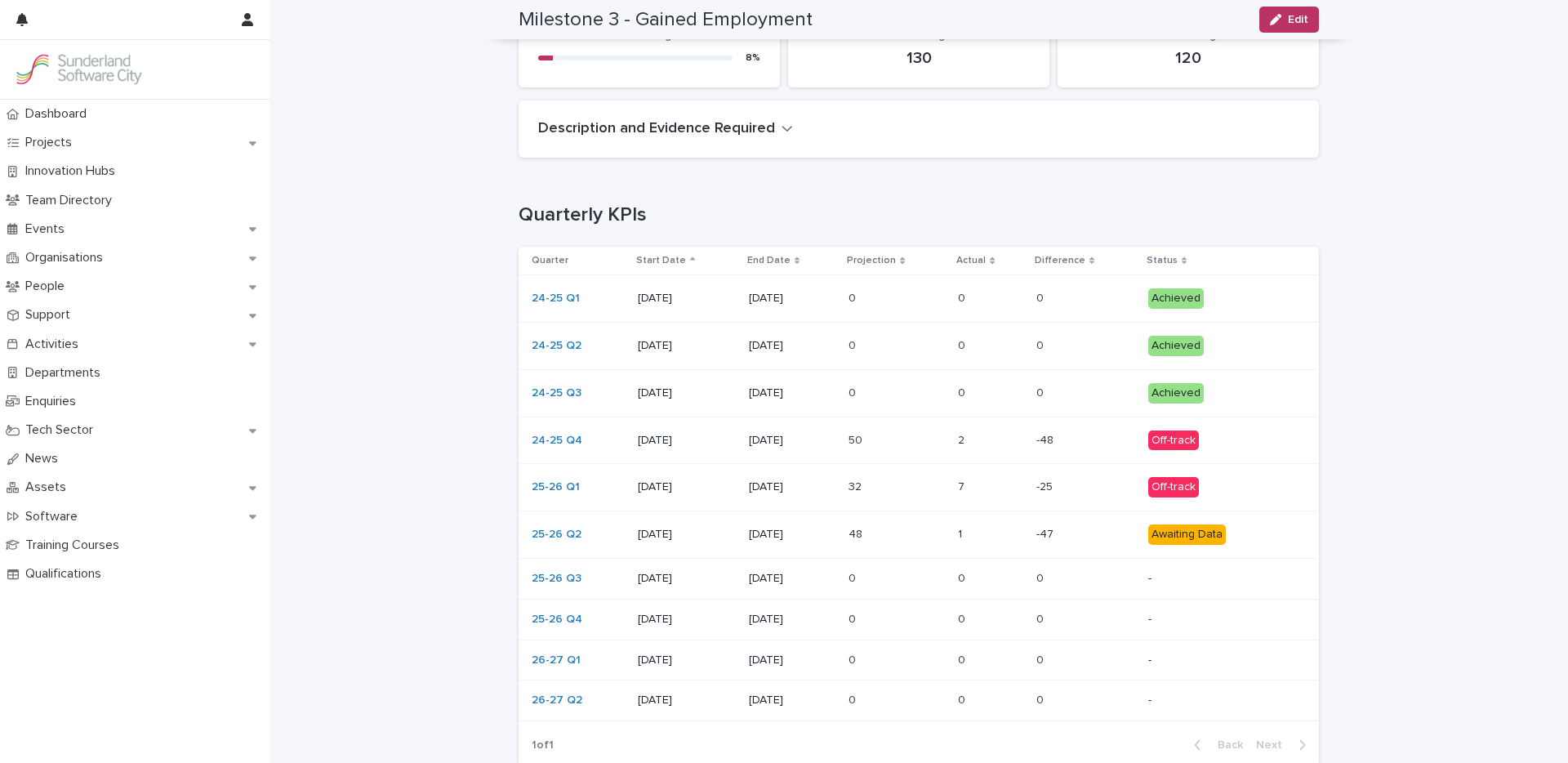
click at [889, 408] on td "0 0" at bounding box center [897, 393] width 110 height 47
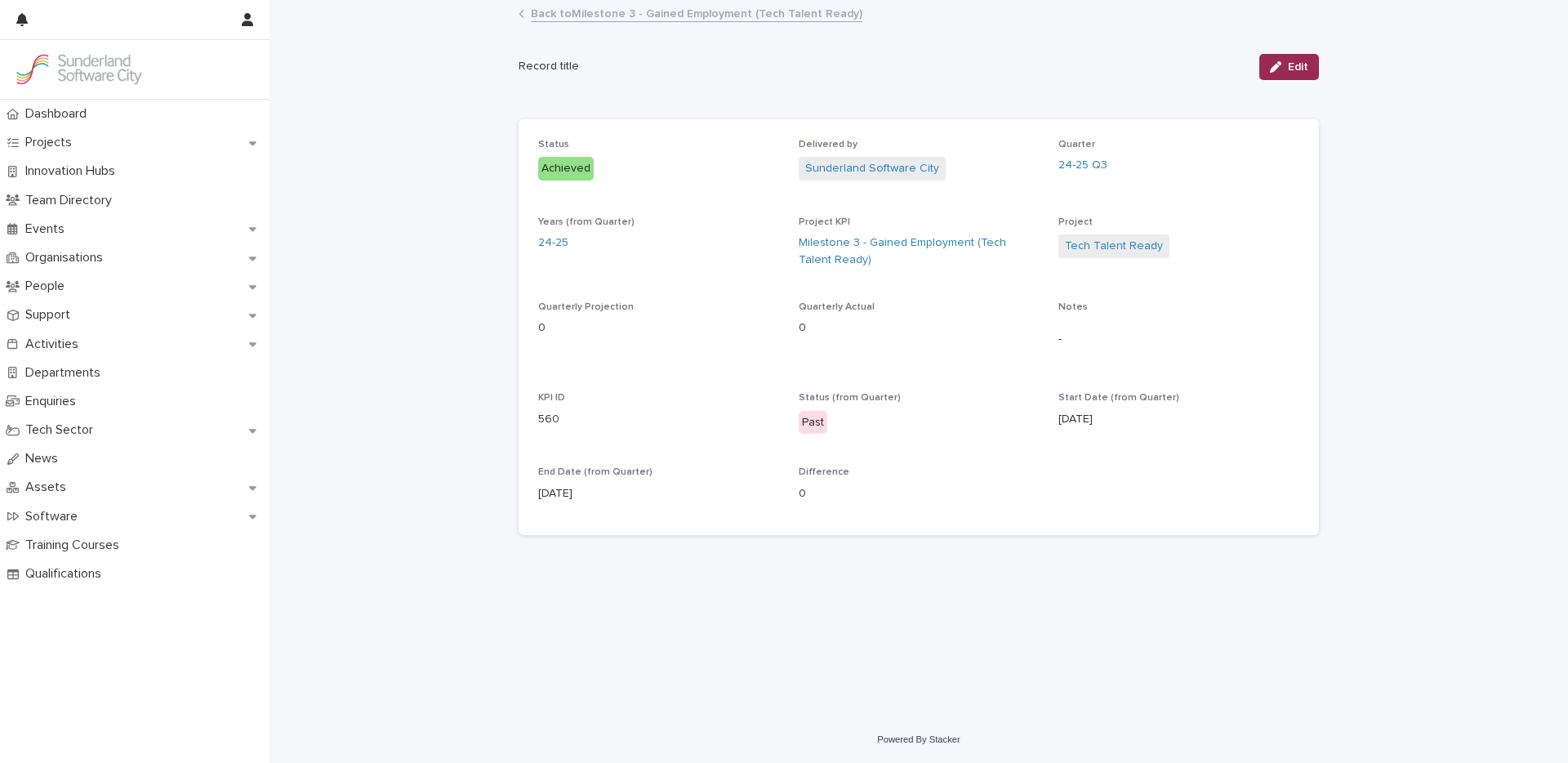
click at [1287, 76] on button "Edit" at bounding box center [1289, 67] width 60 height 26
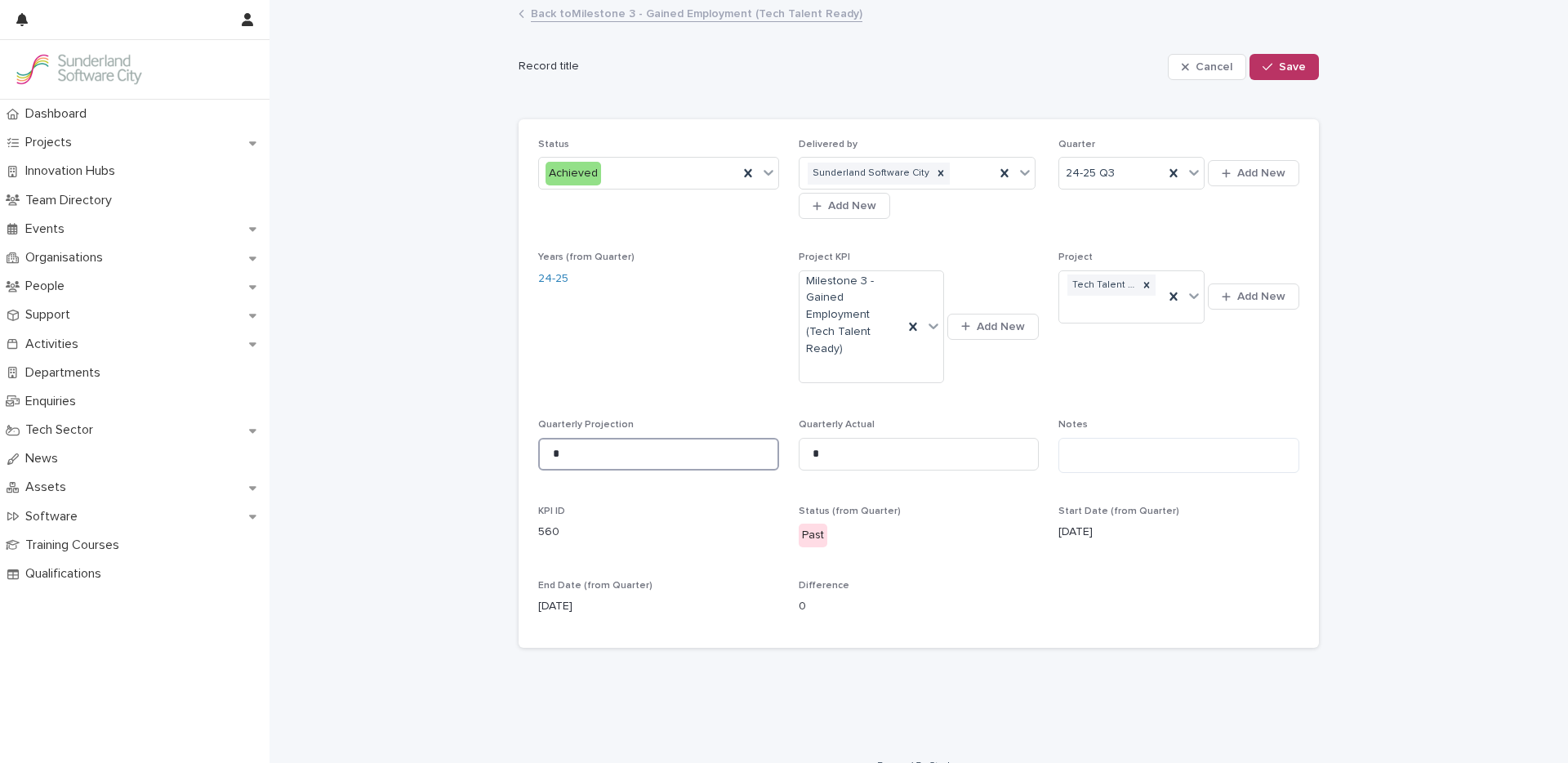
drag, startPoint x: 561, startPoint y: 432, endPoint x: 439, endPoint y: 403, distance: 125.4
click at [483, 414] on div "Loading... Saving… Loading... Saving… Cancel Save Record title Cancel Save Sorr…" at bounding box center [919, 372] width 1299 height 740
type input "**"
click at [1275, 69] on button "Save" at bounding box center [1284, 67] width 70 height 26
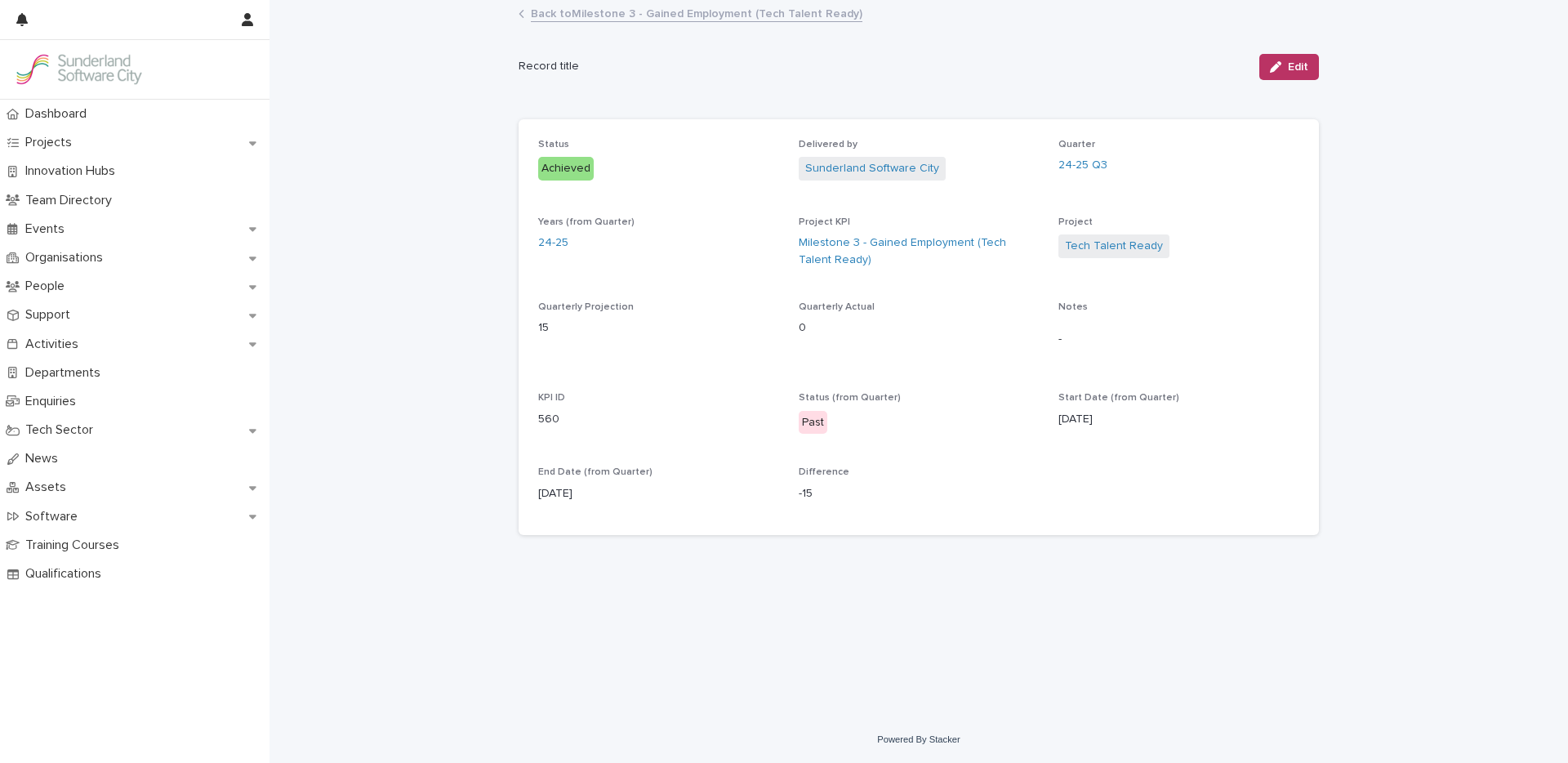
click at [644, 10] on link "Back to Milestone 3 - Gained Employment (Tech Talent Ready)" at bounding box center [696, 13] width 331 height 19
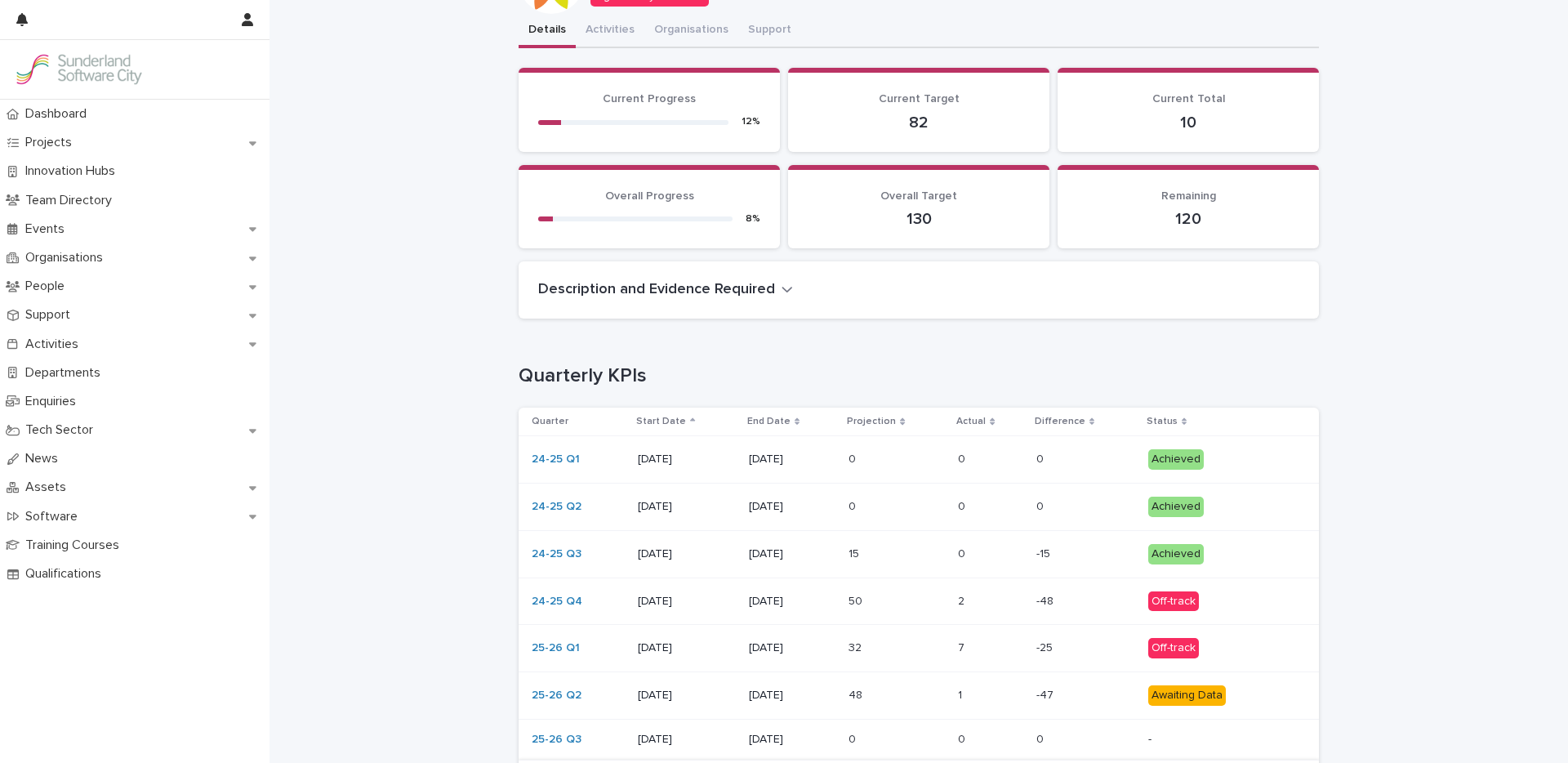
scroll to position [289, 0]
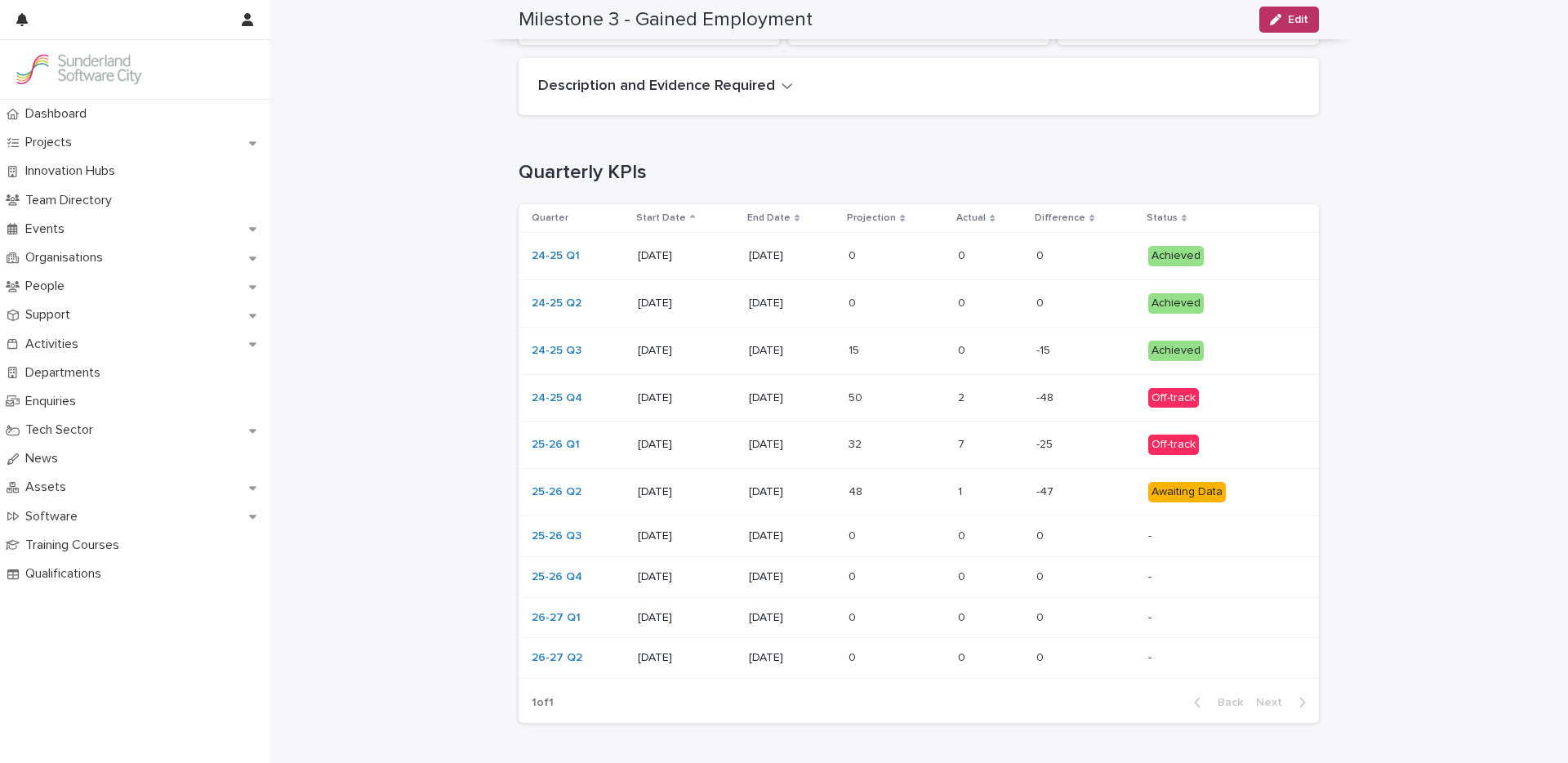
click at [875, 451] on p at bounding box center [896, 445] width 96 height 14
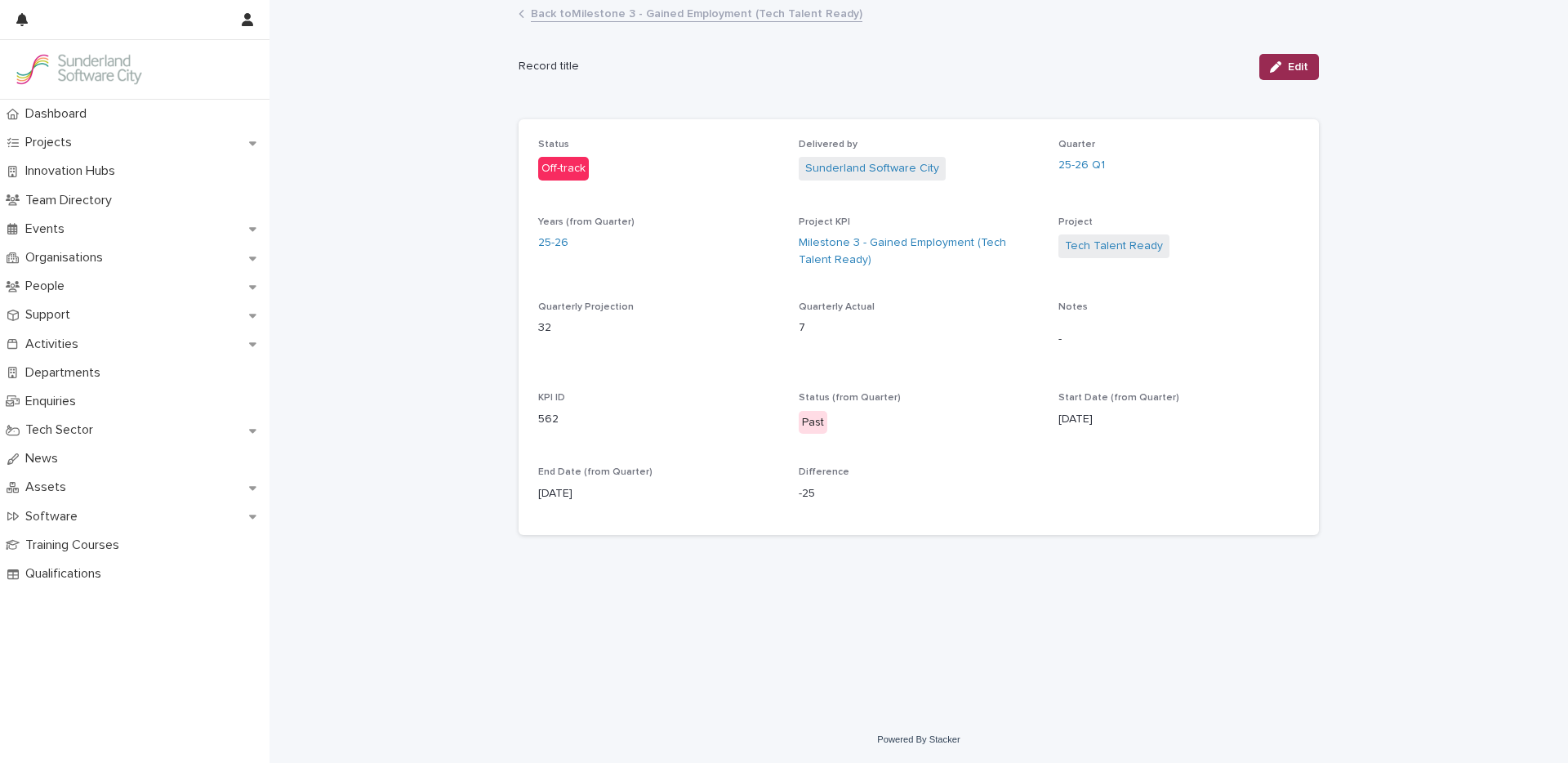
click at [1286, 68] on div "button" at bounding box center [1279, 66] width 18 height 11
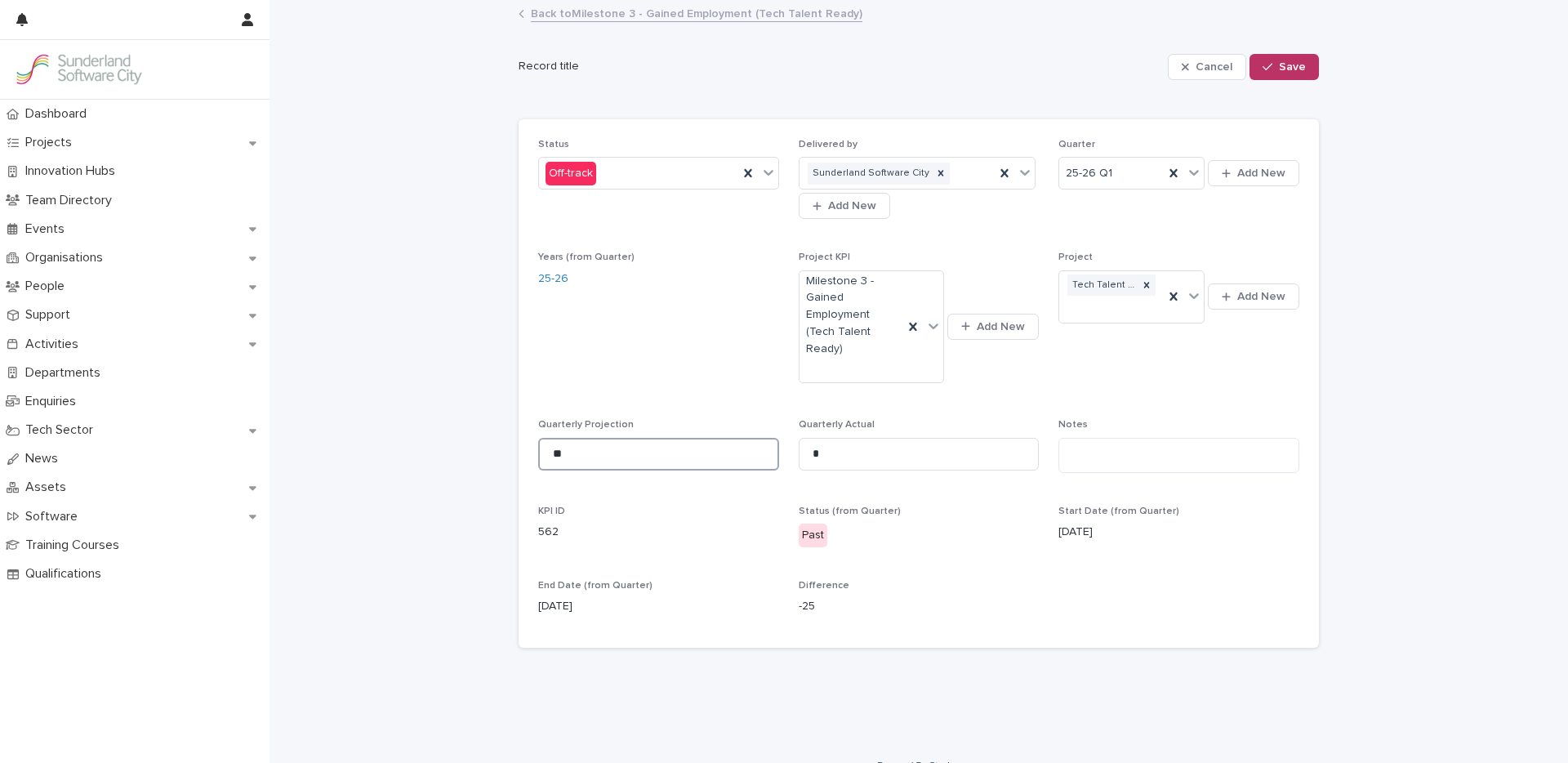
drag, startPoint x: 578, startPoint y: 439, endPoint x: 385, endPoint y: 412, distance: 194.9
click at [393, 414] on div "Loading... Saving… Loading... Saving… Cancel Save Record title Cancel Save Sorr…" at bounding box center [919, 372] width 1299 height 740
type input "**"
click at [1281, 64] on span "Save" at bounding box center [1292, 66] width 27 height 11
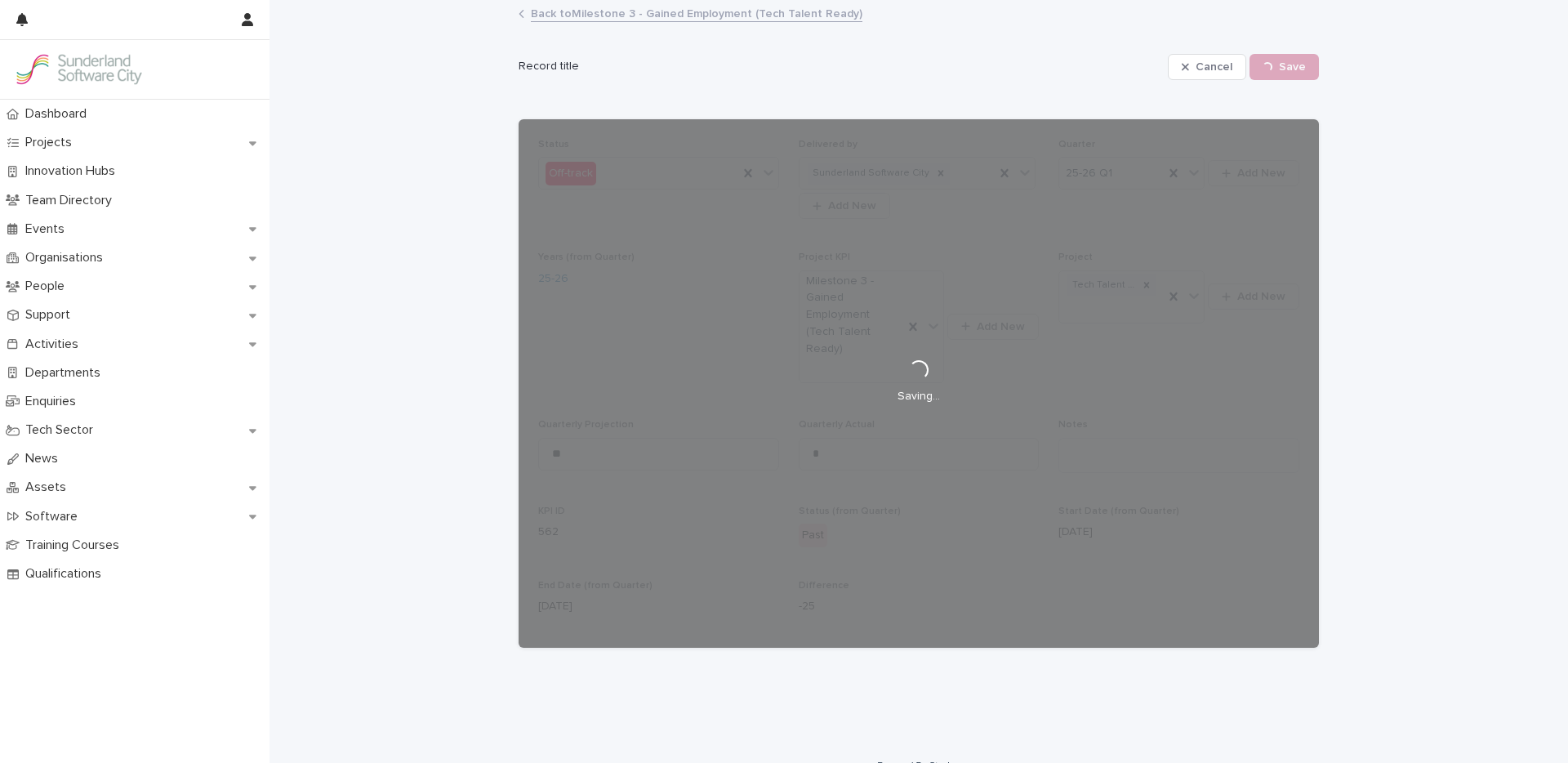
click at [675, 12] on link "Back to Milestone 3 - Gained Employment (Tech Talent Ready)" at bounding box center [696, 13] width 331 height 19
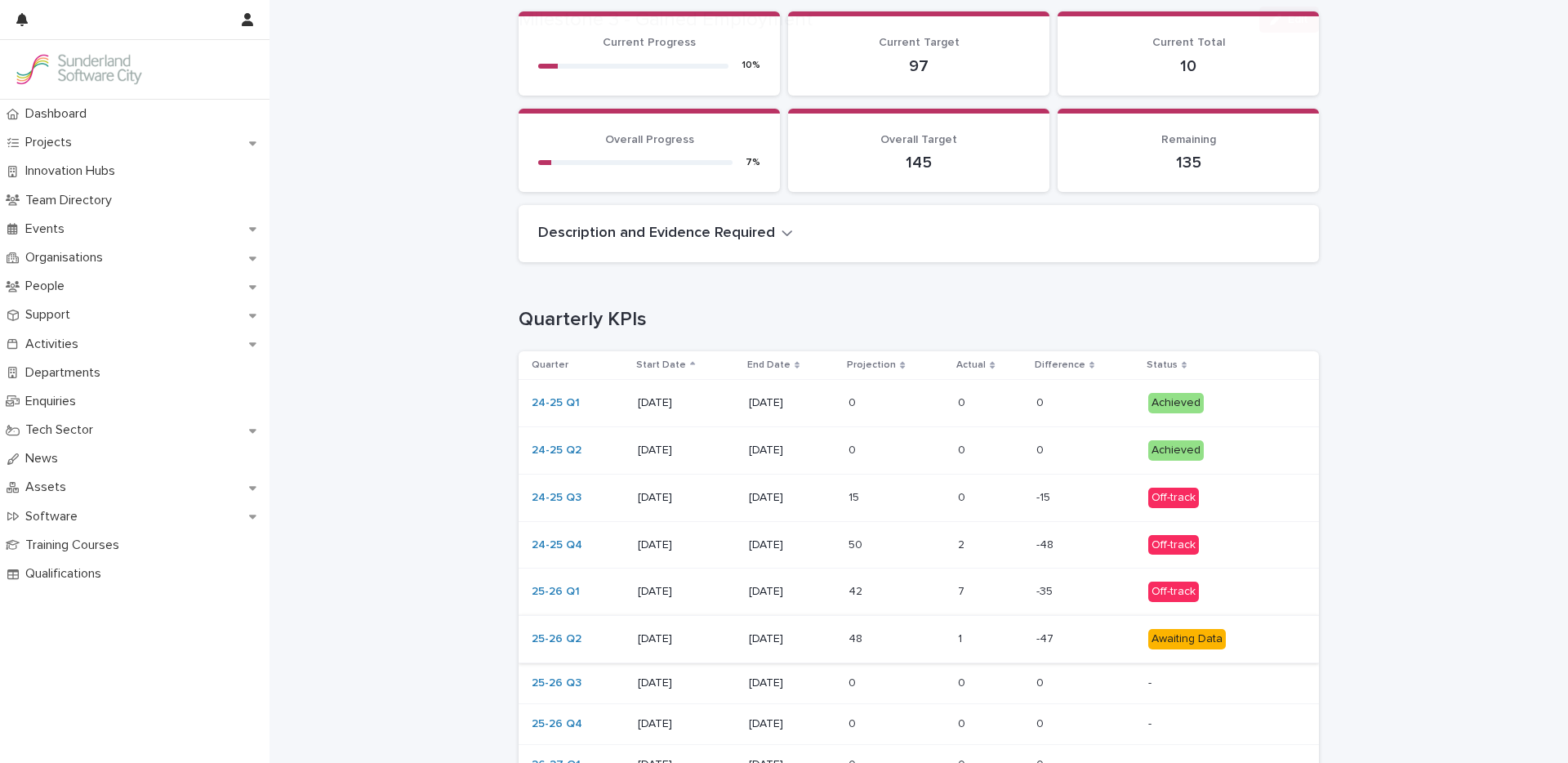
scroll to position [337, 0]
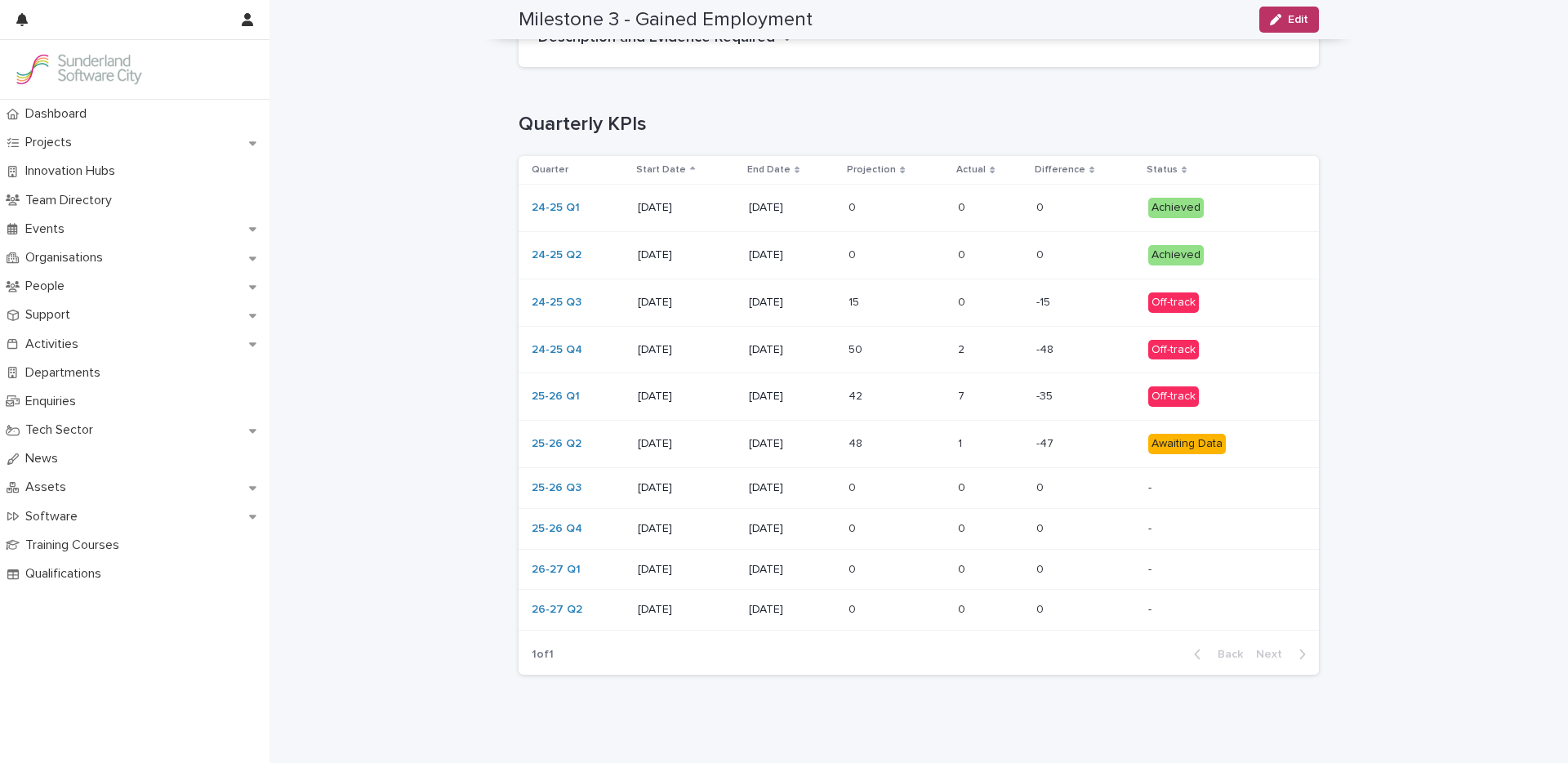
click at [885, 448] on p at bounding box center [896, 444] width 96 height 14
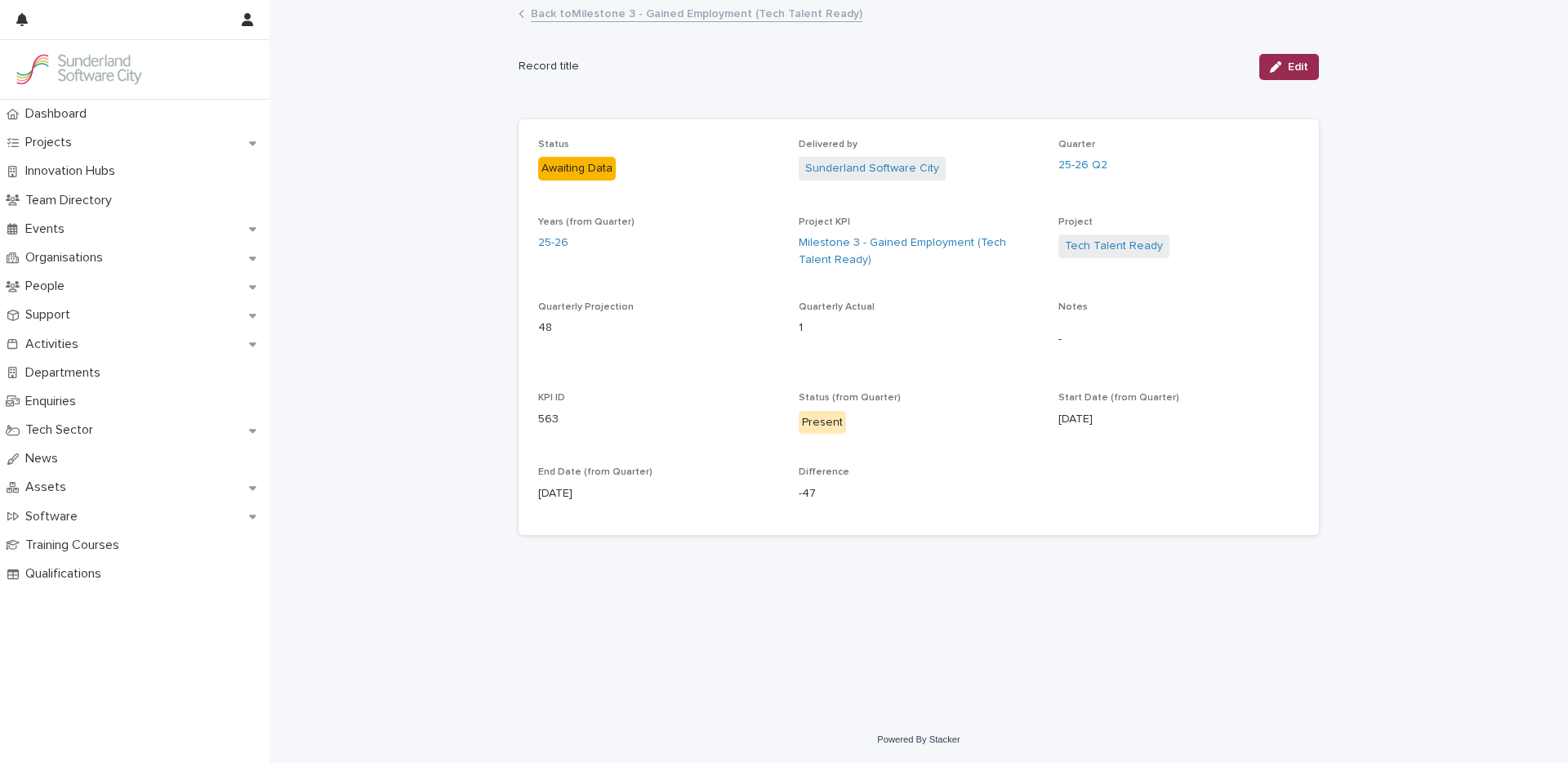
click at [1278, 73] on button "Edit" at bounding box center [1289, 67] width 60 height 26
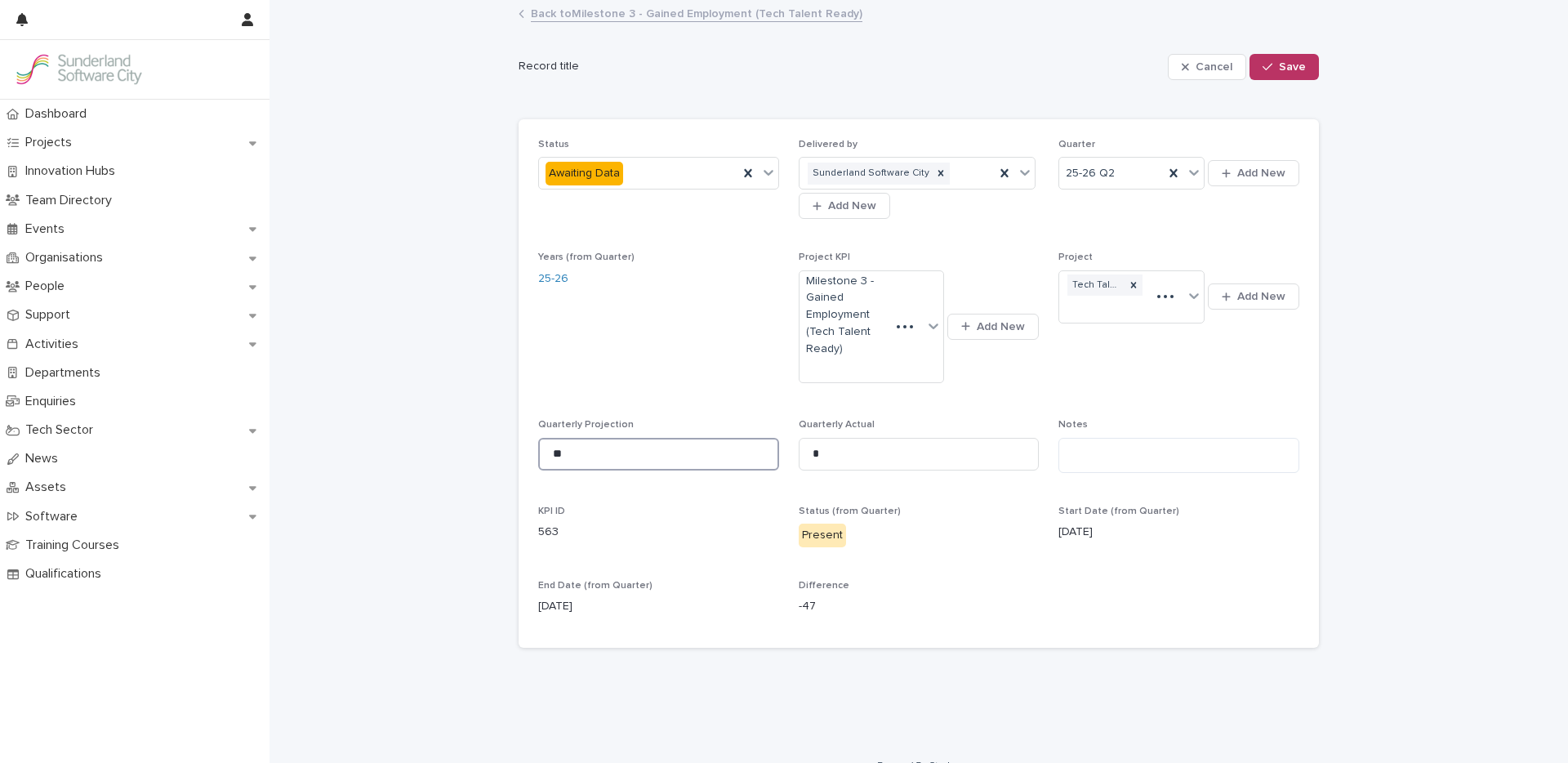
drag, startPoint x: 571, startPoint y: 437, endPoint x: 416, endPoint y: 418, distance: 156.2
click at [442, 418] on div "Loading... Saving… Loading... Saving… Cancel Save Record title Cancel Save Sorr…" at bounding box center [919, 372] width 1299 height 740
type input "*"
type input "**"
click at [1266, 71] on icon "button" at bounding box center [1267, 66] width 10 height 11
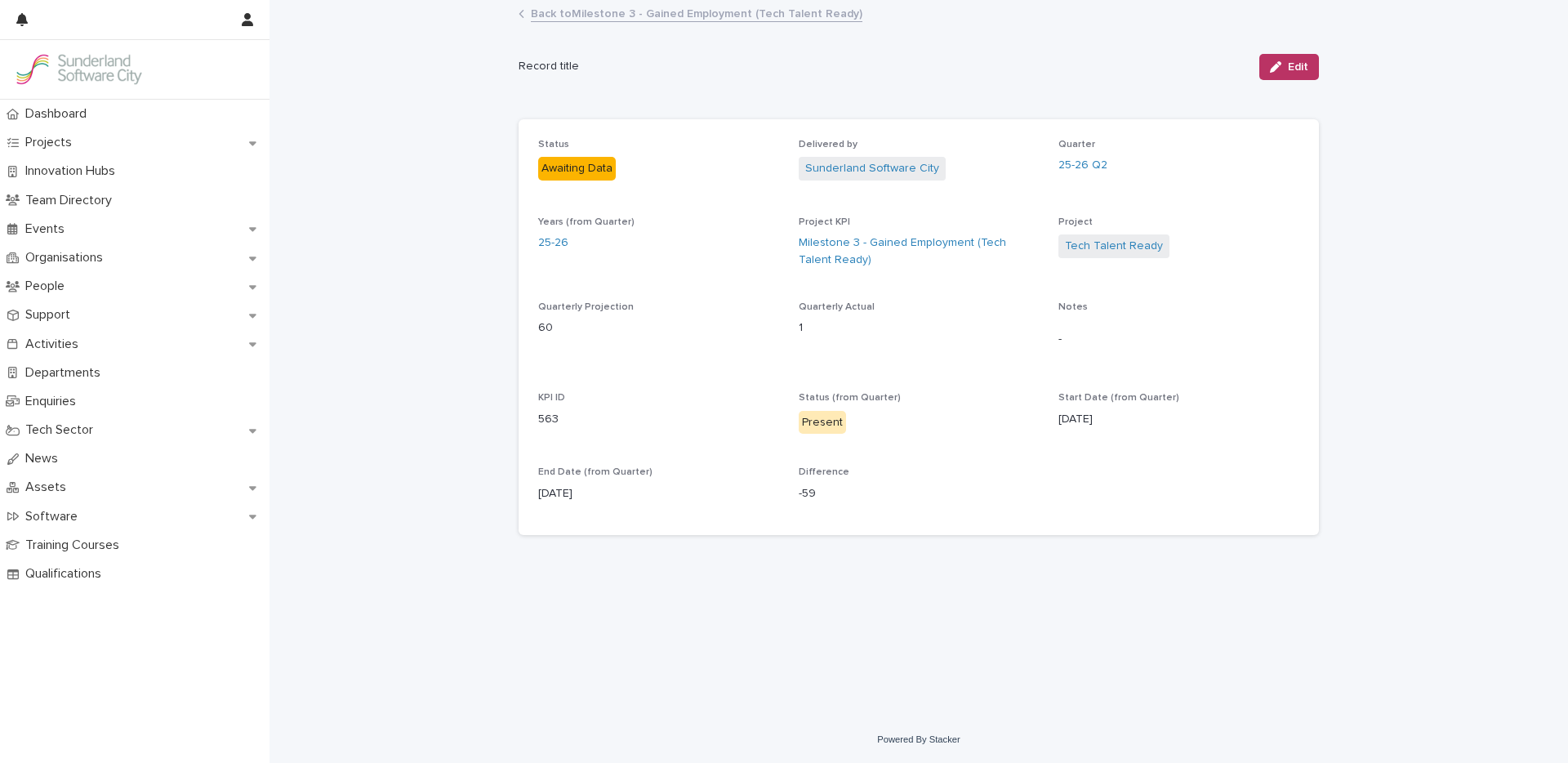
click at [654, 17] on link "Back to Milestone 3 - Gained Employment (Tech Talent Ready)" at bounding box center [696, 13] width 331 height 19
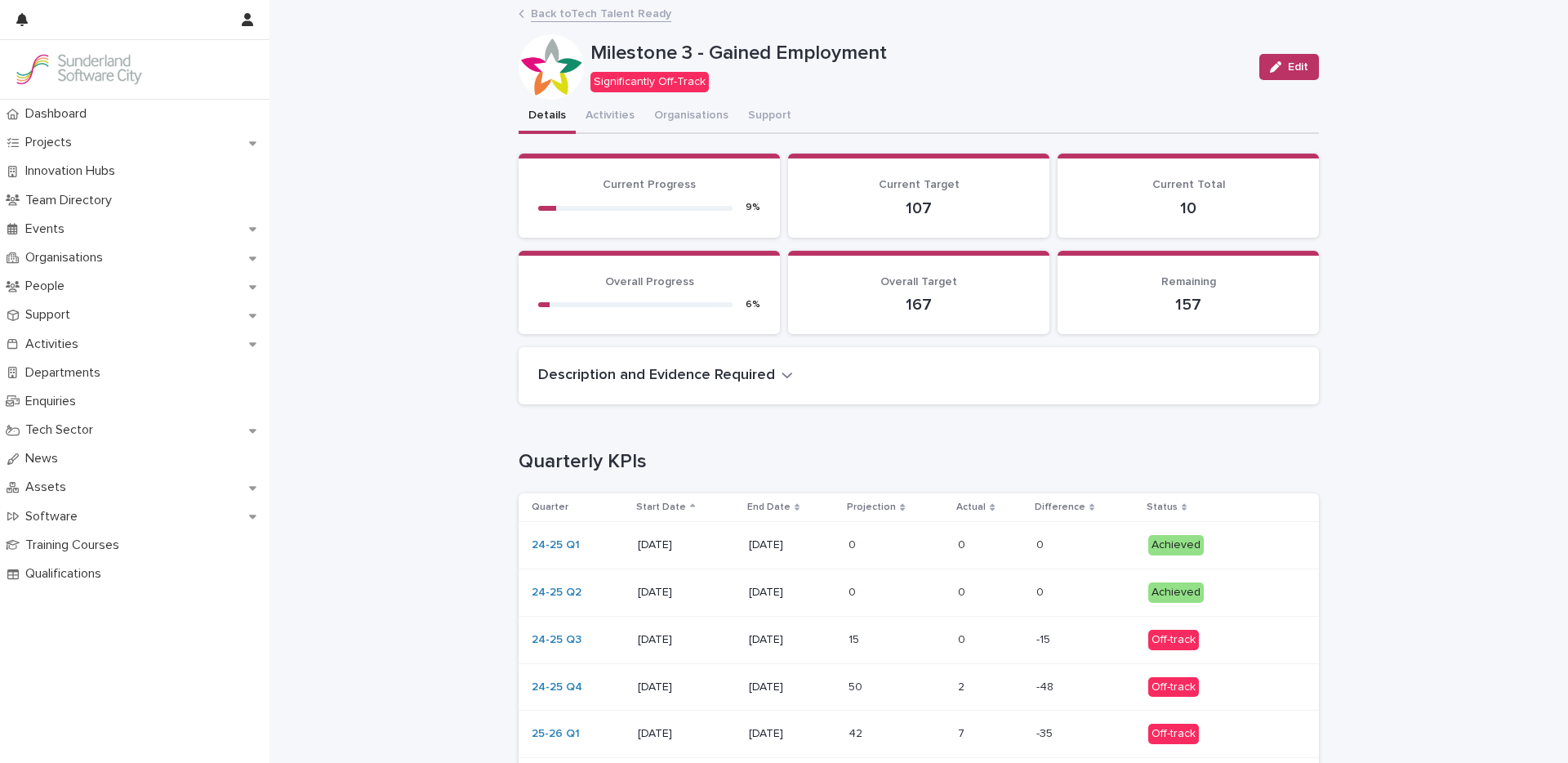
click at [579, 15] on link "Back to Tech Talent Ready" at bounding box center [601, 13] width 141 height 19
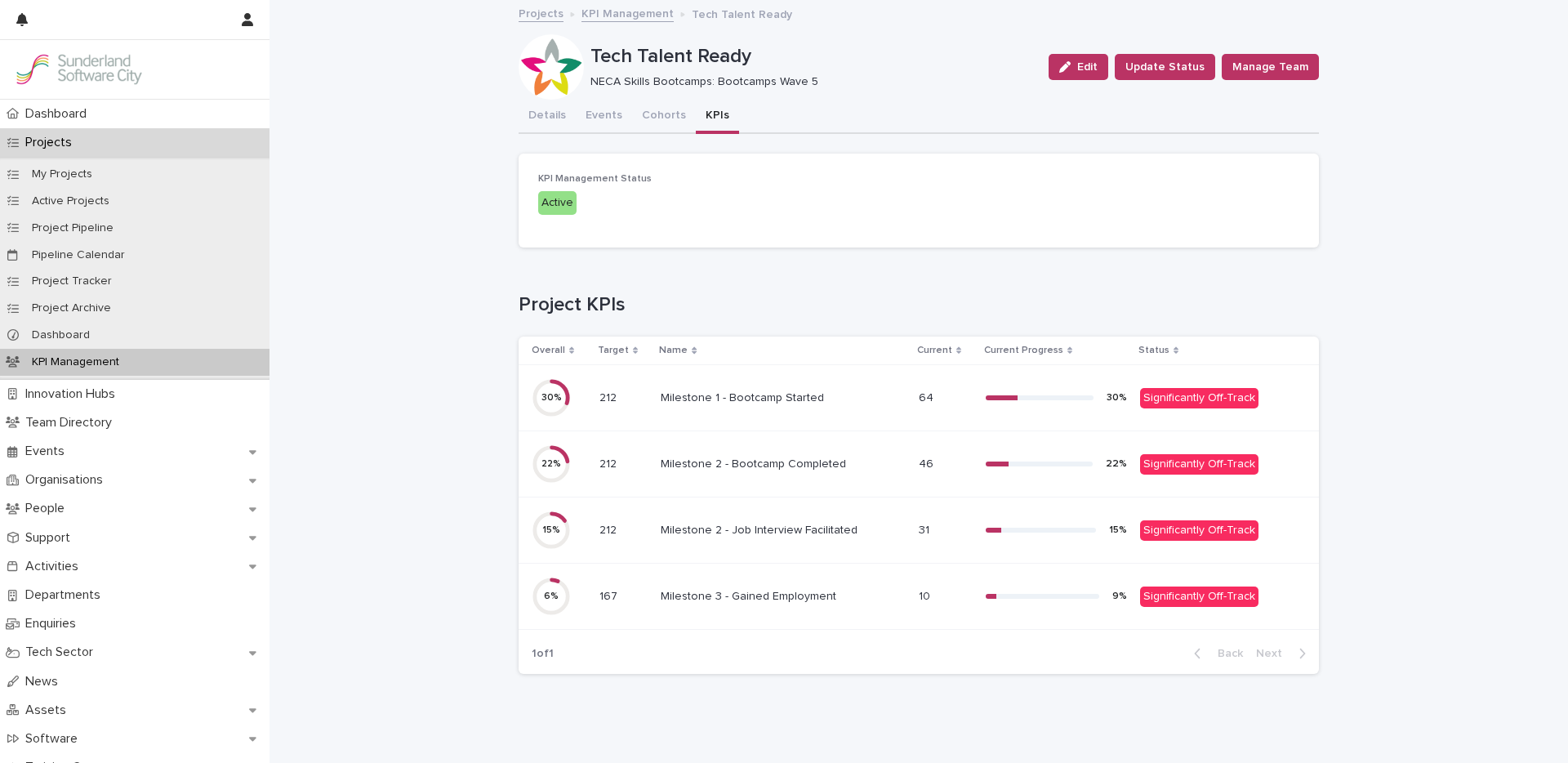
click at [780, 405] on div "Milestone 1 - Bootcamp Started Milestone 1 - Bootcamp Started" at bounding box center [783, 398] width 245 height 27
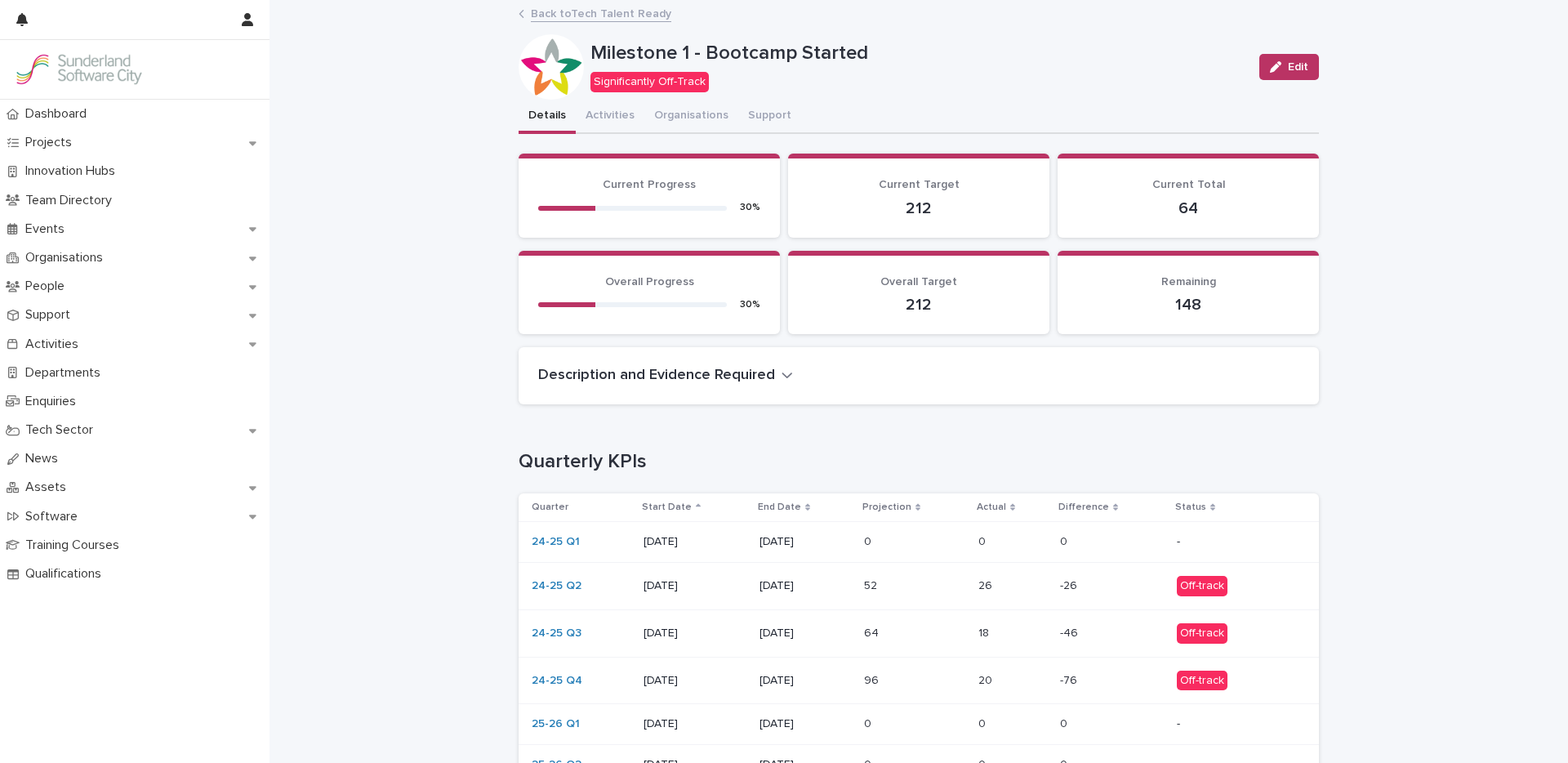
click at [760, 587] on p "[DATE]" at bounding box center [805, 586] width 91 height 14
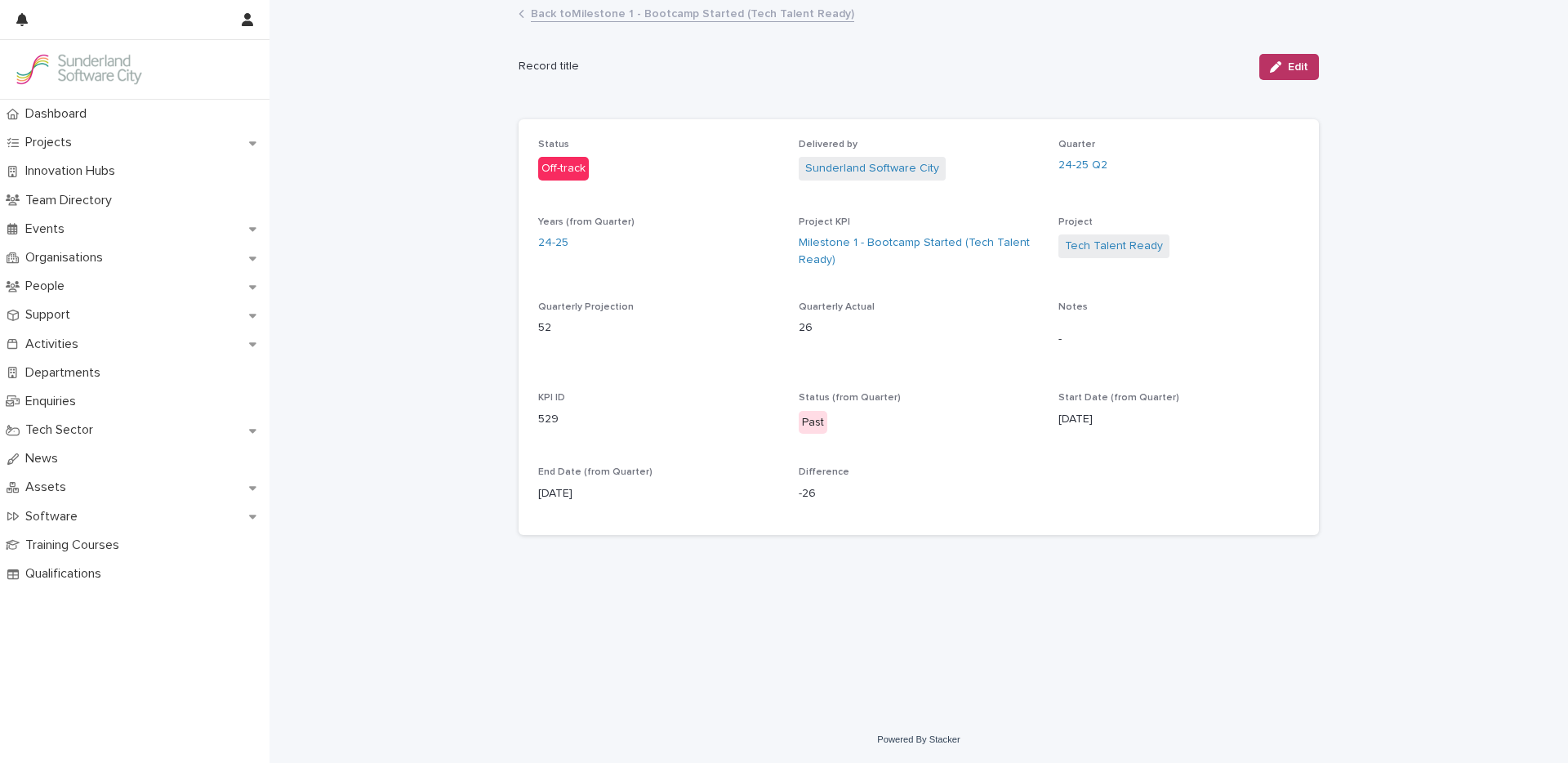
click at [1276, 142] on p "Quarter" at bounding box center [1179, 144] width 241 height 11
drag, startPoint x: 1290, startPoint y: 73, endPoint x: 1275, endPoint y: 80, distance: 16.6
click at [1290, 73] on button "Edit" at bounding box center [1289, 67] width 60 height 26
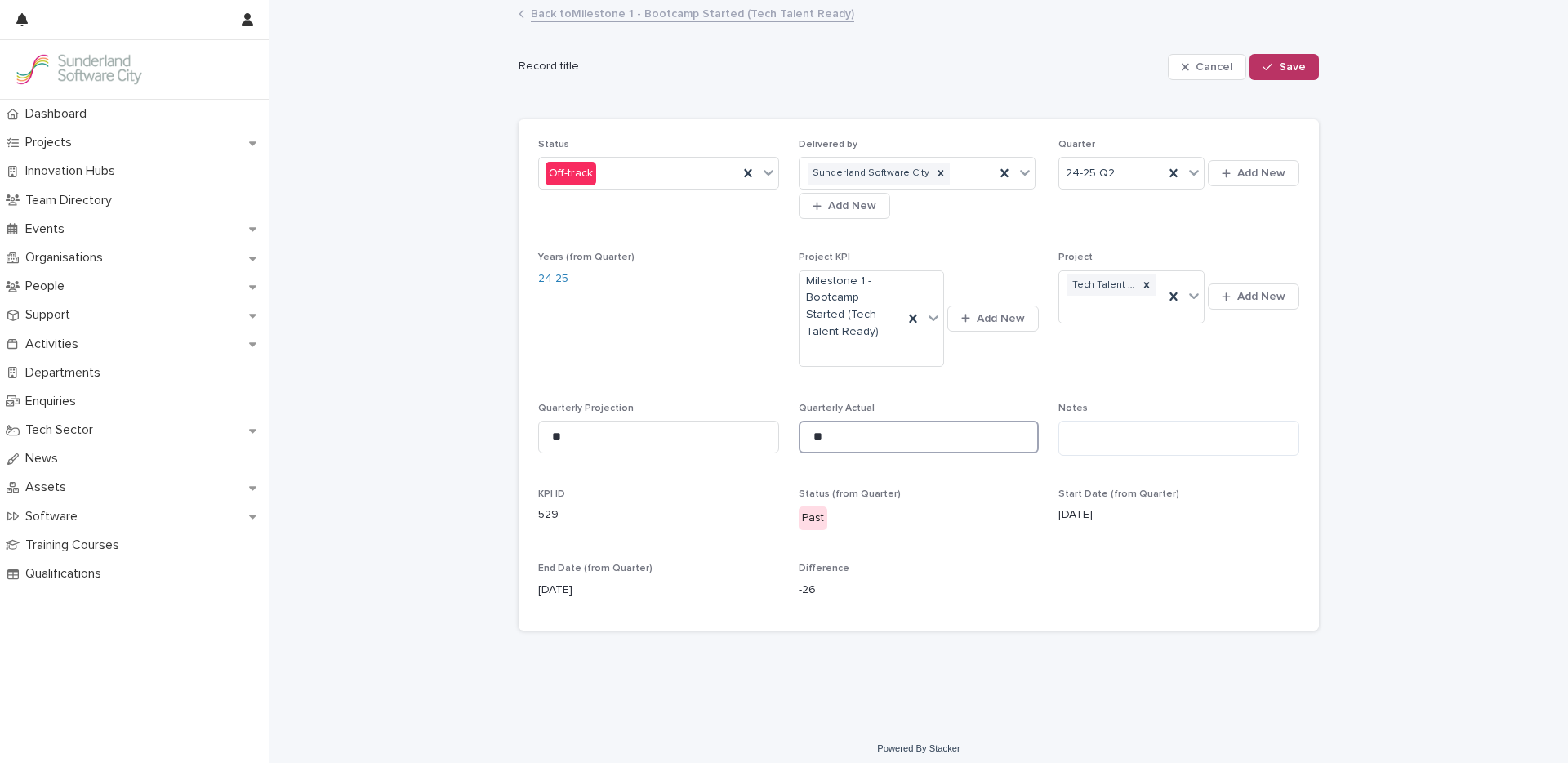
drag, startPoint x: 838, startPoint y: 433, endPoint x: 783, endPoint y: 435, distance: 55.0
click at [783, 435] on div "Status Off-track Delivered by Sunderland Software City Add New Quarter 24-25 Q2…" at bounding box center [919, 375] width 761 height 473
type input "**"
click at [1279, 70] on span "Save" at bounding box center [1292, 66] width 27 height 11
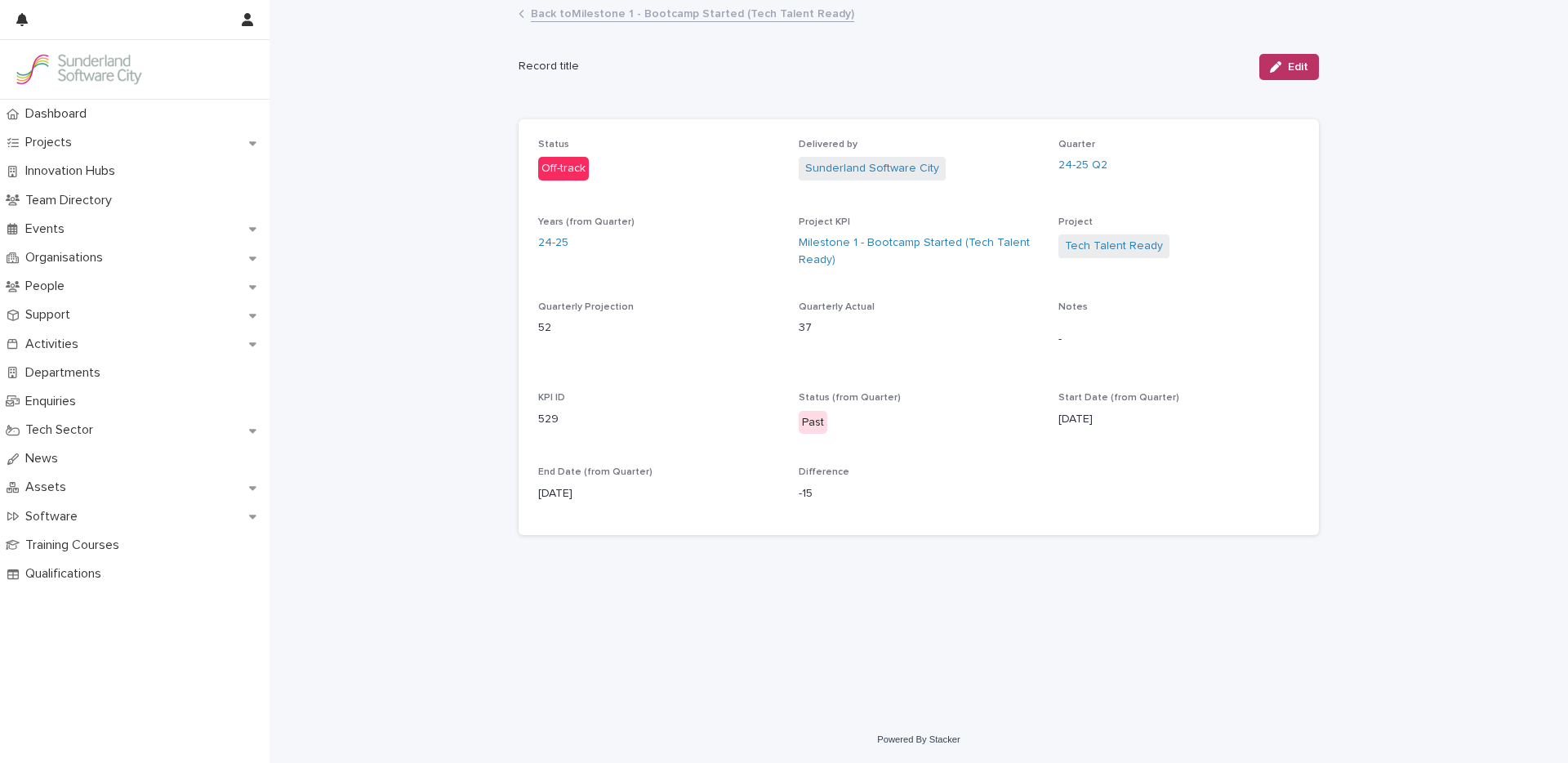
click at [620, 14] on link "Back to Milestone 1 - Bootcamp Started (Tech Talent Ready)" at bounding box center [693, 13] width 323 height 19
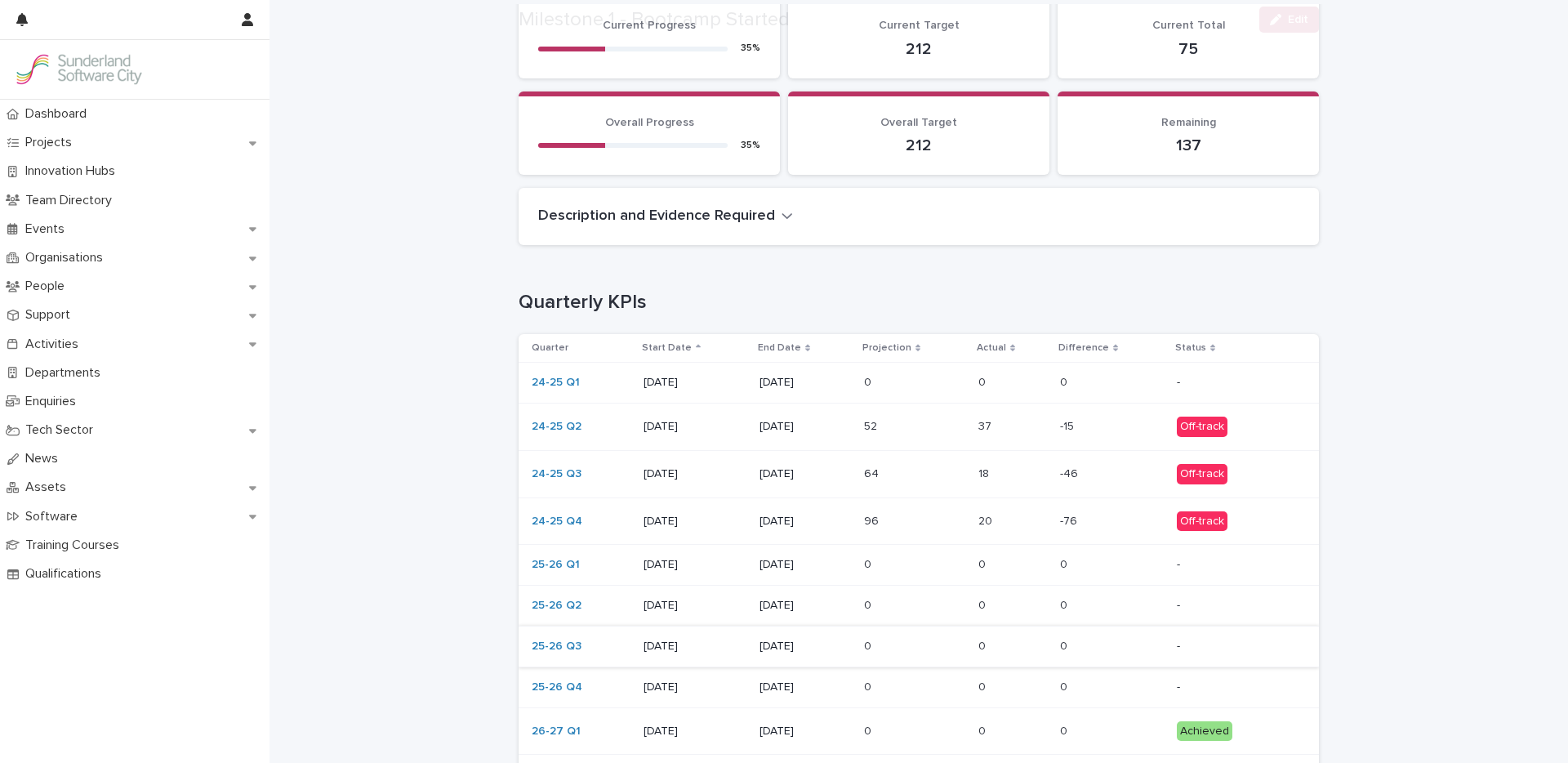
scroll to position [166, 0]
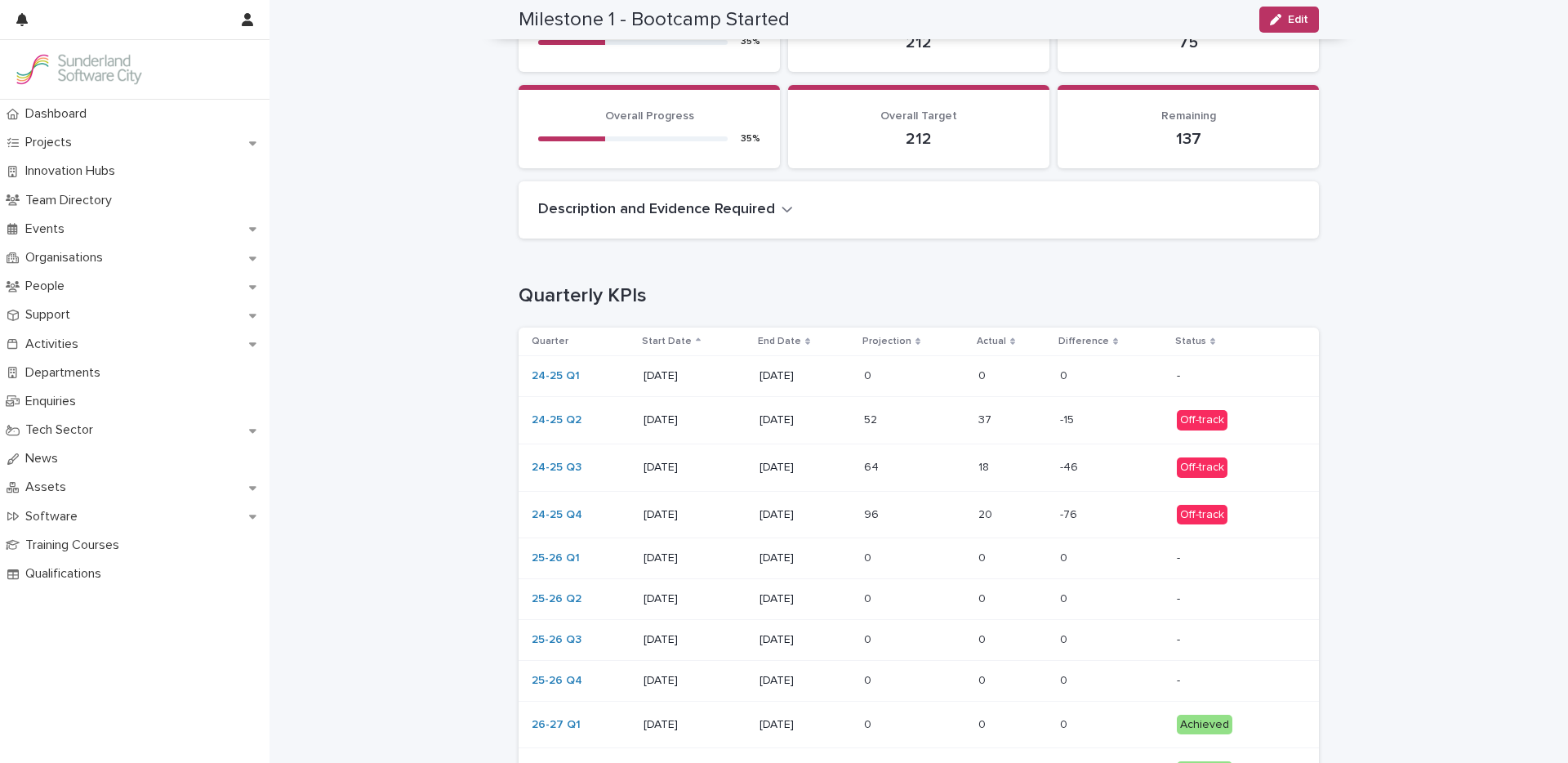
click at [1019, 472] on p at bounding box center [1013, 468] width 69 height 14
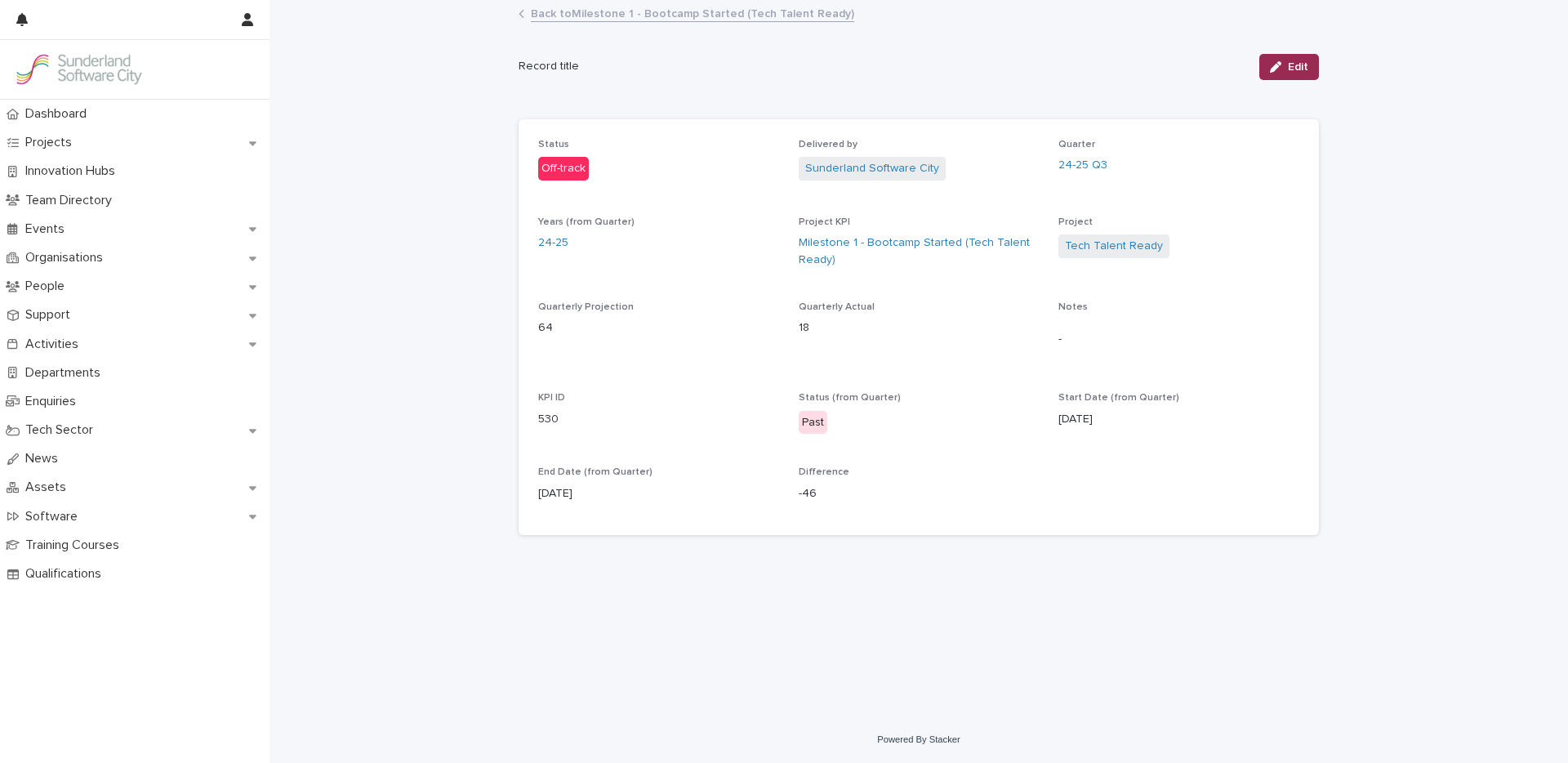
click at [1287, 69] on div "button" at bounding box center [1279, 66] width 18 height 11
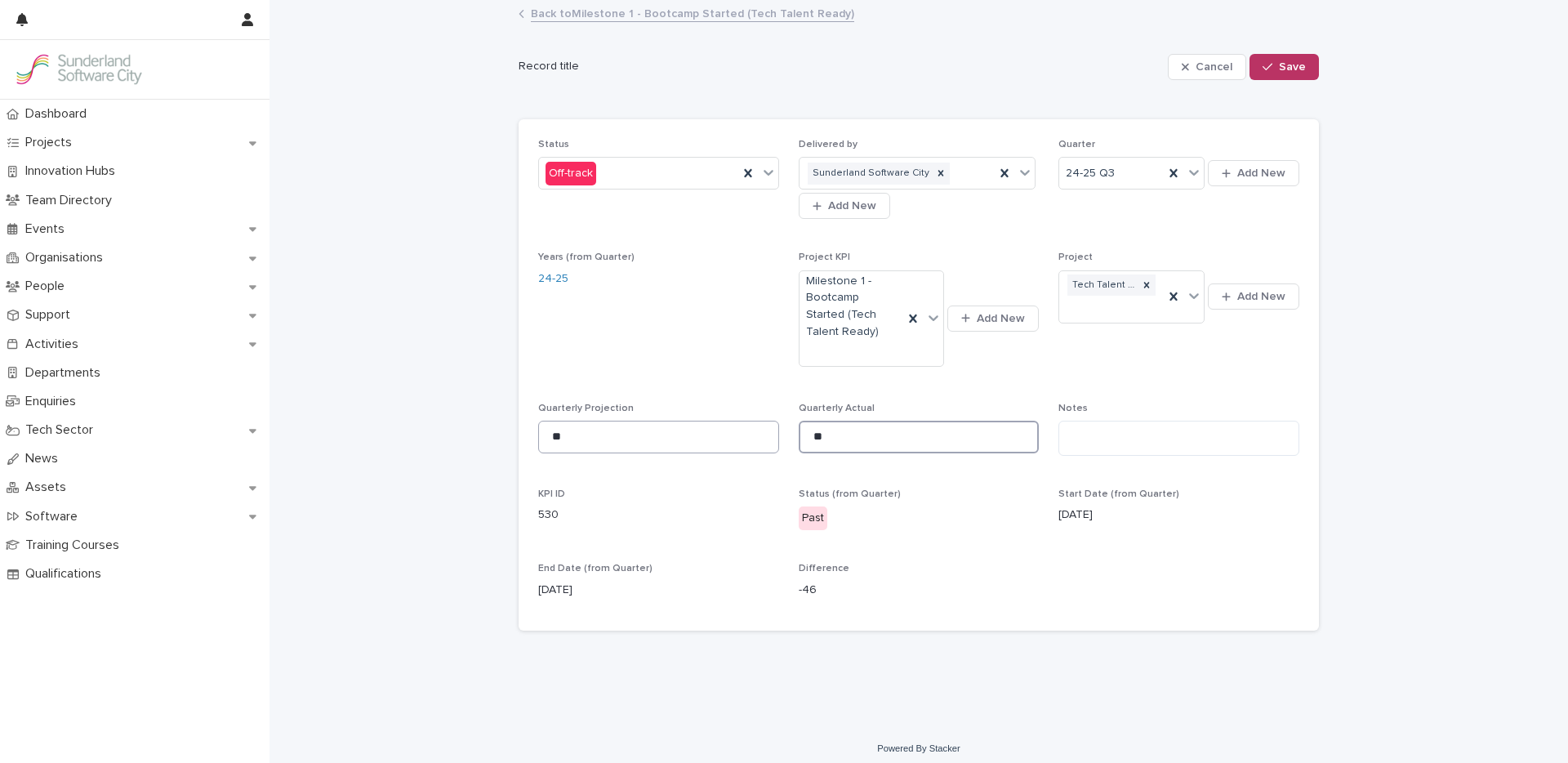
drag, startPoint x: 825, startPoint y: 436, endPoint x: 765, endPoint y: 434, distance: 60.0
click at [765, 434] on div "Status Off-track Delivered by Sunderland Software City Add New Quarter 24-25 Q3…" at bounding box center [919, 375] width 761 height 473
type input "**"
click at [1286, 71] on span "Save" at bounding box center [1292, 66] width 27 height 11
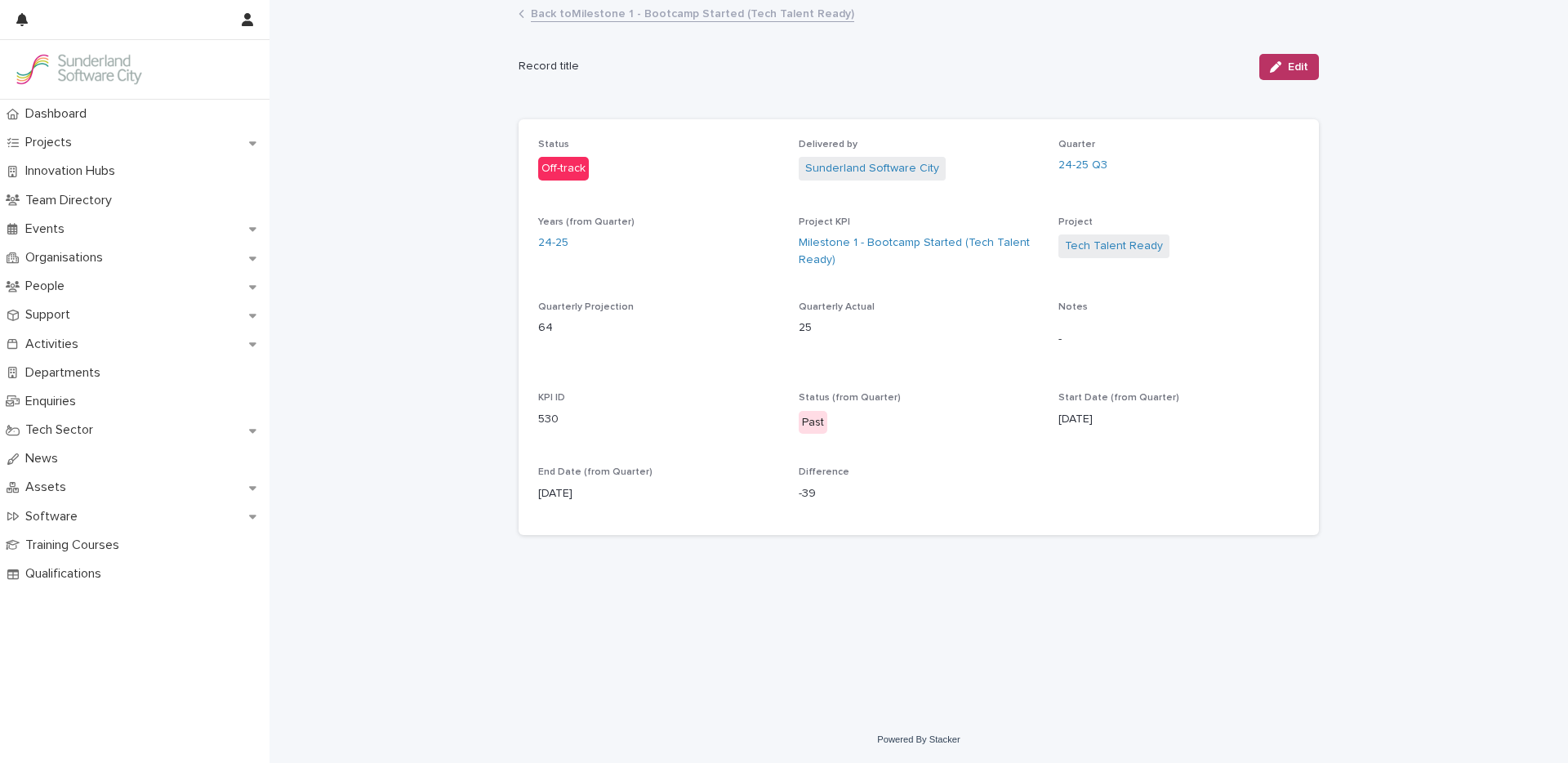
click at [581, 10] on link "Back to Milestone 1 - Bootcamp Started (Tech Talent Ready)" at bounding box center [693, 13] width 323 height 19
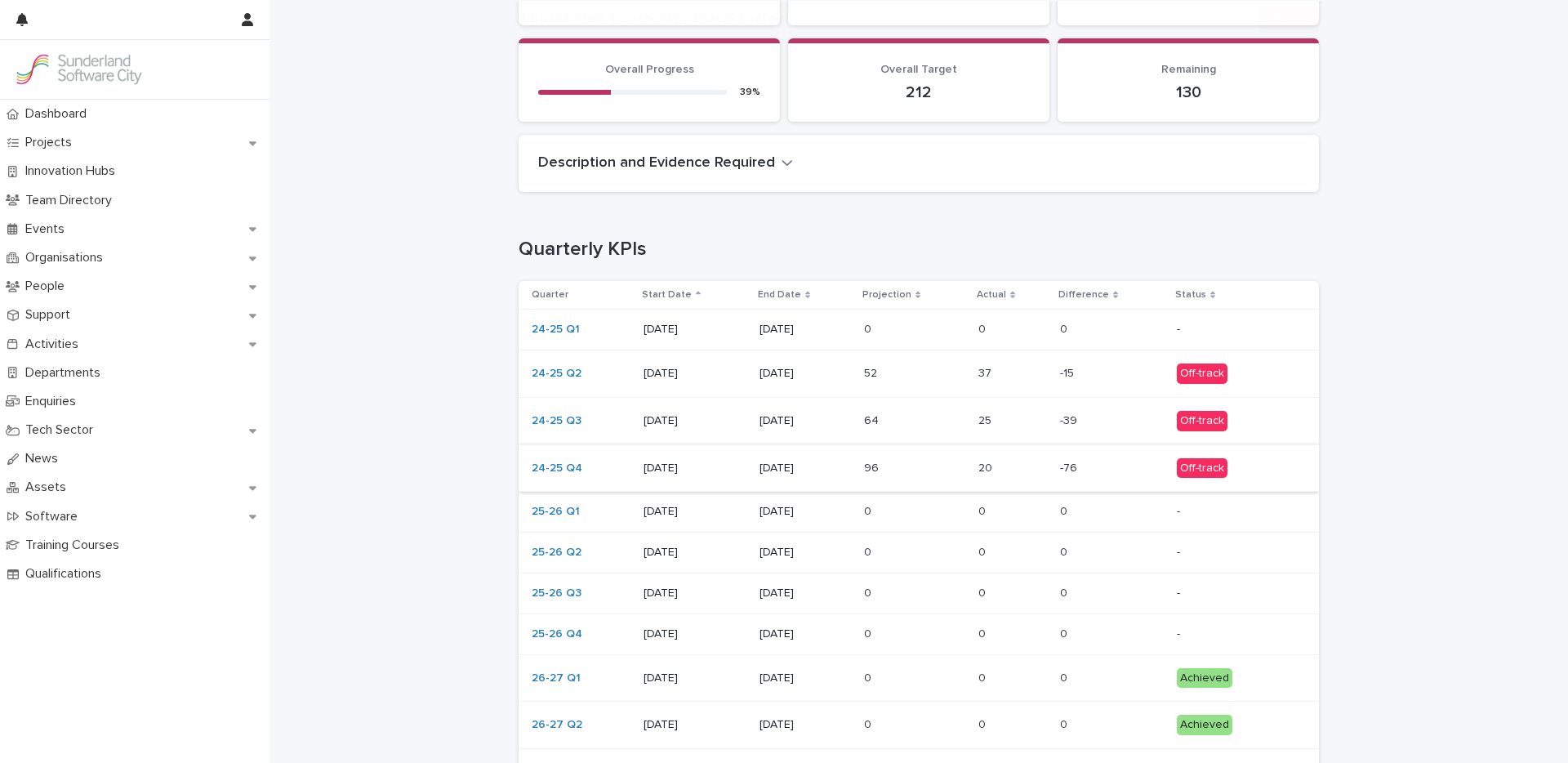
scroll to position [335, 0]
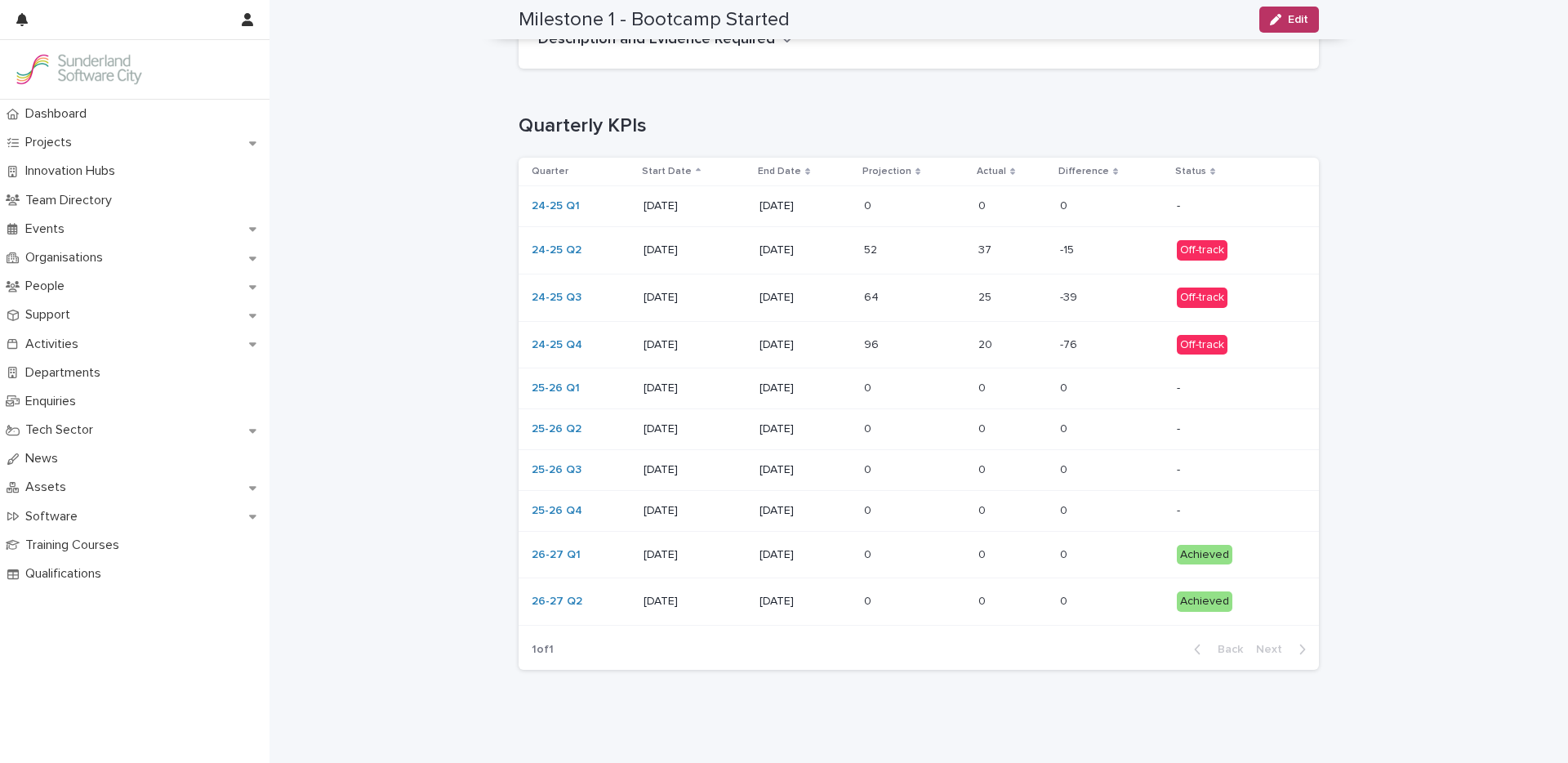
click at [972, 348] on td "20 20" at bounding box center [1013, 344] width 82 height 47
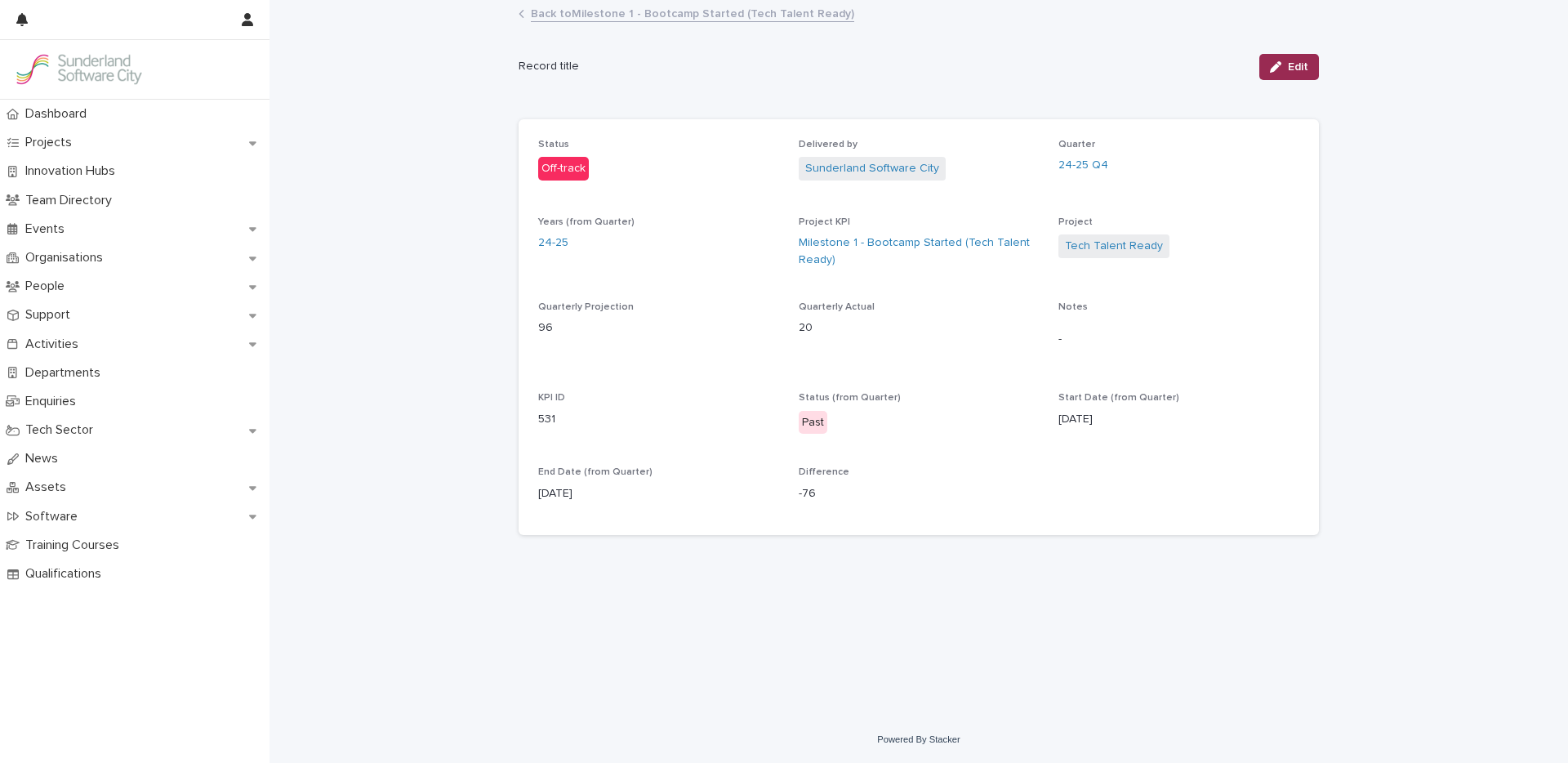
click at [1283, 75] on button "Edit" at bounding box center [1289, 67] width 60 height 26
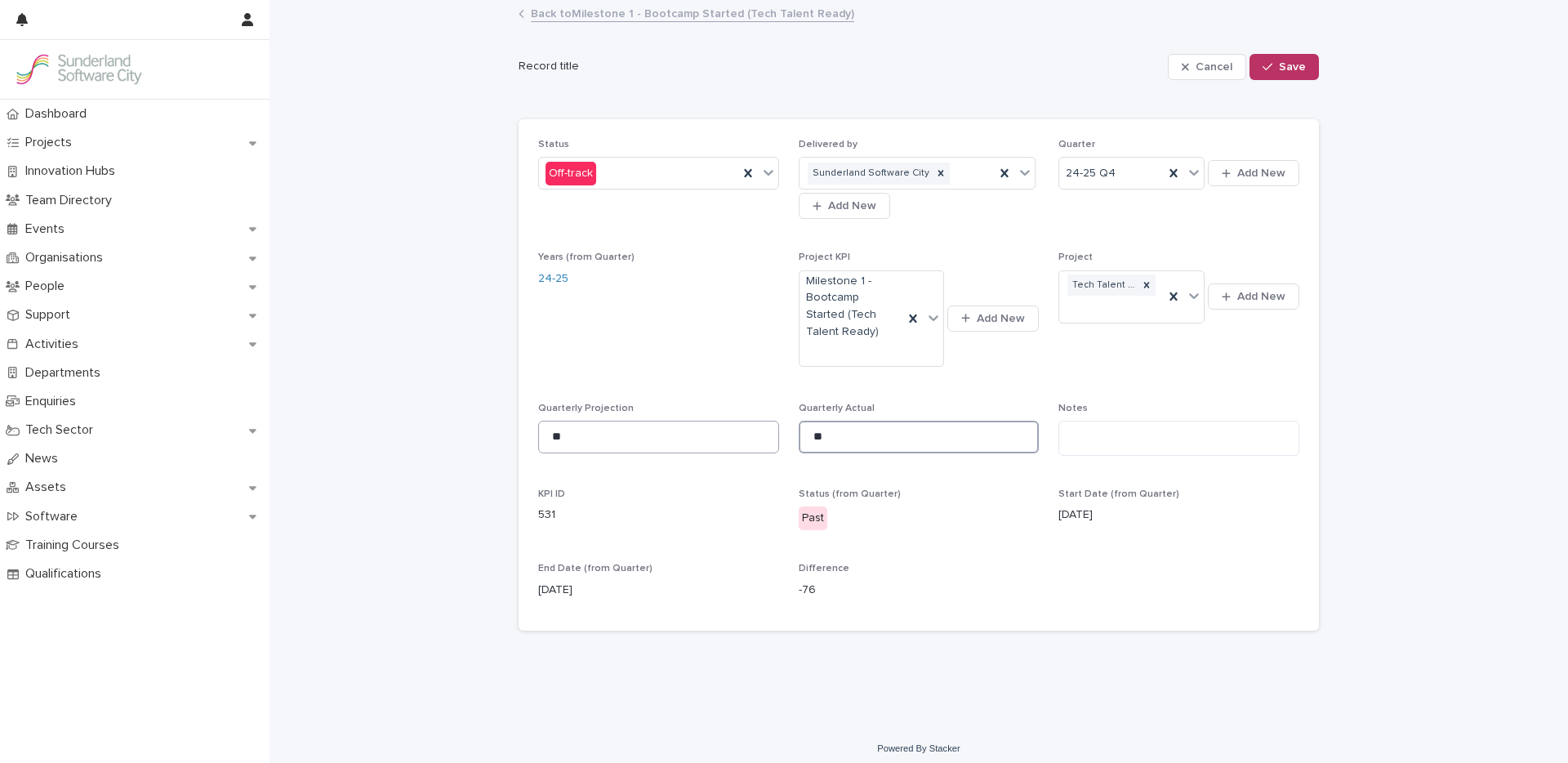
drag, startPoint x: 838, startPoint y: 440, endPoint x: 720, endPoint y: 436, distance: 118.1
click at [723, 437] on div "Status Off-track Delivered by Sunderland Software City Add New Quarter 24-25 Q4…" at bounding box center [919, 375] width 761 height 473
type input "**"
click at [1293, 64] on span "Save" at bounding box center [1292, 66] width 27 height 11
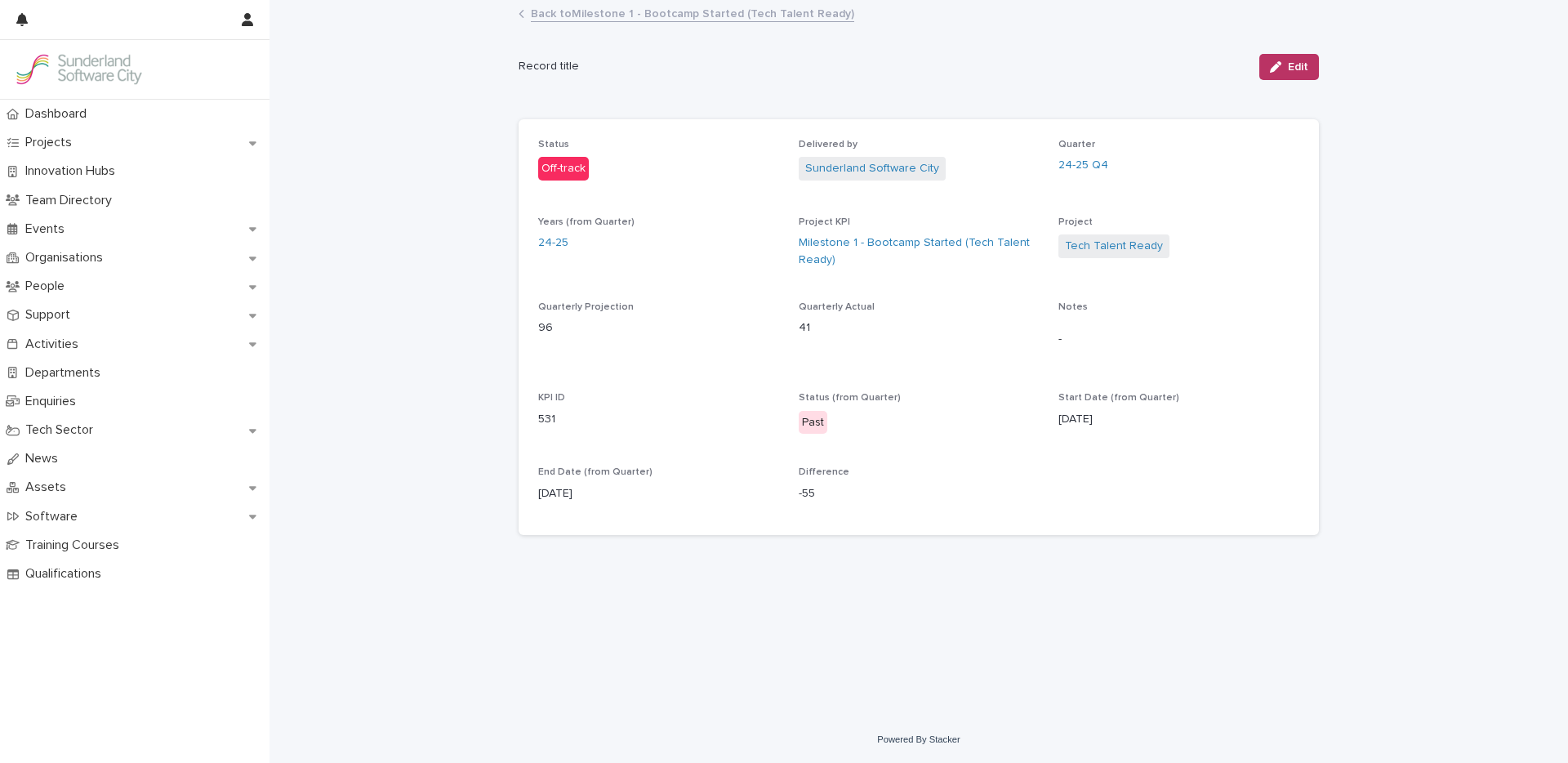
click at [680, 15] on link "Back to Milestone 1 - Bootcamp Started (Tech Talent Ready)" at bounding box center [693, 13] width 323 height 19
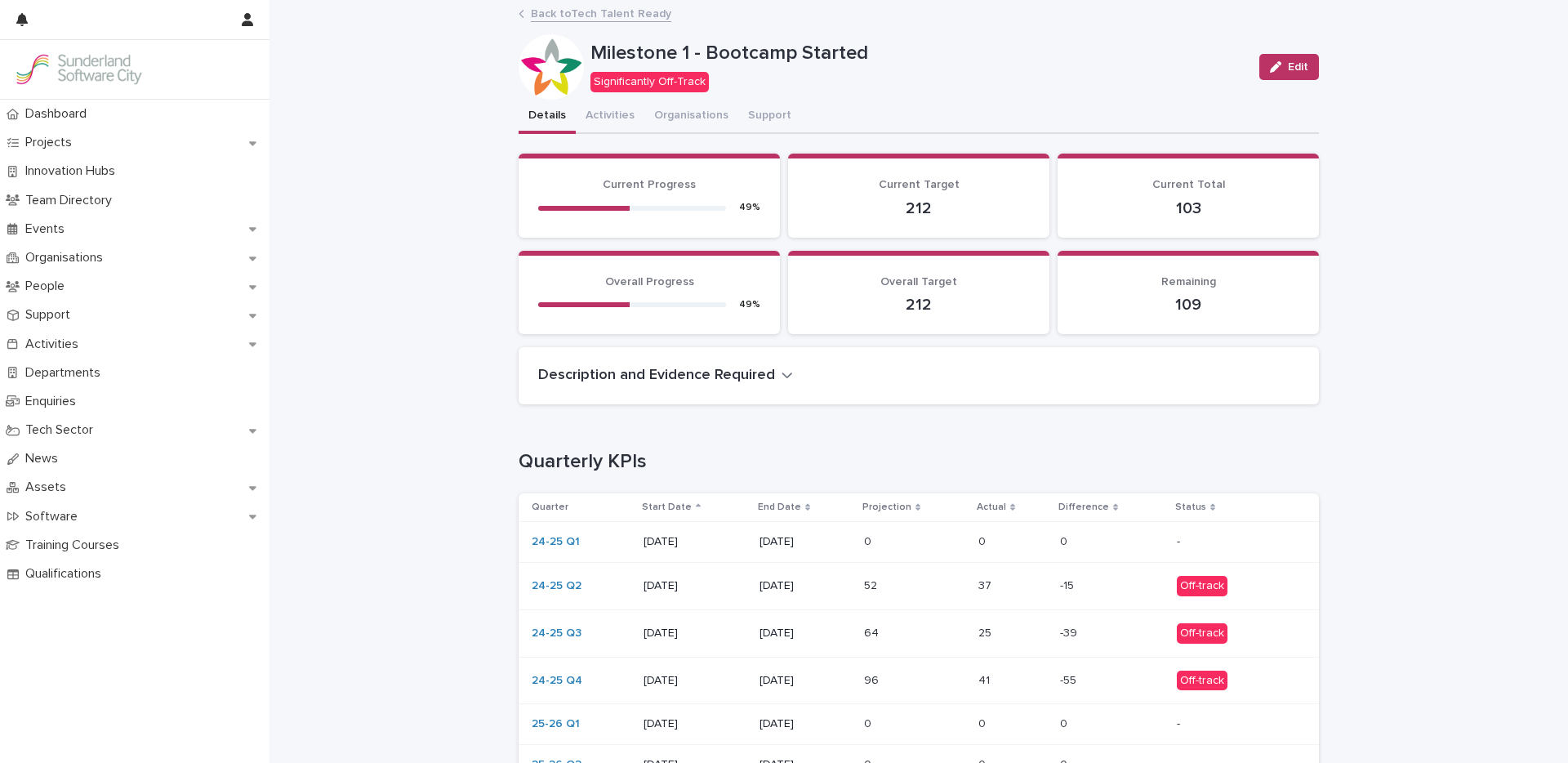
click at [547, 22] on div "Back to Tech Talent Ready" at bounding box center [919, 15] width 817 height 23
click at [607, 17] on link "Back to Tech Talent Ready" at bounding box center [601, 13] width 141 height 19
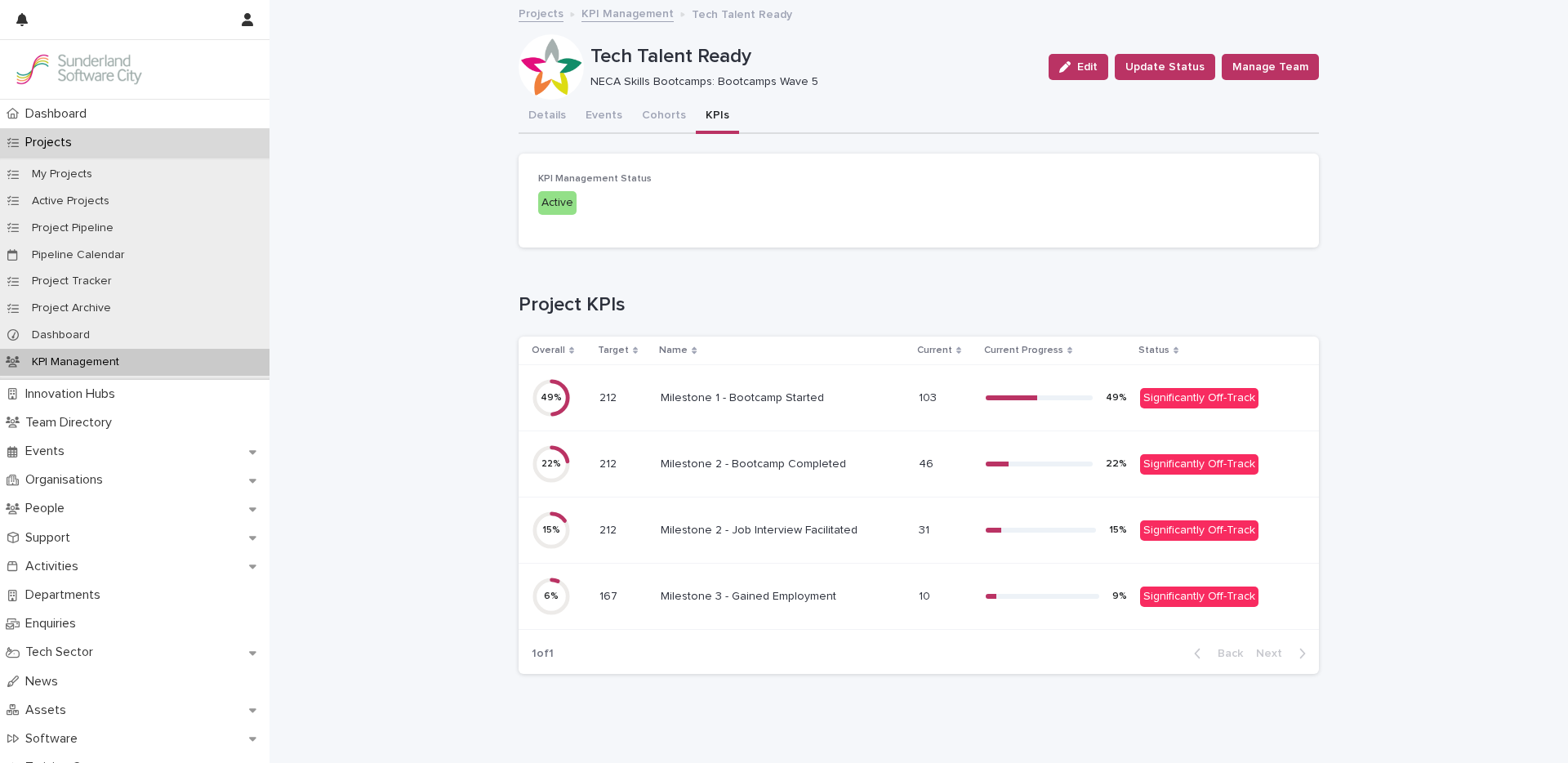
click at [724, 471] on div "Milestone 2 - Bootcamp Completed Milestone 2 - Bootcamp Completed" at bounding box center [783, 464] width 245 height 27
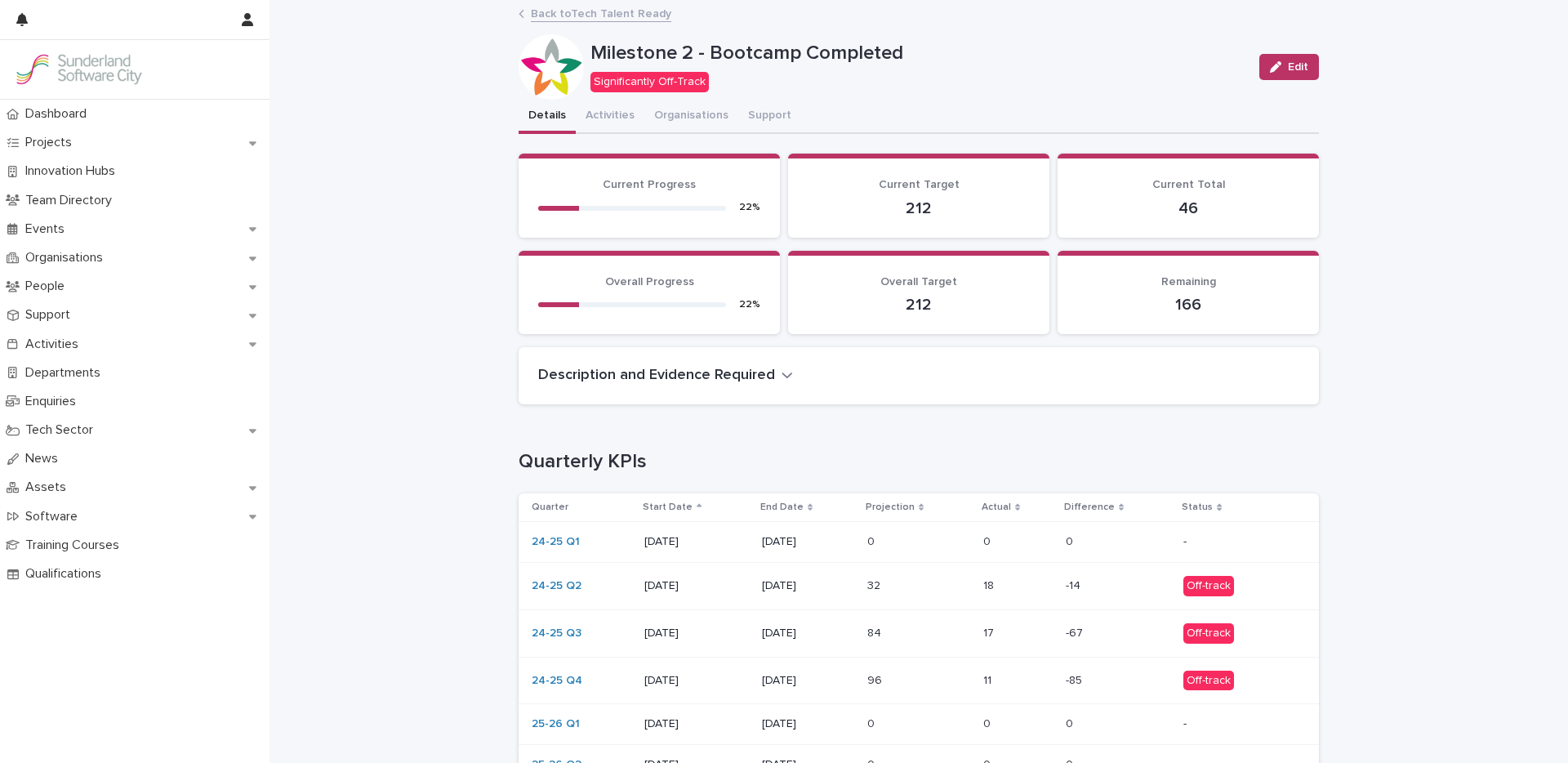
click at [989, 589] on p "18" at bounding box center [990, 584] width 14 height 17
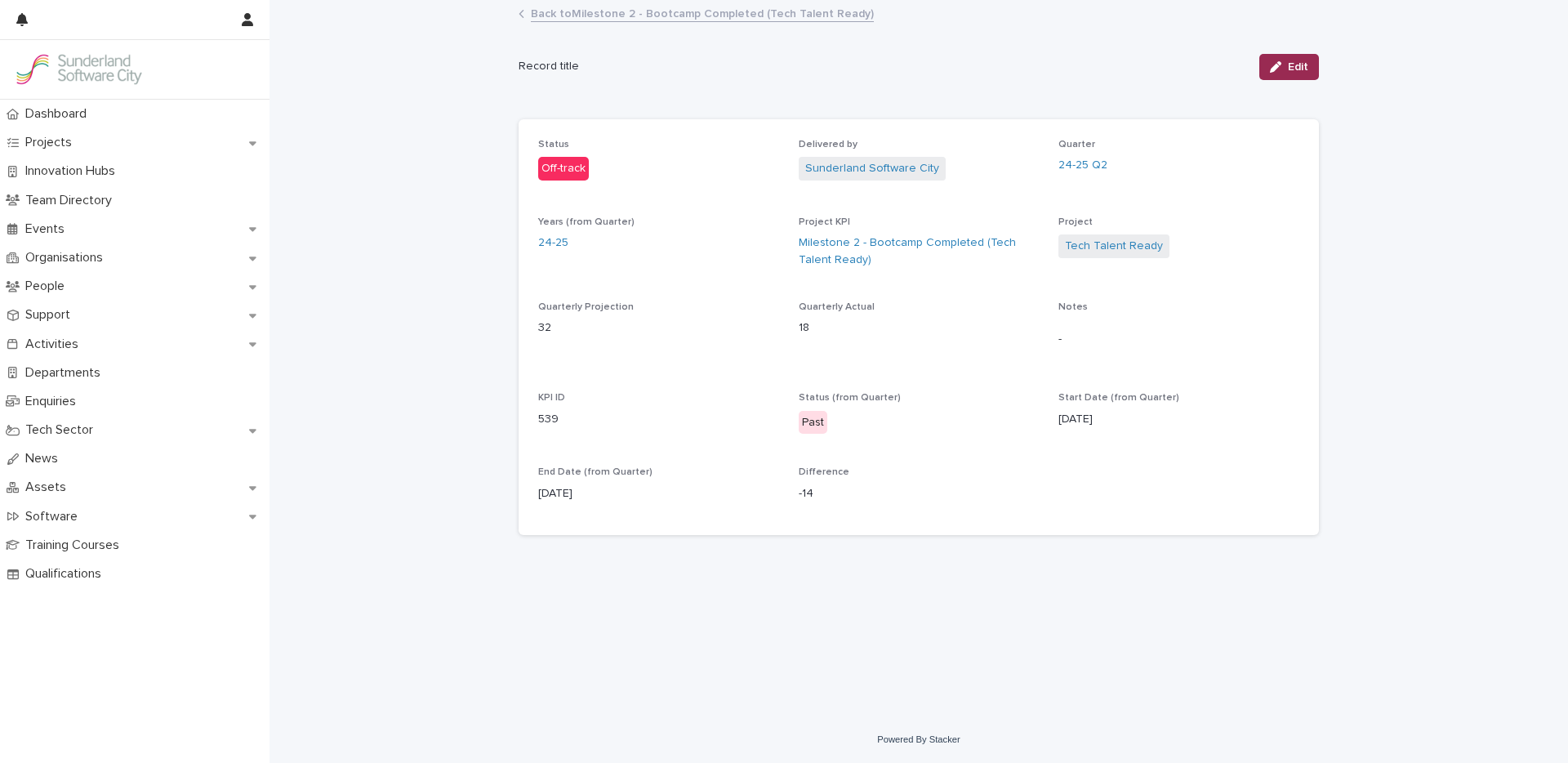
click at [1300, 64] on span "Edit" at bounding box center [1298, 66] width 20 height 11
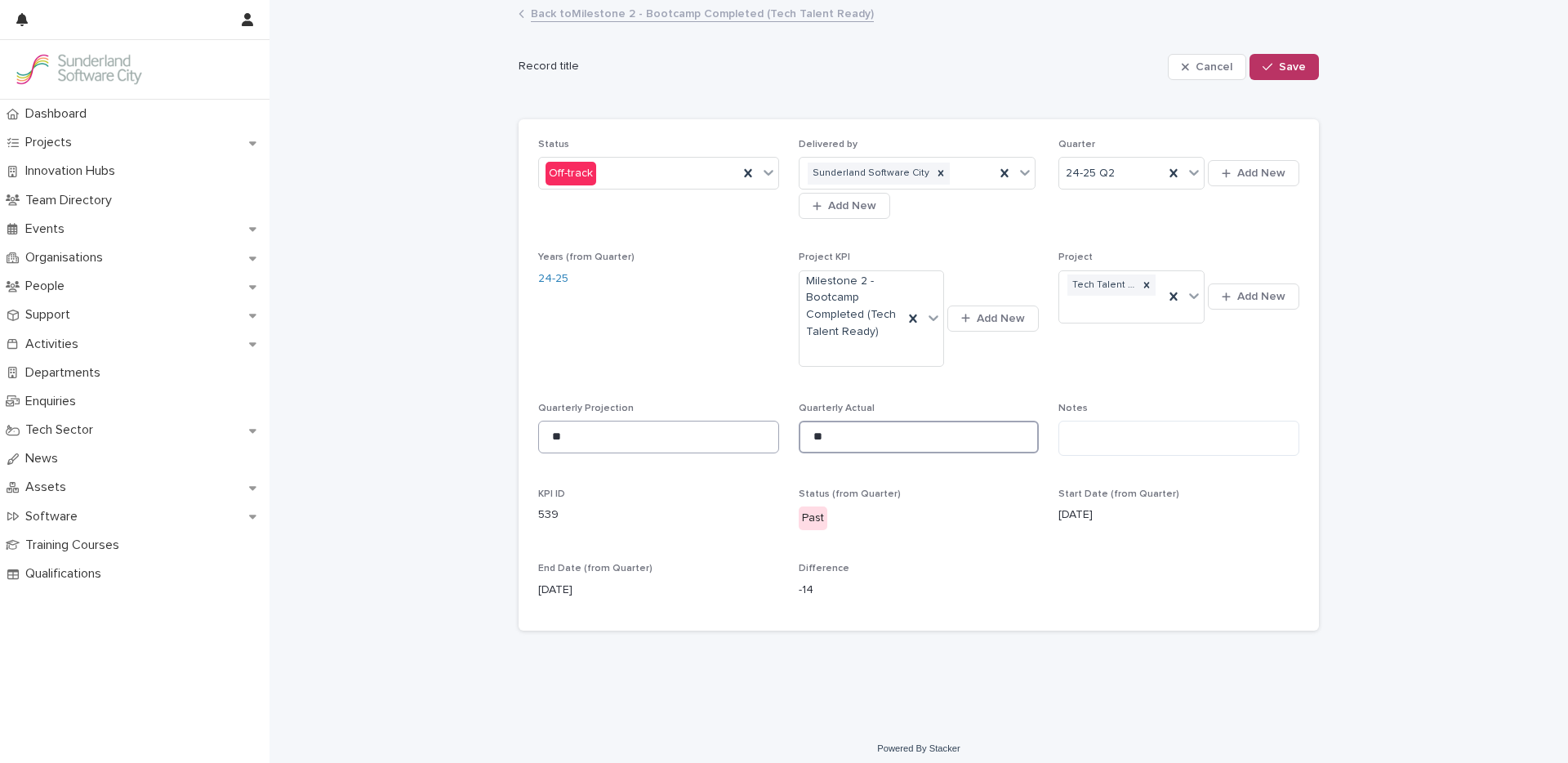
drag, startPoint x: 834, startPoint y: 436, endPoint x: 750, endPoint y: 435, distance: 84.0
click at [756, 438] on div "Status Off-track Delivered by Sunderland Software City Add New Quarter 24-25 Q2…" at bounding box center [919, 375] width 761 height 473
type input "**"
click at [1279, 67] on span "Save" at bounding box center [1292, 66] width 27 height 11
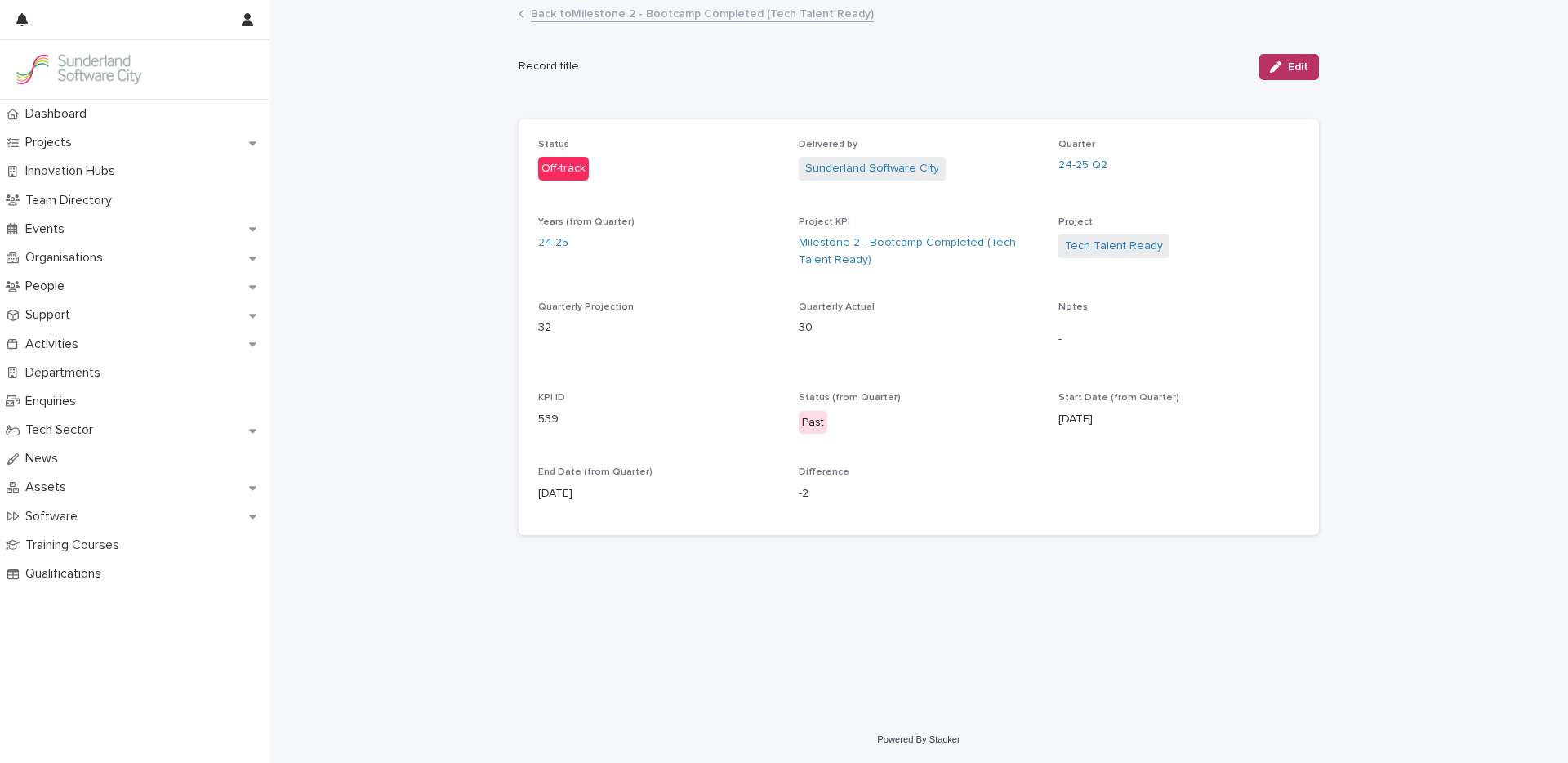
click at [644, 17] on link "Back to Milestone 2 - Bootcamp Completed (Tech Talent Ready)" at bounding box center [702, 13] width 343 height 19
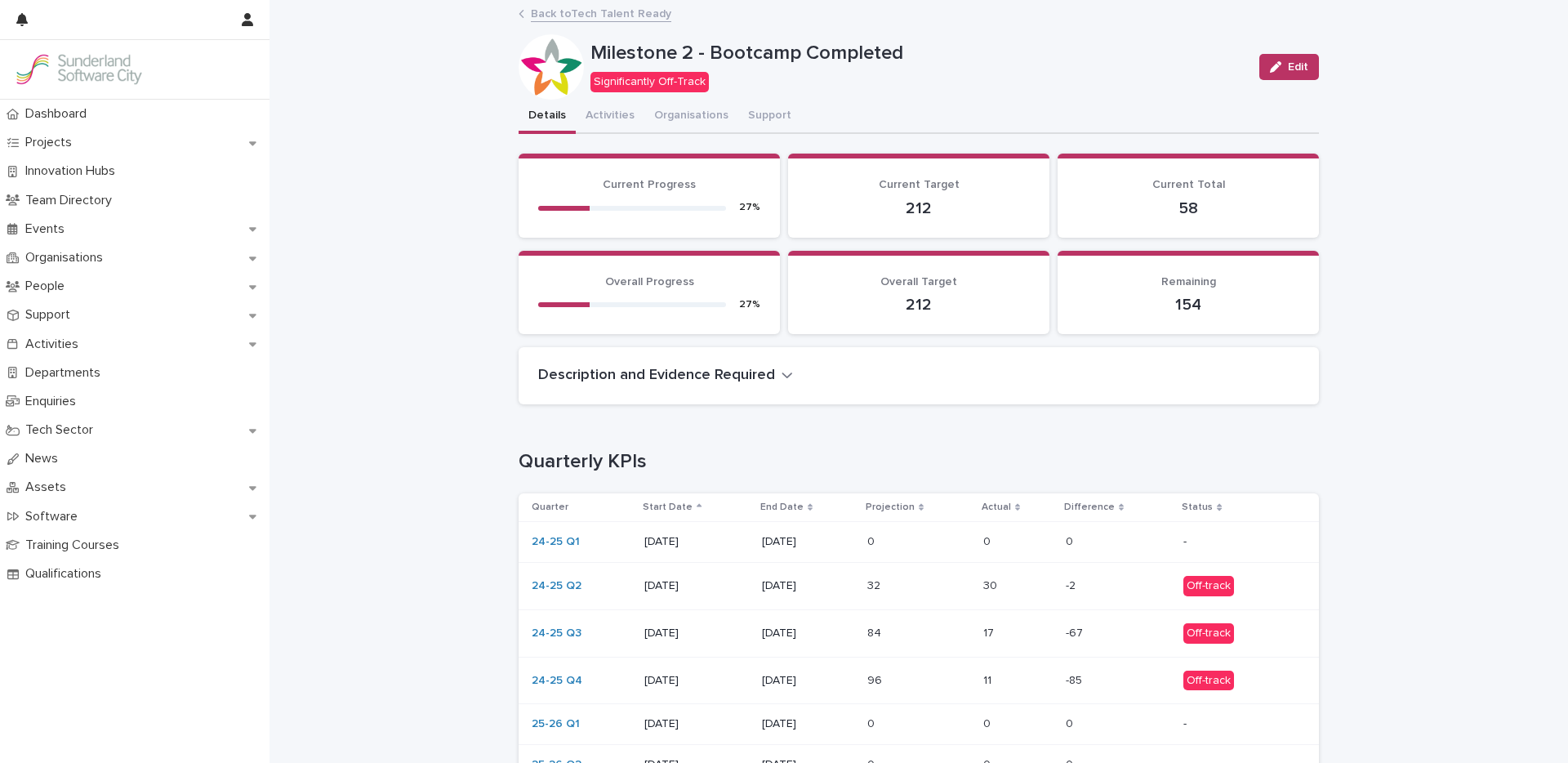
click at [1000, 630] on p at bounding box center [1018, 634] width 70 height 14
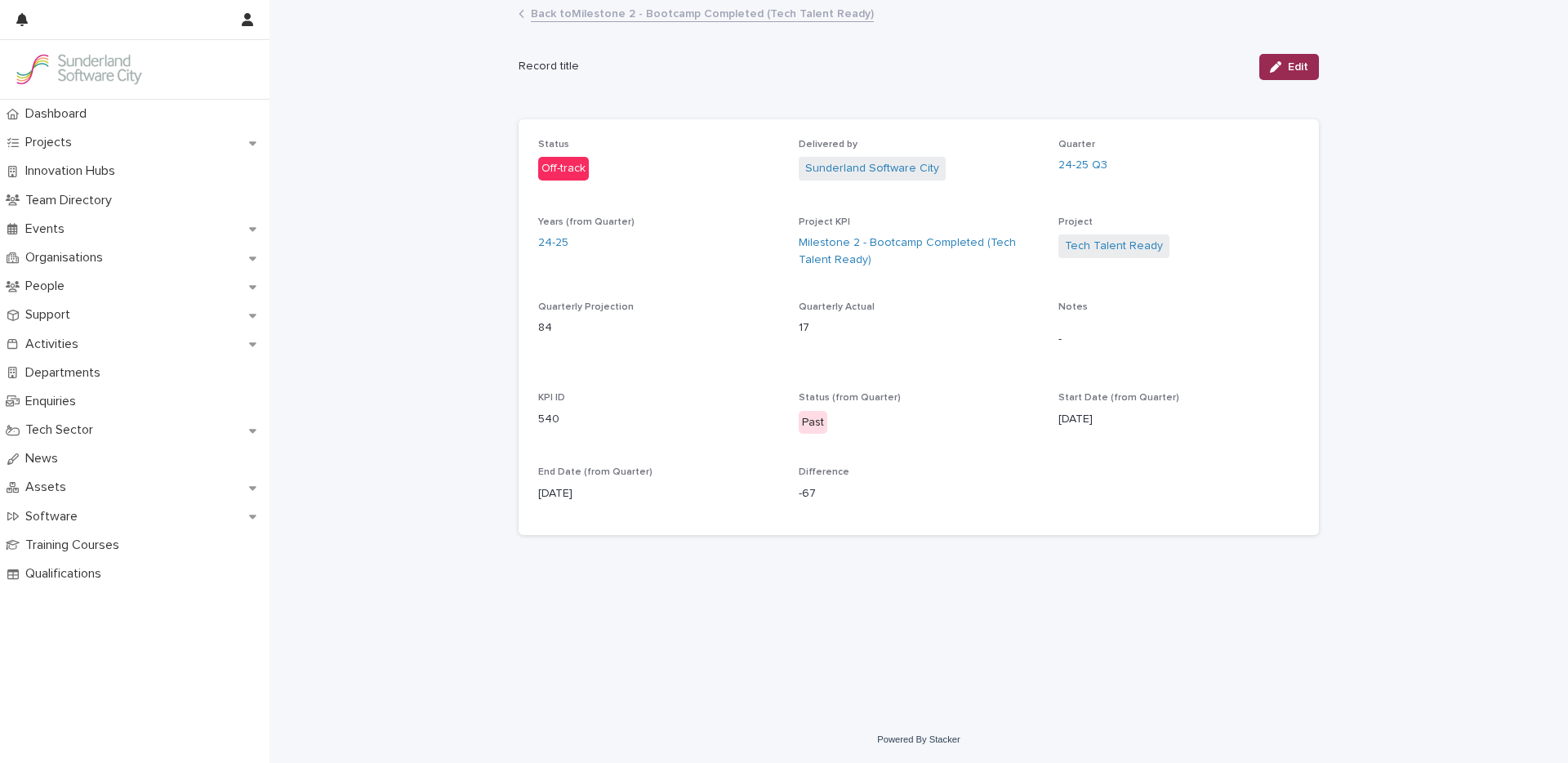
click at [1301, 71] on span "Edit" at bounding box center [1298, 66] width 20 height 11
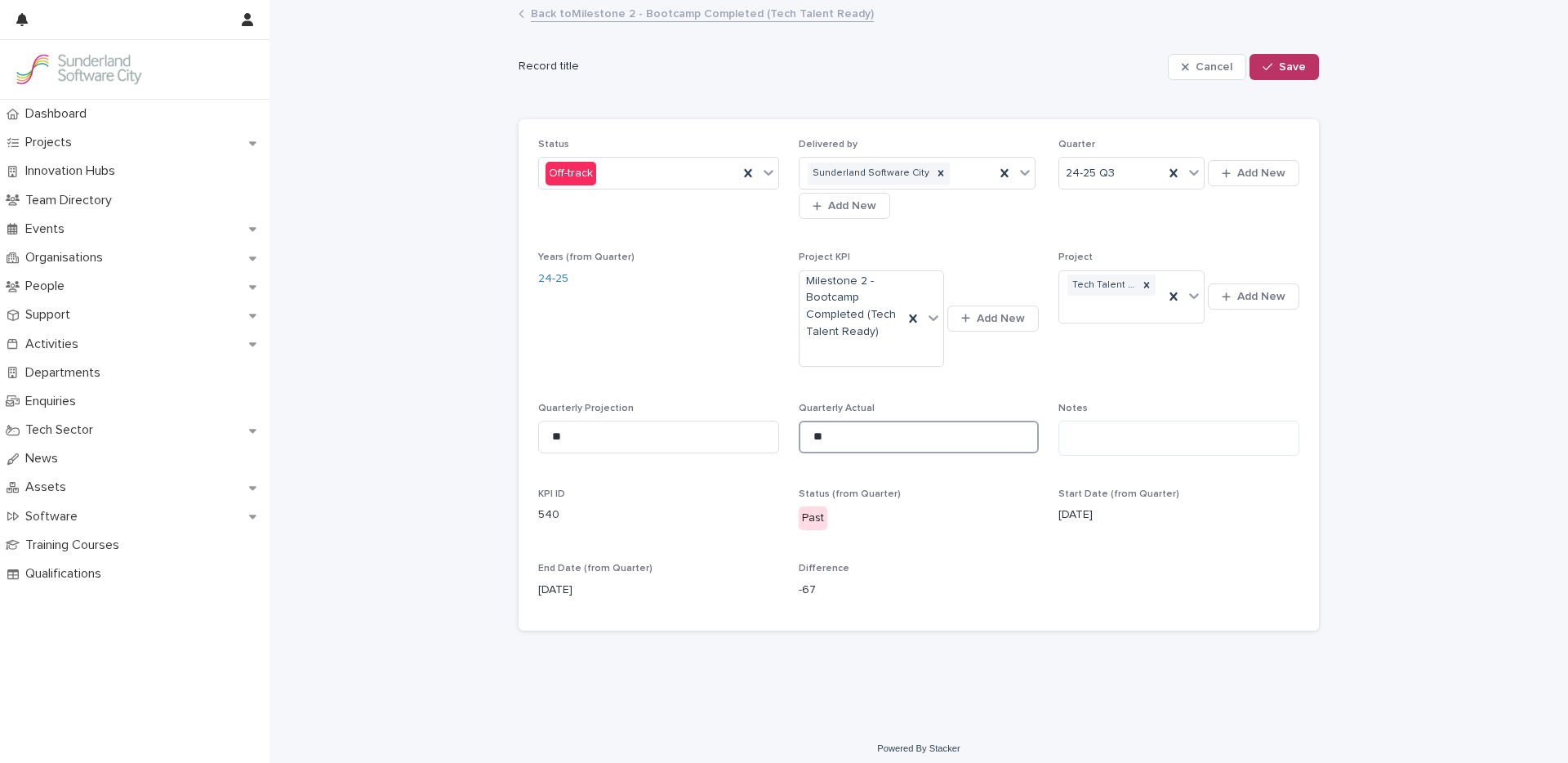
drag, startPoint x: 834, startPoint y: 434, endPoint x: 776, endPoint y: 431, distance: 58.1
click at [776, 431] on div "Status Off-track Delivered by Sunderland Software City Add New Quarter 24-25 Q3…" at bounding box center [919, 375] width 761 height 473
type input "**"
click at [1279, 70] on span "Save" at bounding box center [1292, 66] width 27 height 11
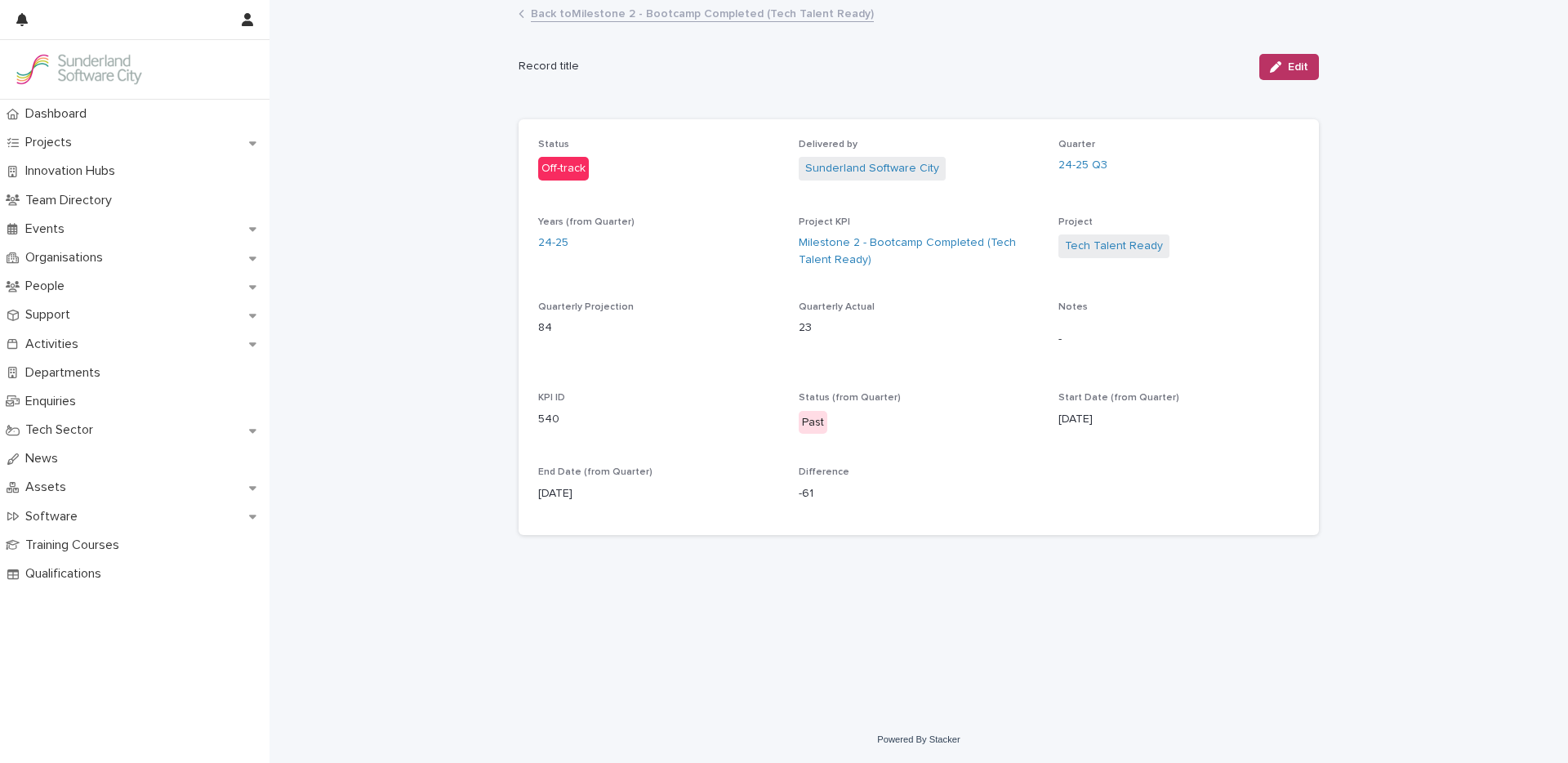
click at [610, 20] on link "Back to Milestone 2 - Bootcamp Completed (Tech Talent Ready)" at bounding box center [702, 13] width 343 height 19
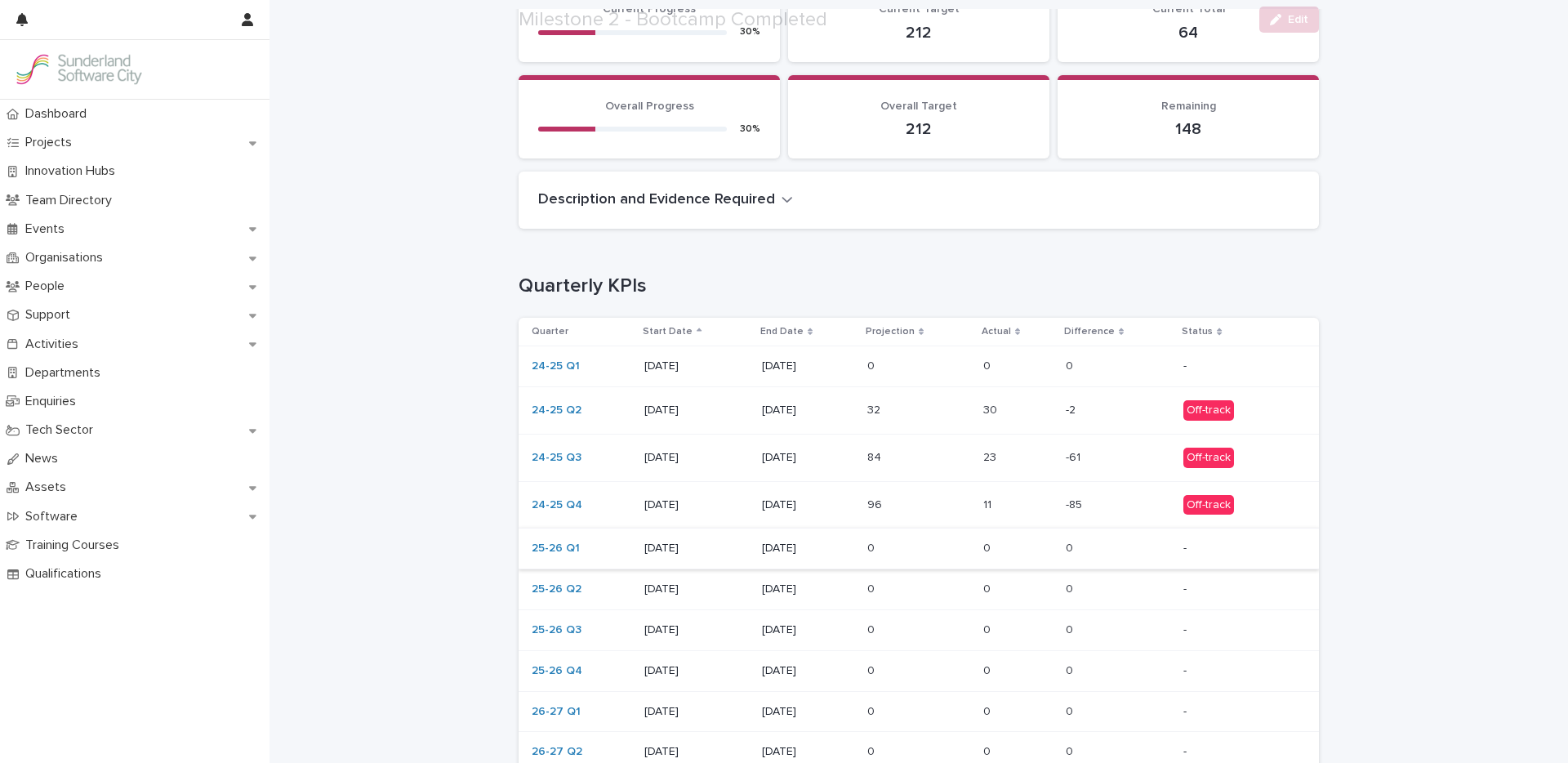
scroll to position [181, 0]
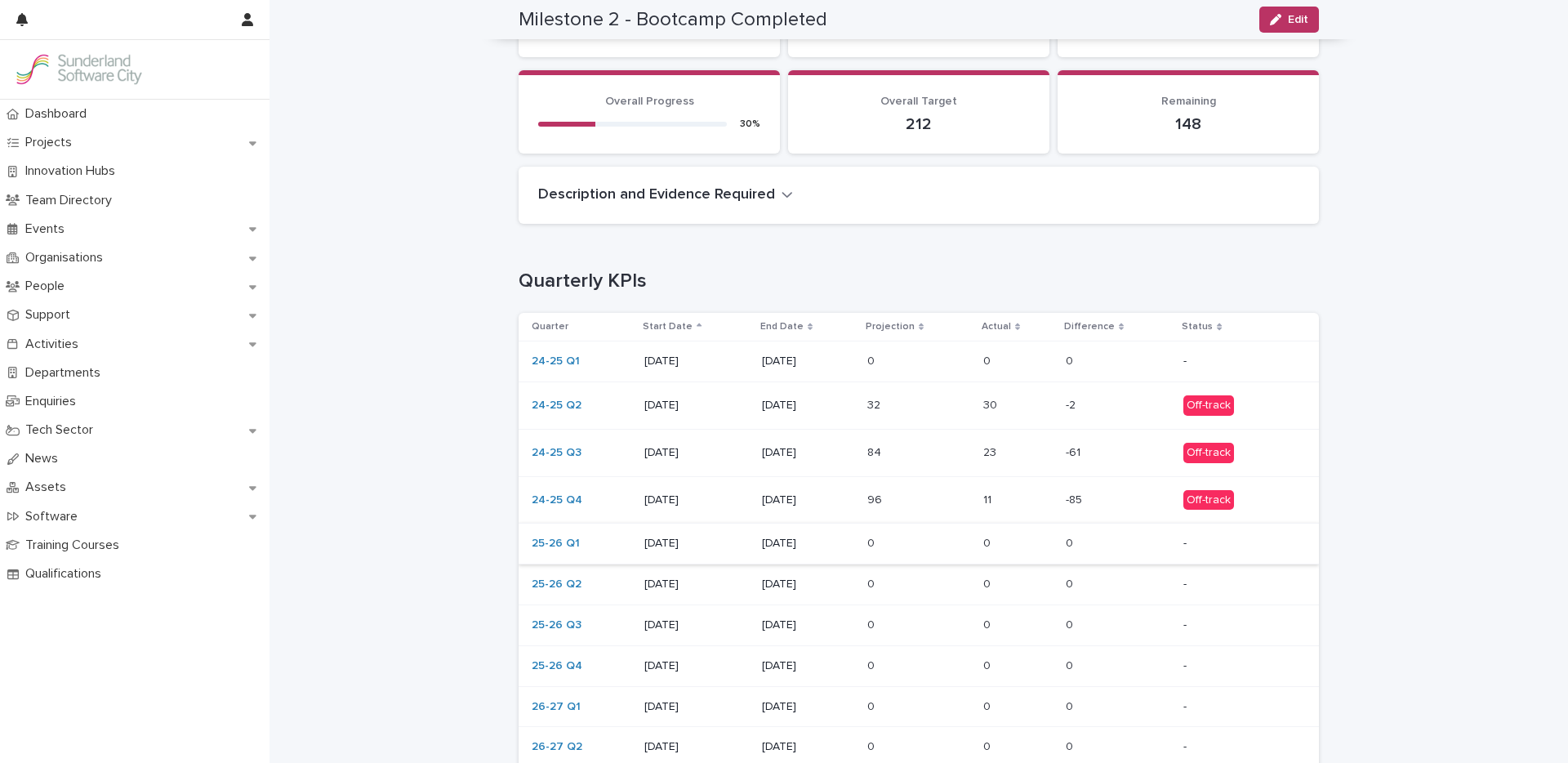
click at [977, 502] on td "11 11" at bounding box center [1018, 500] width 83 height 47
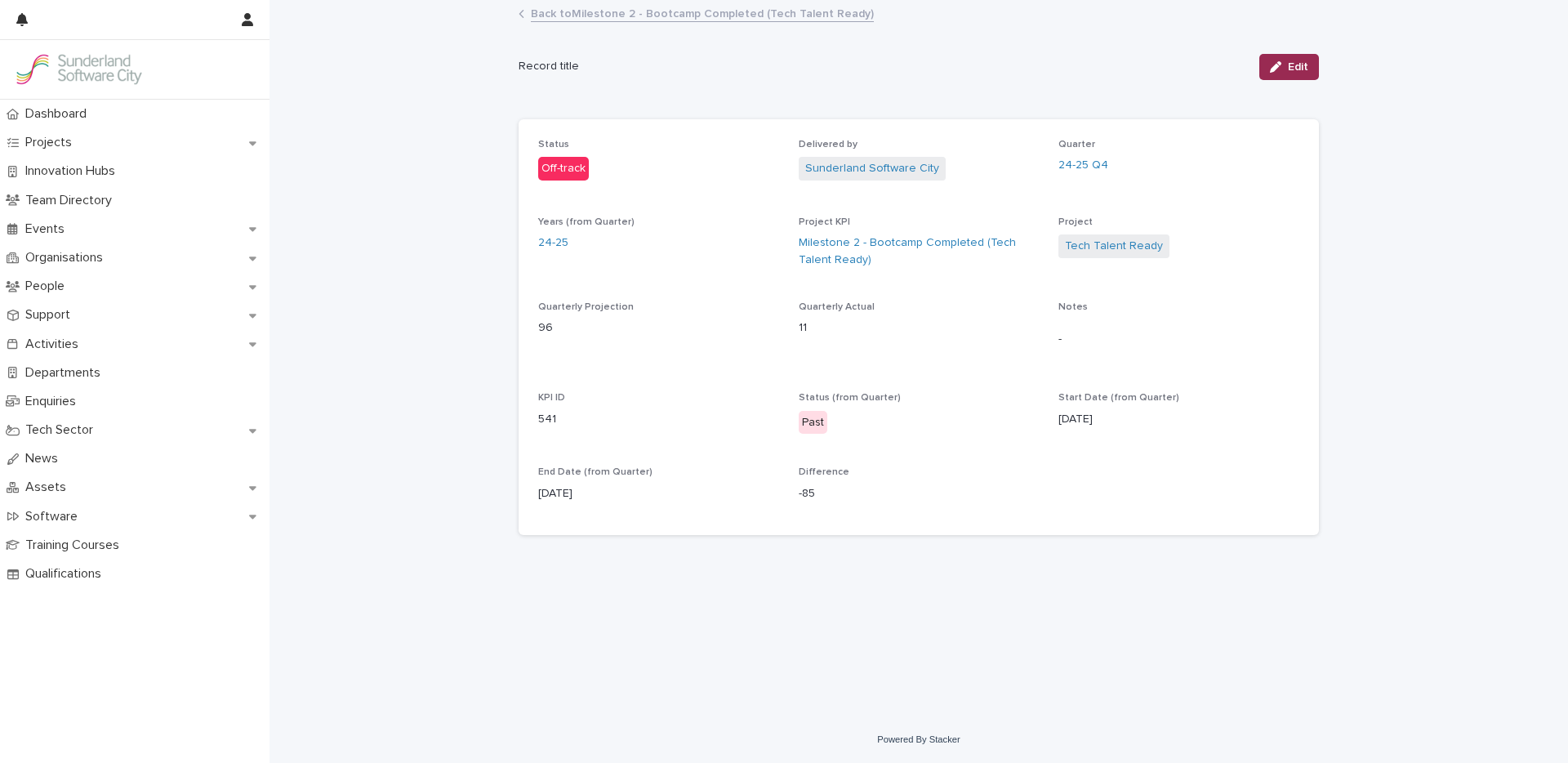
click at [1298, 63] on span "Edit" at bounding box center [1298, 66] width 20 height 11
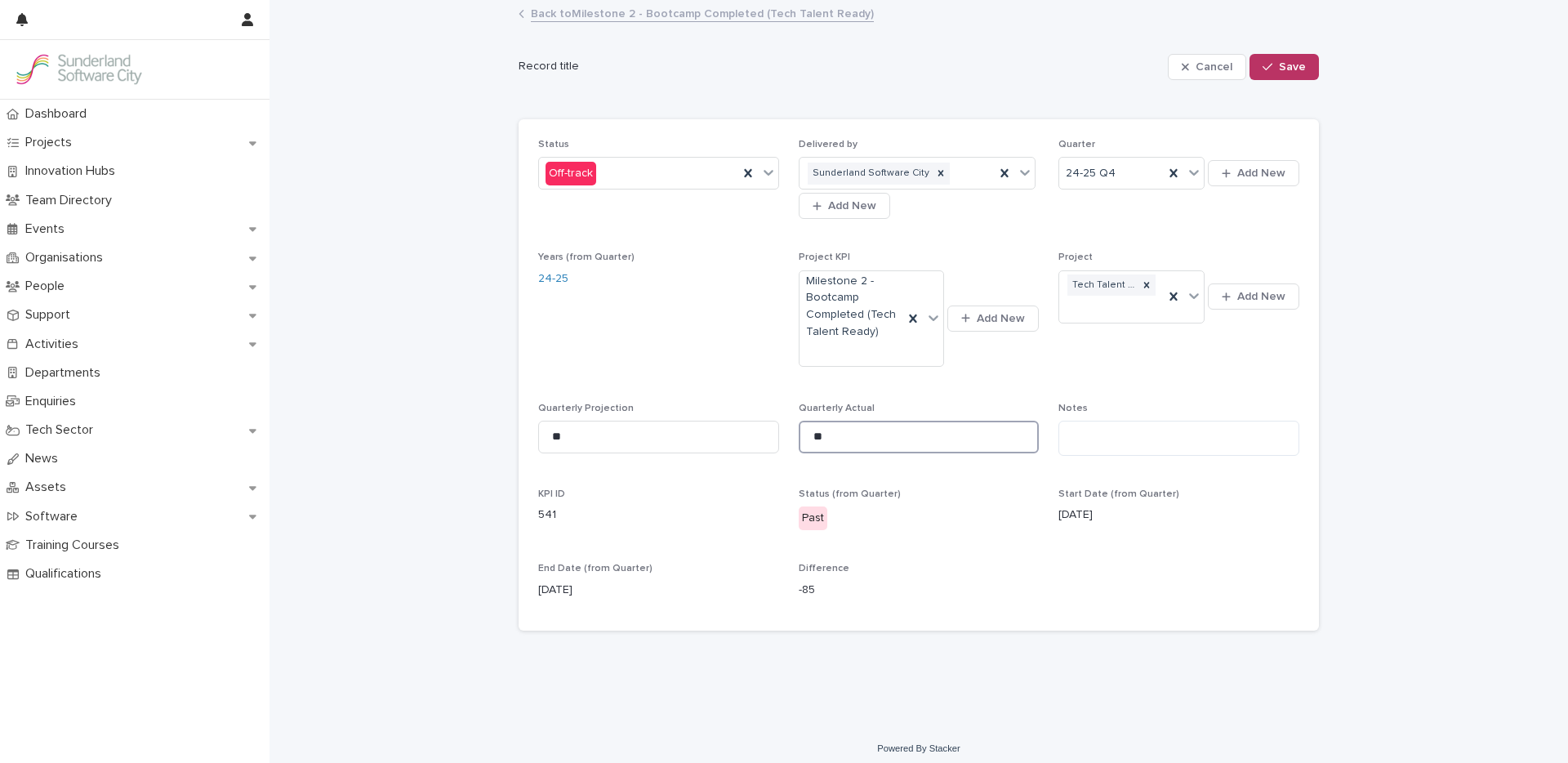
drag, startPoint x: 803, startPoint y: 438, endPoint x: 607, endPoint y: 419, distance: 196.9
click at [613, 421] on div "Status Off-track Delivered by Sunderland Software City Add New Quarter 24-25 Q4…" at bounding box center [919, 375] width 761 height 473
type input "**"
click at [1279, 61] on span "Save" at bounding box center [1292, 66] width 27 height 11
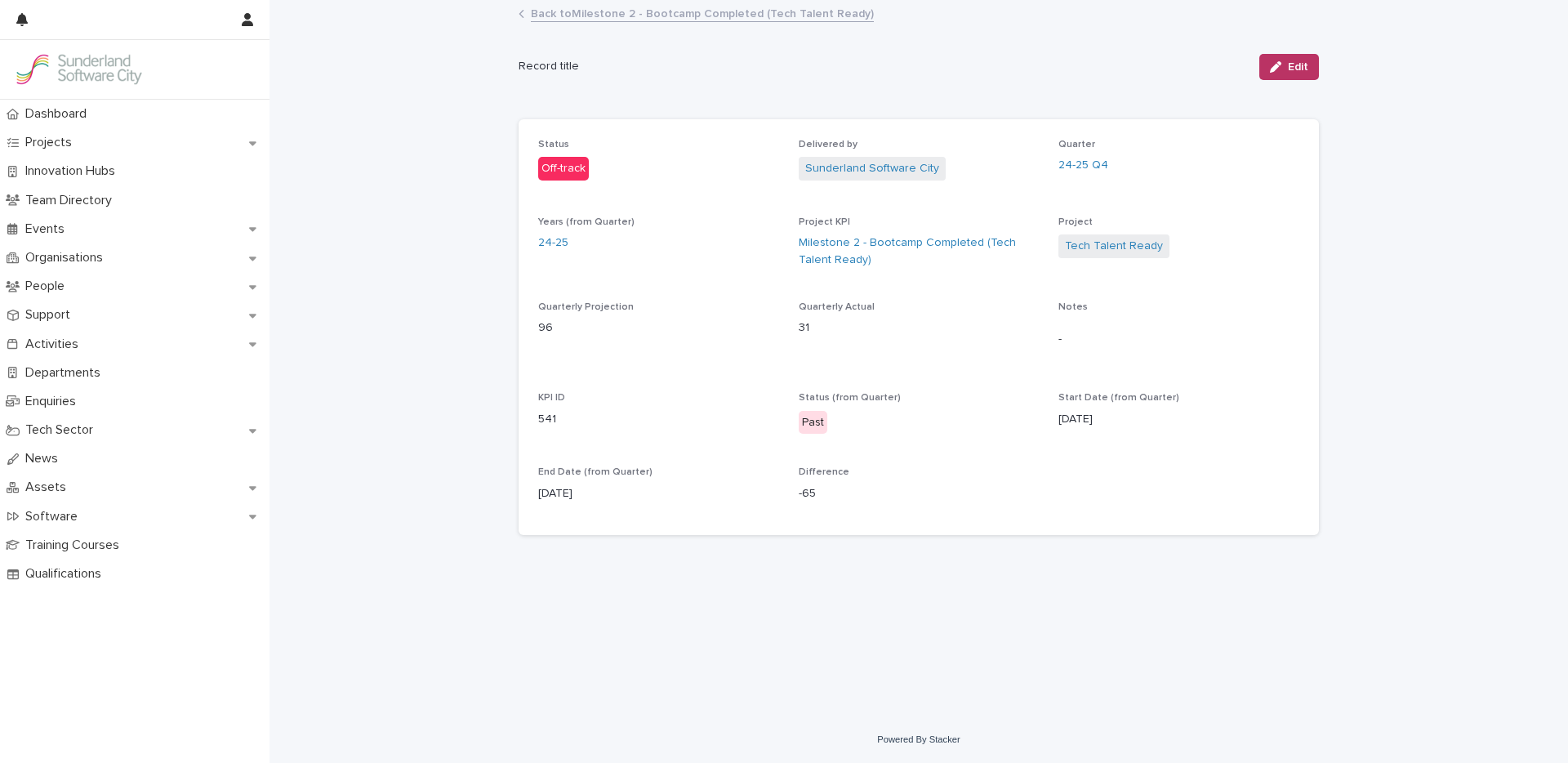
click at [628, 17] on link "Back to Milestone 2 - Bootcamp Completed (Tech Talent Ready)" at bounding box center [702, 13] width 343 height 19
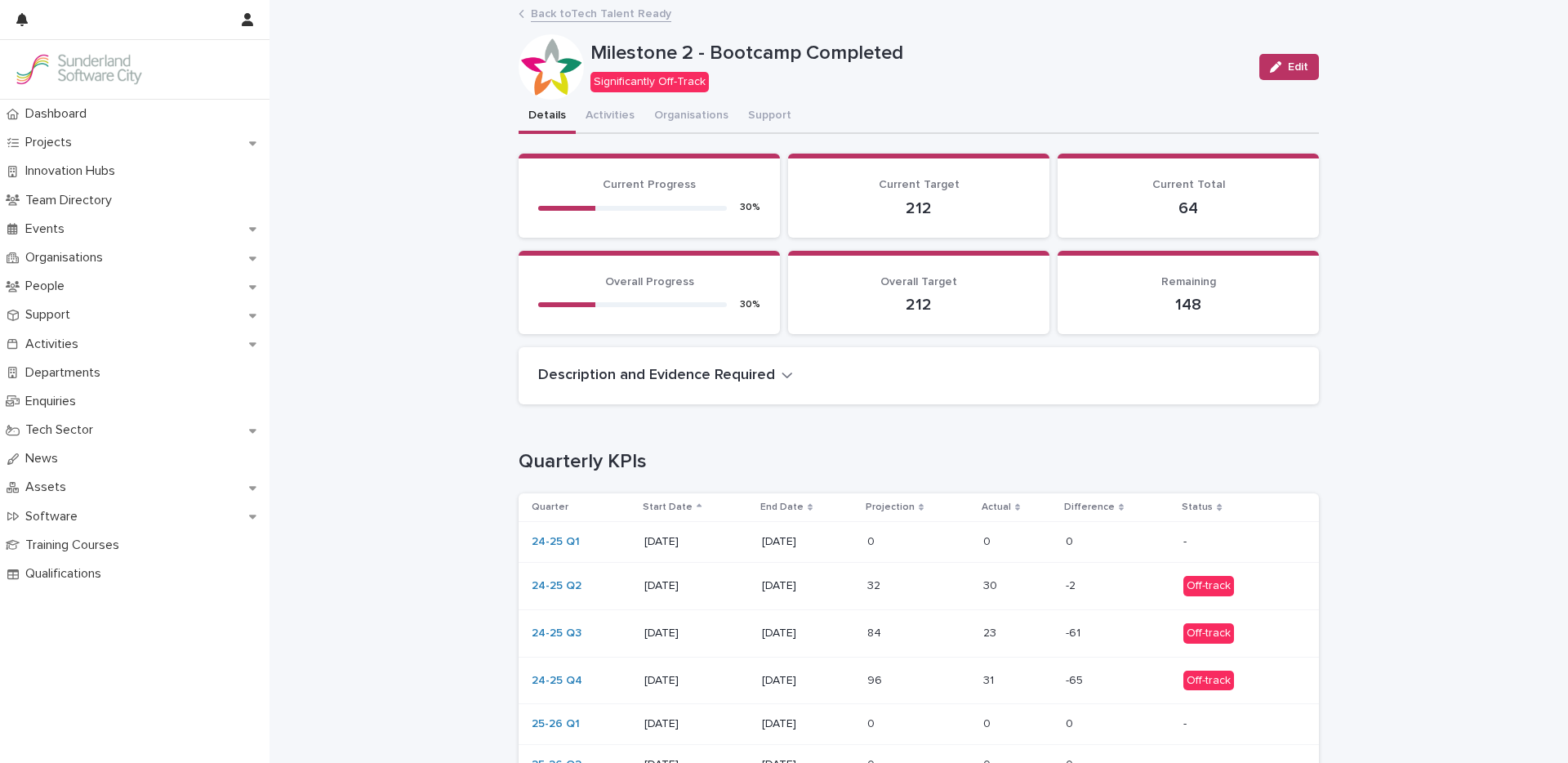
click at [628, 17] on link "Back to Tech Talent Ready" at bounding box center [601, 13] width 141 height 19
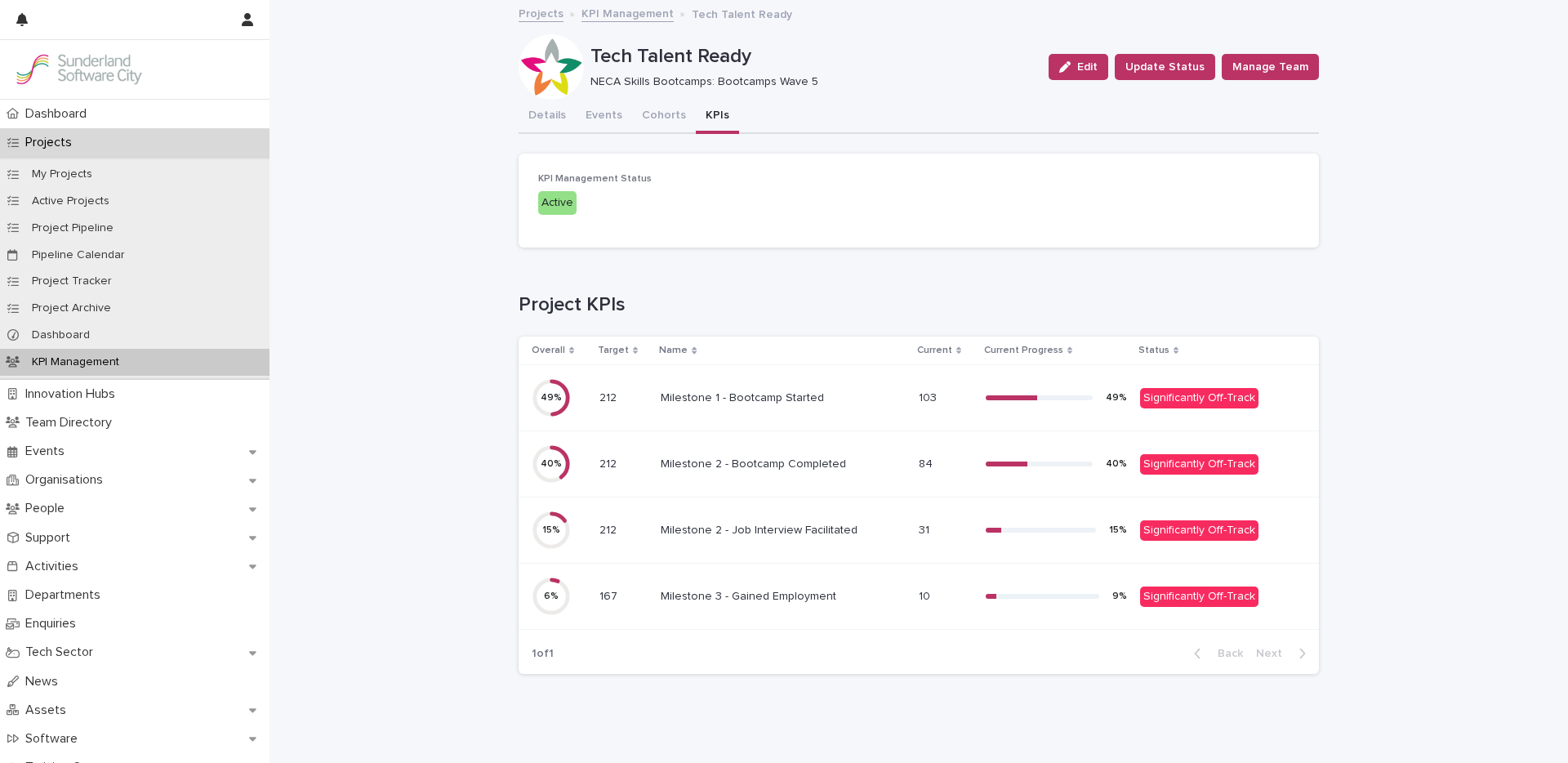
click at [817, 530] on p "Milestone 2 - Job Interview Facilitated" at bounding box center [761, 528] width 200 height 17
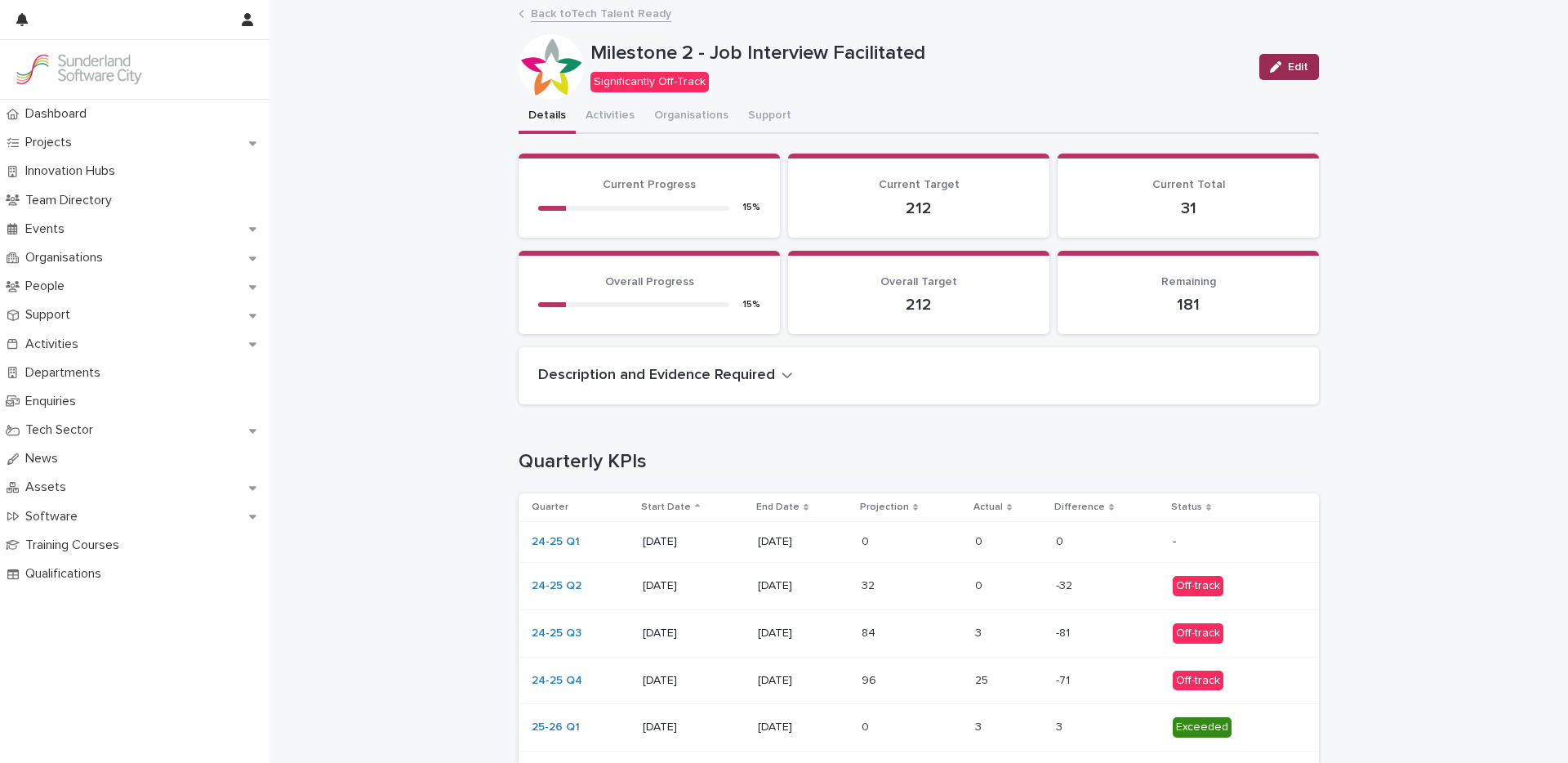
click at [1291, 64] on span "Edit" at bounding box center [1298, 66] width 20 height 11
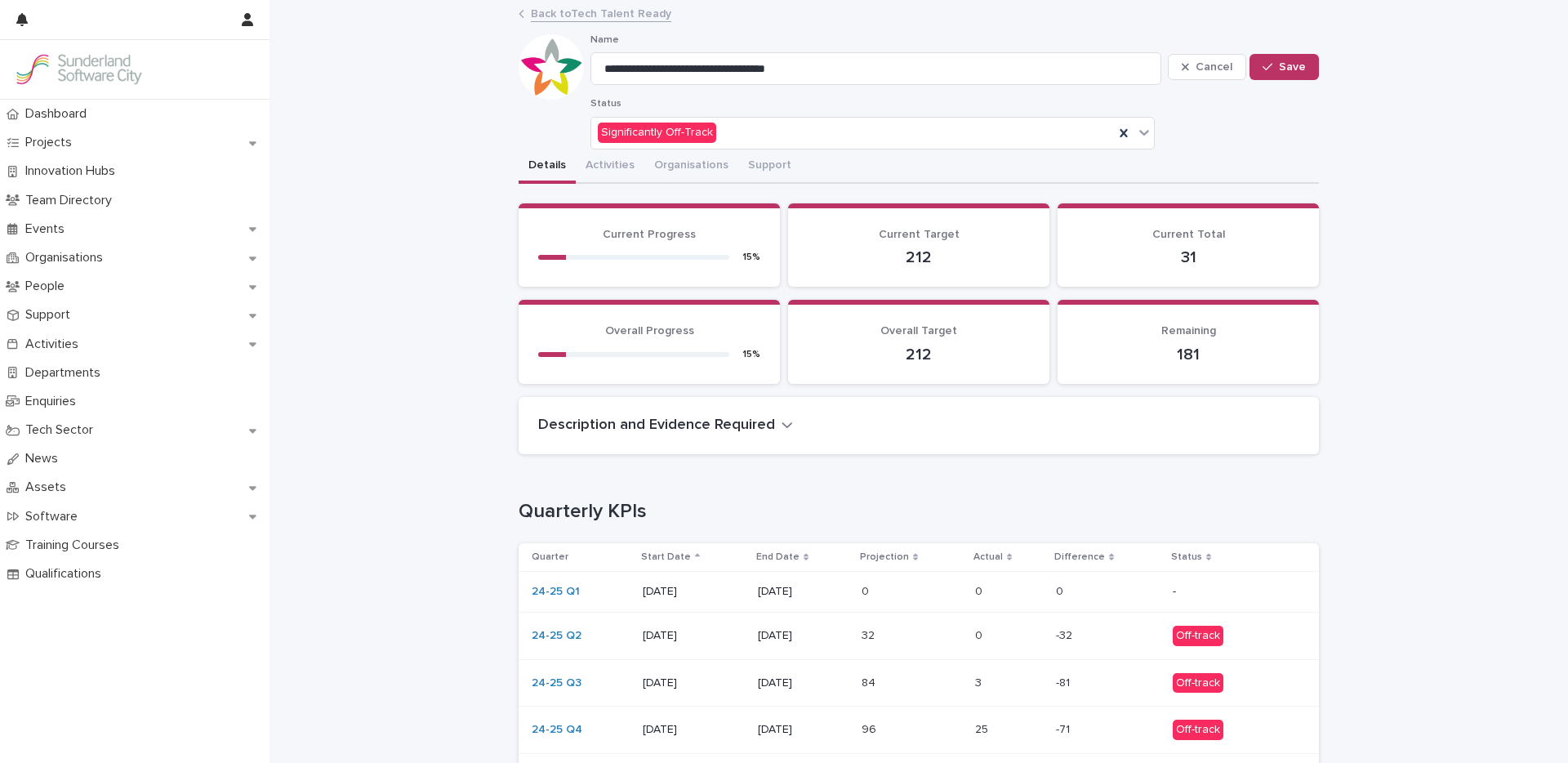
click at [939, 632] on p at bounding box center [912, 635] width 101 height 14
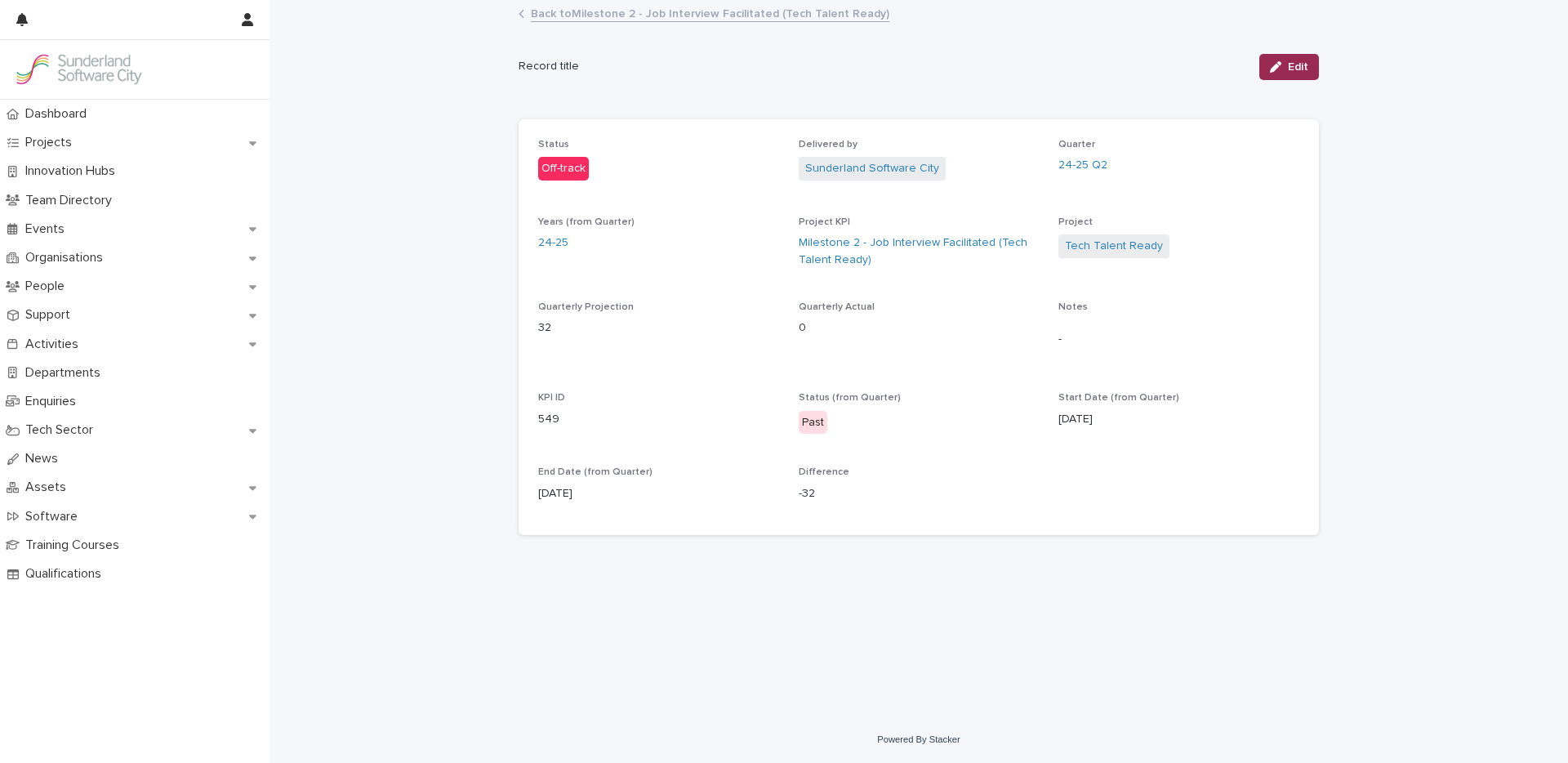
click at [1291, 64] on span "Edit" at bounding box center [1298, 66] width 20 height 11
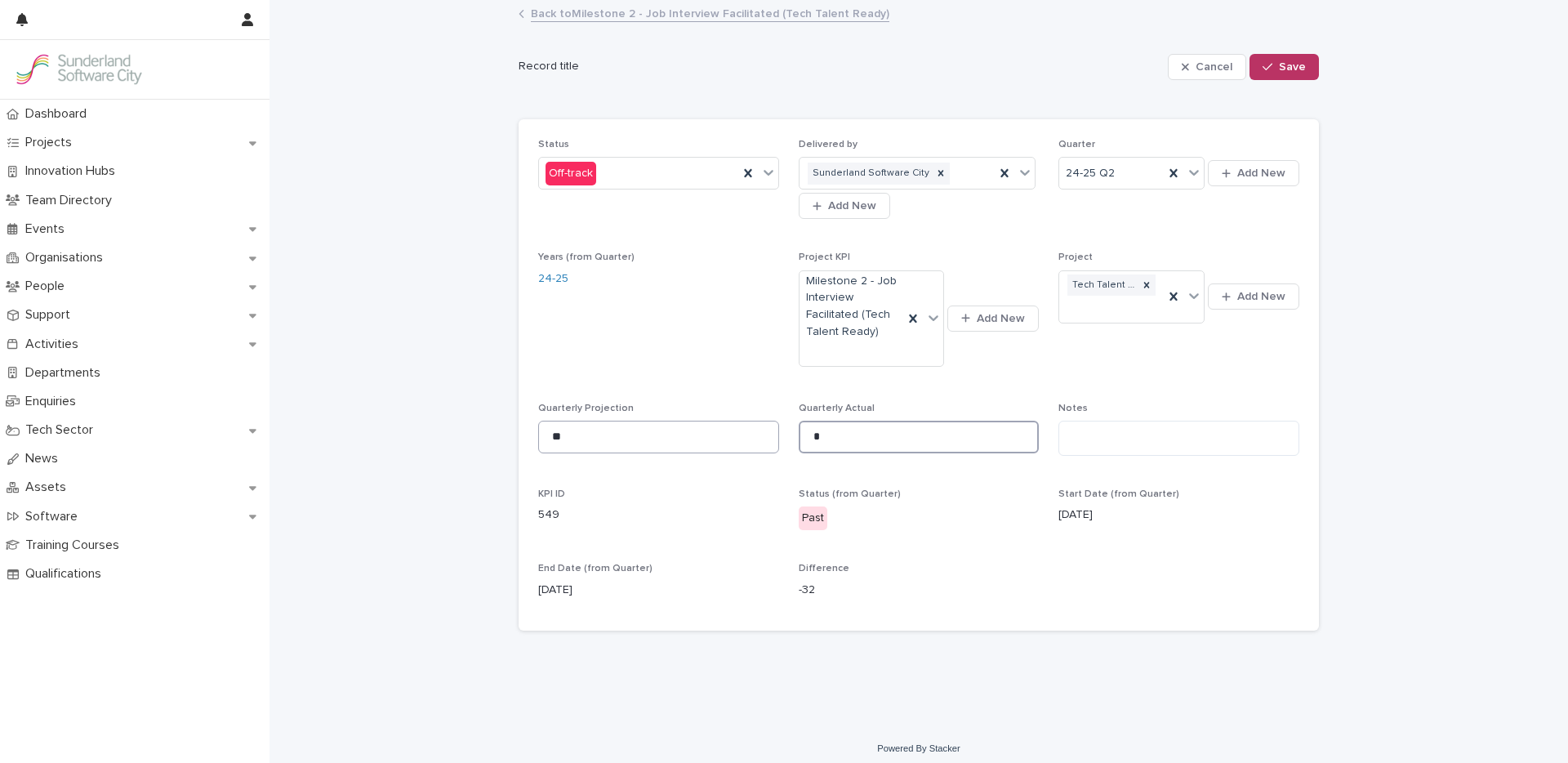
drag, startPoint x: 830, startPoint y: 439, endPoint x: 750, endPoint y: 435, distance: 80.1
click at [761, 435] on div "Status Off-track Delivered by Sunderland Software City Add New Quarter 24-25 Q2…" at bounding box center [919, 375] width 761 height 473
type input "**"
click at [1289, 68] on span "Save" at bounding box center [1292, 66] width 27 height 11
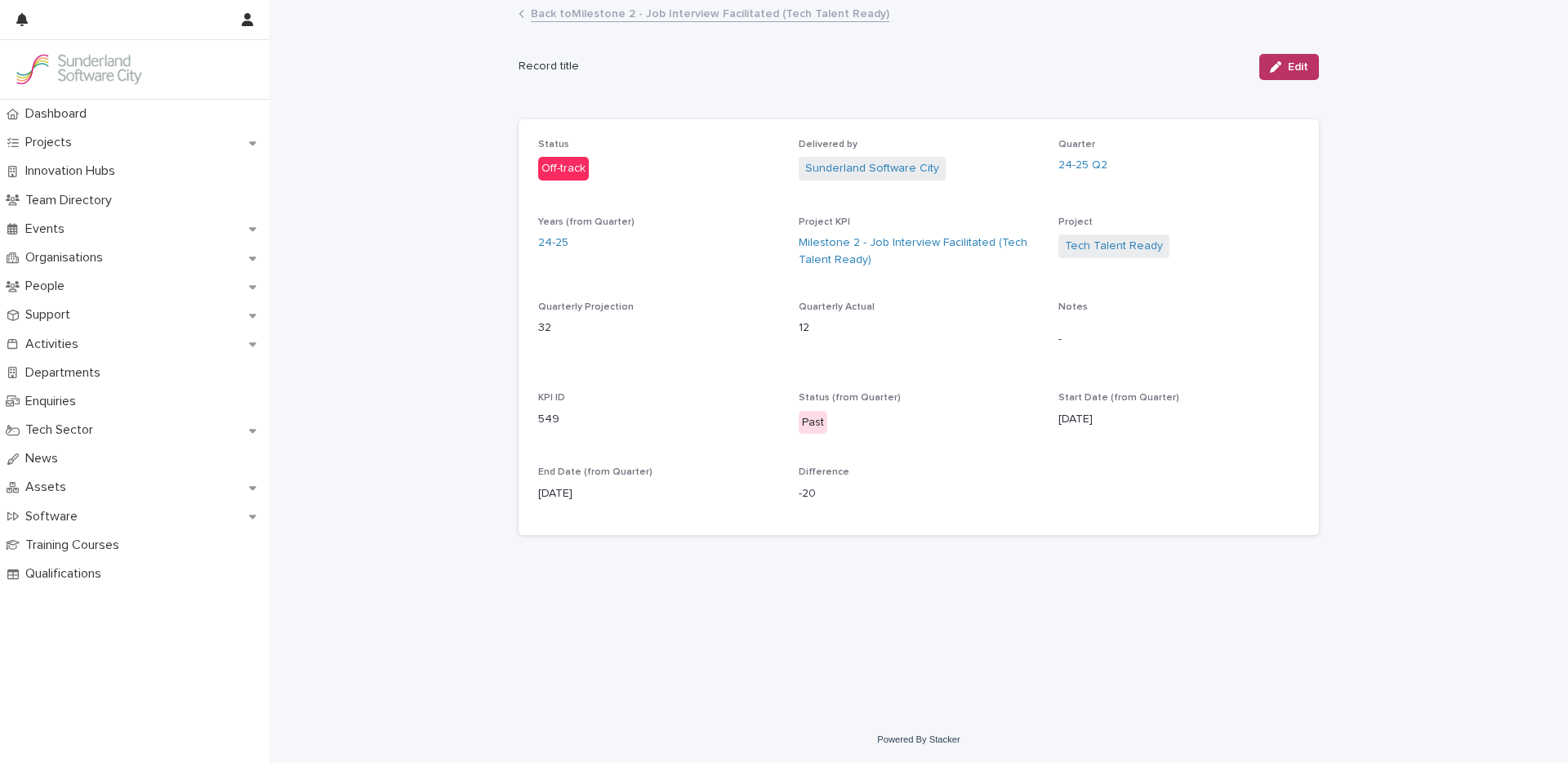
click at [706, 17] on link "Back to Milestone 2 - Job Interview Facilitated (Tech Talent Ready)" at bounding box center [710, 13] width 358 height 19
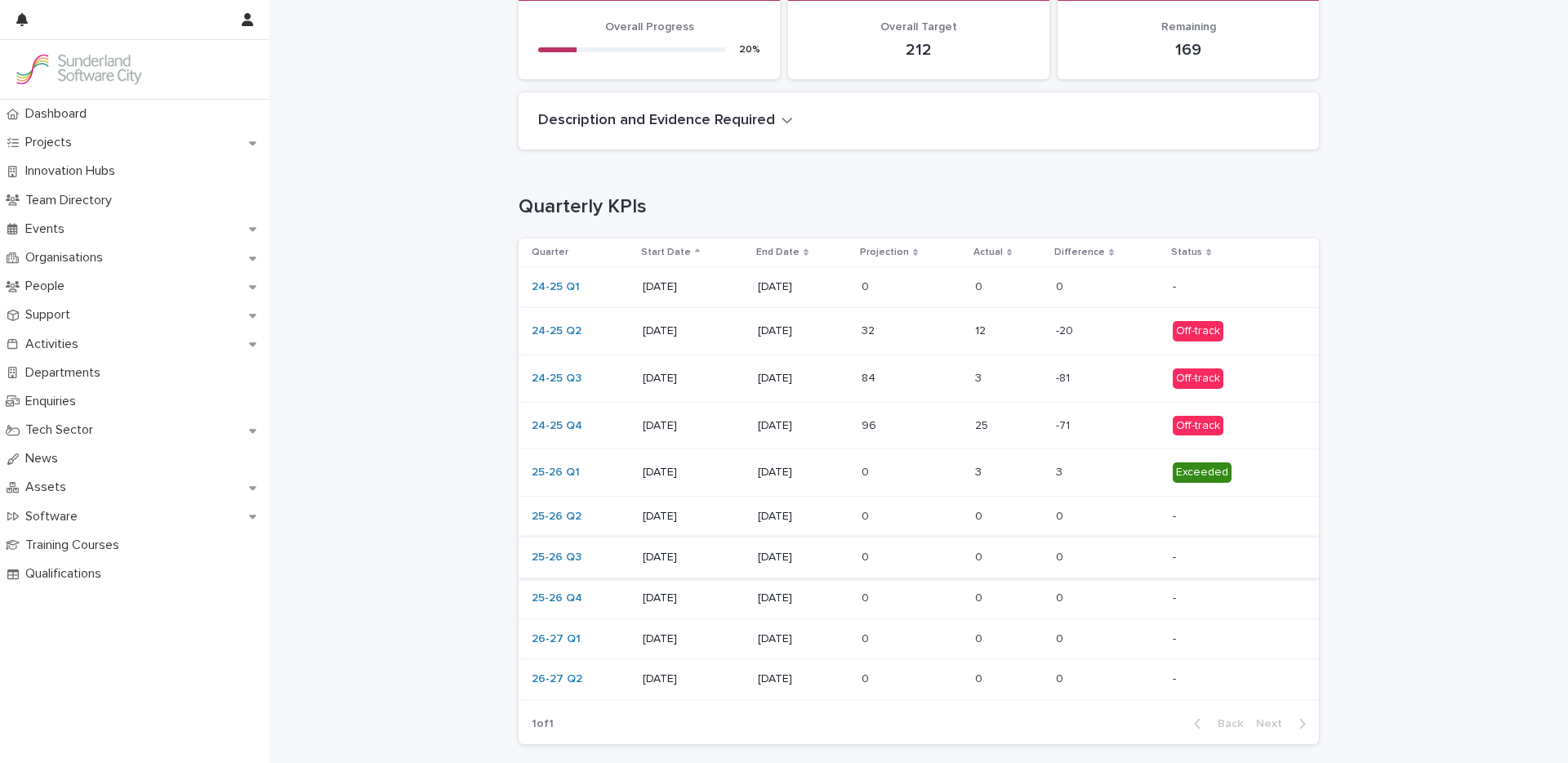
scroll to position [270, 0]
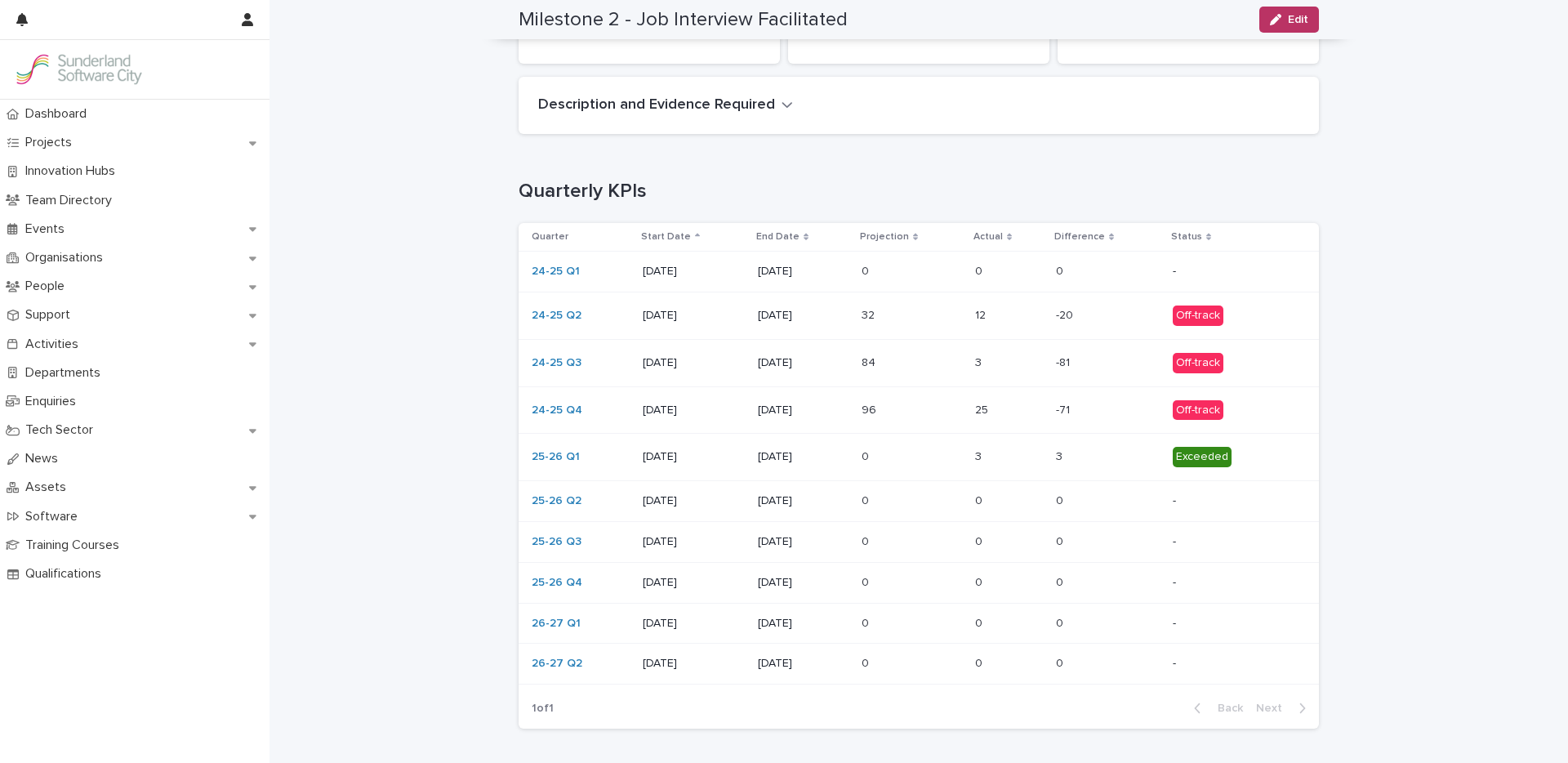
click at [988, 372] on div "3 3" at bounding box center [1009, 362] width 68 height 27
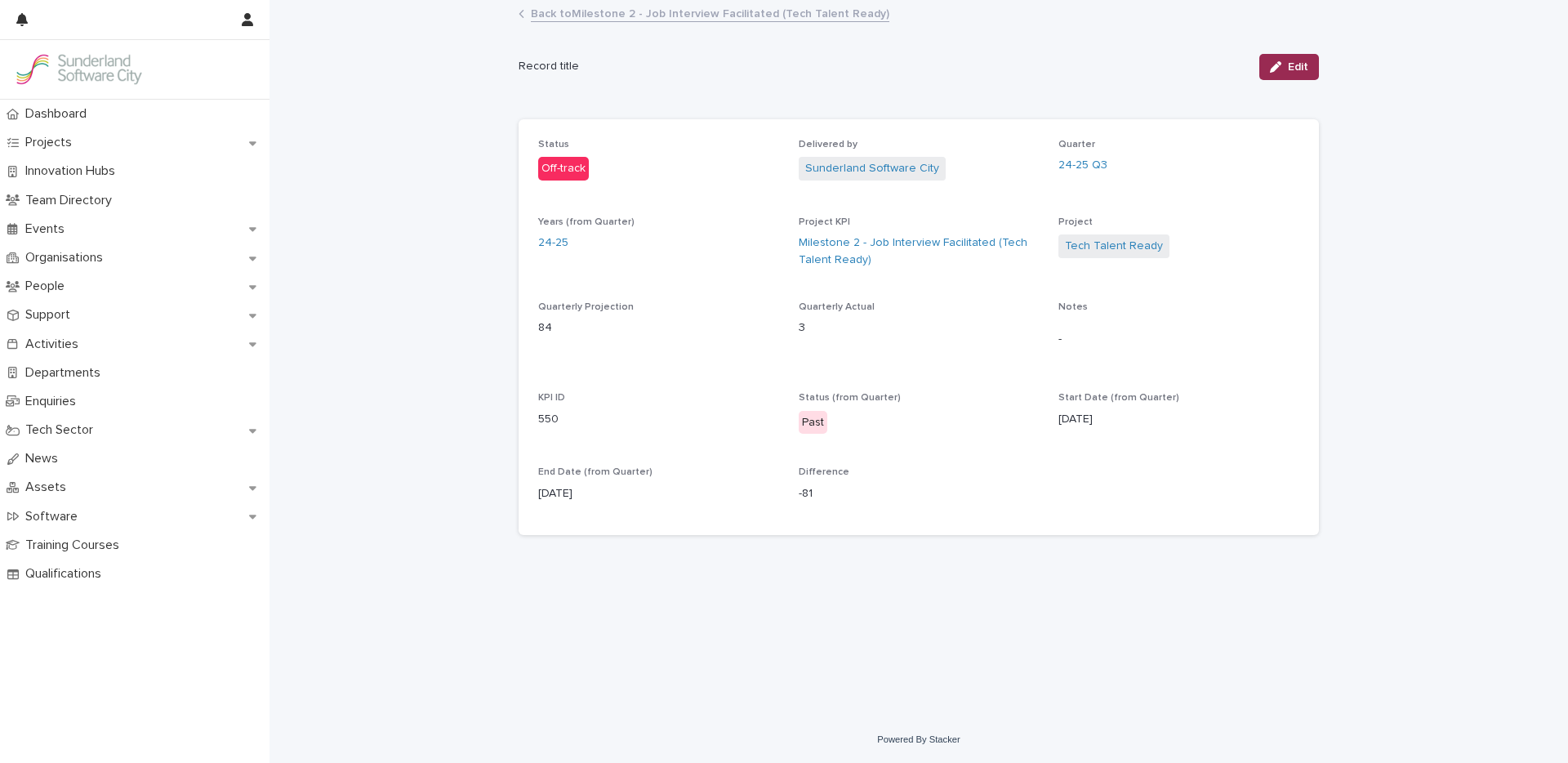
click at [1273, 78] on button "Edit" at bounding box center [1289, 67] width 60 height 26
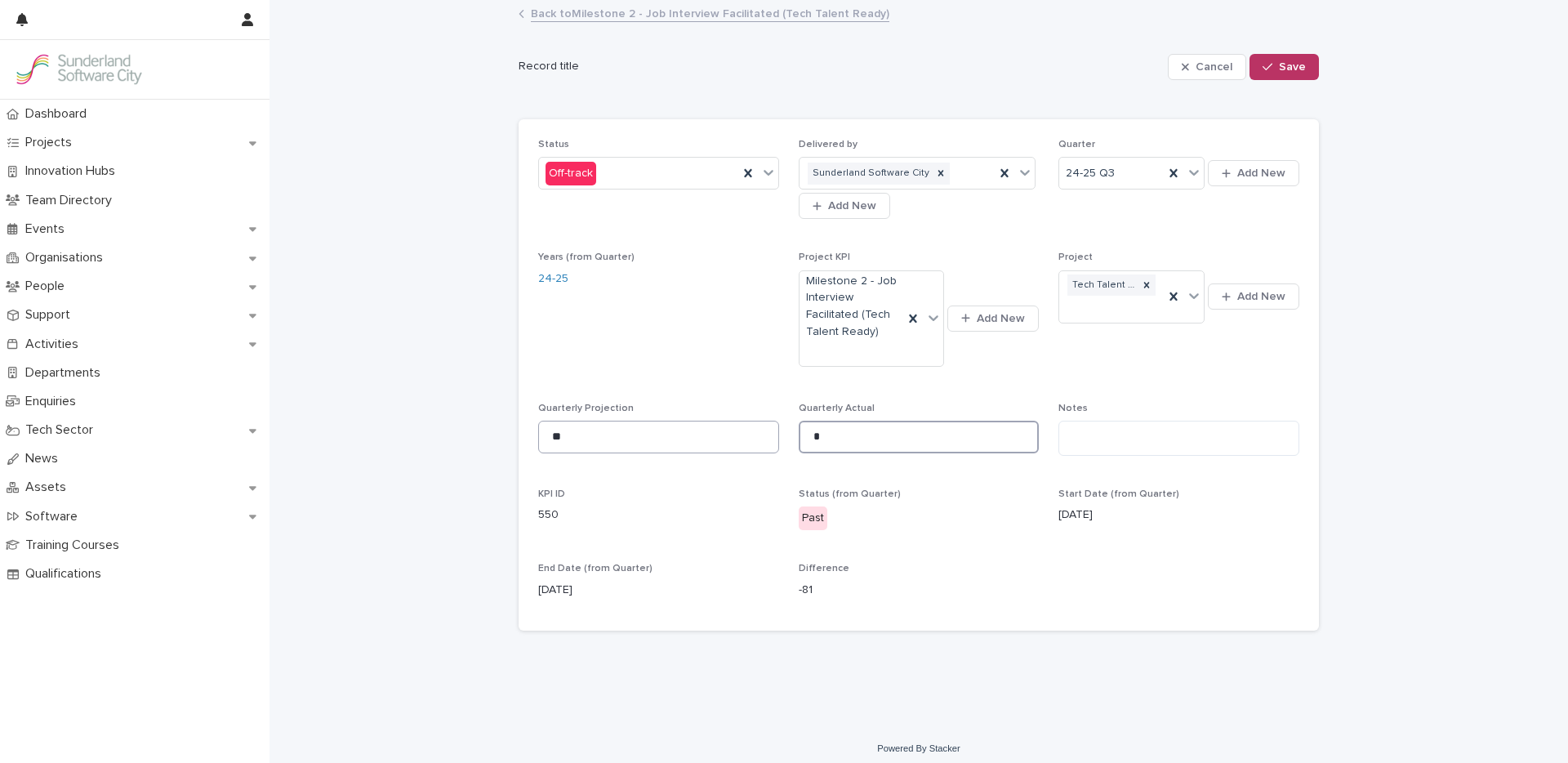
drag, startPoint x: 830, startPoint y: 436, endPoint x: 769, endPoint y: 436, distance: 61.0
click at [769, 436] on div "Status Off-track Delivered by Sunderland Software City Add New Quarter 24-25 Q3…" at bounding box center [919, 375] width 761 height 473
type input "*"
click at [1276, 74] on button "Save" at bounding box center [1284, 67] width 70 height 26
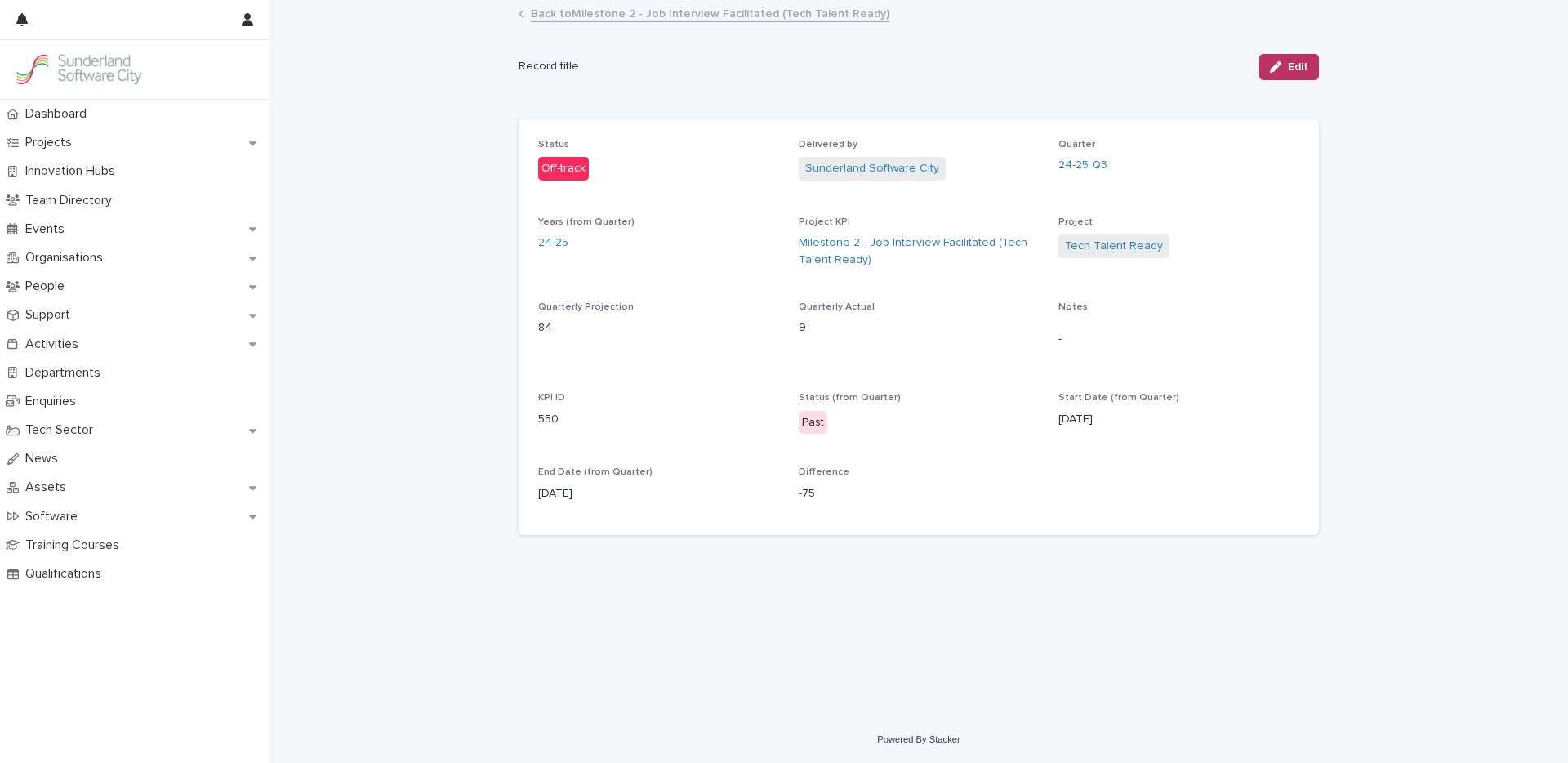
click at [621, 13] on link "Back to Milestone 2 - Job Interview Facilitated (Tech Talent Ready)" at bounding box center [710, 13] width 358 height 19
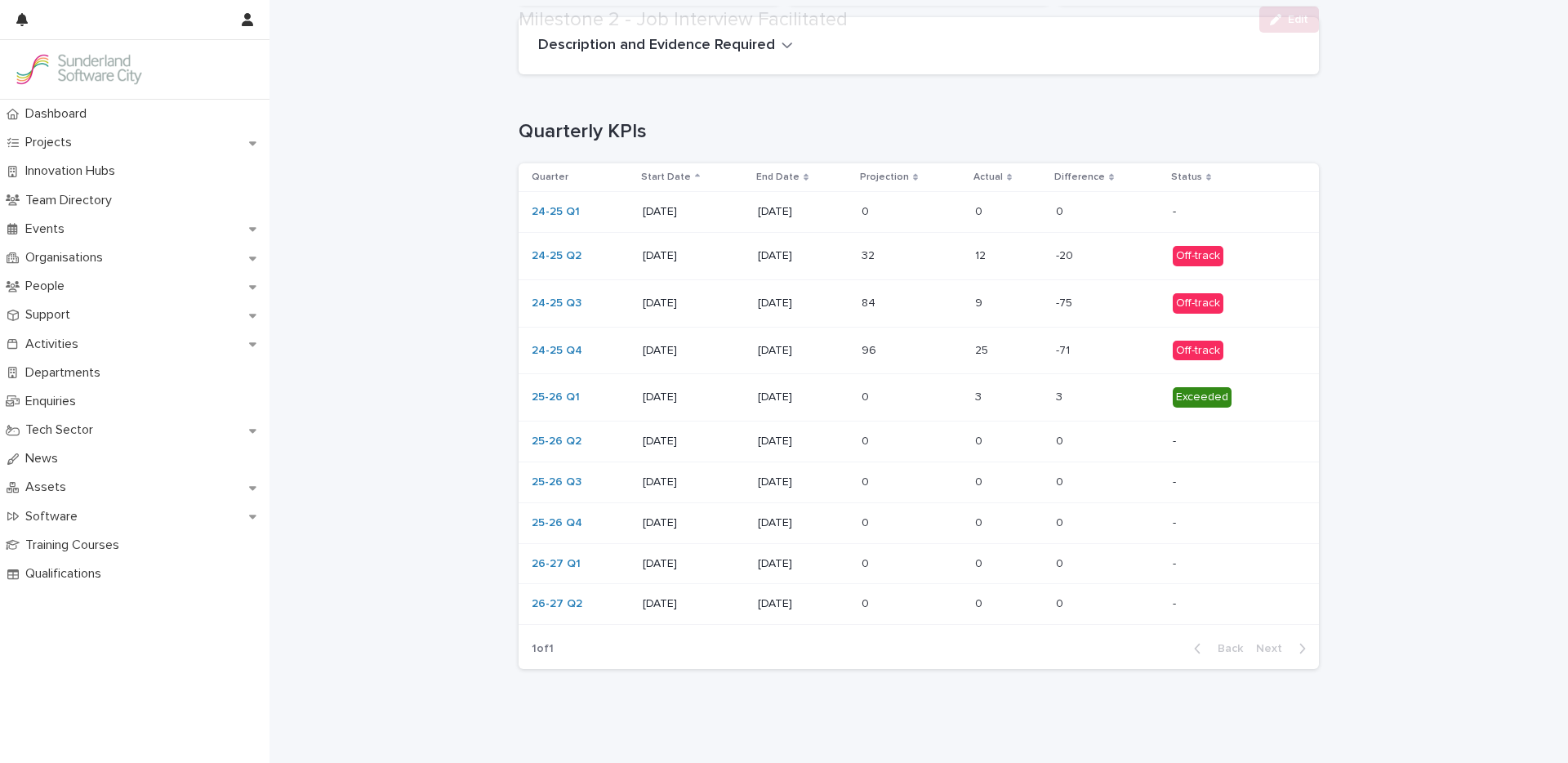
scroll to position [377, 0]
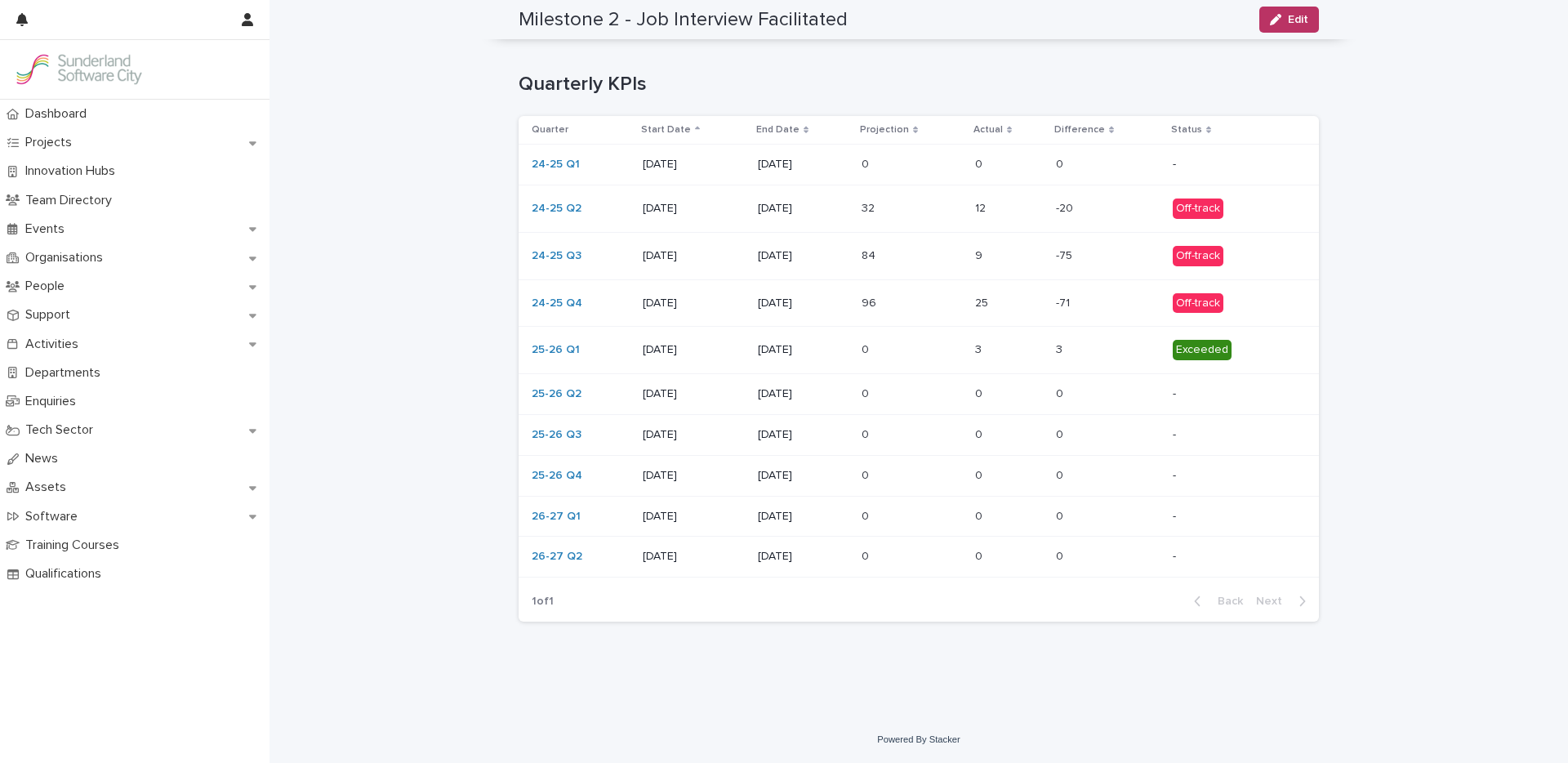
click at [963, 309] on td "96 96" at bounding box center [912, 302] width 114 height 47
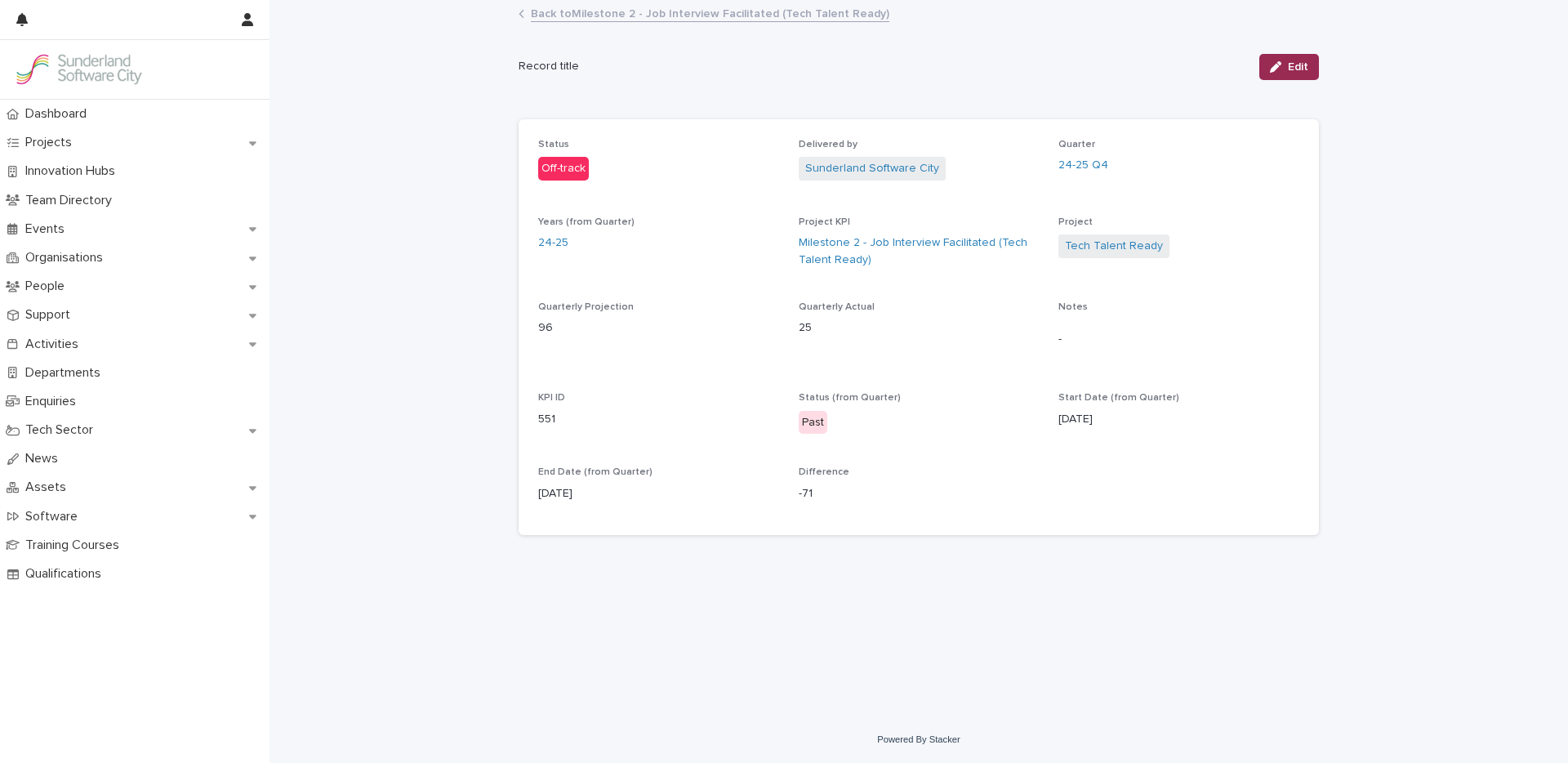
click at [1286, 70] on div "button" at bounding box center [1279, 66] width 18 height 11
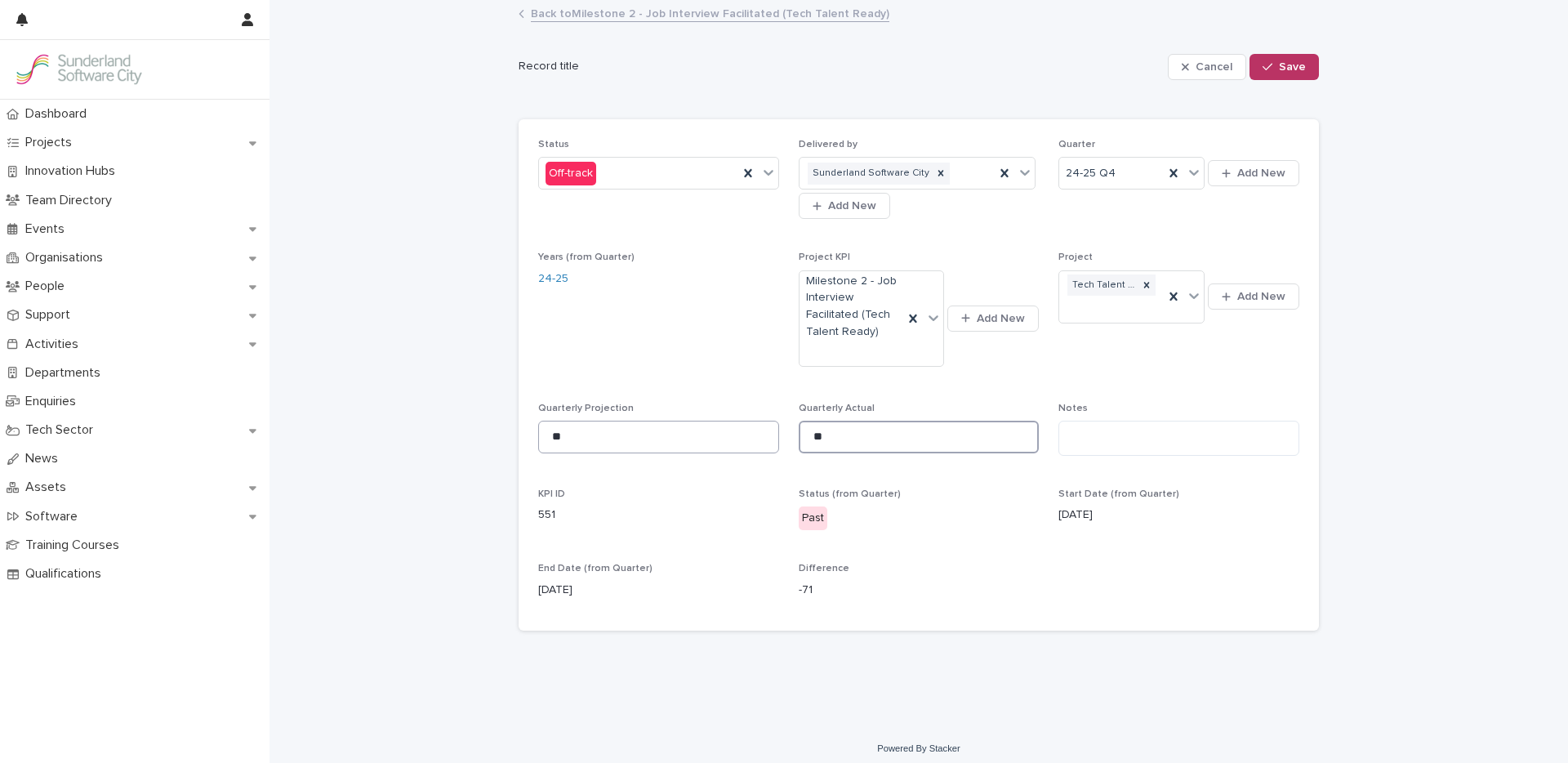
drag, startPoint x: 839, startPoint y: 440, endPoint x: 715, endPoint y: 428, distance: 124.6
click at [724, 439] on div "Status Off-track Delivered by Sunderland Software City Add New Quarter 24-25 Q4…" at bounding box center [919, 375] width 761 height 473
type input "**"
click at [1284, 68] on span "Save" at bounding box center [1292, 66] width 27 height 11
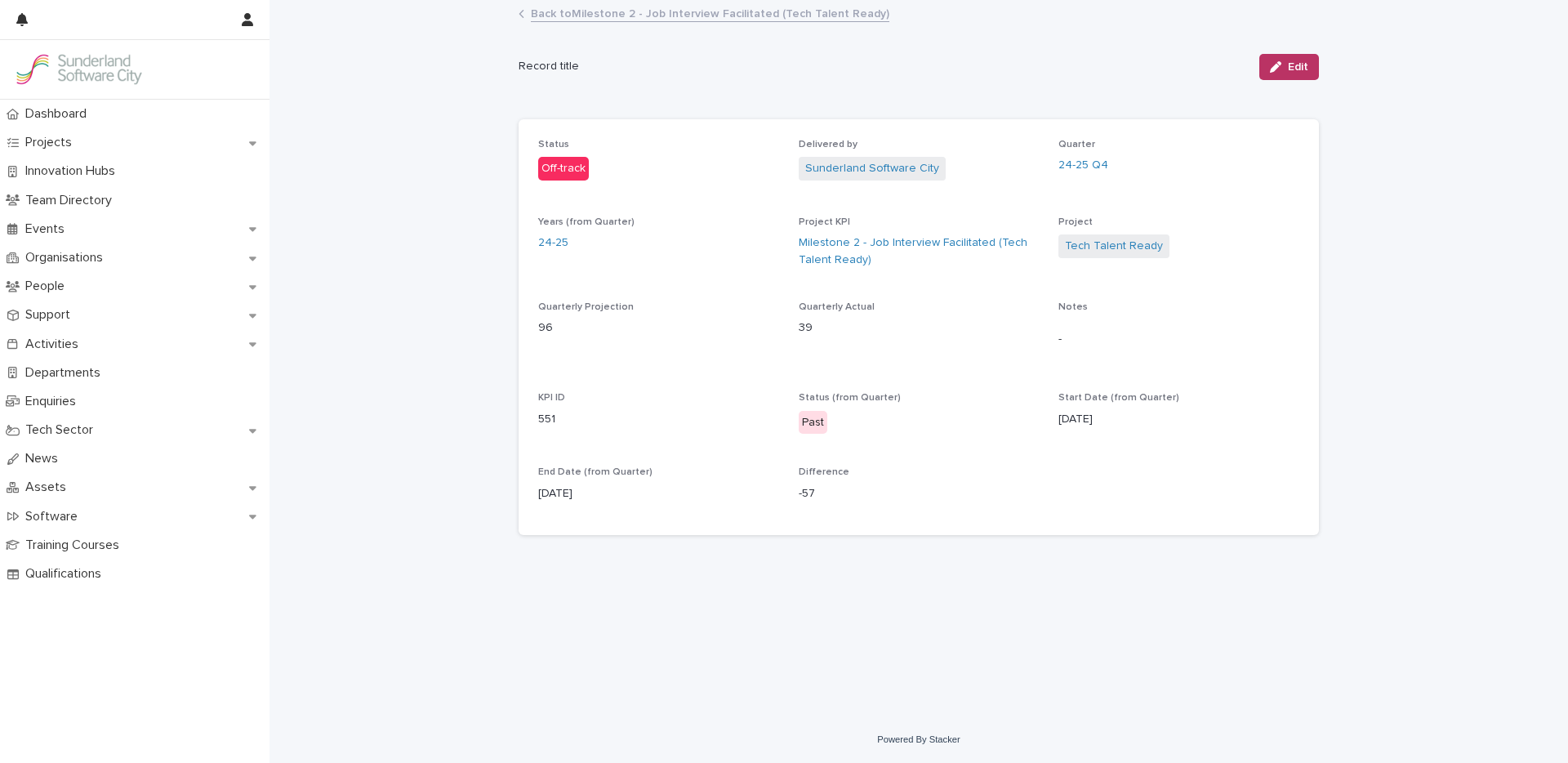
click at [619, 15] on link "Back to Milestone 2 - Job Interview Facilitated (Tech Talent Ready)" at bounding box center [710, 13] width 358 height 19
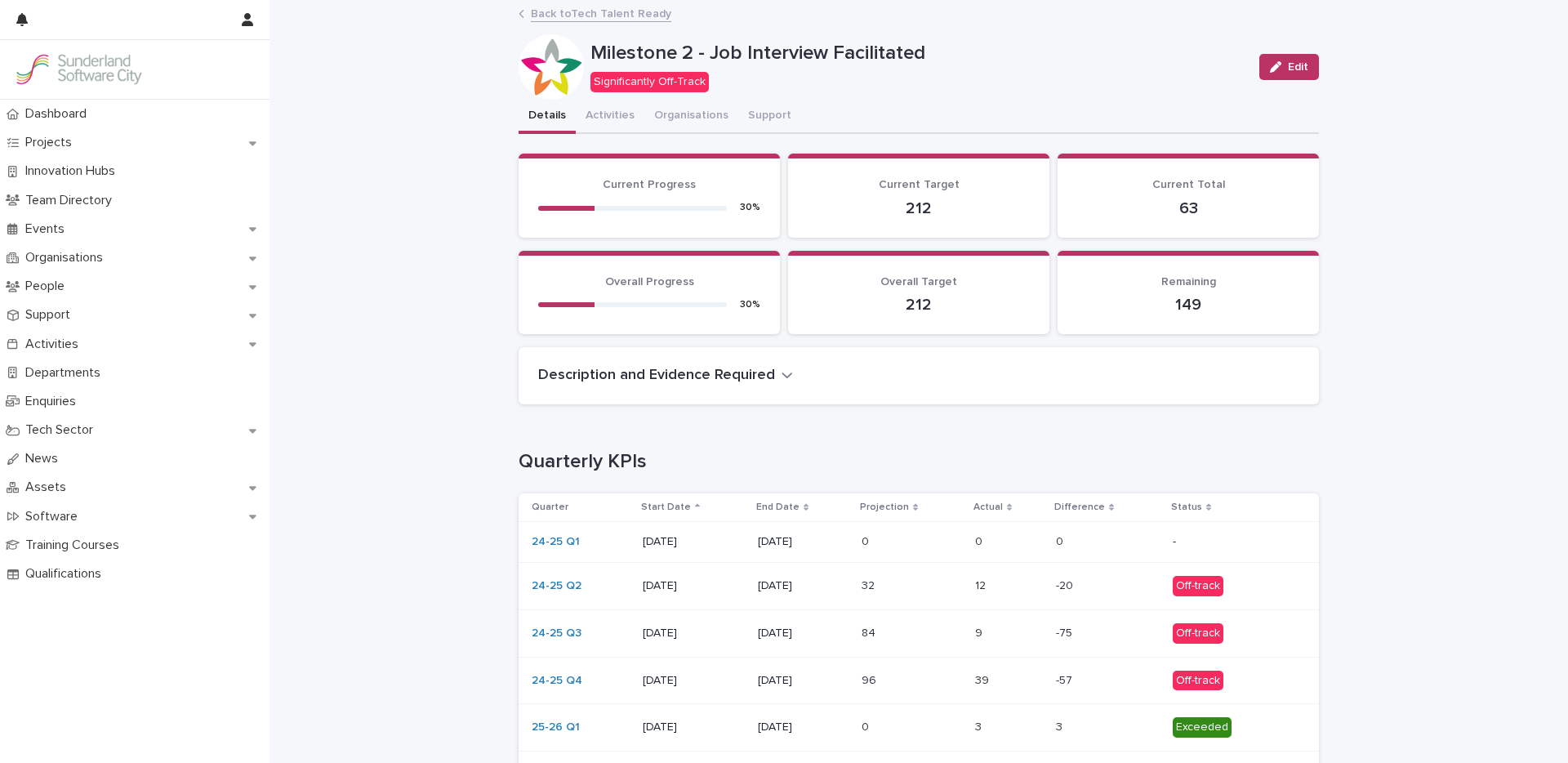
click at [587, 17] on link "Back to Tech Talent Ready" at bounding box center [601, 13] width 141 height 19
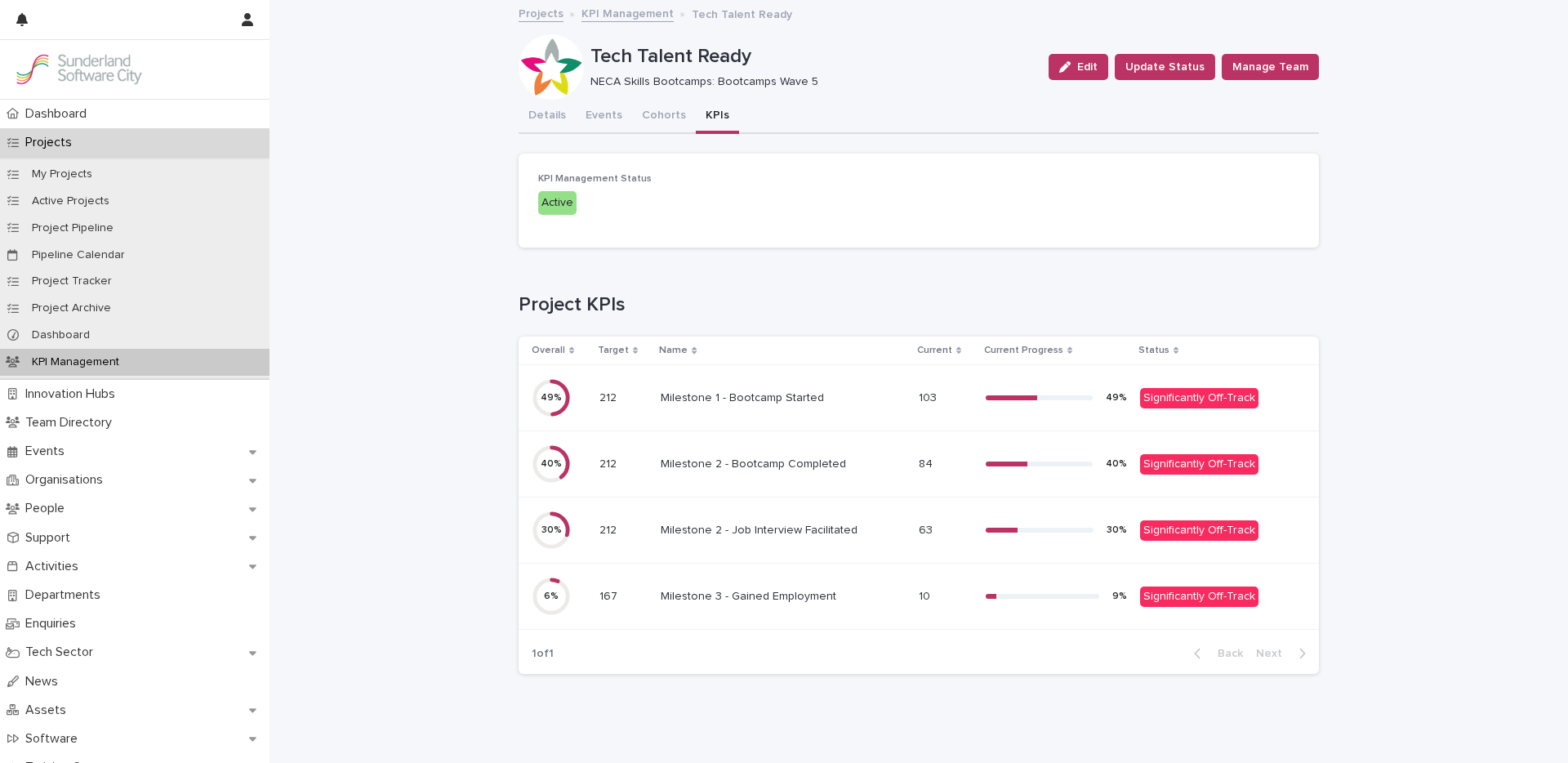
click at [782, 606] on div "Milestone 3 - Gained Employment Milestone 3 - Gained Employment" at bounding box center [783, 596] width 245 height 27
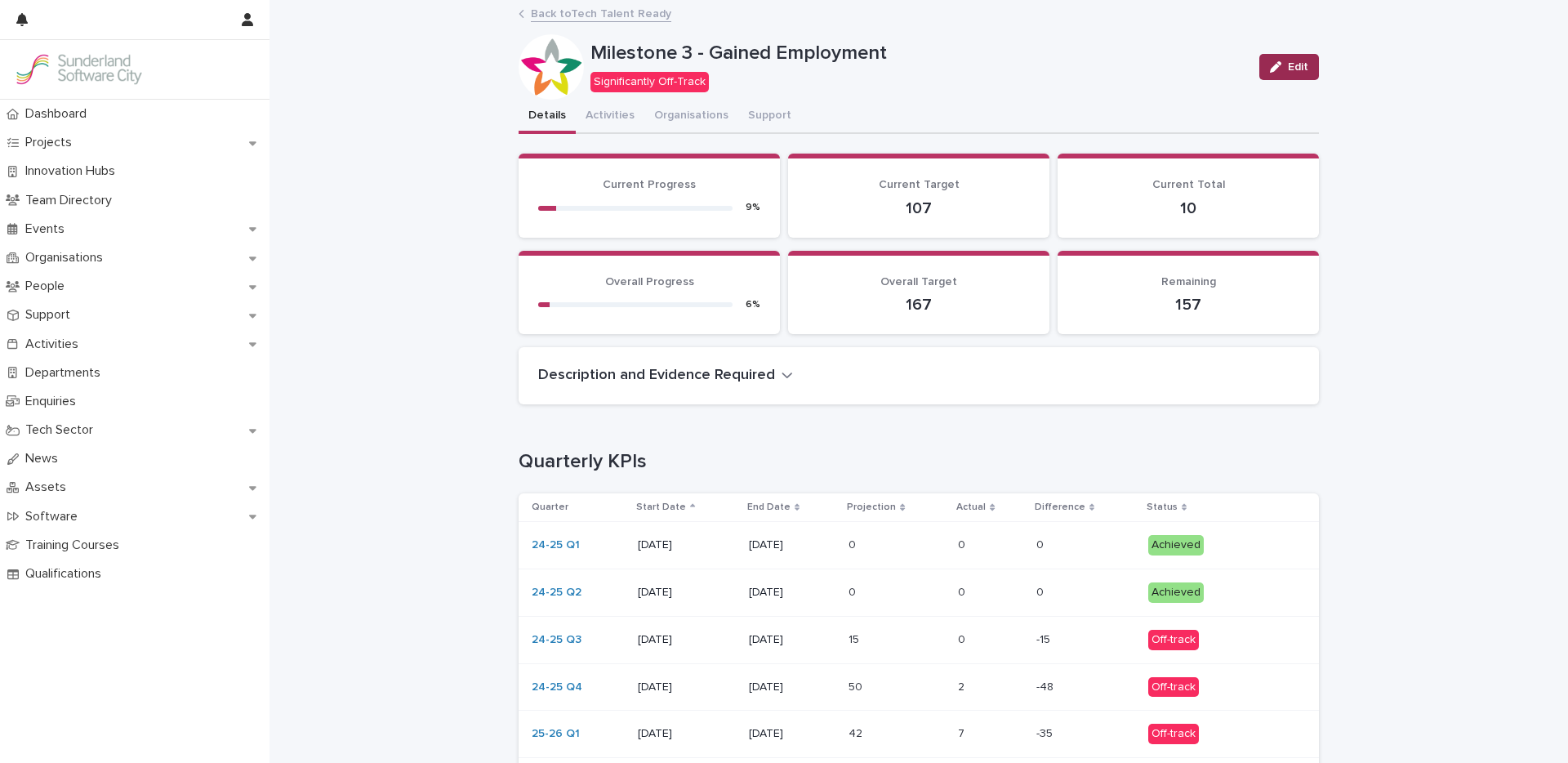
click at [1278, 71] on div "button" at bounding box center [1279, 66] width 18 height 11
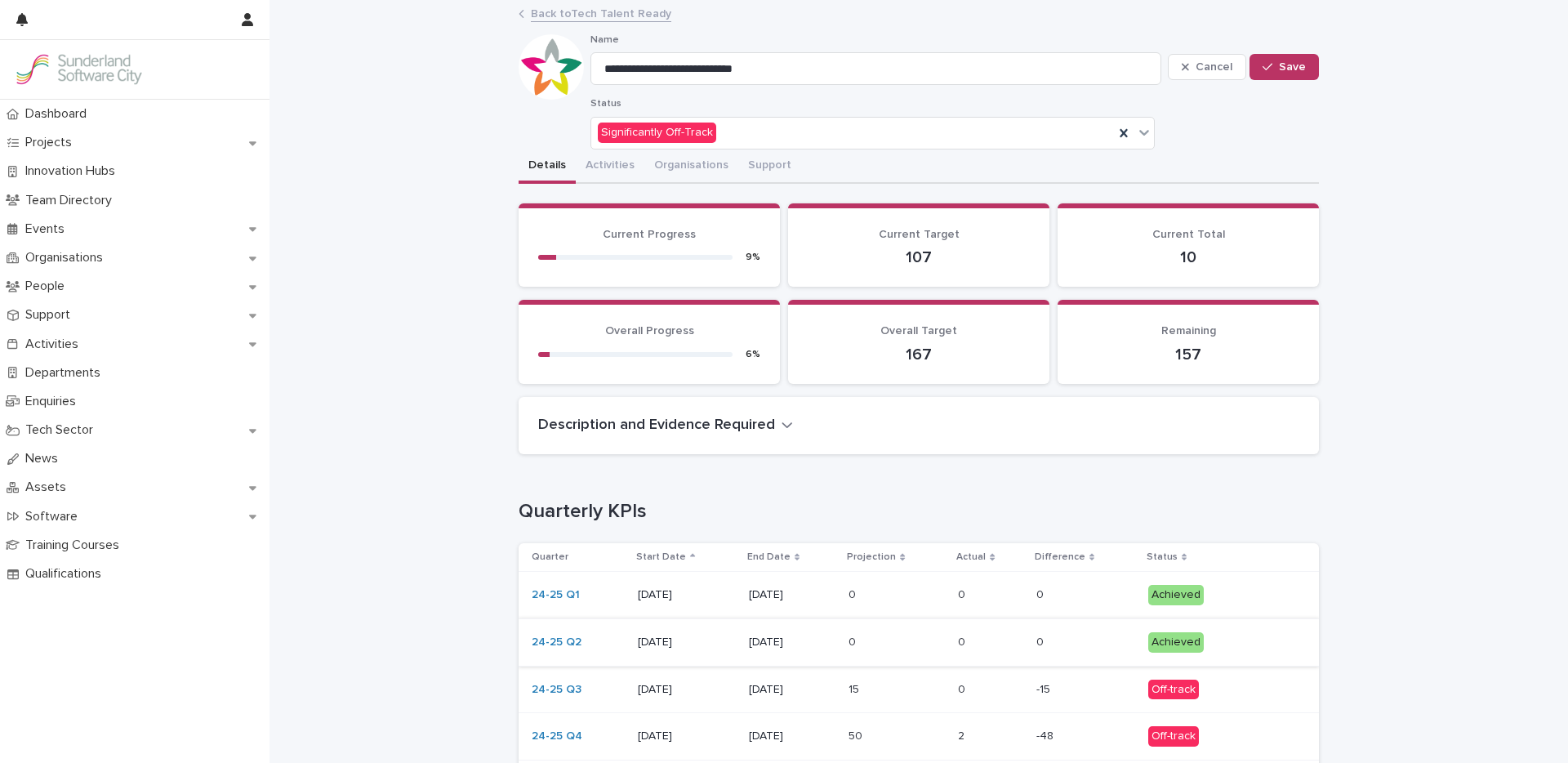
scroll to position [440, 0]
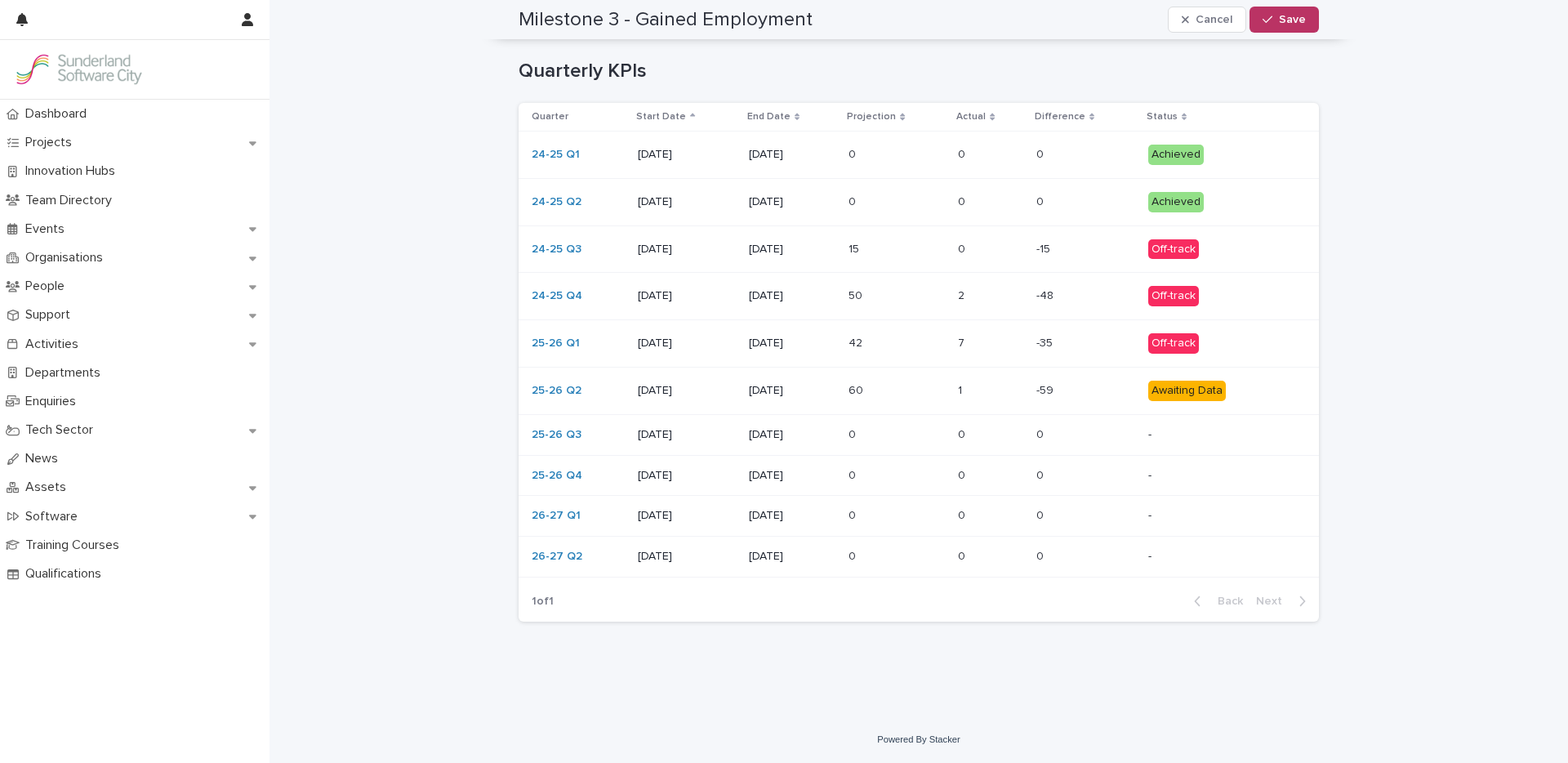
click at [924, 294] on p at bounding box center [896, 296] width 96 height 14
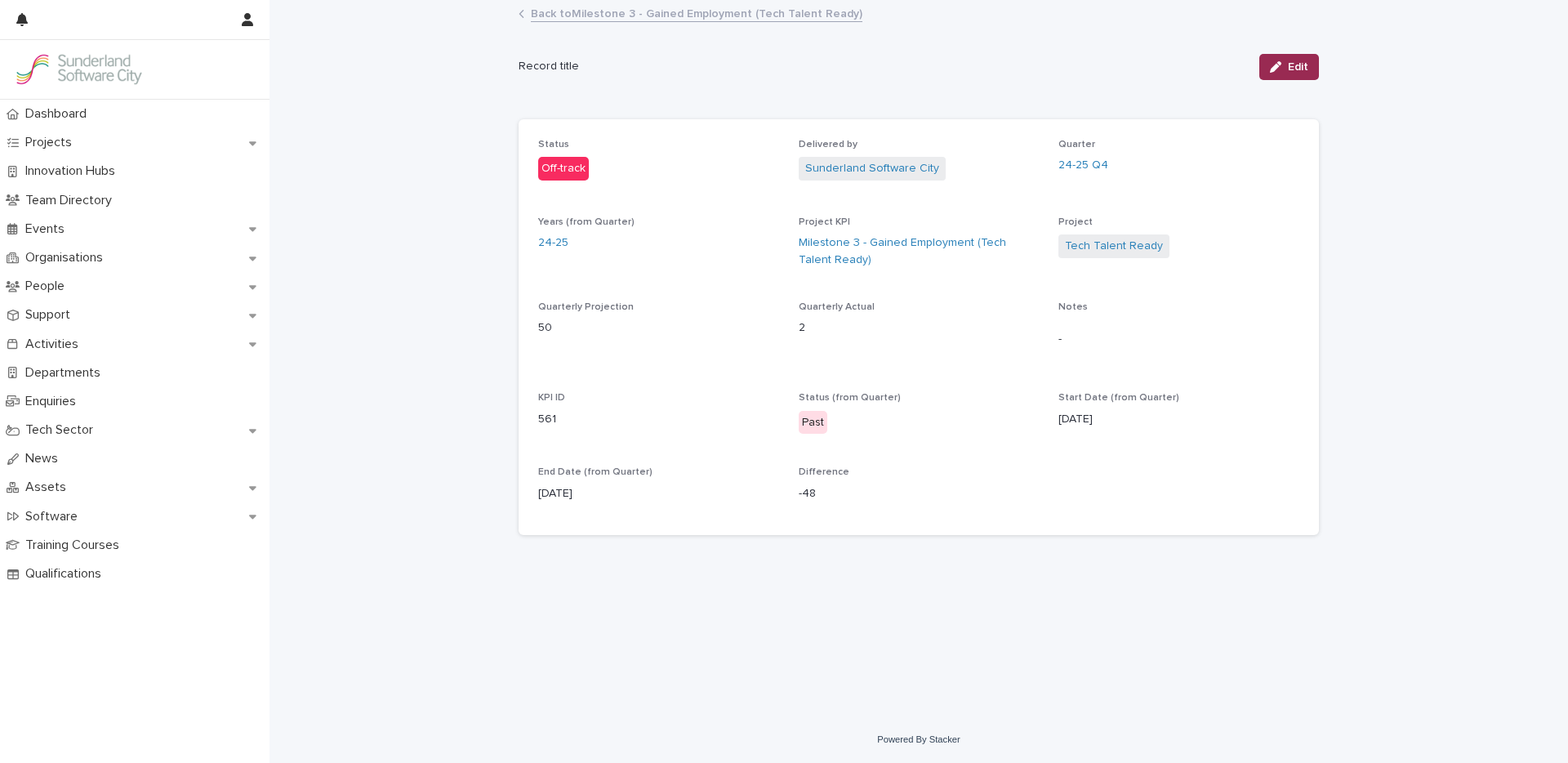
click at [1286, 71] on div "button" at bounding box center [1279, 66] width 18 height 11
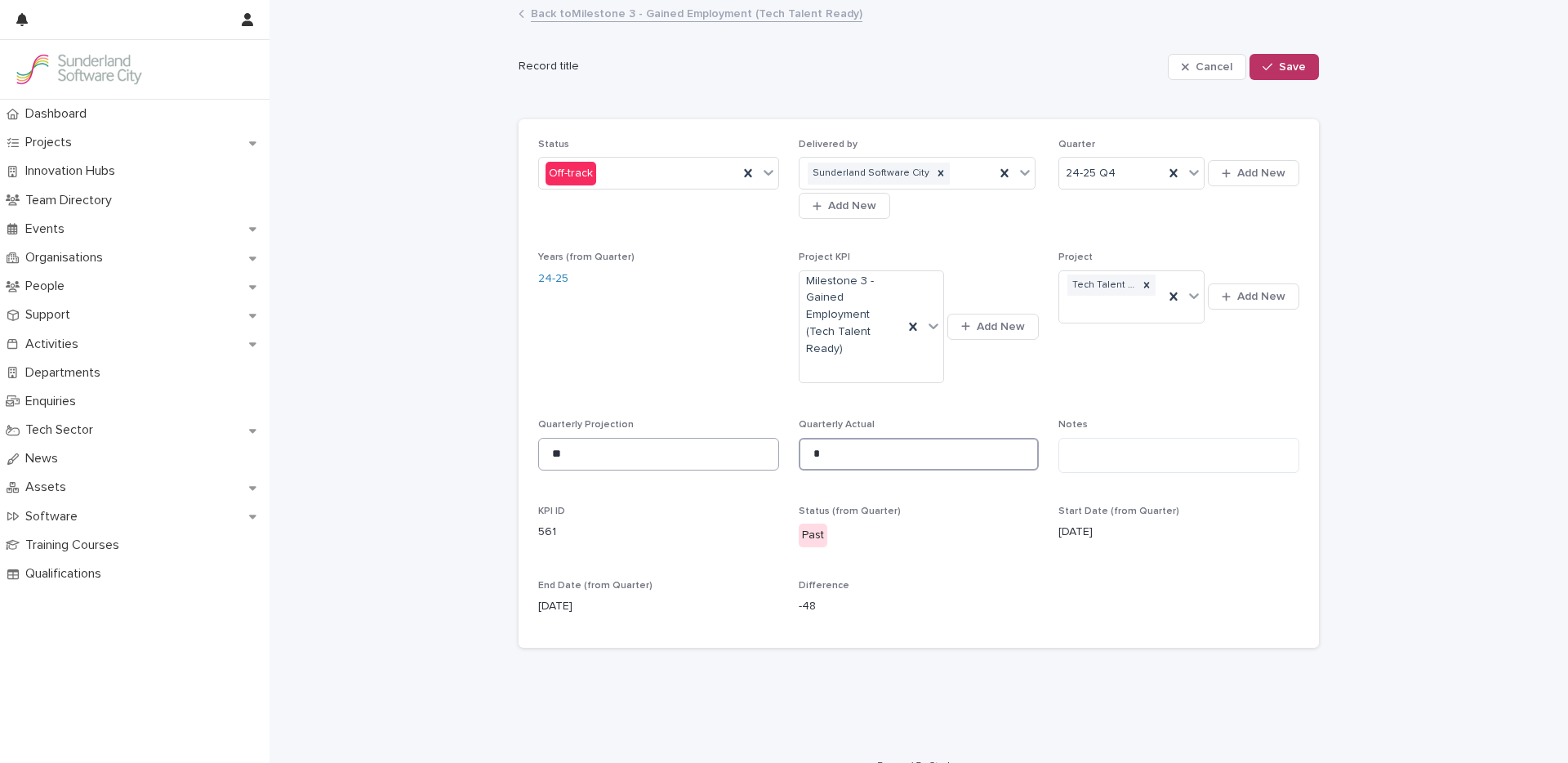
drag, startPoint x: 827, startPoint y: 440, endPoint x: 718, endPoint y: 423, distance: 110.3
click at [720, 422] on div "Status Off-track Delivered by Sunderland Software City Add New Quarter 24-25 Q4…" at bounding box center [919, 383] width 761 height 489
type input "*"
click at [1299, 65] on button "Save" at bounding box center [1284, 67] width 70 height 26
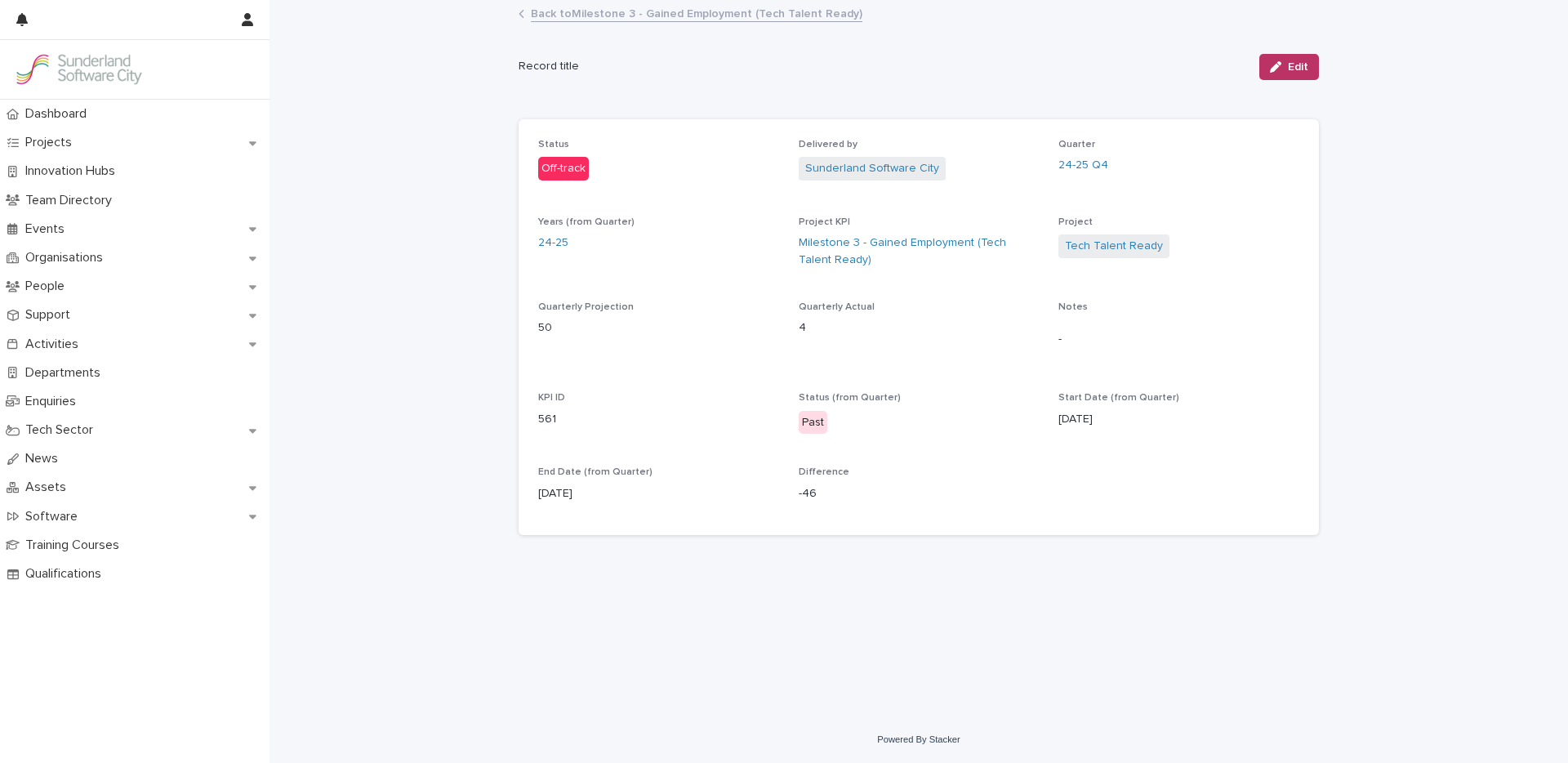
click at [729, 13] on link "Back to Milestone 3 - Gained Employment (Tech Talent Ready)" at bounding box center [696, 13] width 331 height 19
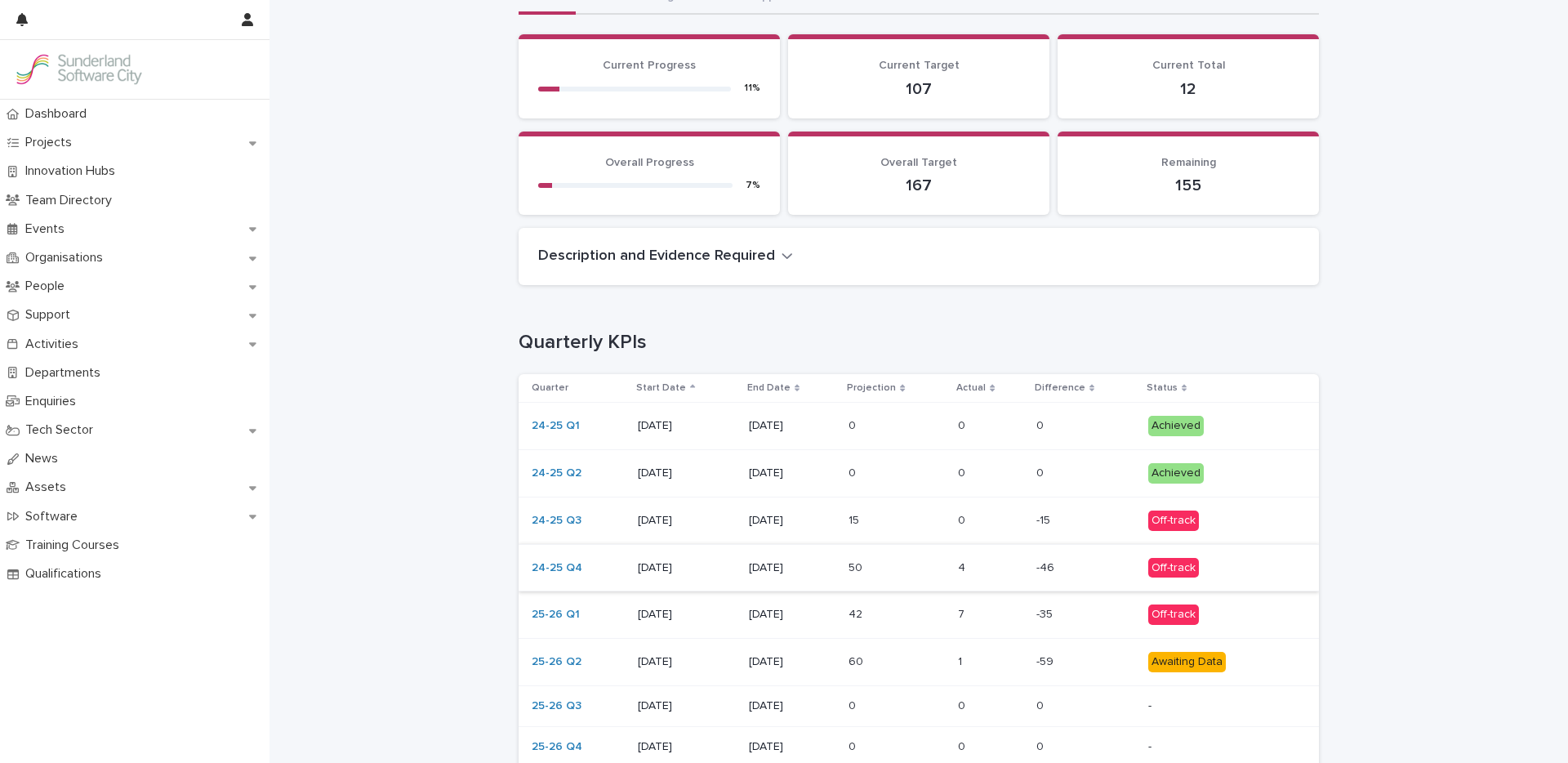
scroll to position [230, 0]
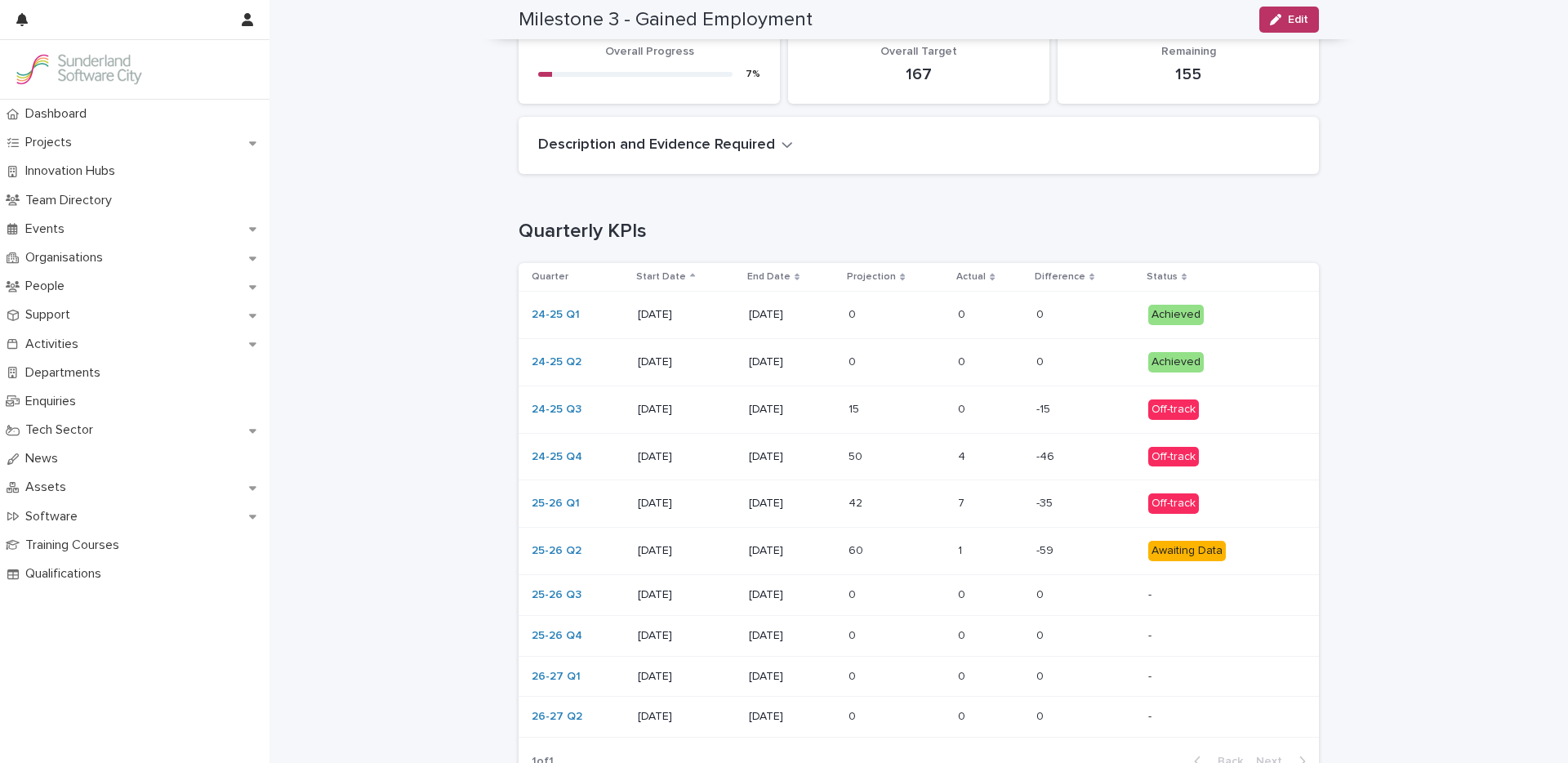
click at [975, 509] on p at bounding box center [990, 503] width 64 height 14
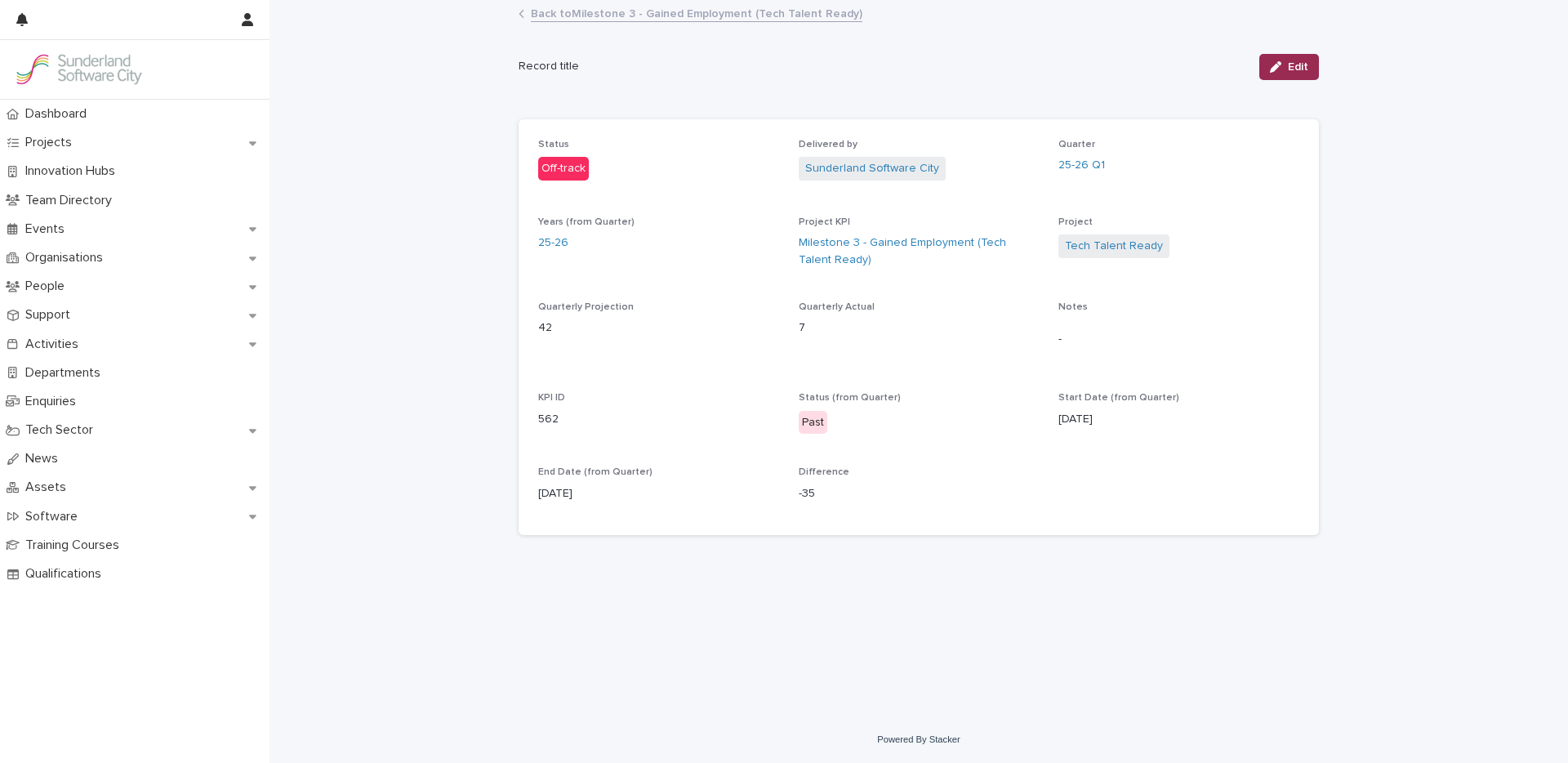
click at [1292, 66] on span "Edit" at bounding box center [1298, 66] width 20 height 11
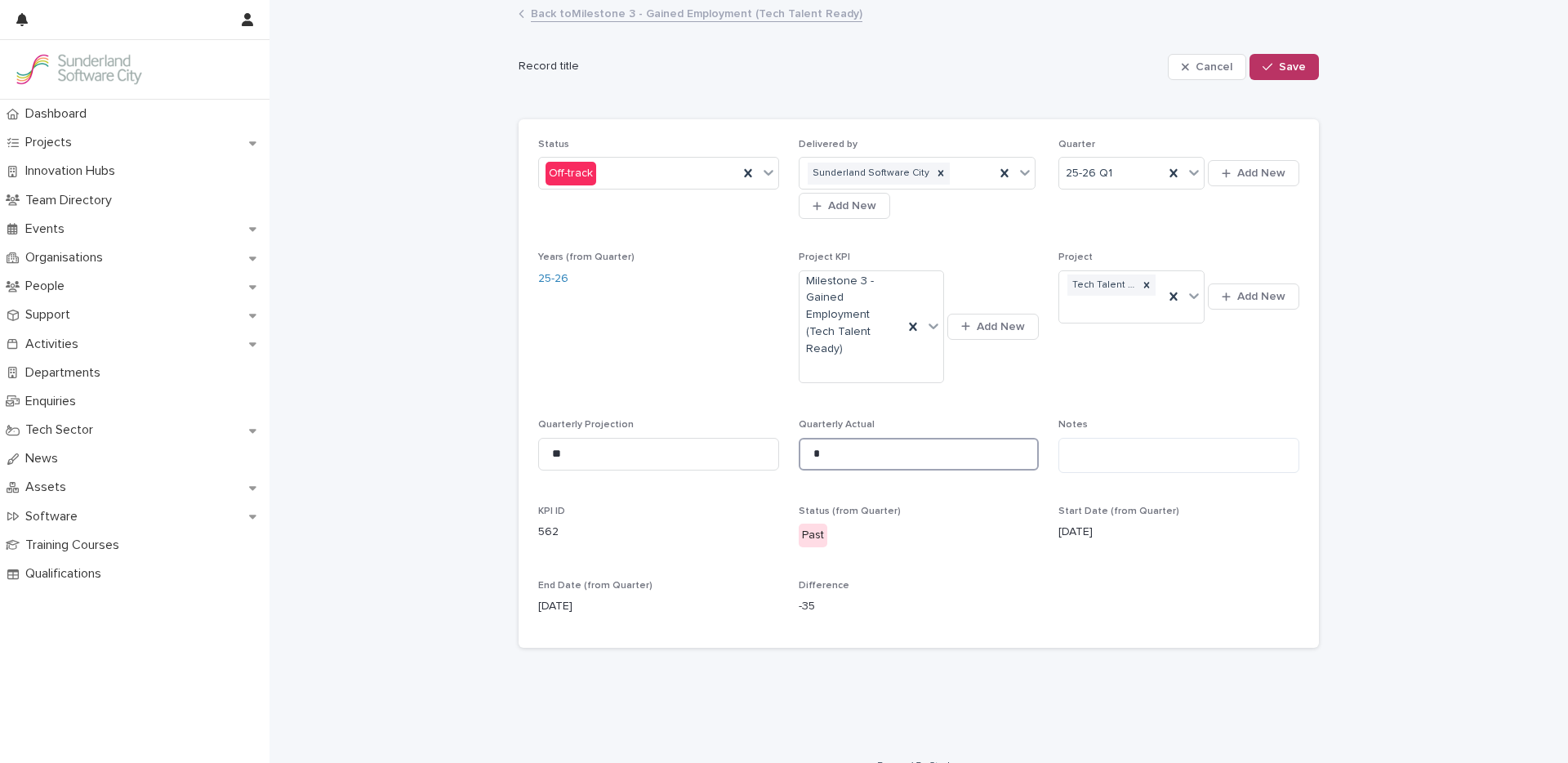
drag, startPoint x: 821, startPoint y: 435, endPoint x: 797, endPoint y: 439, distance: 24.3
click at [799, 439] on input "*" at bounding box center [919, 454] width 241 height 33
type input "**"
click at [1289, 69] on span "Save" at bounding box center [1292, 66] width 27 height 11
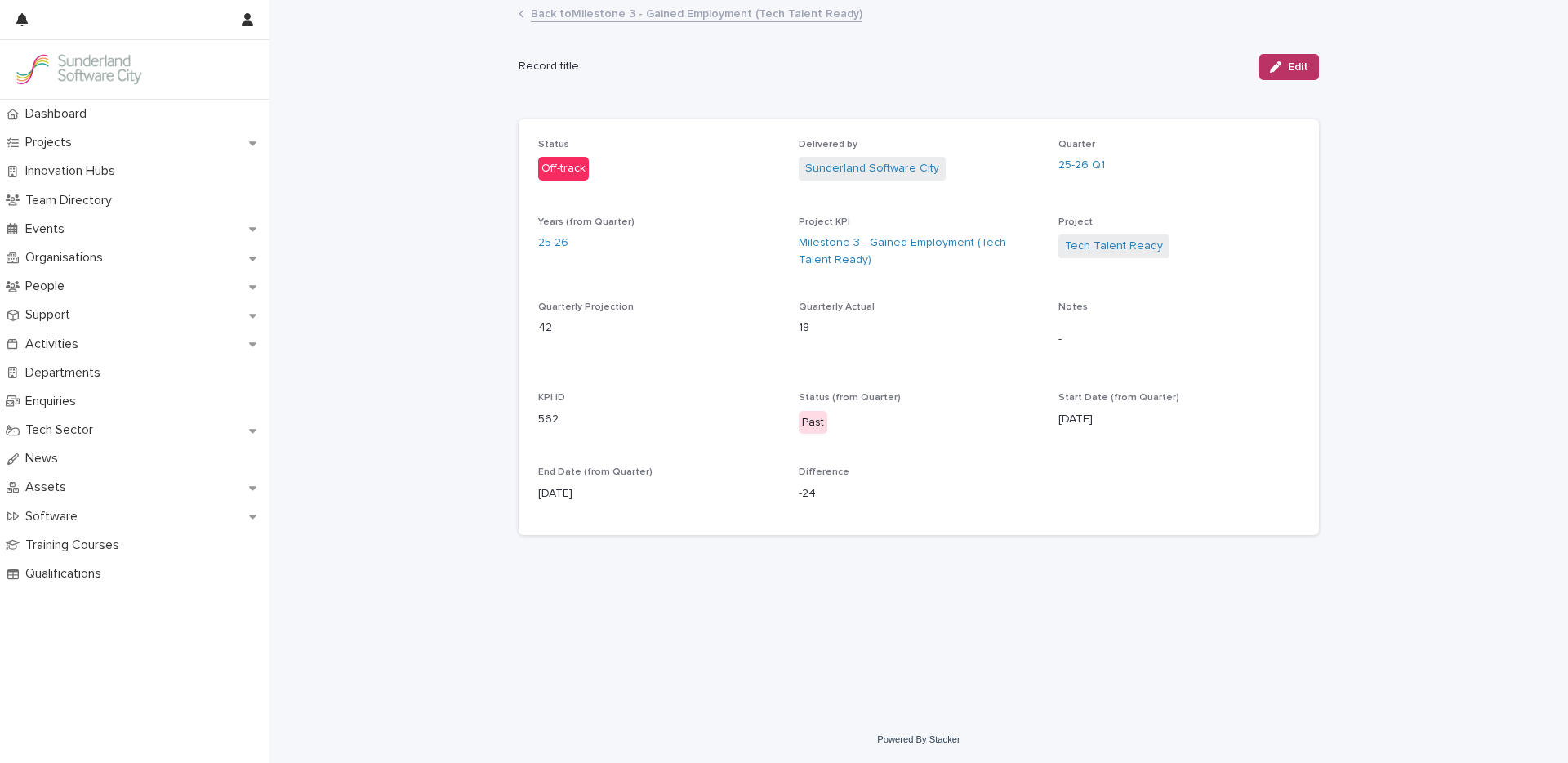
click at [662, 16] on link "Back to Milestone 3 - Gained Employment (Tech Talent Ready)" at bounding box center [696, 13] width 331 height 19
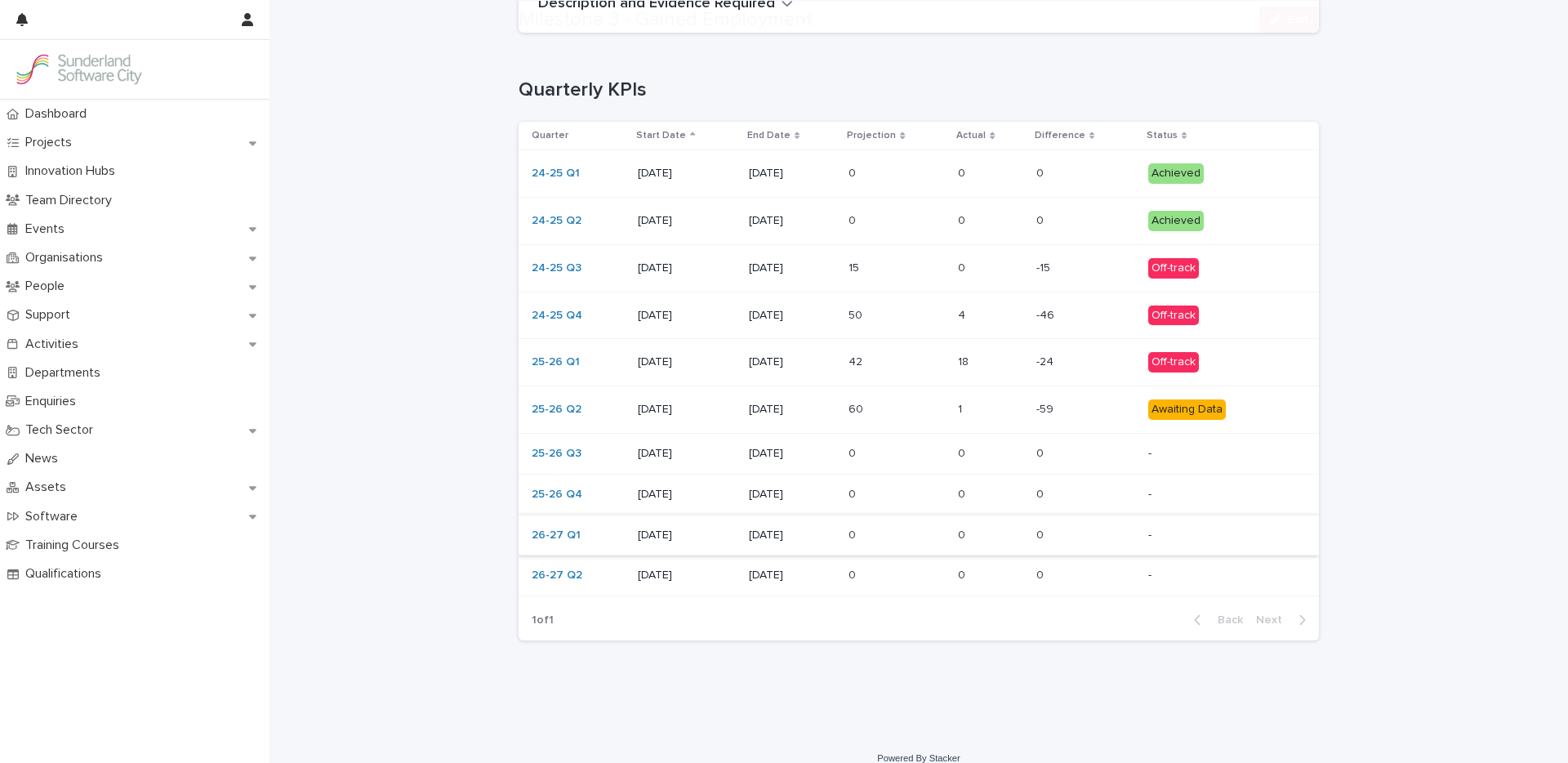
scroll to position [390, 0]
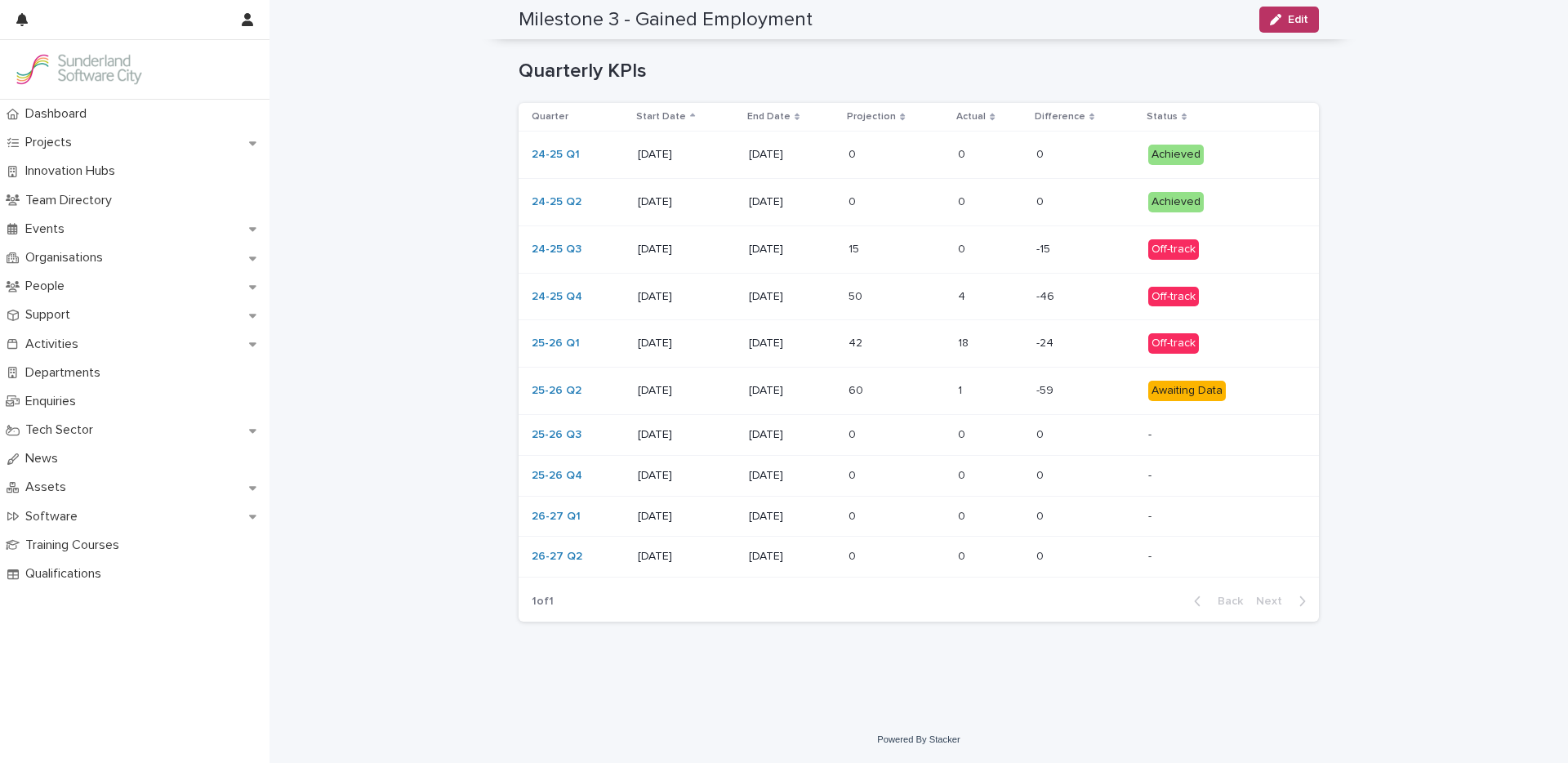
click at [907, 402] on div "60 60" at bounding box center [896, 390] width 96 height 27
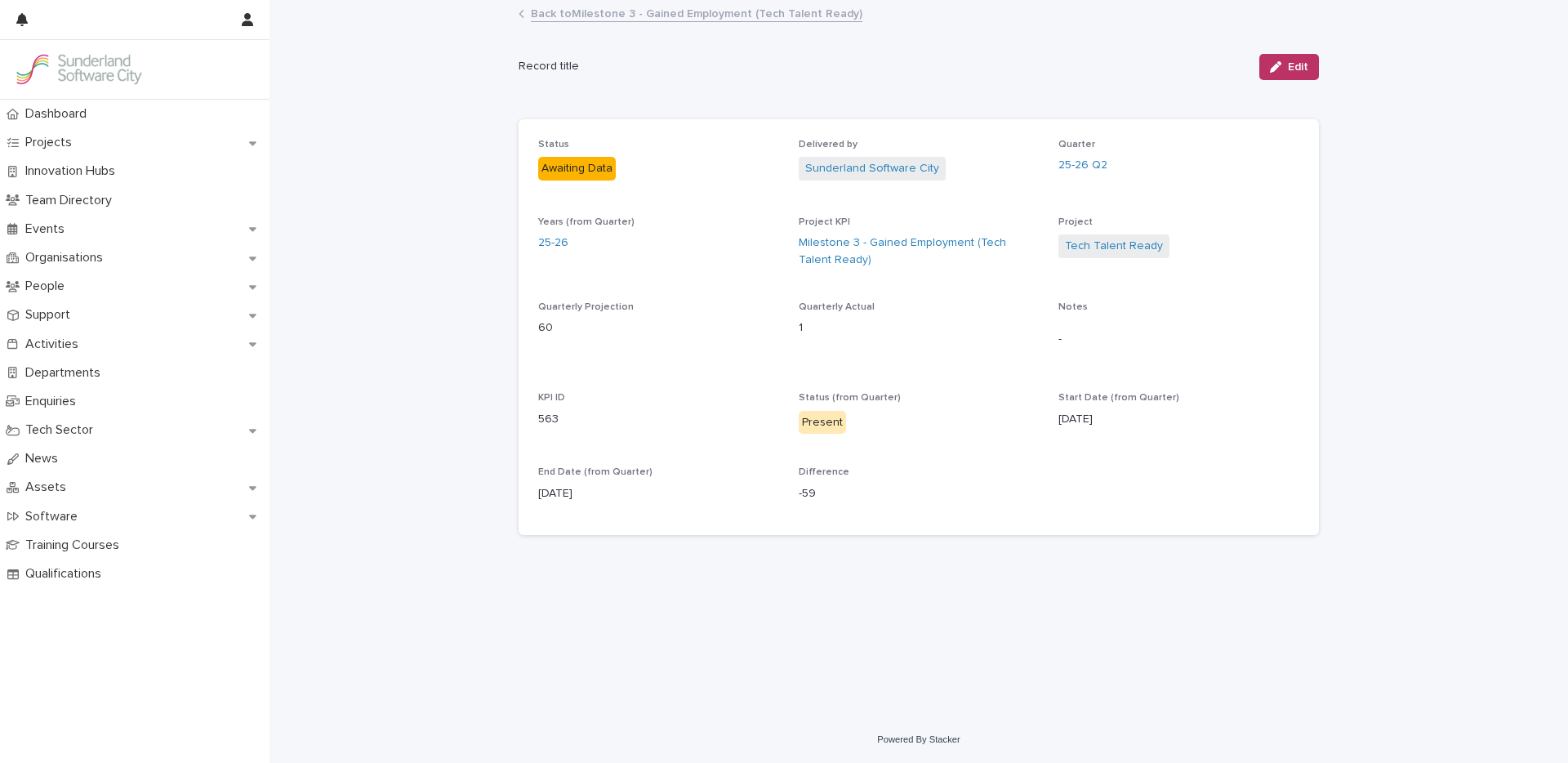
click at [1272, 69] on icon "button" at bounding box center [1275, 66] width 11 height 11
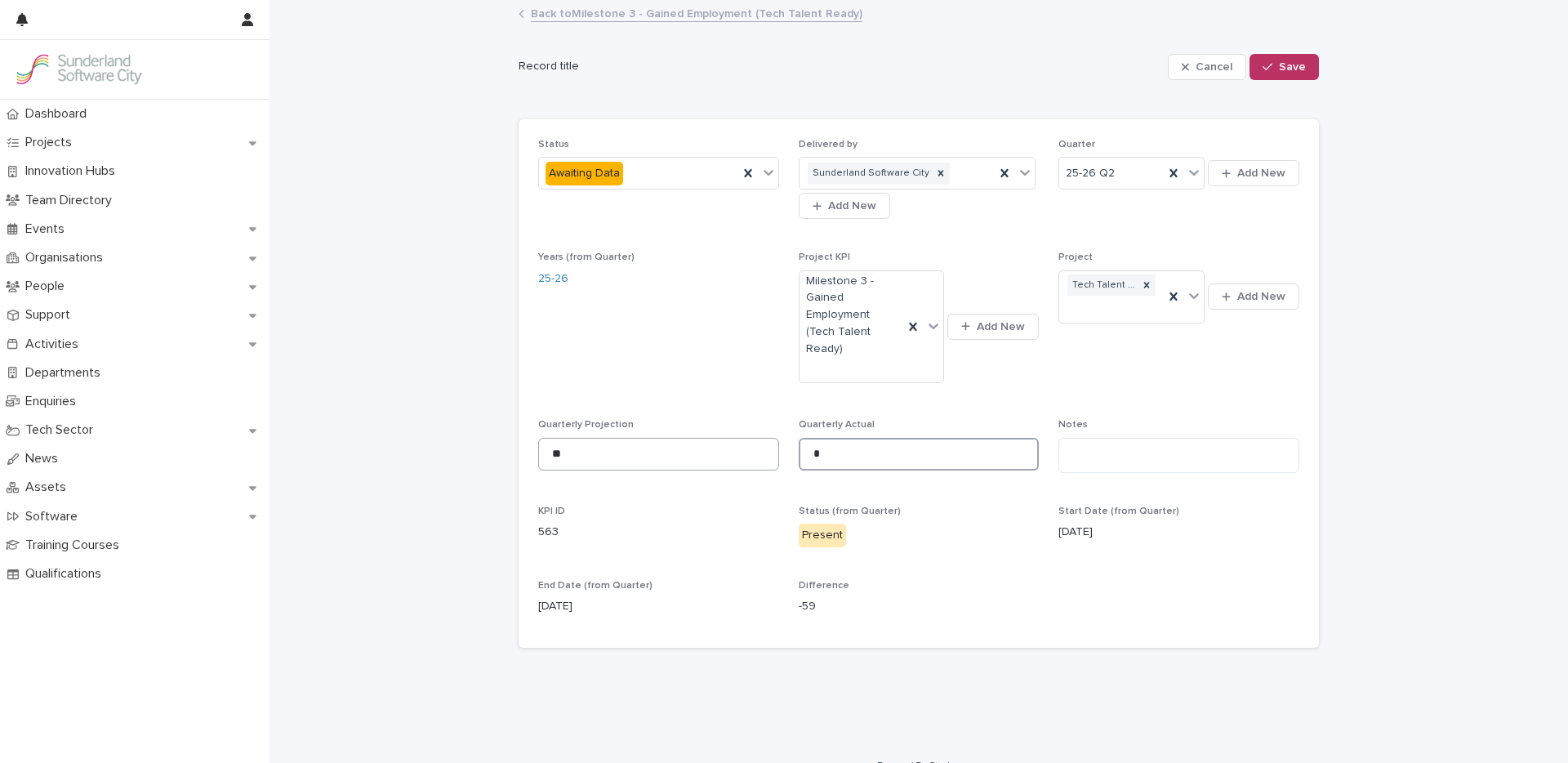
drag, startPoint x: 810, startPoint y: 438, endPoint x: 753, endPoint y: 429, distance: 57.7
click at [765, 431] on div "Status Awaiting Data Delivered by Sunderland Software City Add New Quarter 25-2…" at bounding box center [919, 383] width 761 height 489
type input "*"
click at [1289, 72] on span "Save" at bounding box center [1292, 66] width 27 height 11
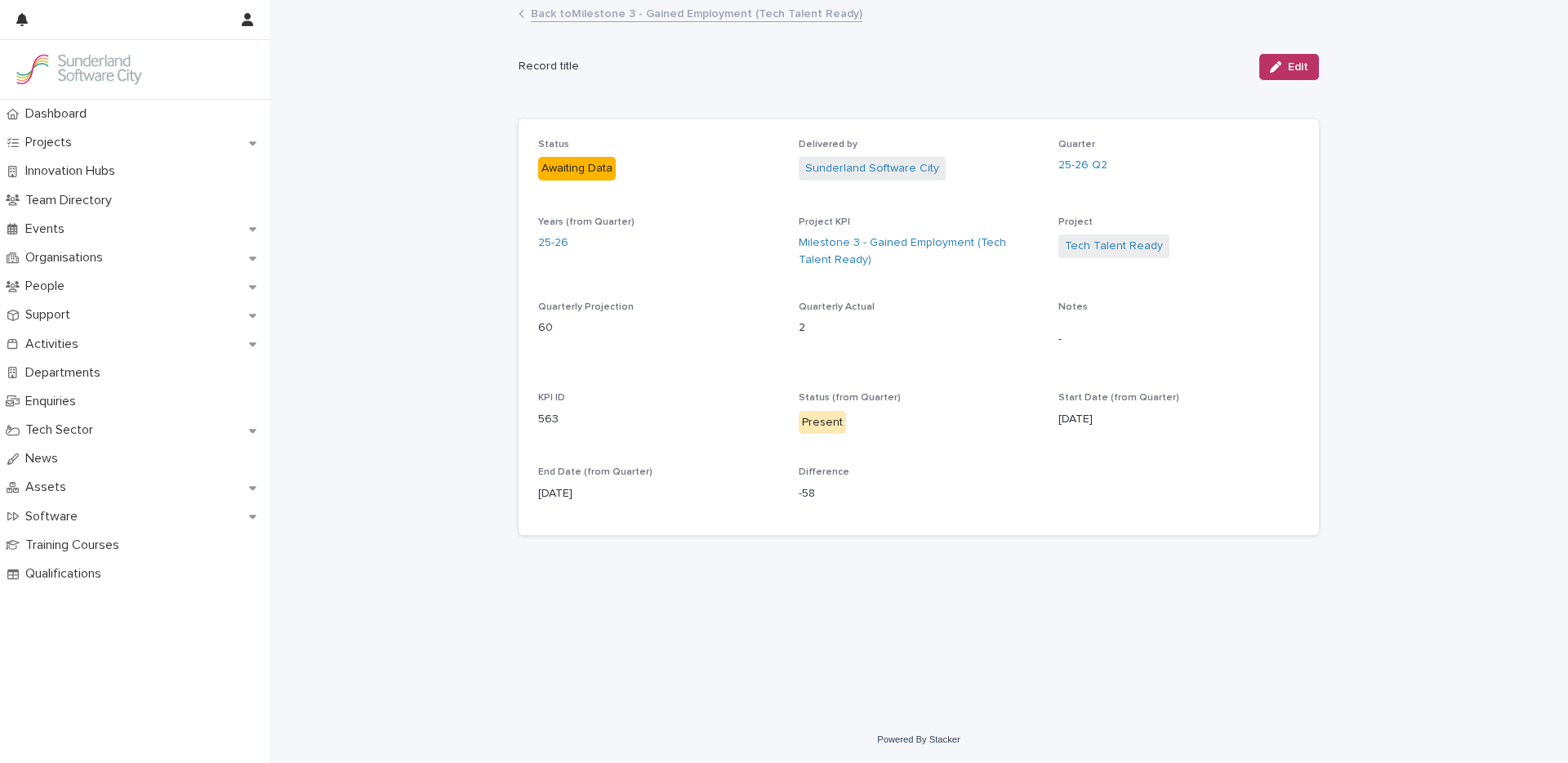
click at [593, 10] on link "Back to Milestone 3 - Gained Employment (Tech Talent Ready)" at bounding box center [696, 13] width 331 height 19
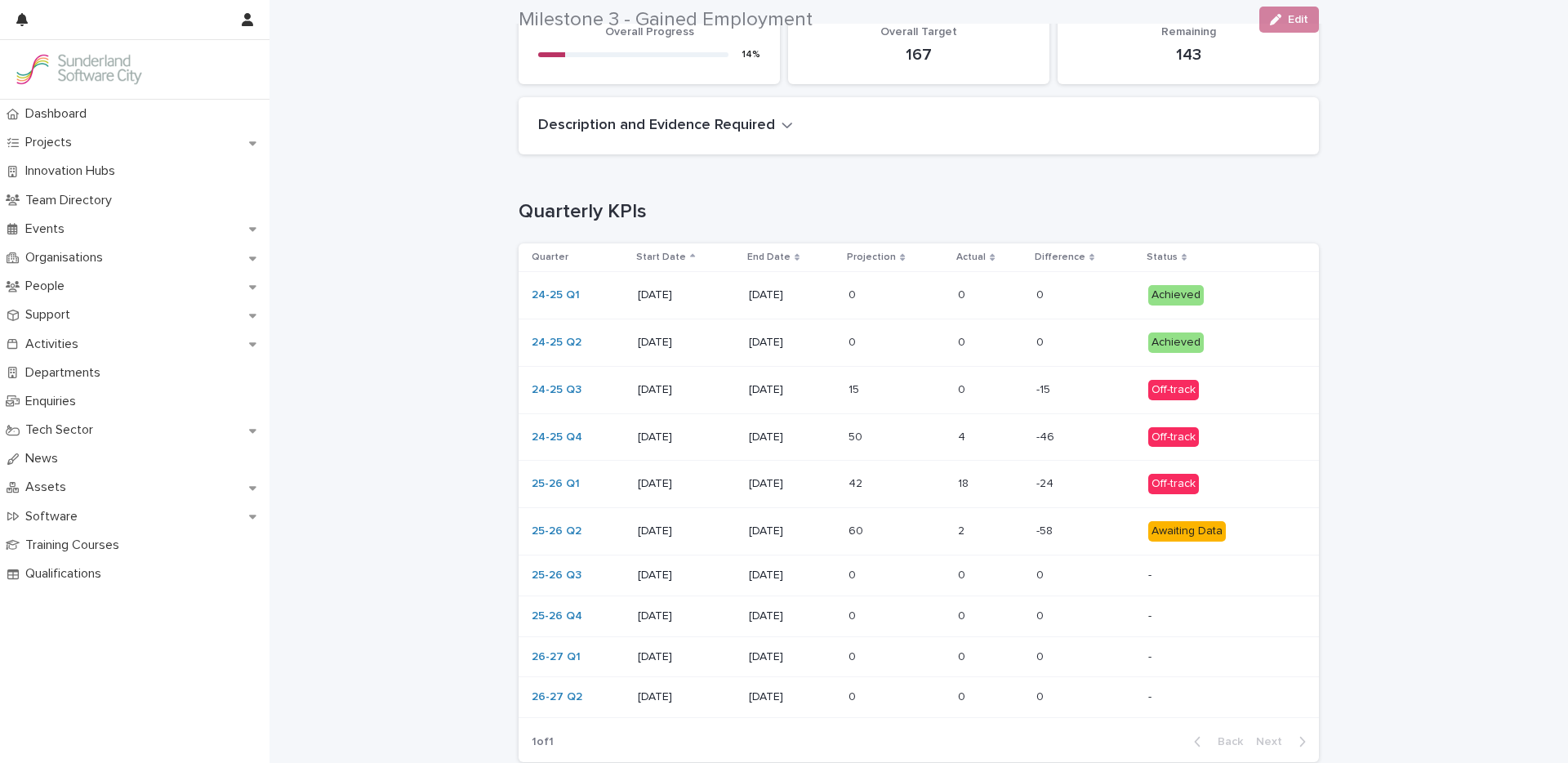
scroll to position [390, 0]
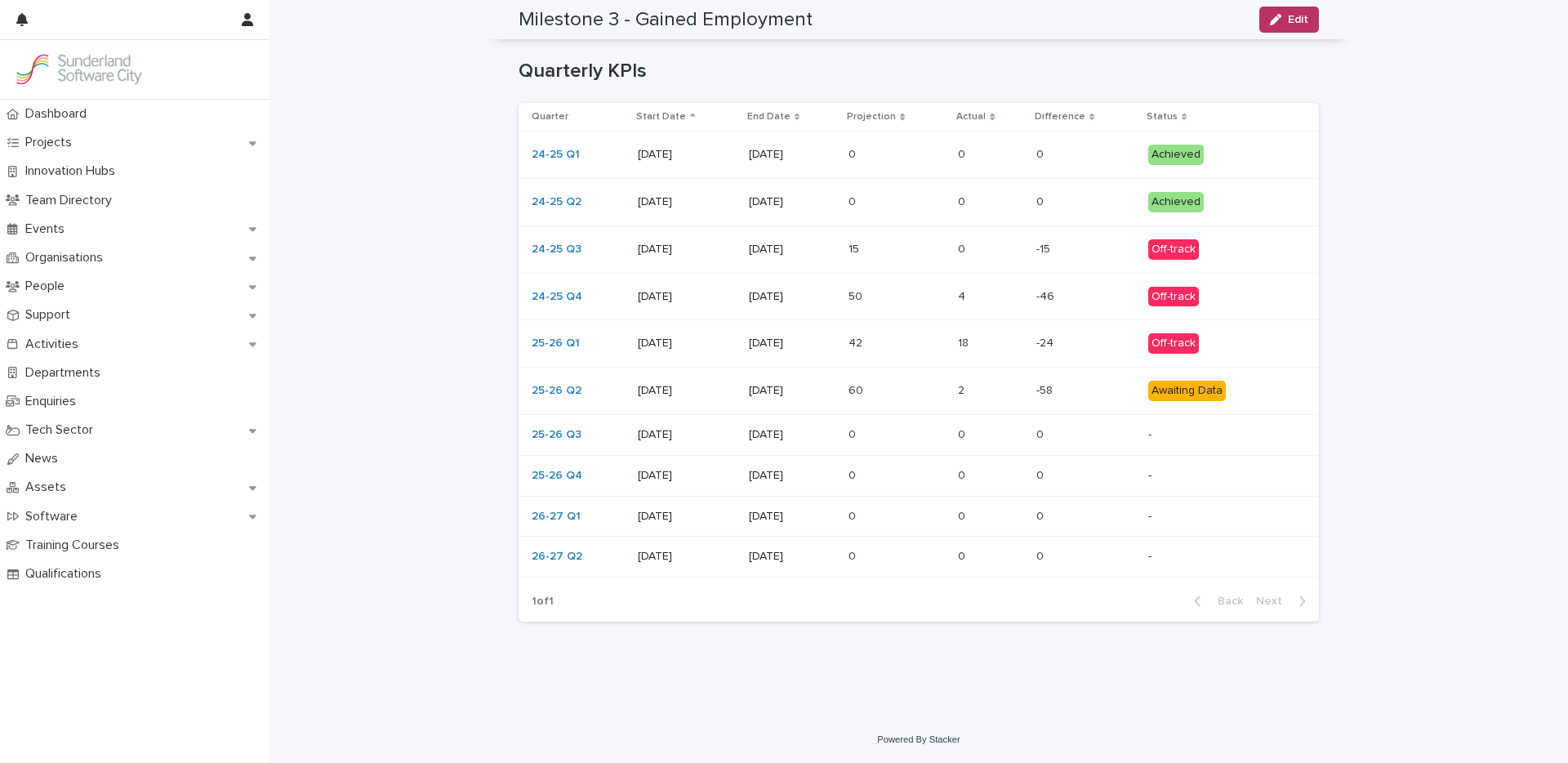
click at [991, 391] on p at bounding box center [990, 391] width 64 height 14
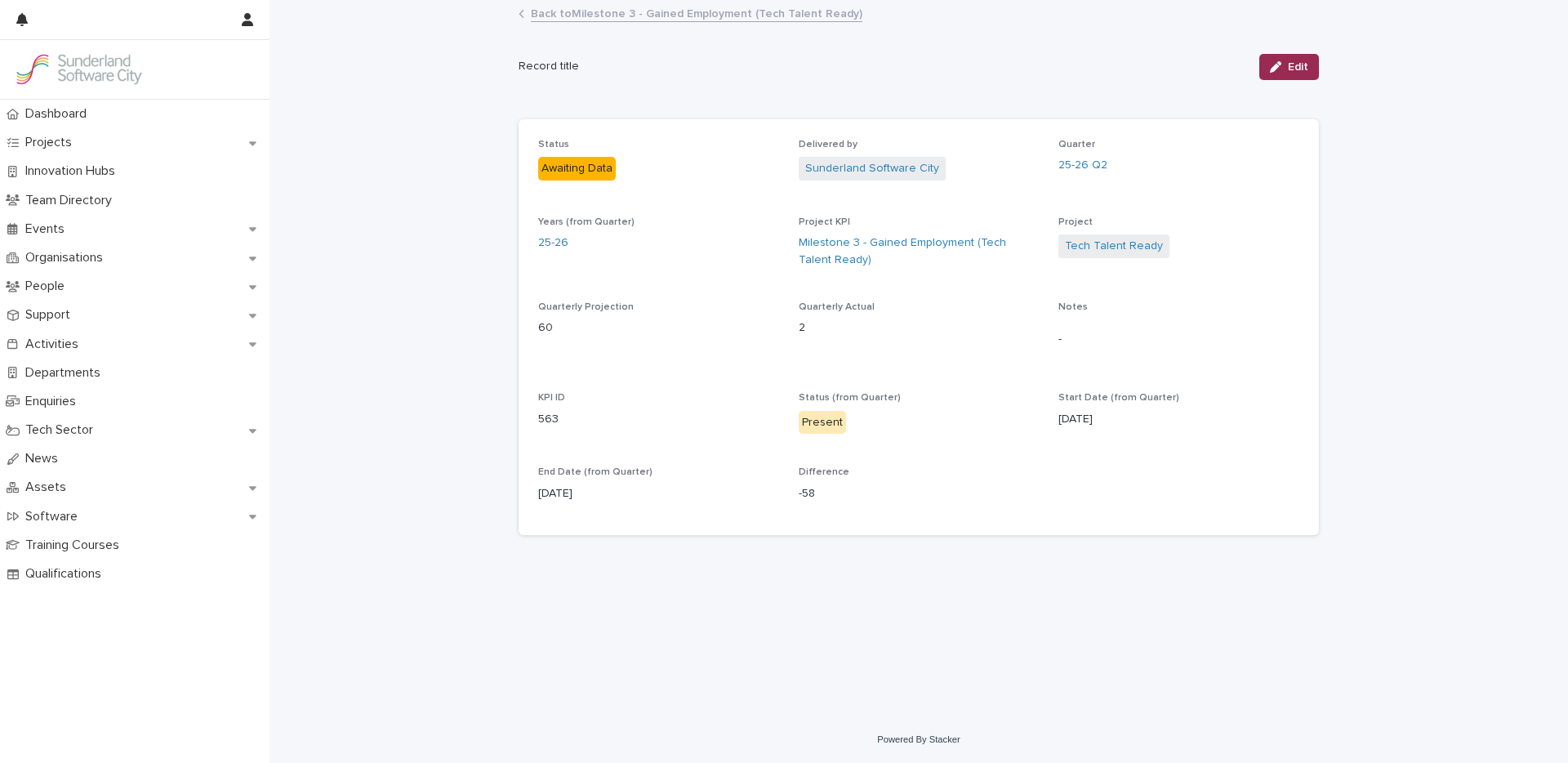
click at [1300, 57] on button "Edit" at bounding box center [1289, 67] width 60 height 26
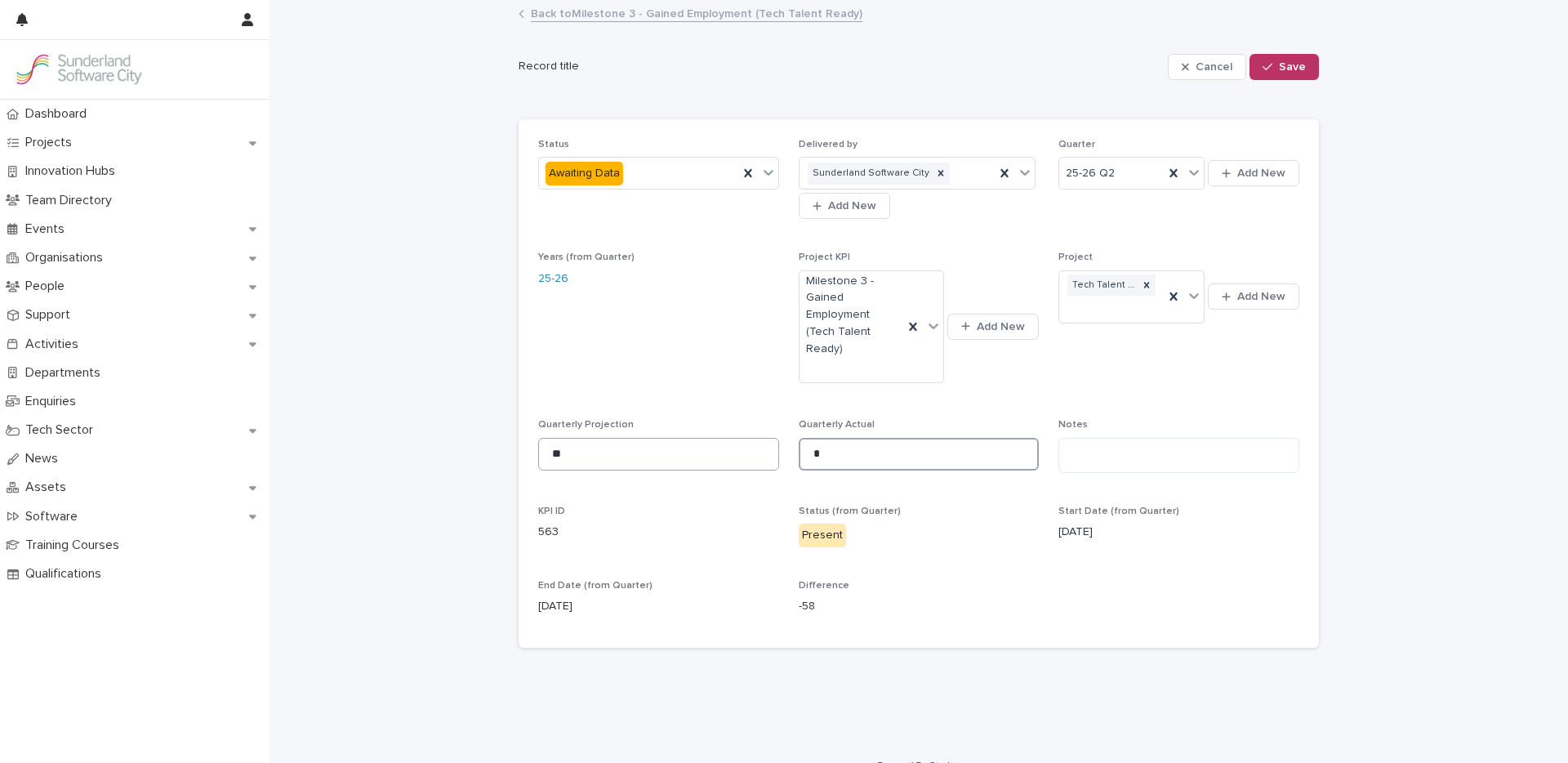
drag, startPoint x: 827, startPoint y: 438, endPoint x: 752, endPoint y: 433, distance: 75.2
click at [752, 433] on div "Status Awaiting Data Delivered by Sunderland Software City Add New Quarter 25-2…" at bounding box center [919, 383] width 761 height 489
type input "*"
click at [1279, 69] on span "Save" at bounding box center [1292, 66] width 27 height 11
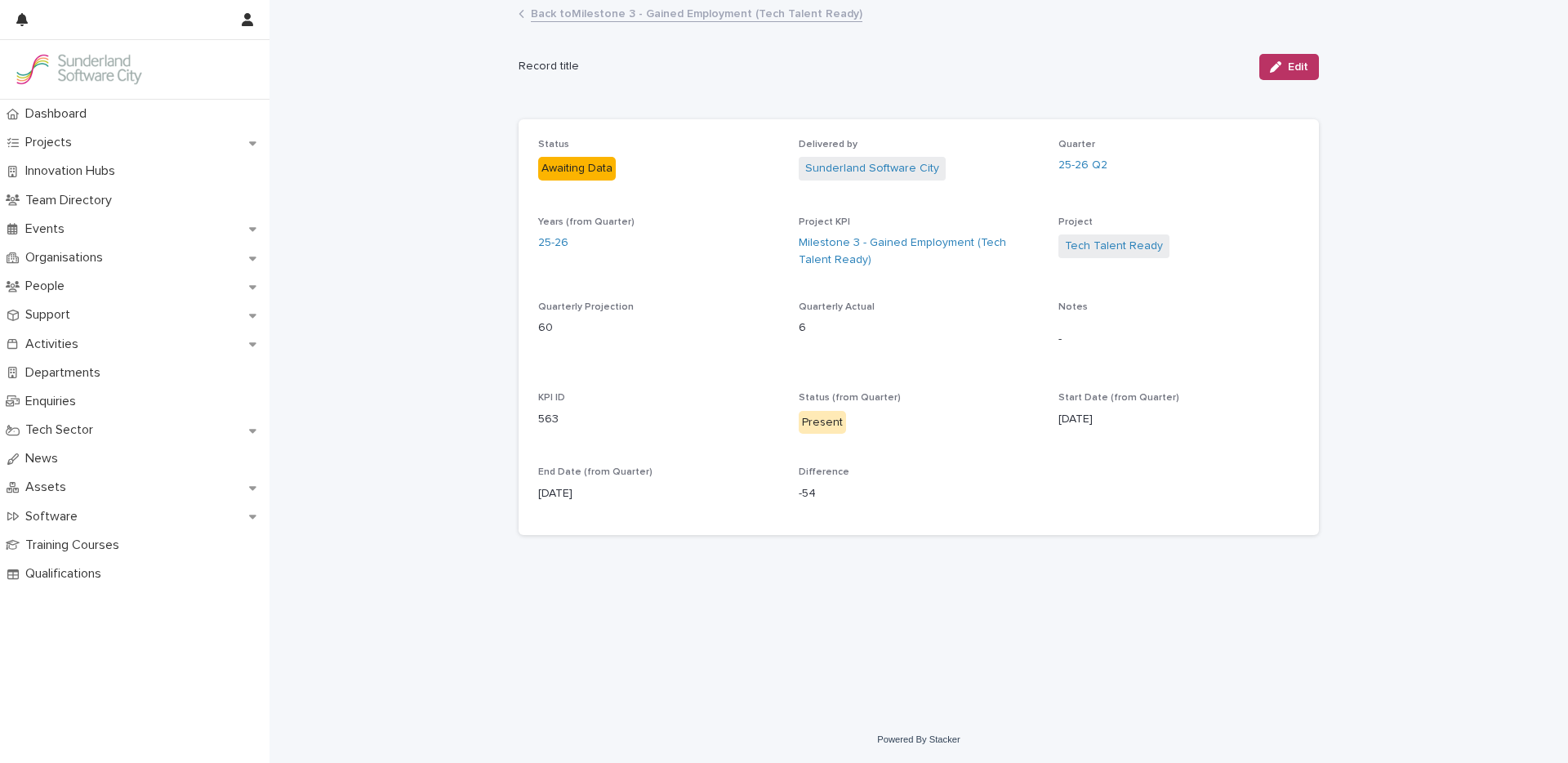
click at [611, 10] on link "Back to Milestone 3 - Gained Employment (Tech Talent Ready)" at bounding box center [696, 13] width 331 height 19
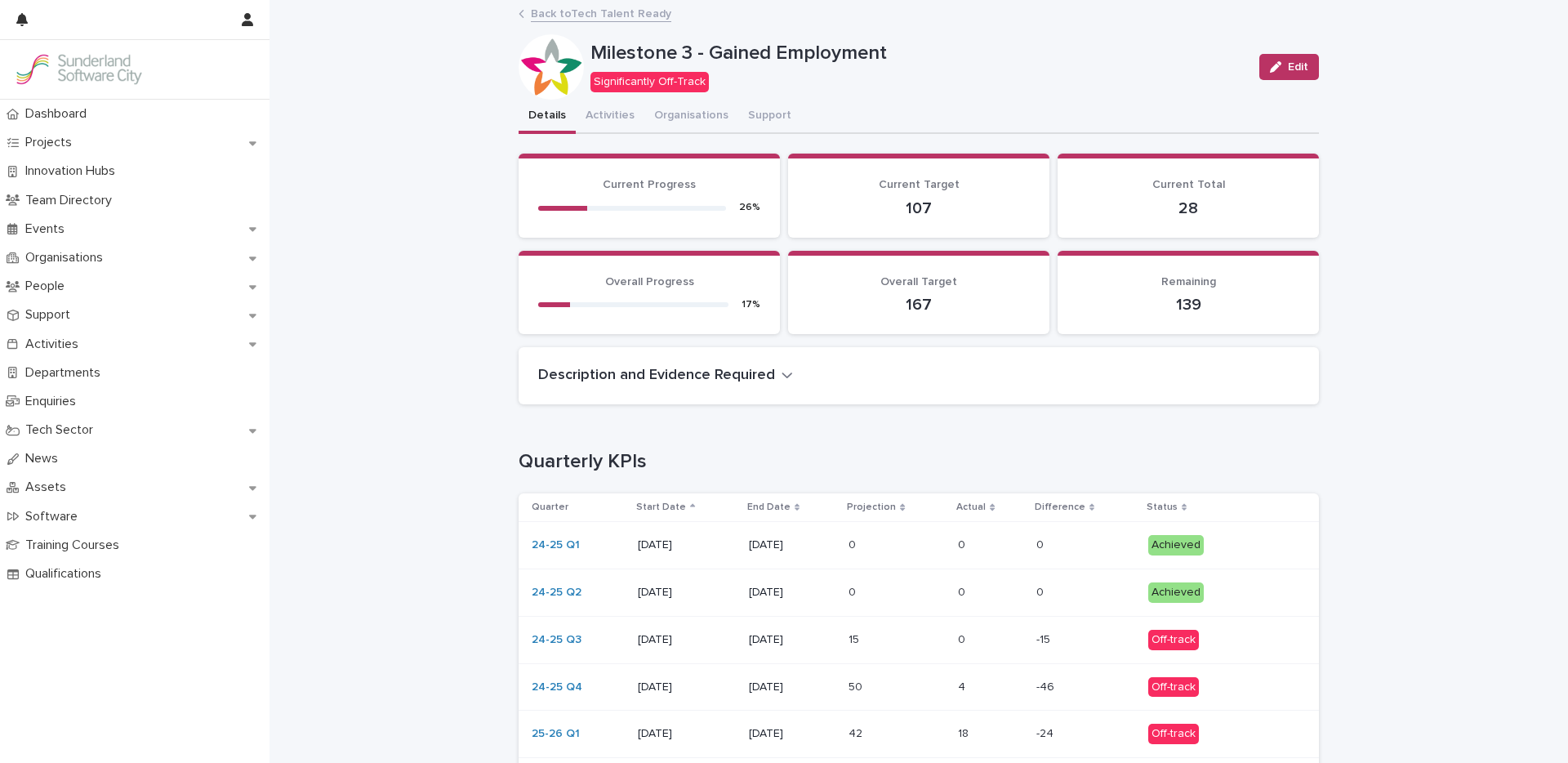
click at [610, 13] on link "Back to Tech Talent Ready" at bounding box center [601, 13] width 141 height 19
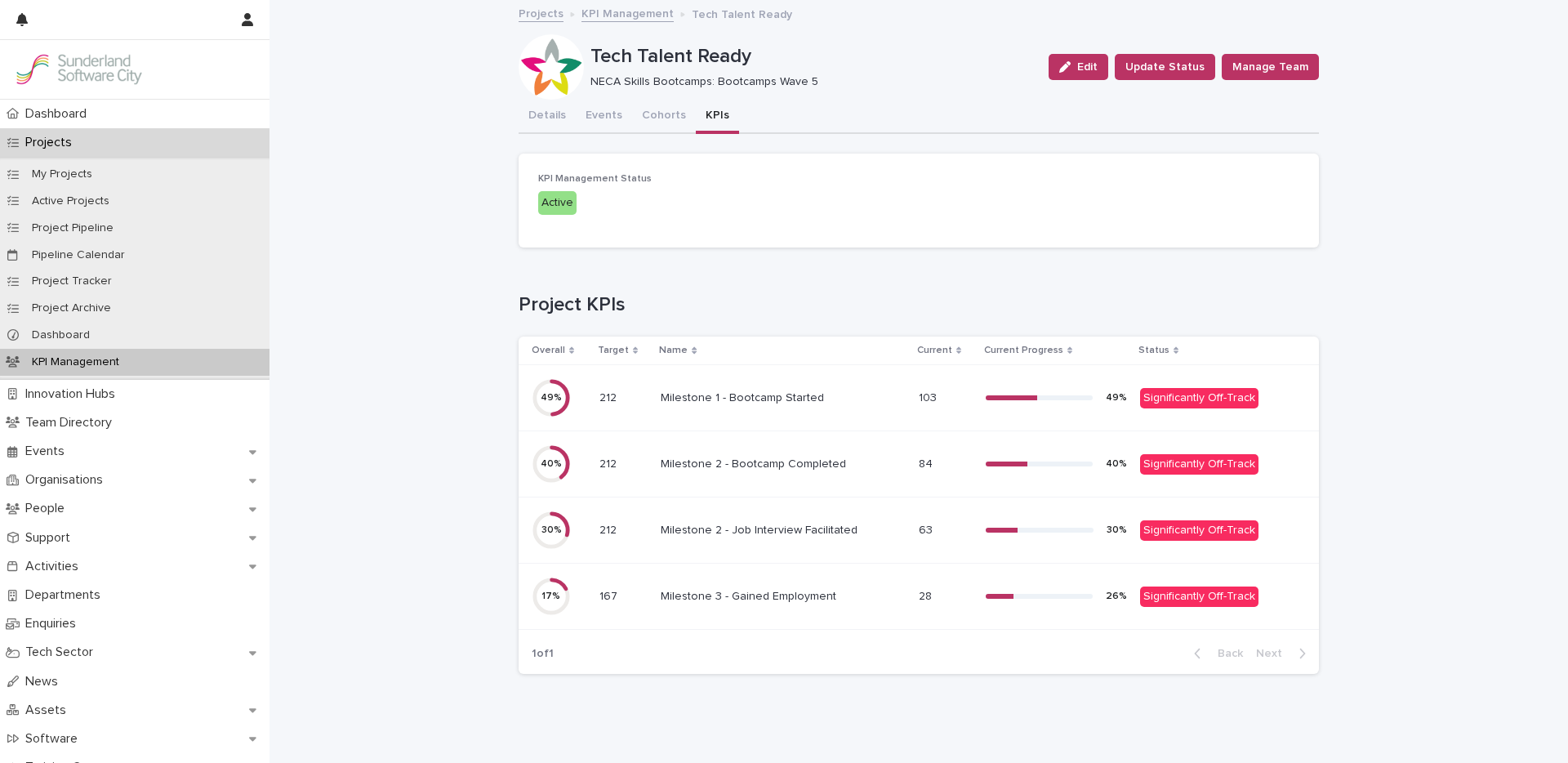
click at [616, 9] on link "KPI Management" at bounding box center [628, 13] width 92 height 19
